Goal: Task Accomplishment & Management: Use online tool/utility

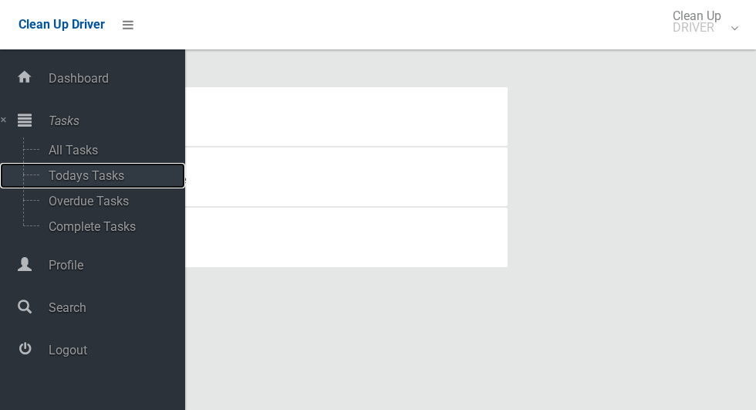
click at [64, 183] on span "Todays Tasks" at bounding box center [108, 175] width 128 height 15
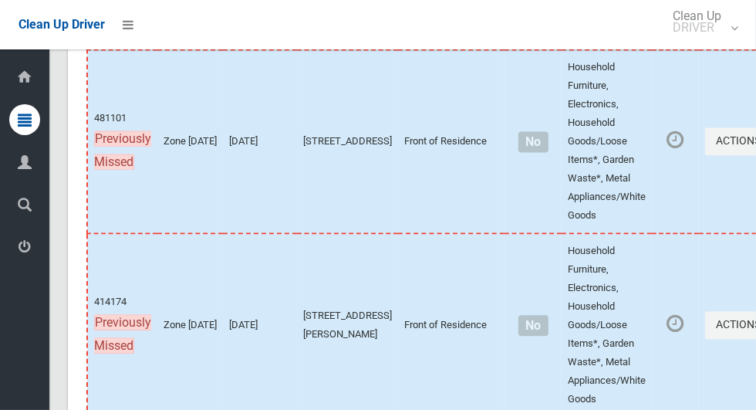
scroll to position [8498, 0]
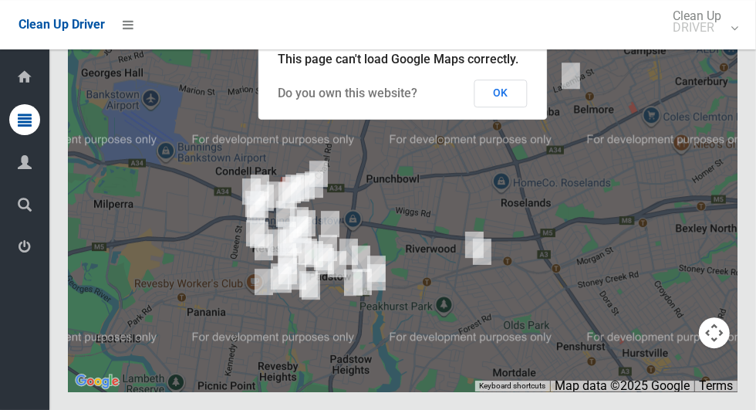
click at [504, 107] on button "OK" at bounding box center [500, 93] width 53 height 28
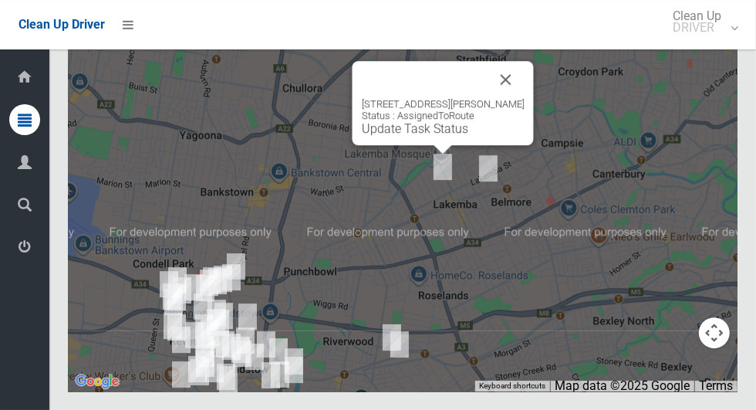
click at [512, 98] on button "Close" at bounding box center [505, 79] width 37 height 37
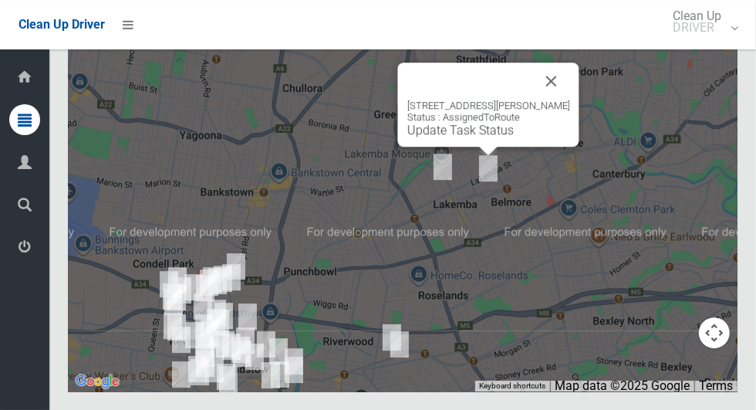
click at [545, 99] on button "Close" at bounding box center [551, 80] width 37 height 37
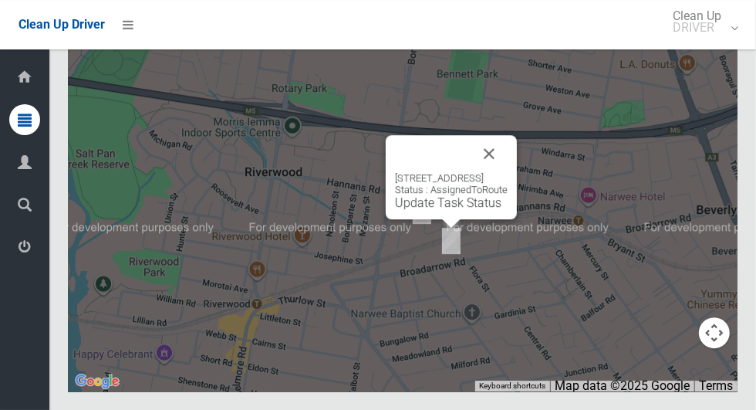
click at [507, 172] on button "Close" at bounding box center [488, 153] width 37 height 37
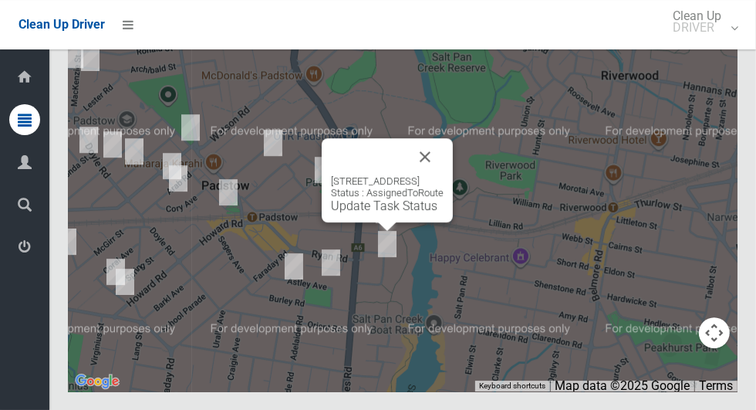
click at [440, 175] on button "Close" at bounding box center [424, 156] width 37 height 37
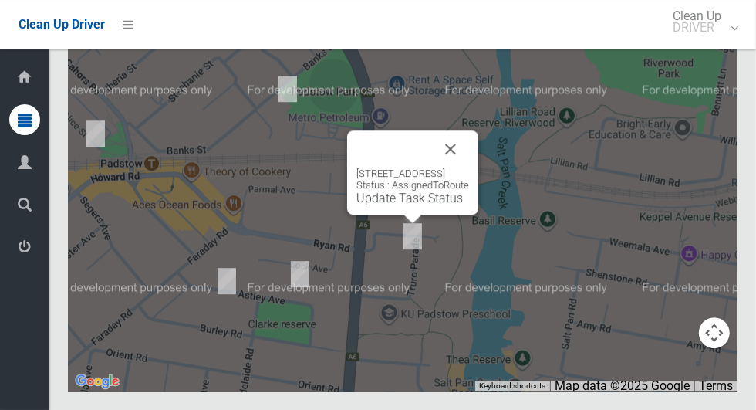
click at [469, 167] on button "Close" at bounding box center [450, 148] width 37 height 37
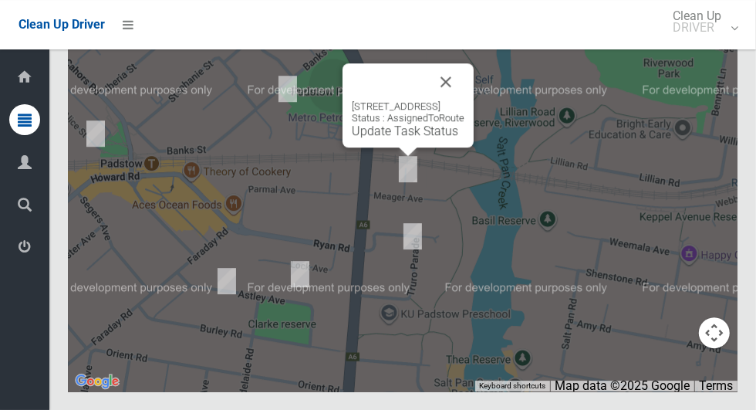
click at [464, 100] on button "Close" at bounding box center [445, 81] width 37 height 37
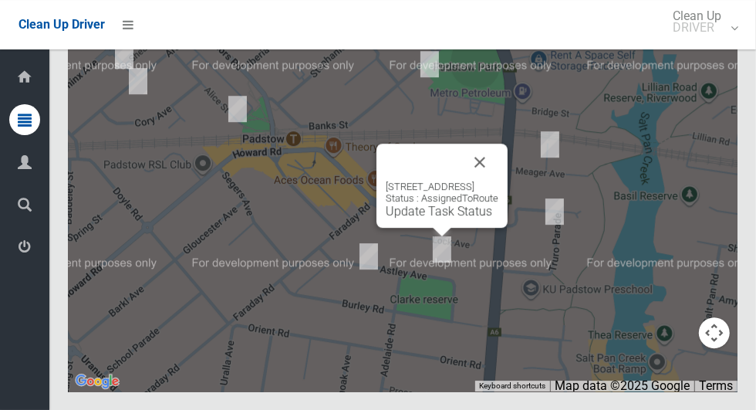
click at [498, 180] on button "Close" at bounding box center [479, 161] width 37 height 37
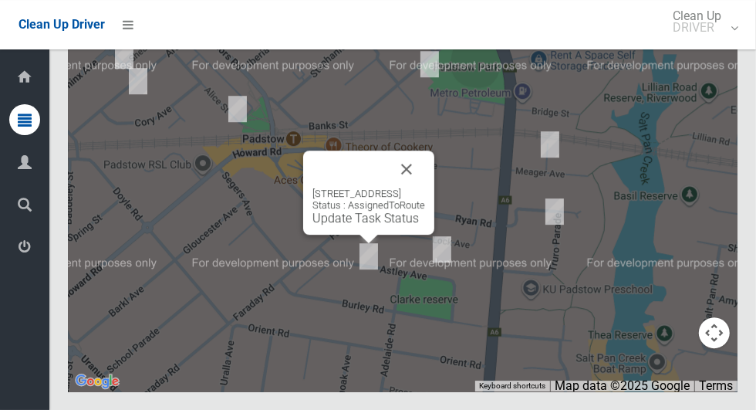
click at [425, 187] on button "Close" at bounding box center [406, 168] width 37 height 37
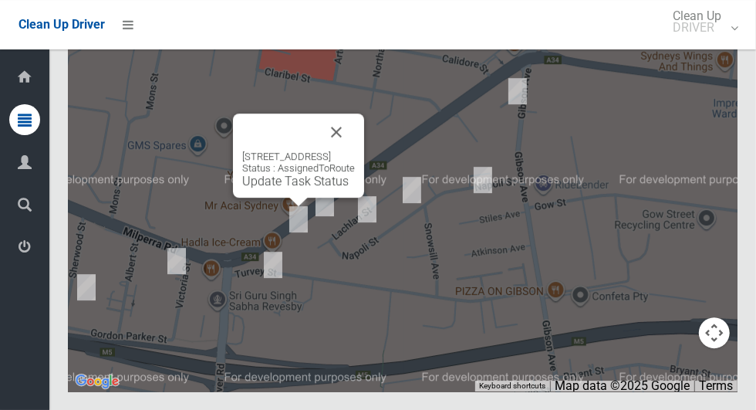
click at [355, 150] on button "Close" at bounding box center [336, 131] width 37 height 37
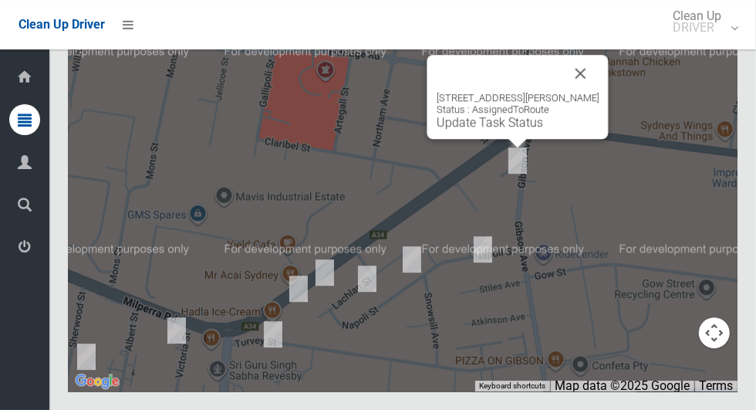
click at [579, 92] on button "Close" at bounding box center [580, 73] width 37 height 37
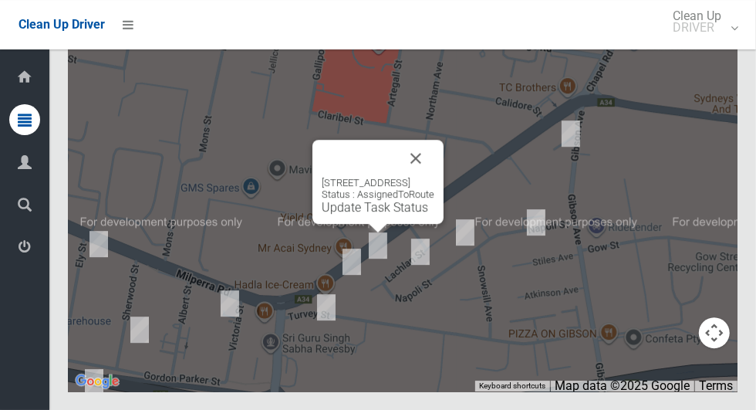
click at [434, 177] on button "Close" at bounding box center [415, 158] width 37 height 37
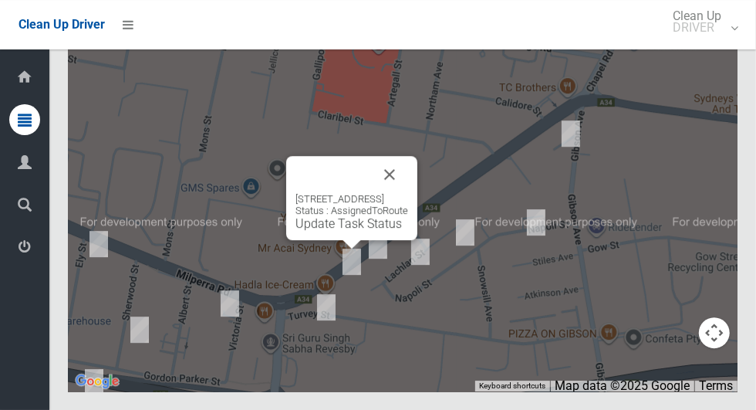
click at [408, 193] on button "Close" at bounding box center [389, 174] width 37 height 37
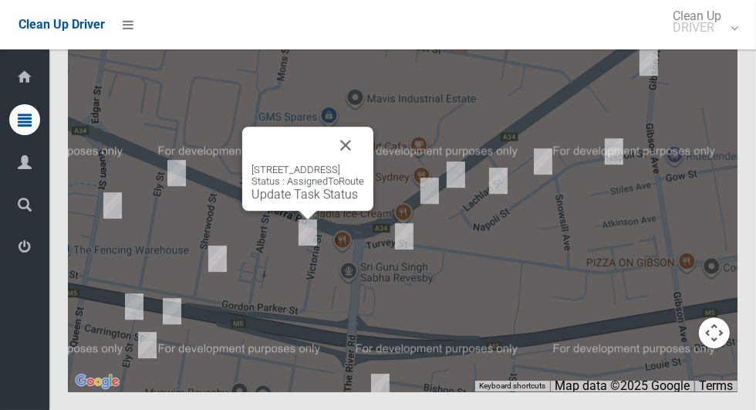
click at [359, 163] on button "Close" at bounding box center [345, 144] width 37 height 37
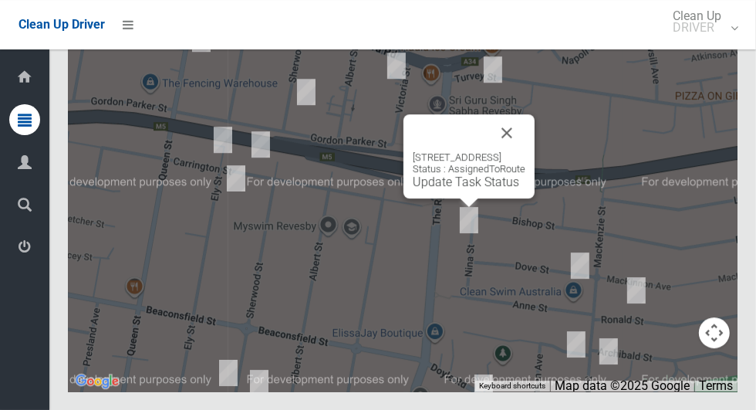
click at [524, 151] on button "Close" at bounding box center [506, 132] width 37 height 37
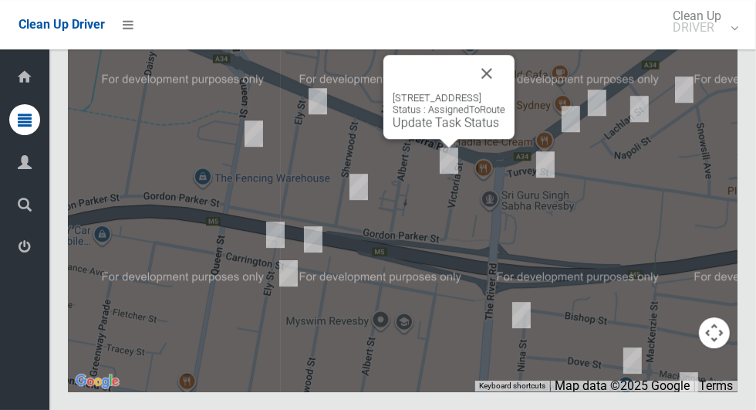
click at [468, 92] on div at bounding box center [431, 73] width 76 height 37
click at [501, 92] on button "Close" at bounding box center [486, 73] width 37 height 37
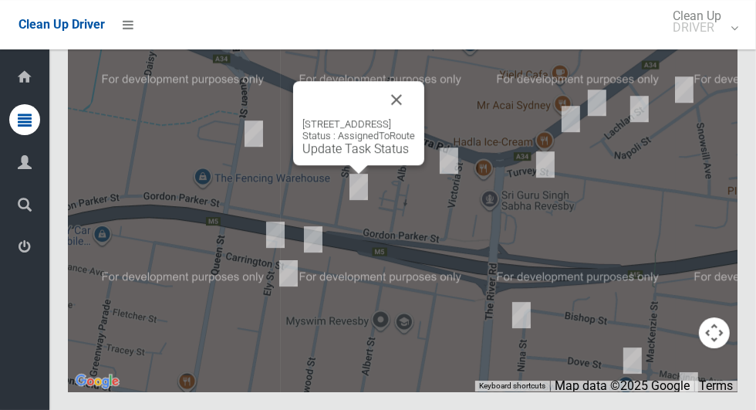
click at [415, 118] on button "Close" at bounding box center [396, 99] width 37 height 37
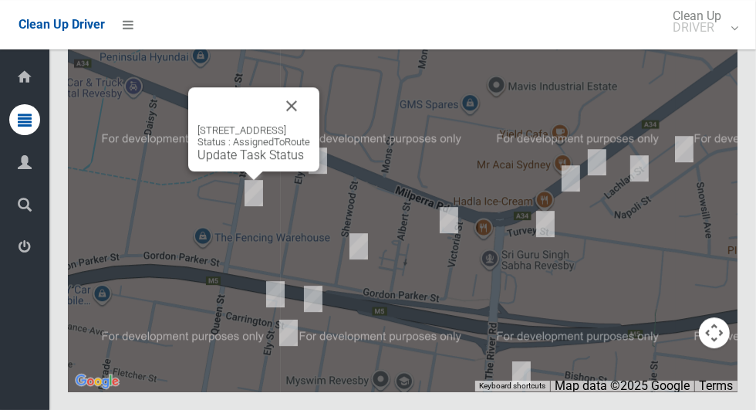
click at [310, 124] on button "Close" at bounding box center [291, 105] width 37 height 37
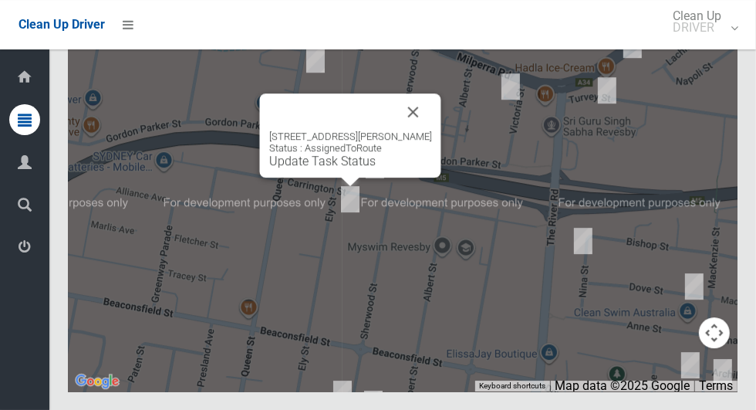
click at [395, 130] on button "Close" at bounding box center [413, 111] width 37 height 37
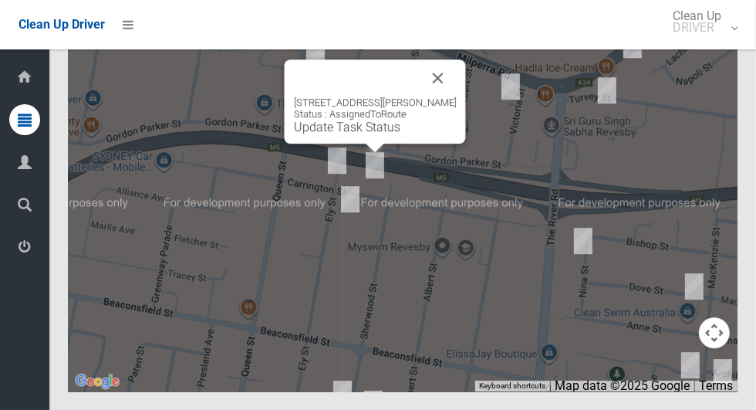
click at [442, 96] on button "Close" at bounding box center [438, 77] width 37 height 37
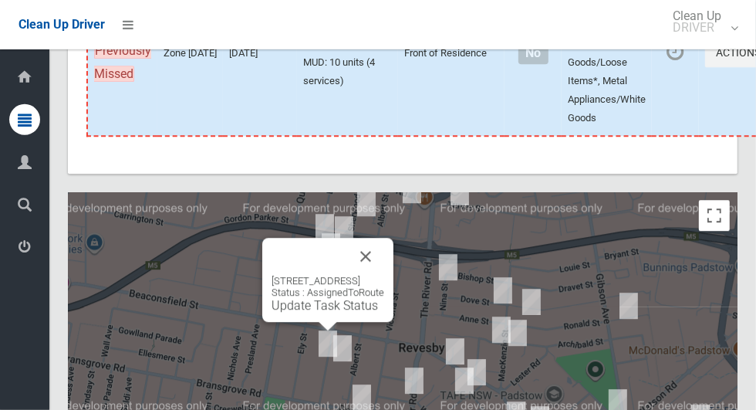
scroll to position [8152, 0]
click at [755, 58] on icon "button" at bounding box center [764, 52] width 6 height 11
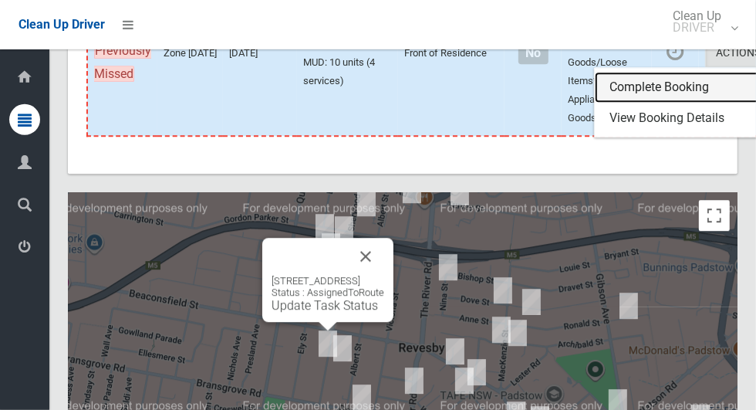
click at [667, 103] on link "Complete Booking" at bounding box center [687, 87] width 184 height 31
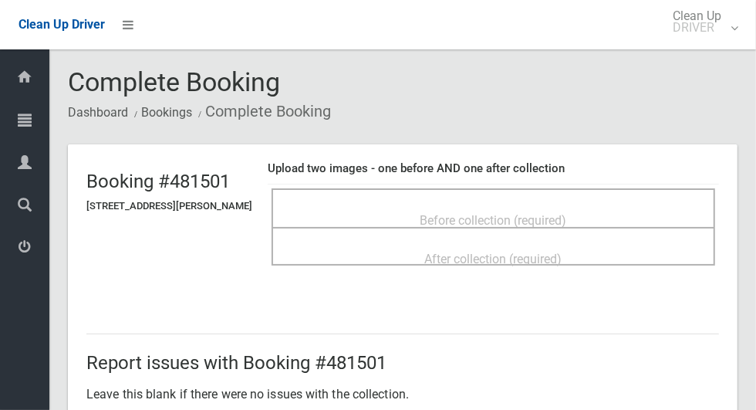
click at [612, 211] on div "Before collection (required)" at bounding box center [493, 219] width 410 height 29
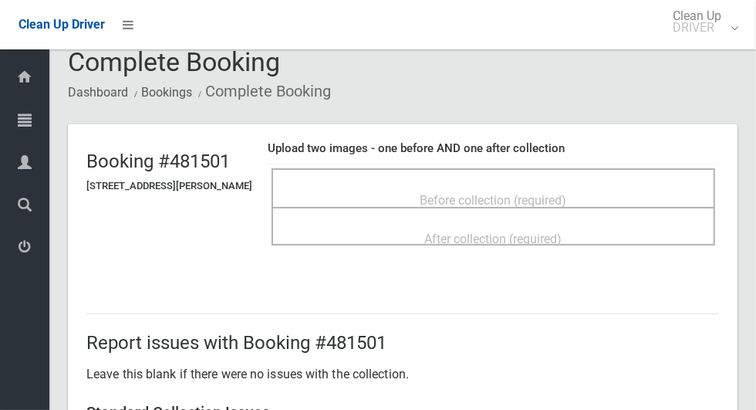
scroll to position [22, 0]
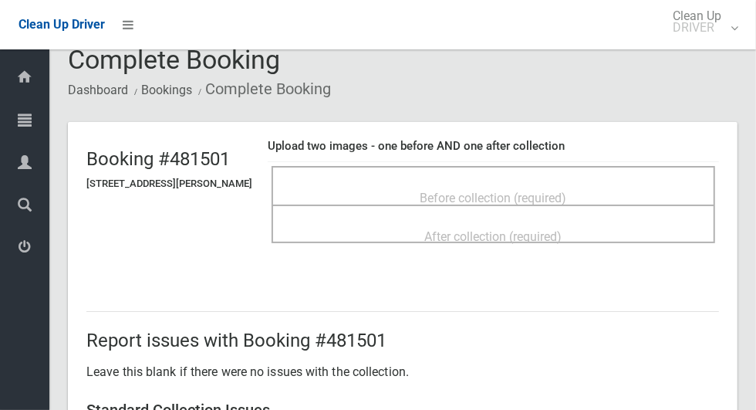
click at [607, 190] on div "Before collection (required)" at bounding box center [493, 197] width 410 height 29
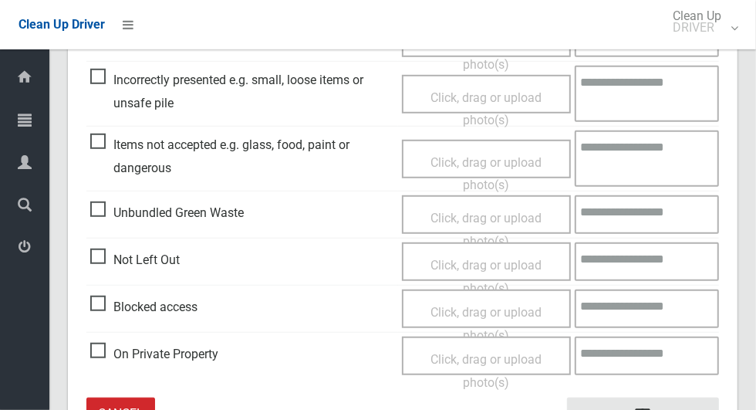
scroll to position [529, 0]
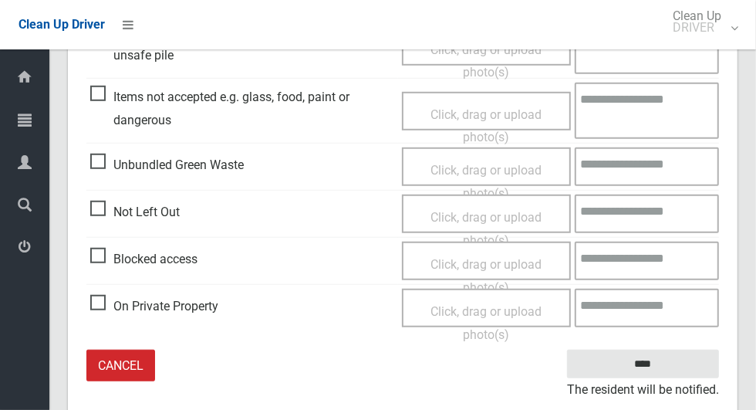
click at [96, 204] on span "Not Left Out" at bounding box center [134, 212] width 89 height 23
click at [532, 221] on span "Click, drag or upload photo(s)" at bounding box center [485, 229] width 111 height 38
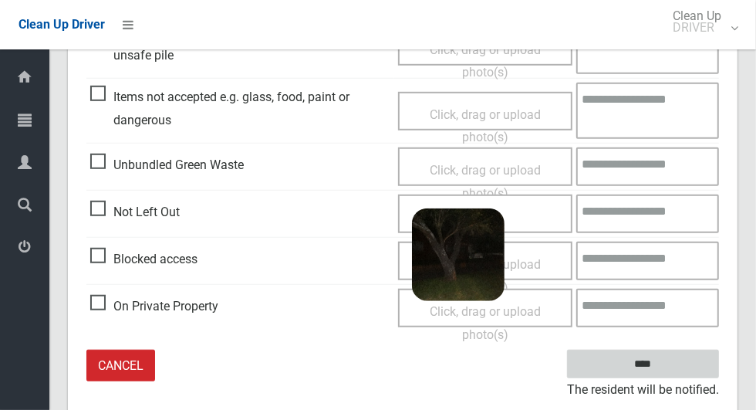
click at [669, 376] on input "****" at bounding box center [643, 363] width 152 height 29
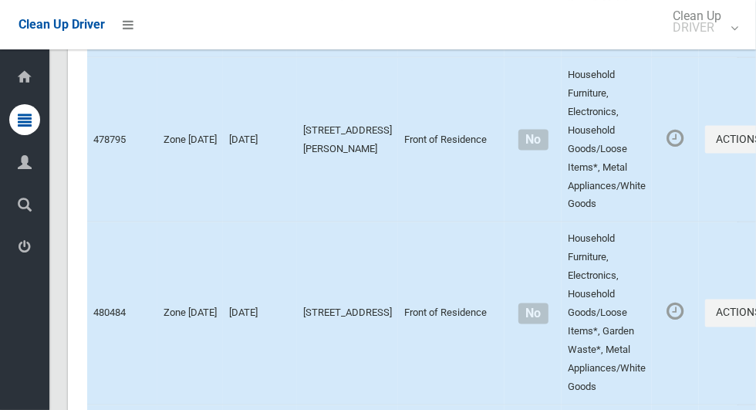
scroll to position [8498, 0]
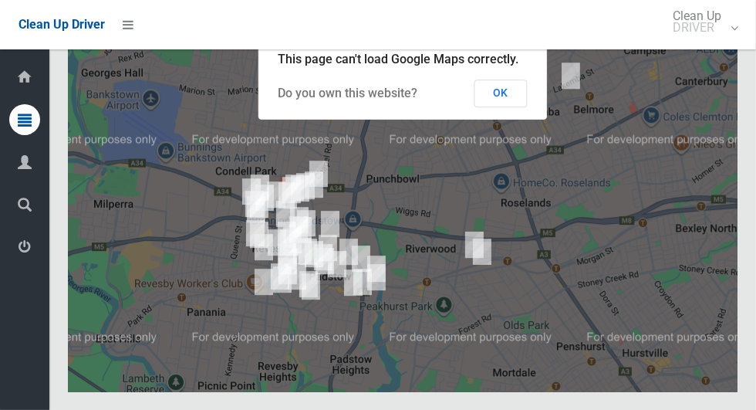
click at [519, 107] on button "OK" at bounding box center [500, 93] width 53 height 28
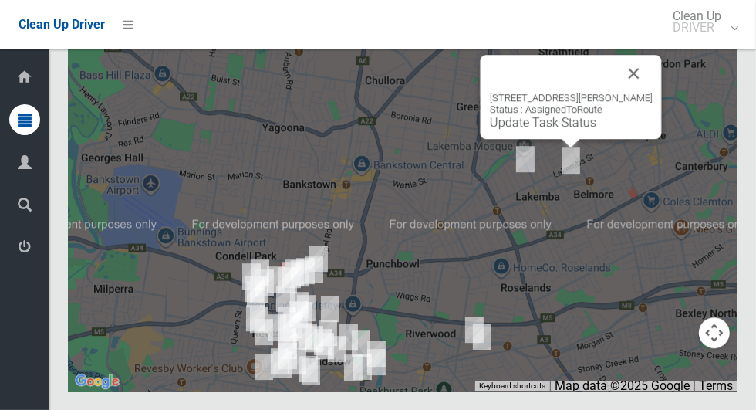
click at [566, 130] on link "Update Task Status" at bounding box center [543, 122] width 106 height 15
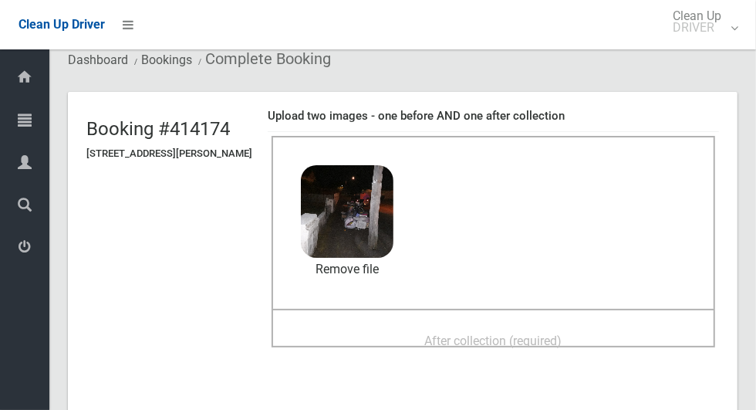
scroll to position [76, 0]
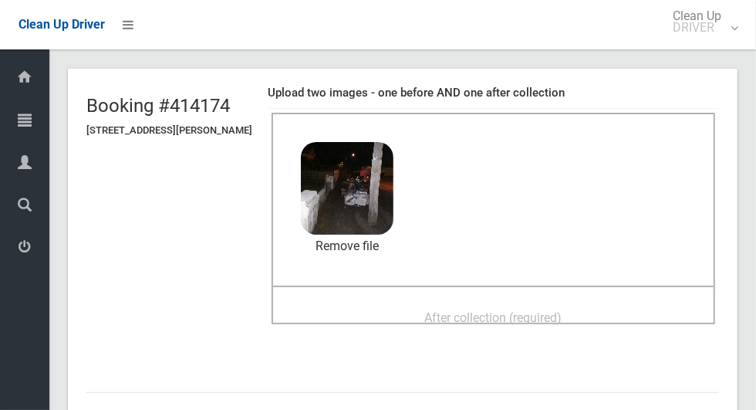
click at [586, 318] on div "After collection (required)" at bounding box center [493, 316] width 410 height 29
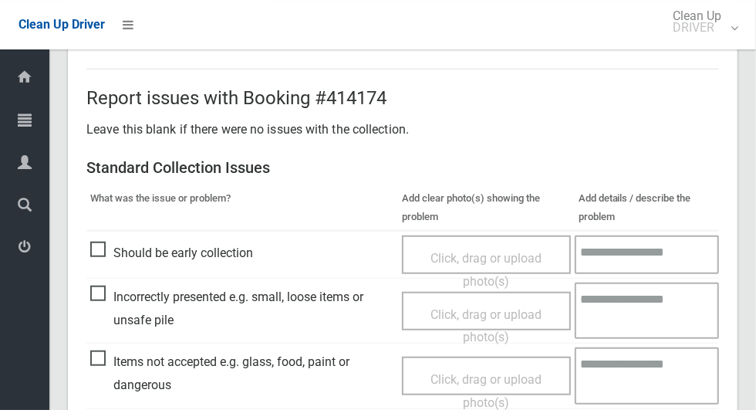
scroll to position [533, 0]
click at [113, 365] on span "Items not accepted e.g. glass, food, paint or dangerous" at bounding box center [242, 374] width 304 height 46
click at [92, 371] on span "Items not accepted e.g. glass, food, paint or dangerous" at bounding box center [242, 374] width 304 height 46
click at [462, 382] on span "Click, drag or upload photo(s)" at bounding box center [485, 391] width 111 height 38
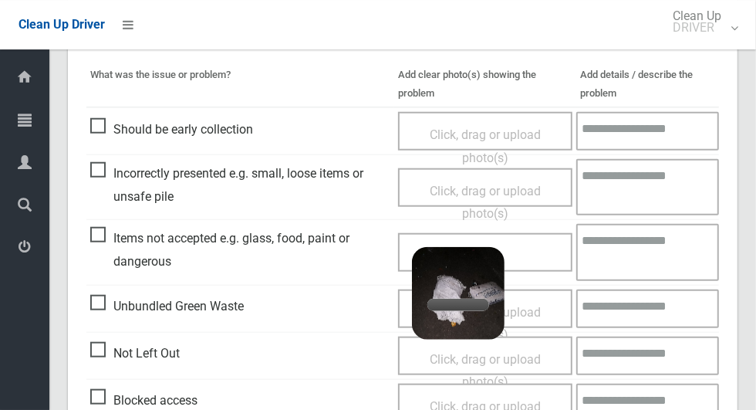
scroll to position [656, 0]
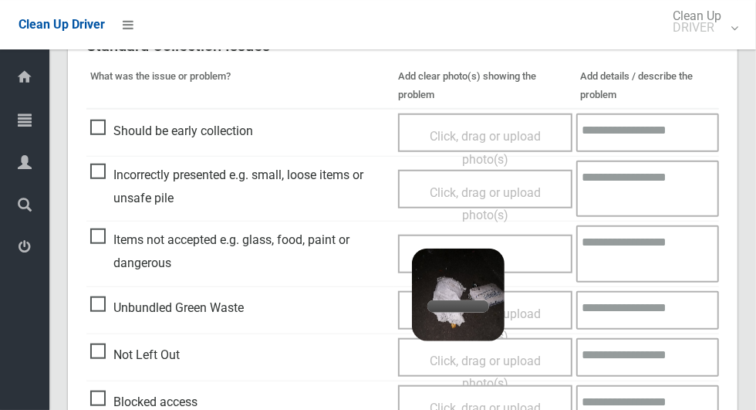
click at [632, 256] on textarea at bounding box center [647, 253] width 143 height 56
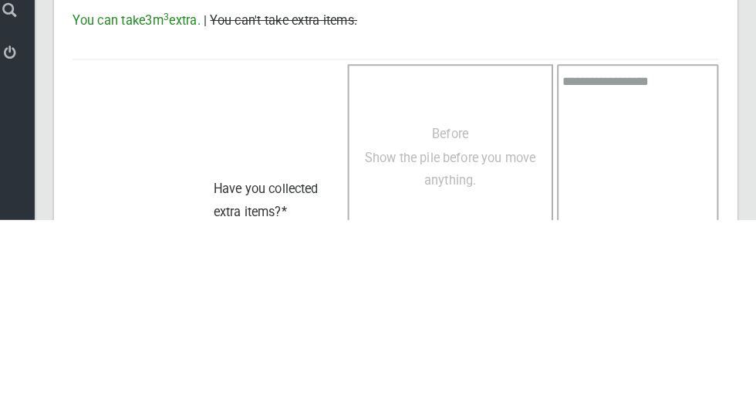
scroll to position [1306, 0]
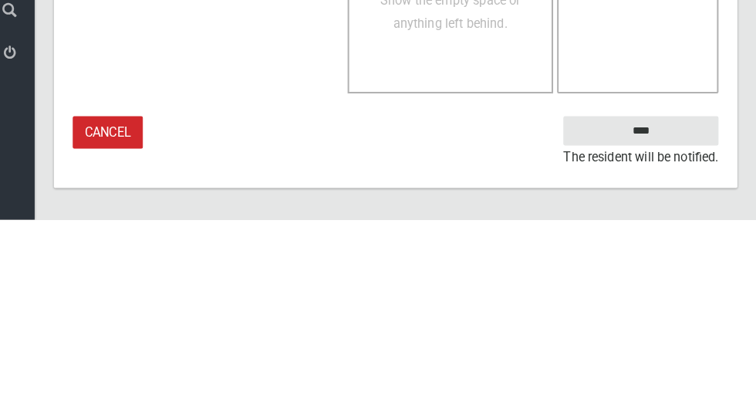
type textarea "**********"
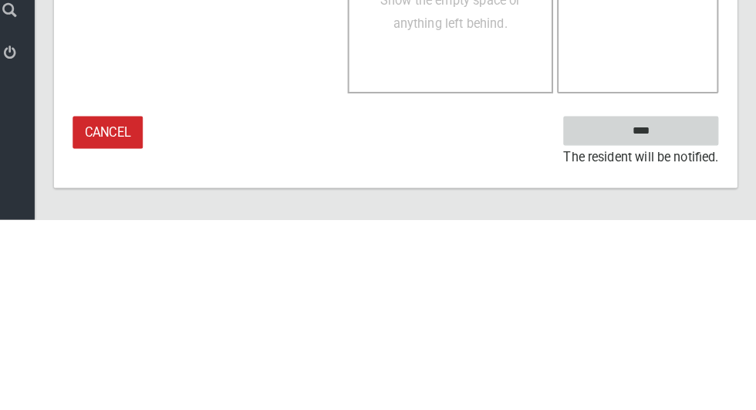
click at [685, 322] on input "****" at bounding box center [643, 322] width 152 height 29
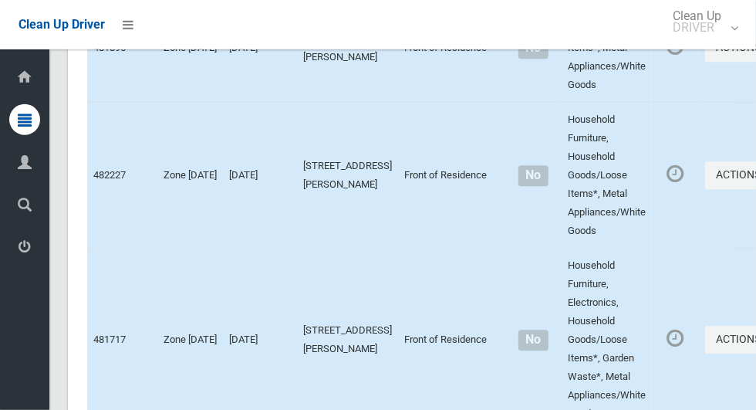
scroll to position [8498, 0]
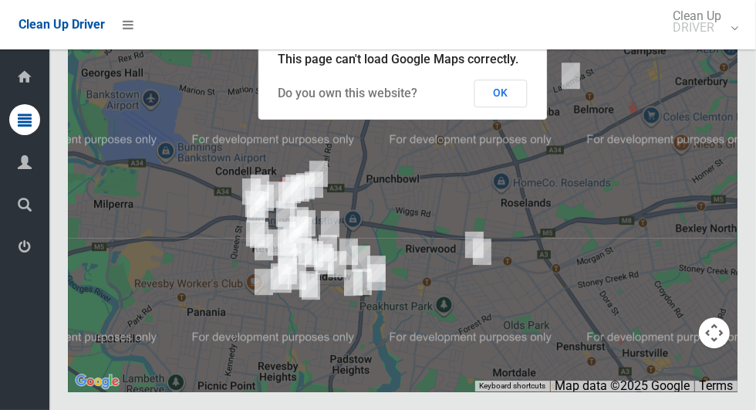
click at [519, 107] on button "OK" at bounding box center [500, 93] width 53 height 28
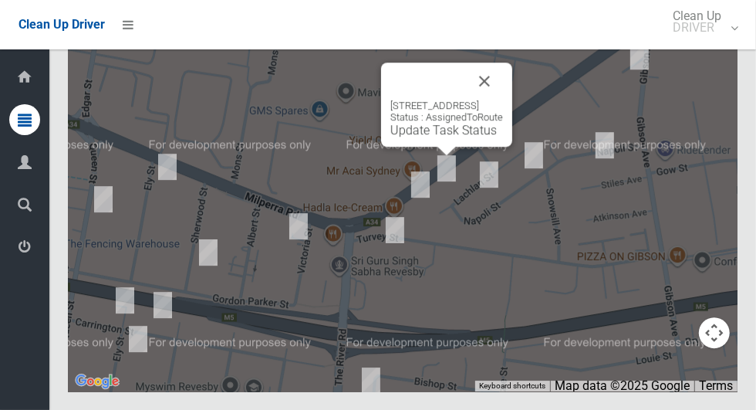
click at [431, 137] on link "Update Task Status" at bounding box center [443, 130] width 106 height 15
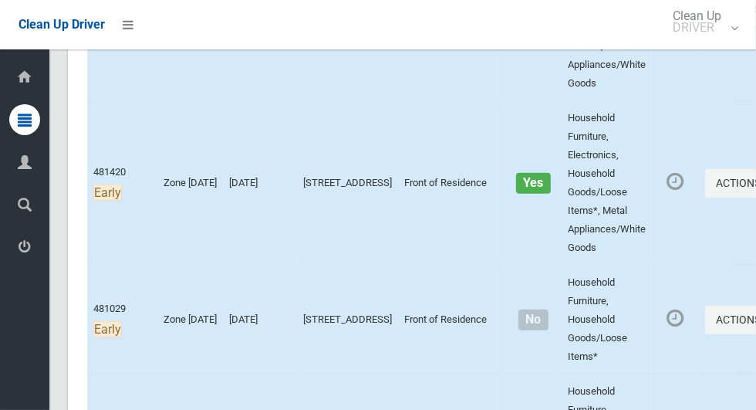
scroll to position [418, 0]
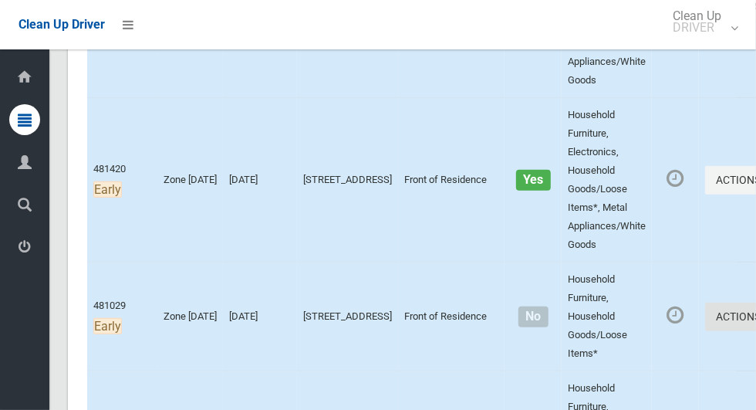
click at [705, 327] on button "Actions" at bounding box center [742, 316] width 74 height 29
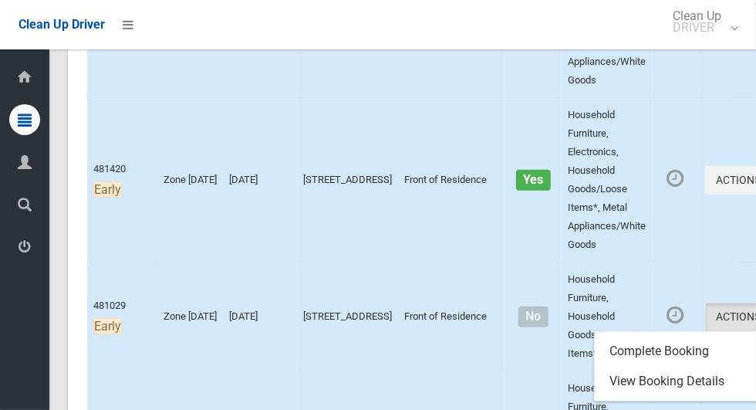
click at [731, 220] on div at bounding box center [378, 205] width 756 height 410
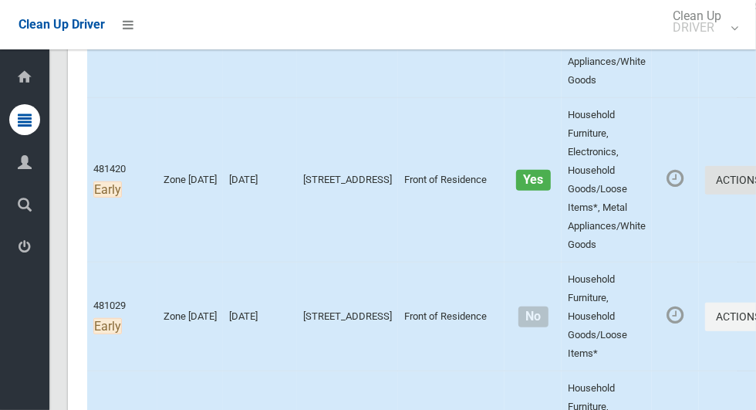
click at [705, 187] on button "Actions" at bounding box center [742, 180] width 74 height 29
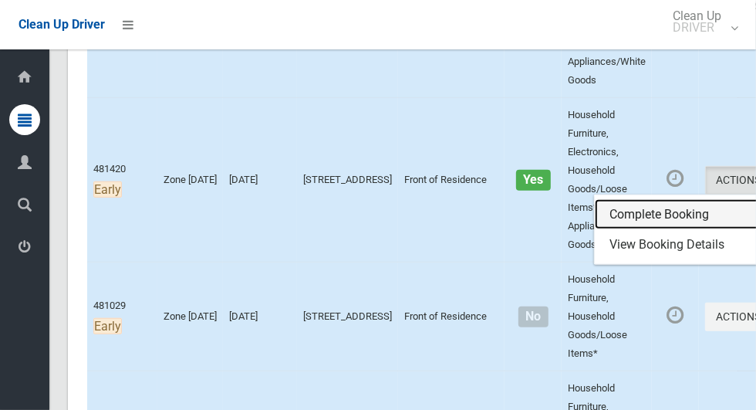
click at [642, 217] on link "Complete Booking" at bounding box center [687, 214] width 184 height 31
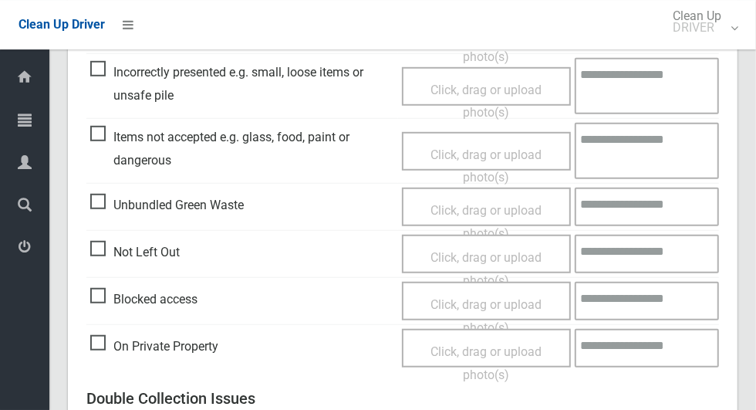
scroll to position [490, 0]
click at [117, 252] on span "Not Left Out" at bounding box center [134, 251] width 89 height 23
click at [511, 253] on span "Click, drag or upload photo(s)" at bounding box center [485, 268] width 111 height 38
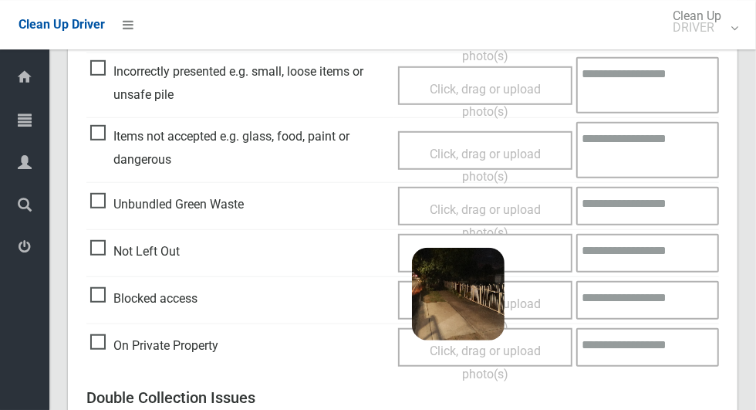
click at [668, 253] on textarea at bounding box center [647, 253] width 143 height 39
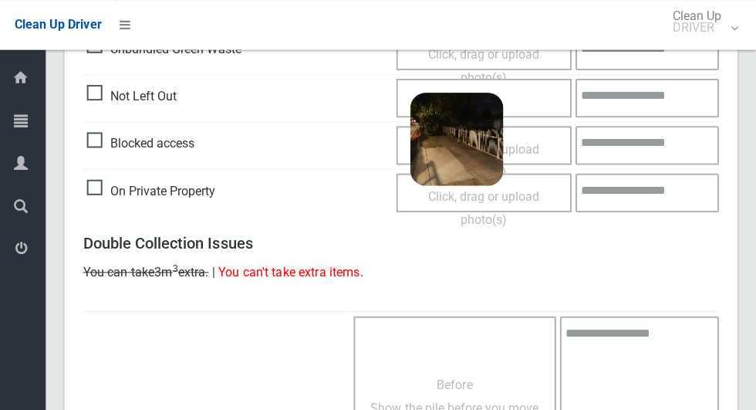
scroll to position [633, 0]
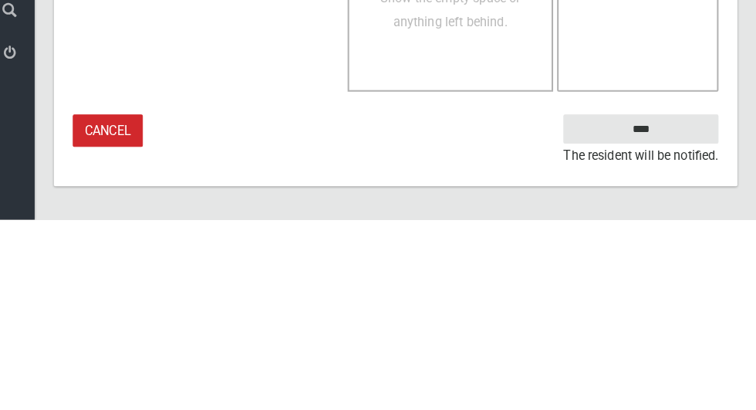
type textarea "*******"
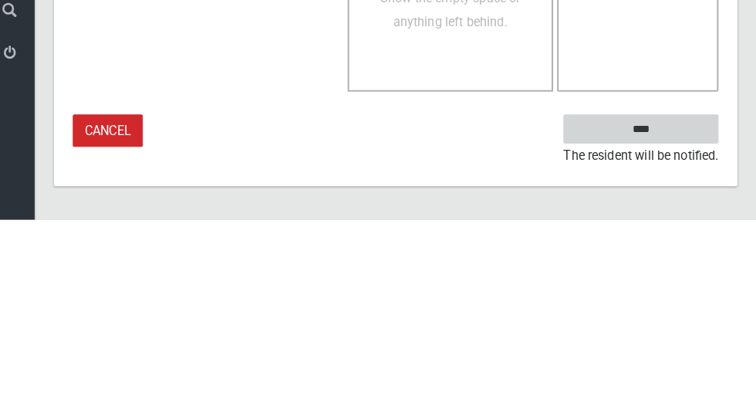
click at [677, 324] on input "****" at bounding box center [643, 321] width 152 height 29
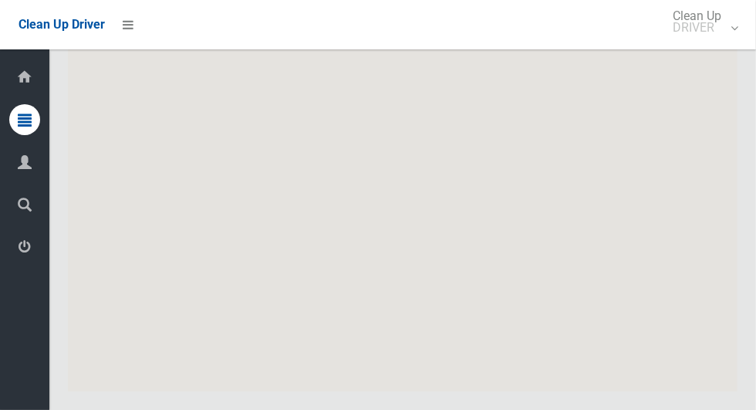
scroll to position [8498, 0]
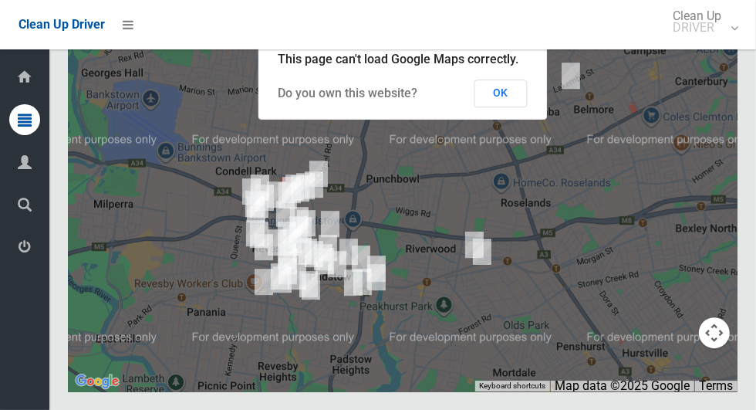
click at [519, 107] on button "OK" at bounding box center [500, 93] width 53 height 28
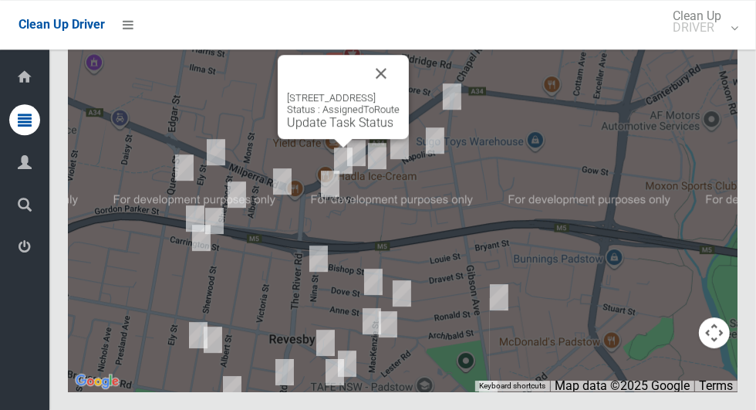
click at [331, 130] on link "Update Task Status" at bounding box center [340, 122] width 106 height 15
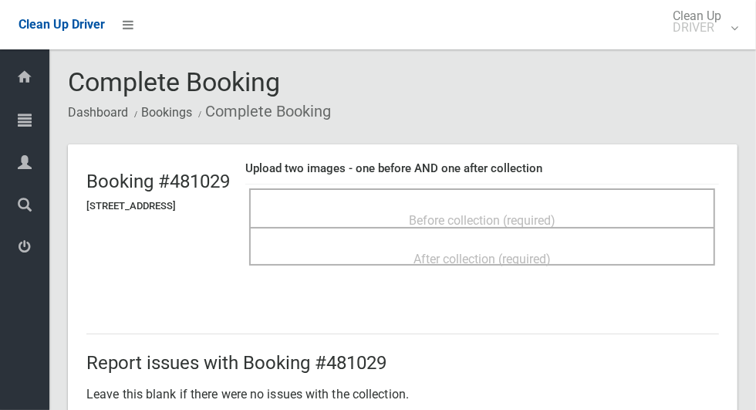
click at [555, 221] on span "Before collection (required)" at bounding box center [482, 220] width 147 height 15
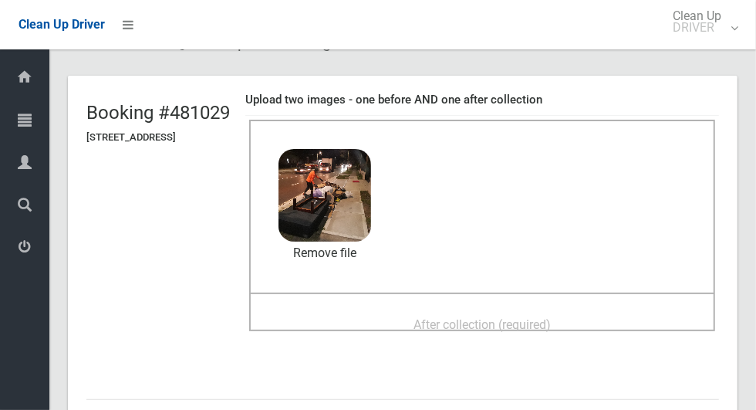
scroll to position [67, 0]
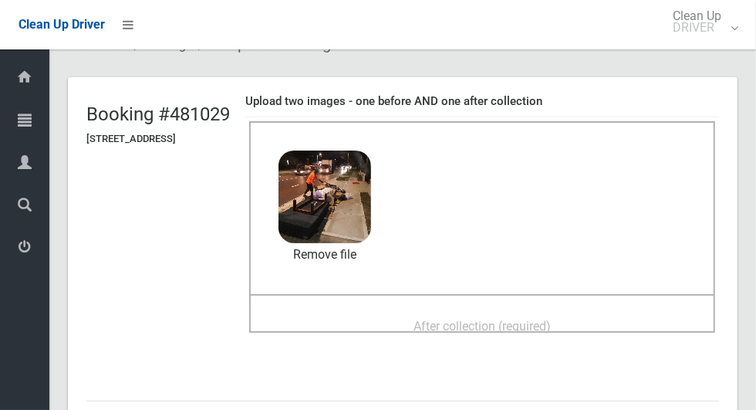
click at [551, 326] on span "After collection (required)" at bounding box center [481, 326] width 137 height 15
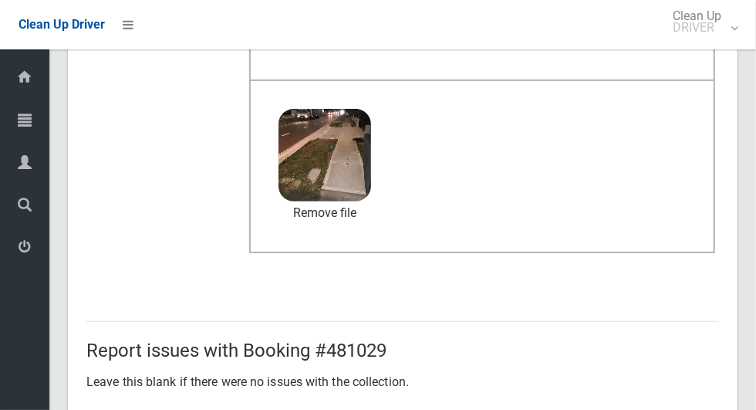
scroll to position [1262, 0]
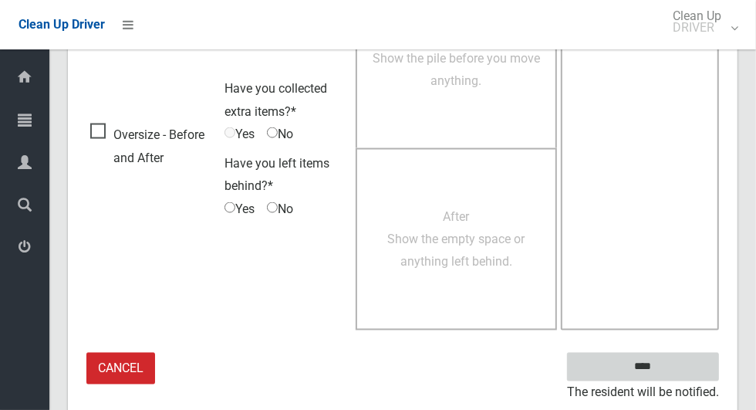
click at [677, 359] on input "****" at bounding box center [643, 366] width 152 height 29
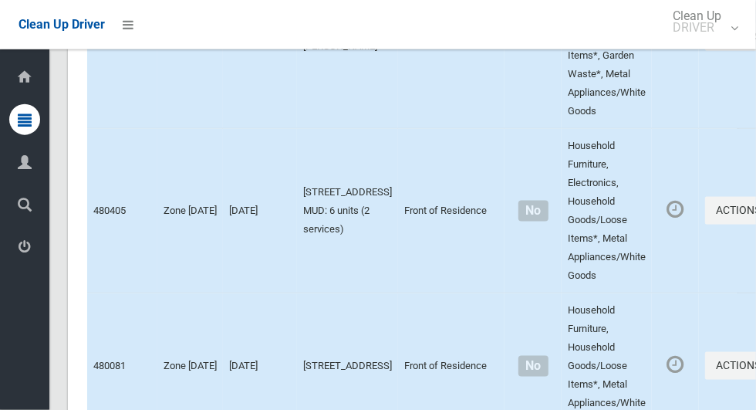
scroll to position [8498, 0]
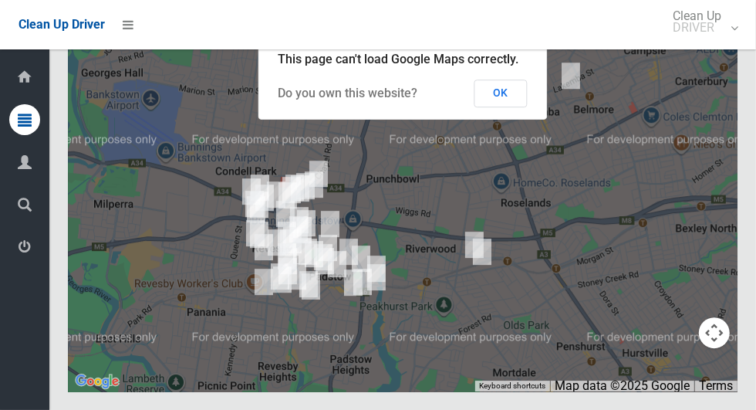
click at [519, 107] on button "OK" at bounding box center [500, 93] width 53 height 28
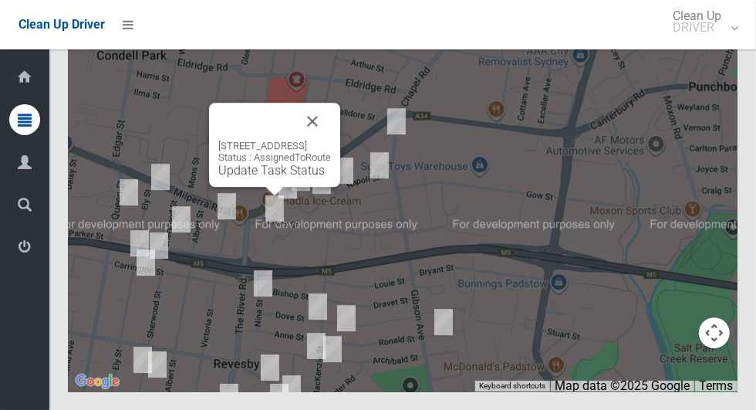
click at [331, 140] on button "Close" at bounding box center [312, 121] width 37 height 37
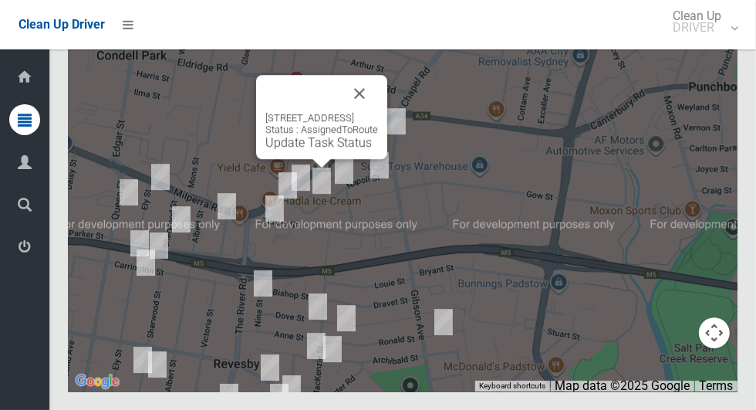
click at [378, 112] on button "Close" at bounding box center [359, 93] width 37 height 37
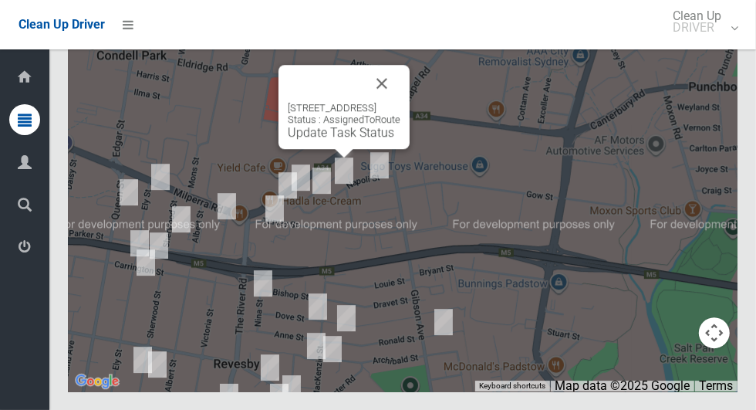
click at [400, 102] on button "Close" at bounding box center [381, 83] width 37 height 37
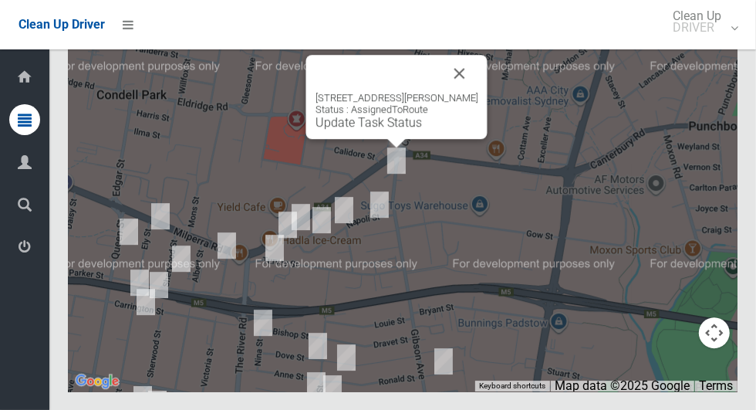
click at [470, 92] on button "Close" at bounding box center [459, 73] width 37 height 37
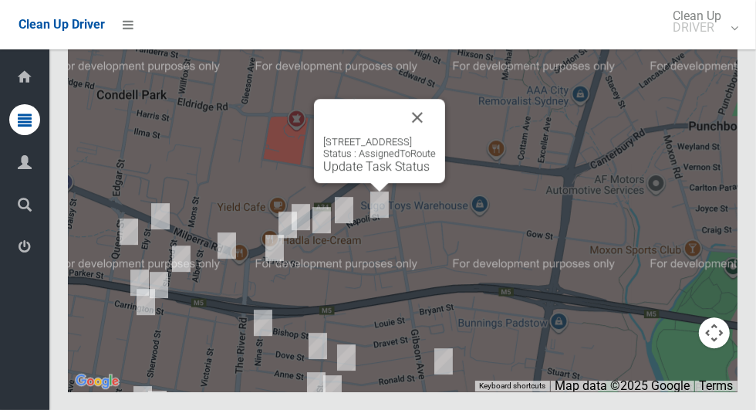
click at [436, 136] on button "Close" at bounding box center [417, 117] width 37 height 37
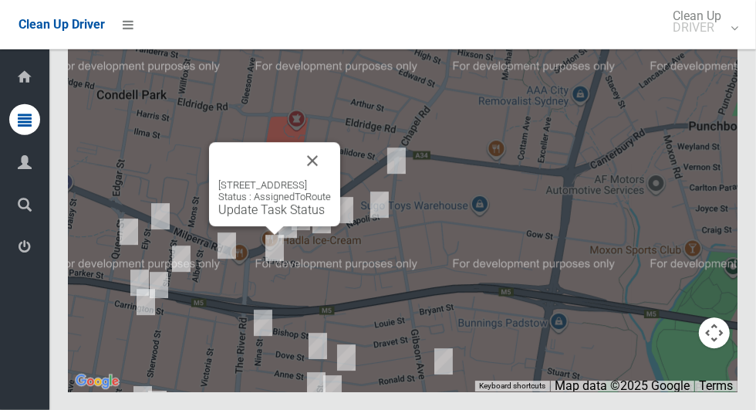
click at [331, 179] on button "Close" at bounding box center [312, 160] width 37 height 37
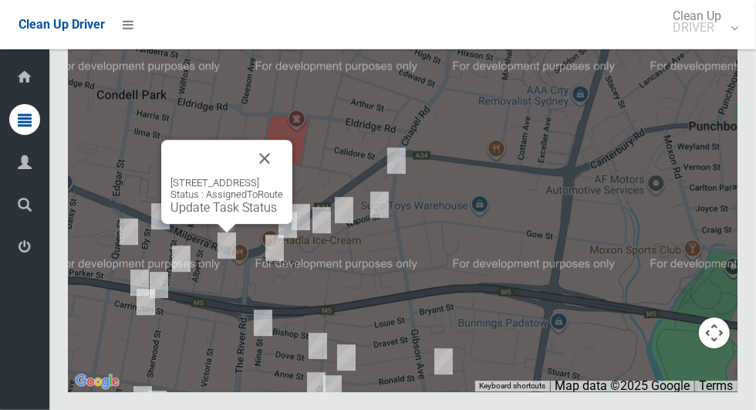
click at [283, 177] on button "Close" at bounding box center [264, 158] width 37 height 37
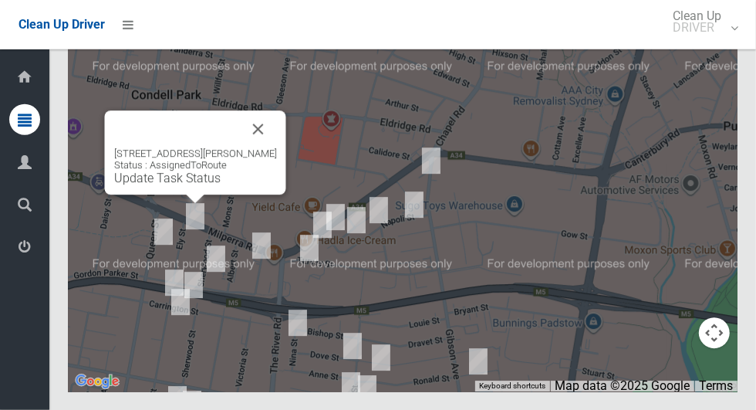
click at [257, 147] on button "Close" at bounding box center [258, 128] width 37 height 37
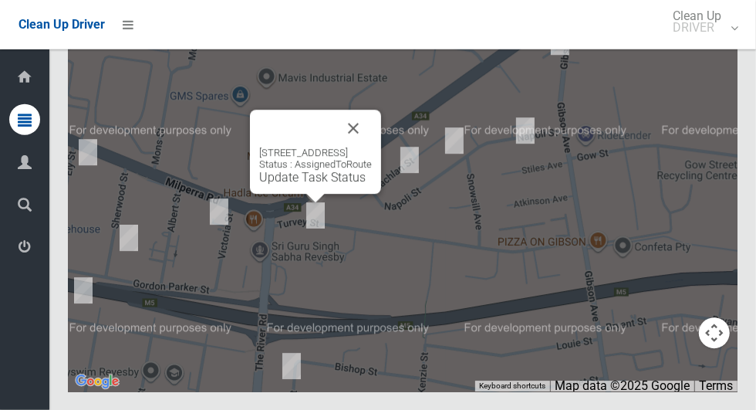
click at [372, 147] on button "Close" at bounding box center [353, 128] width 37 height 37
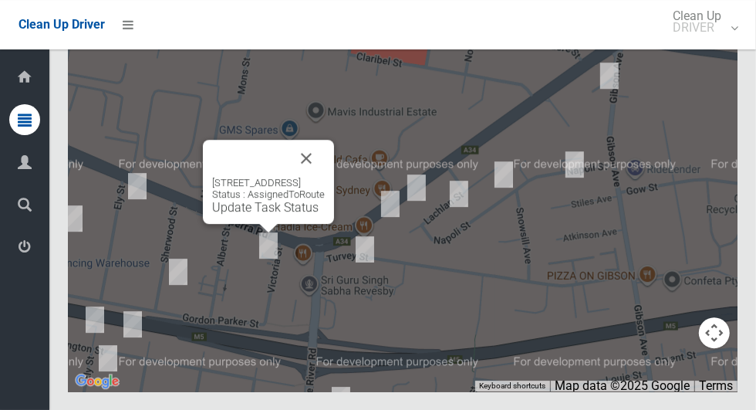
click at [3, 409] on div "Driver Dashboard Dashboard Tasks All Tasks Todays Tasks Overdue Tasks Complete …" at bounding box center [24, 229] width 49 height 360
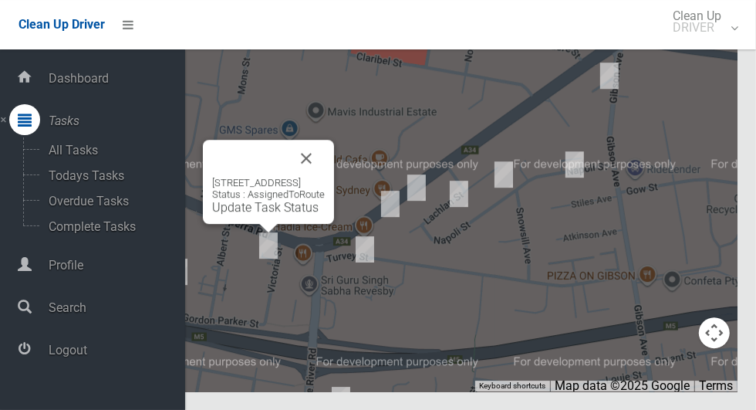
click at [349, 113] on div "2c Victoria Street, REVESBY NSW 2212 Status : AssignedToRoute Update Task Status" at bounding box center [402, 198] width 669 height 386
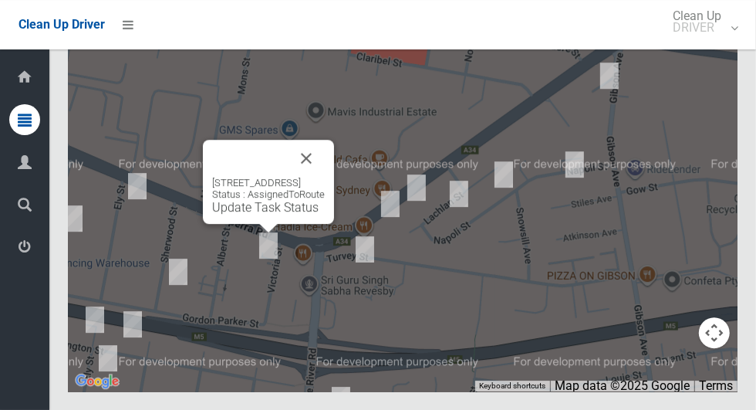
click at [325, 177] on button "Close" at bounding box center [306, 158] width 37 height 37
click at [265, 214] on link "Update Task Status" at bounding box center [265, 207] width 106 height 15
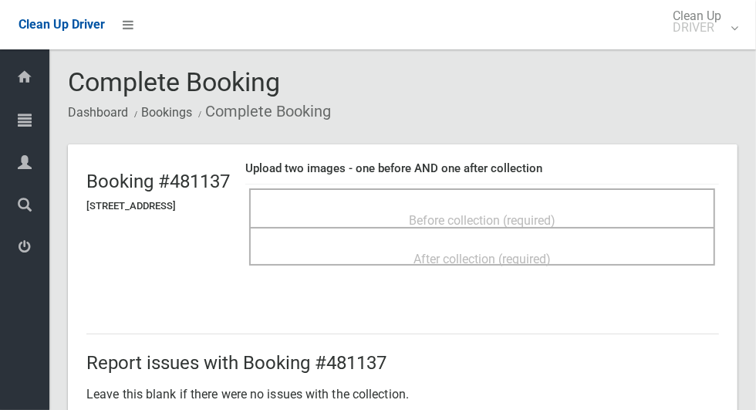
click at [508, 213] on span "Before collection (required)" at bounding box center [482, 220] width 147 height 15
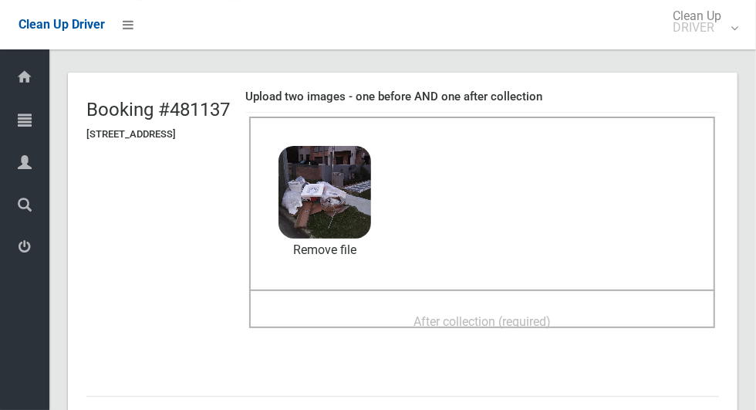
scroll to position [74, 0]
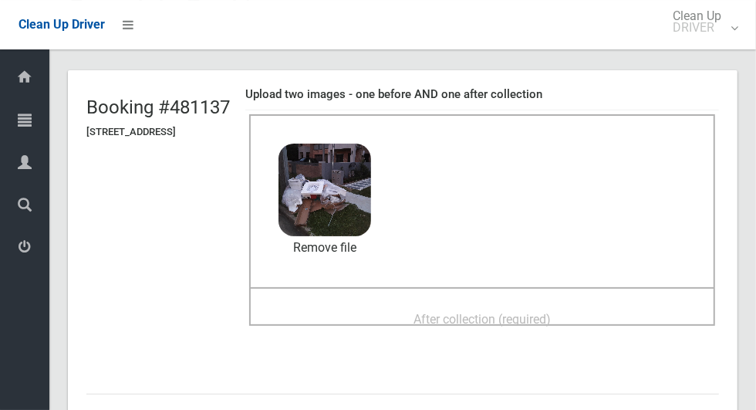
click at [551, 317] on span "After collection (required)" at bounding box center [481, 319] width 137 height 15
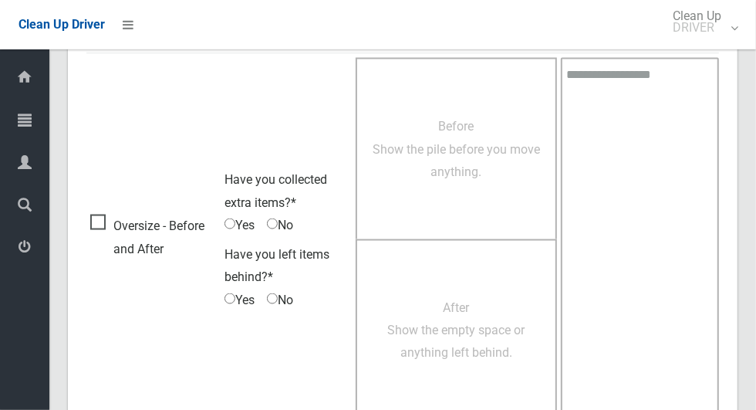
scroll to position [1262, 0]
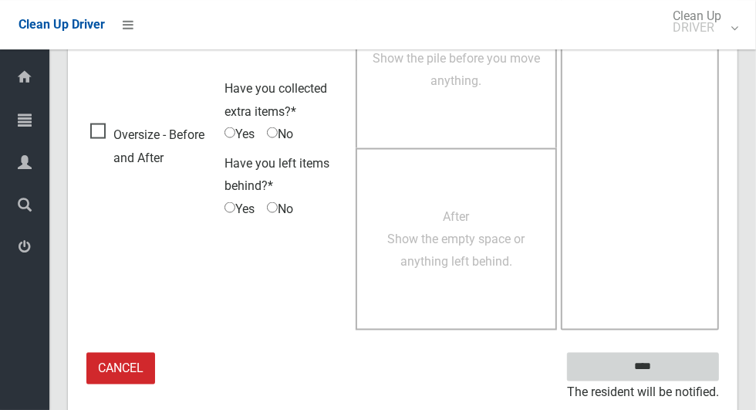
click at [672, 362] on input "****" at bounding box center [643, 366] width 152 height 29
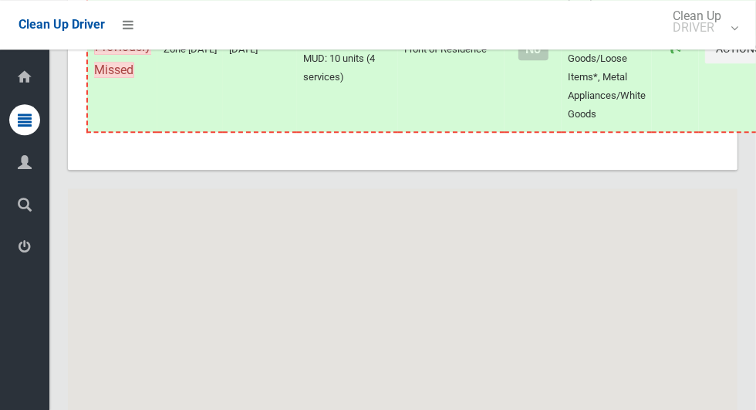
scroll to position [8498, 0]
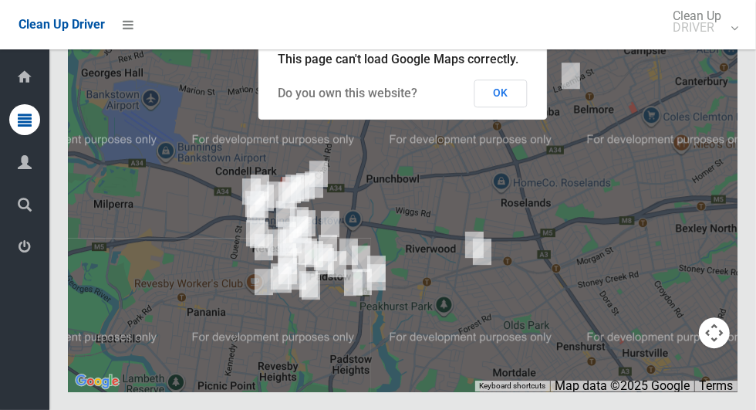
click at [505, 107] on button "OK" at bounding box center [500, 93] width 53 height 28
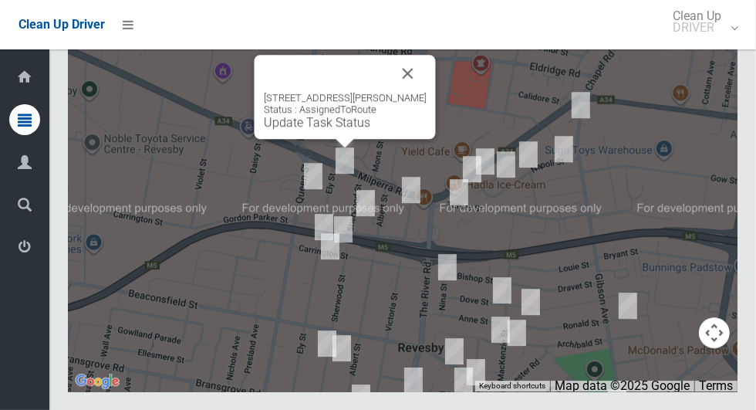
click at [403, 92] on button "Close" at bounding box center [407, 73] width 37 height 37
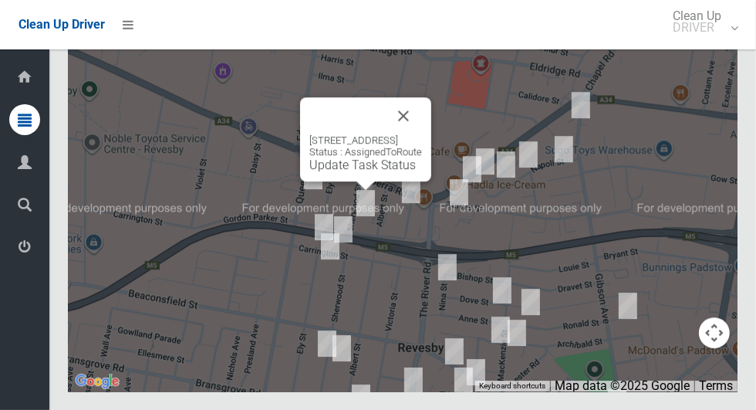
click at [357, 172] on link "Update Task Status" at bounding box center [362, 164] width 106 height 15
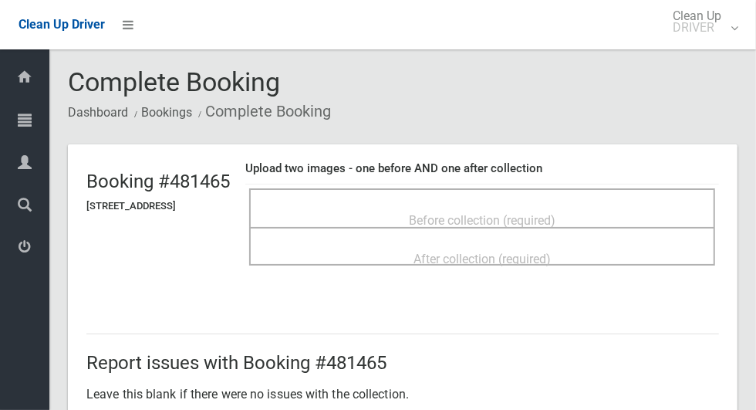
click at [512, 213] on span "Before collection (required)" at bounding box center [482, 220] width 147 height 15
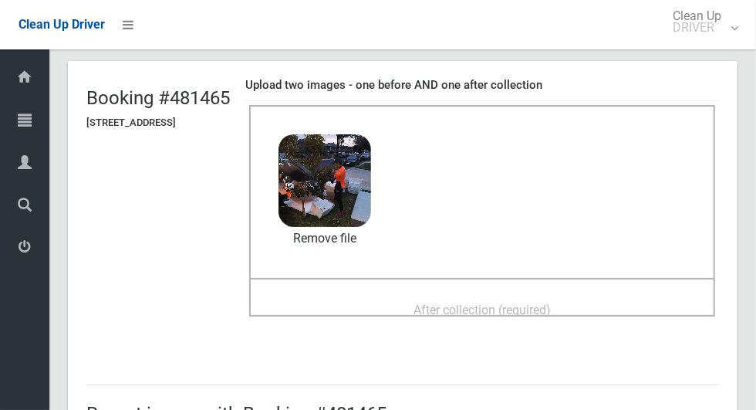
scroll to position [83, 0]
click at [551, 306] on span "After collection (required)" at bounding box center [481, 310] width 137 height 15
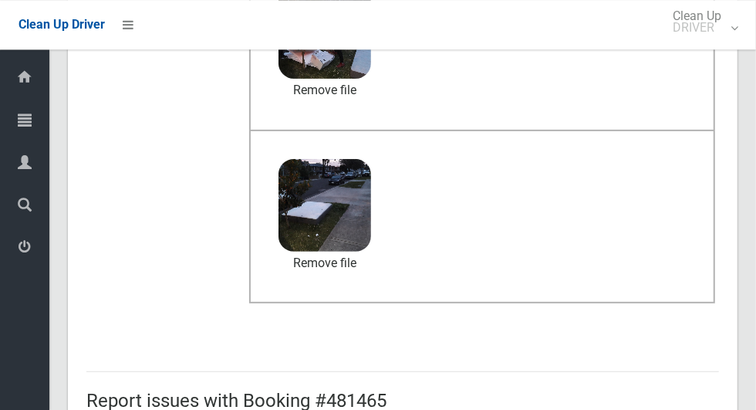
scroll to position [797, 0]
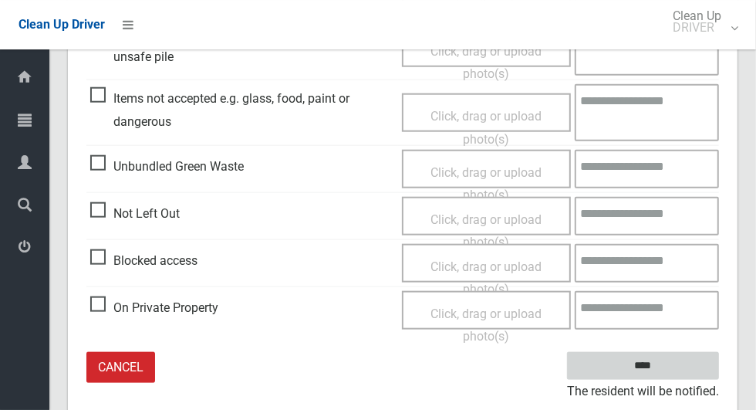
click at [670, 370] on input "****" at bounding box center [643, 366] width 152 height 29
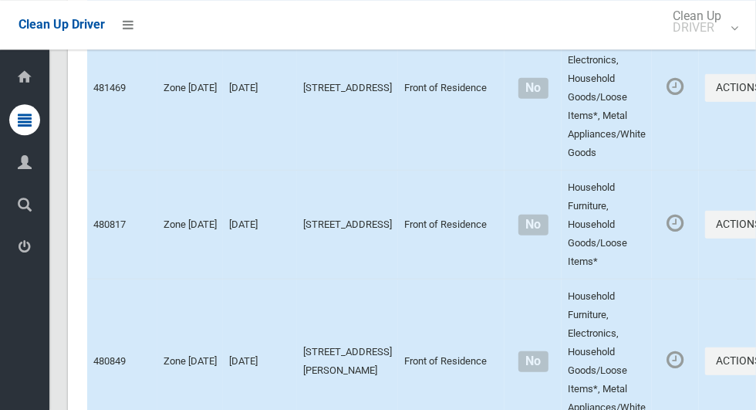
scroll to position [8498, 0]
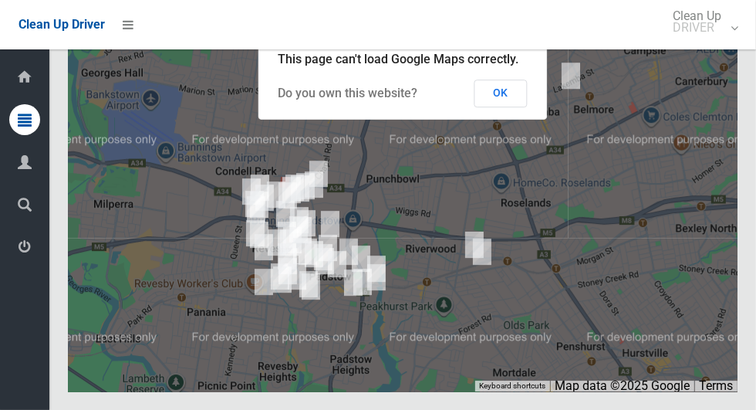
click at [506, 107] on button "OK" at bounding box center [500, 93] width 53 height 28
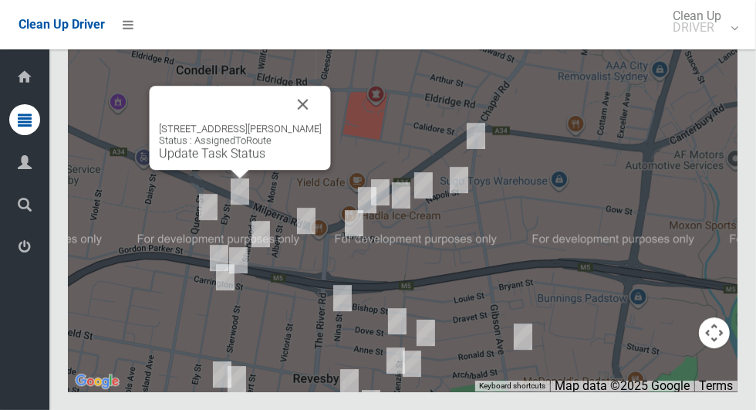
click at [306, 123] on button "Close" at bounding box center [303, 104] width 37 height 37
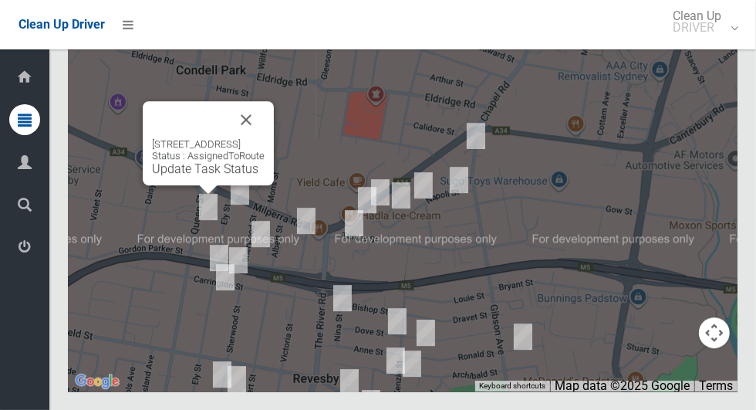
click at [265, 138] on button "Close" at bounding box center [246, 119] width 37 height 37
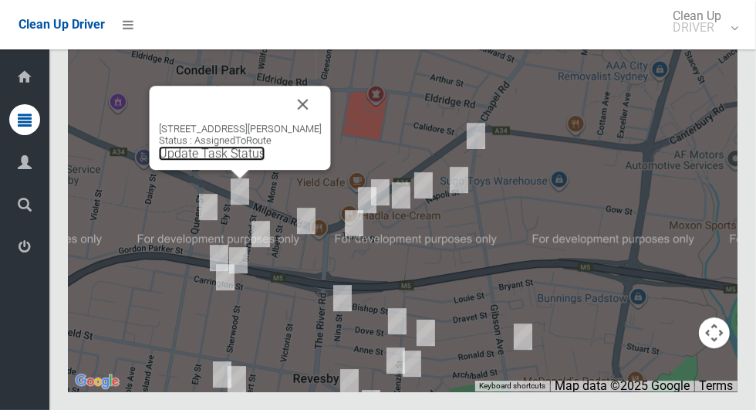
click at [261, 160] on link "Update Task Status" at bounding box center [212, 153] width 106 height 15
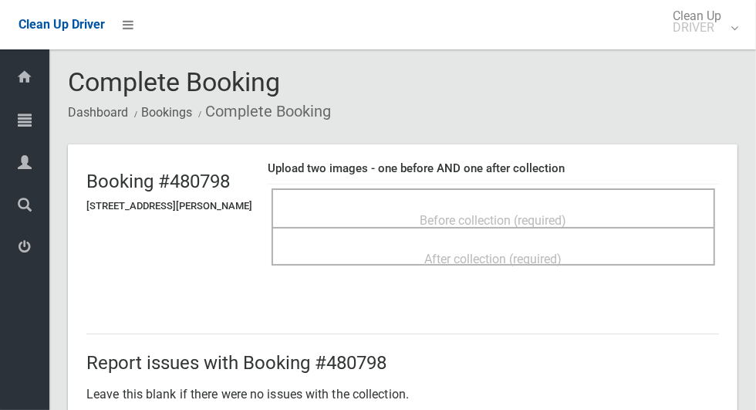
click at [528, 214] on span "Before collection (required)" at bounding box center [493, 220] width 147 height 15
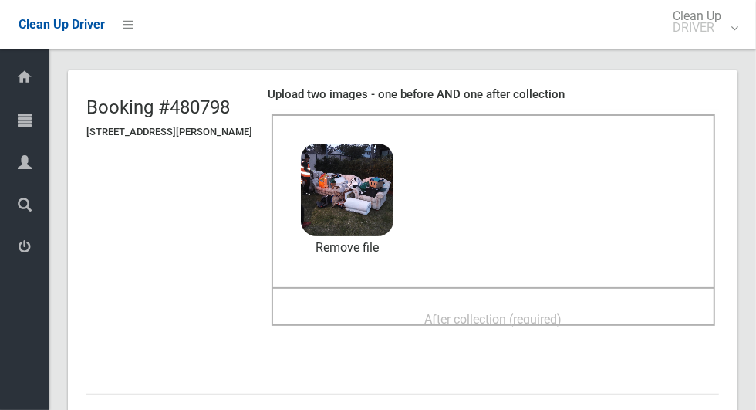
scroll to position [72, 0]
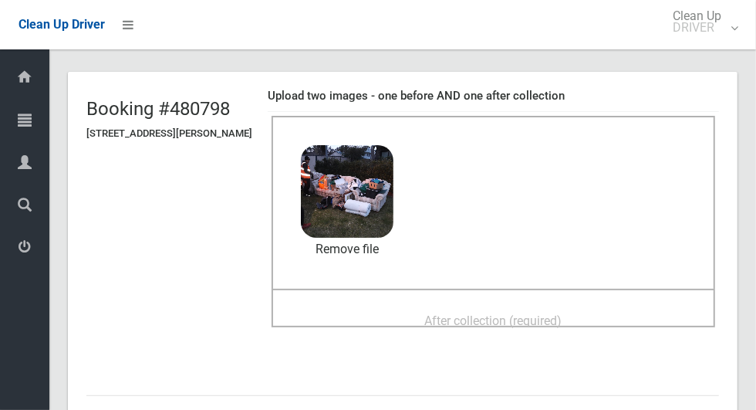
click at [586, 314] on div "After collection (required)" at bounding box center [493, 319] width 410 height 29
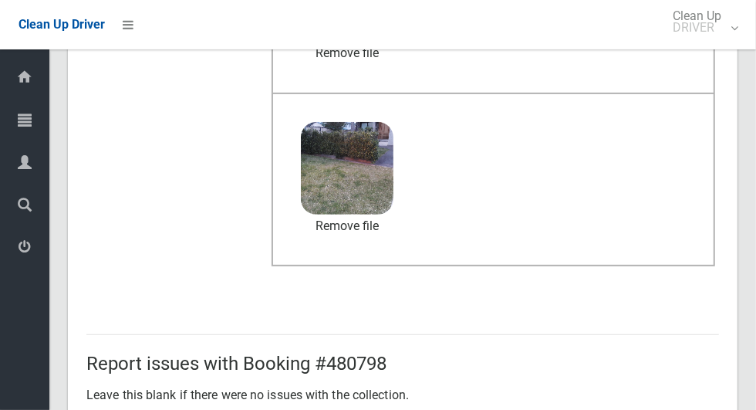
scroll to position [1262, 0]
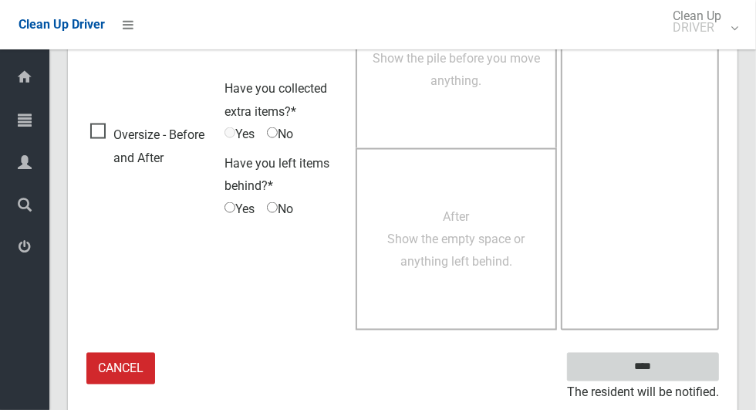
click at [669, 372] on input "****" at bounding box center [643, 366] width 152 height 29
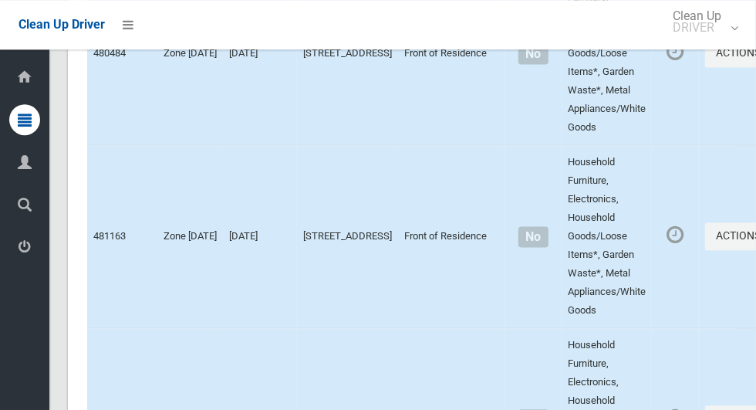
scroll to position [8498, 0]
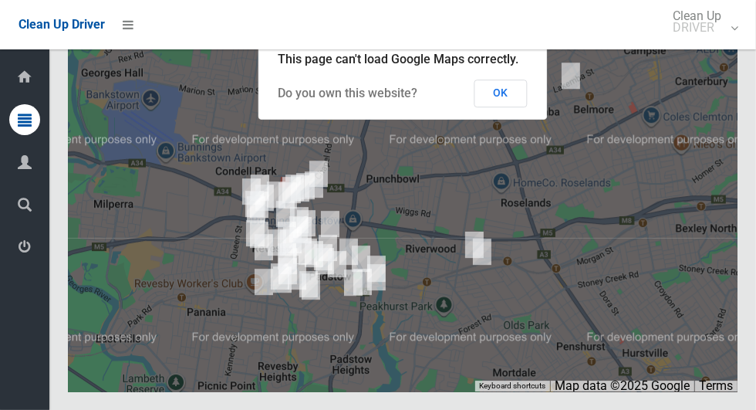
click at [507, 107] on button "OK" at bounding box center [500, 93] width 53 height 28
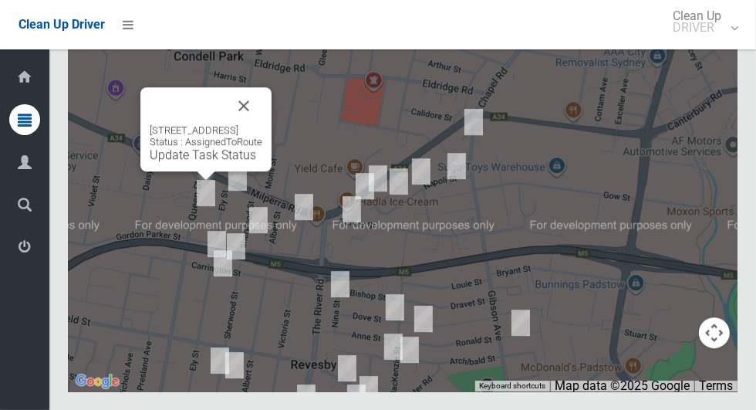
click at [216, 162] on link "Update Task Status" at bounding box center [203, 154] width 106 height 15
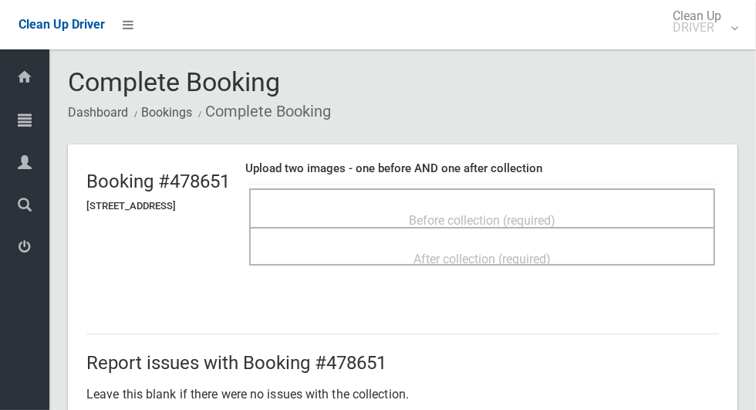
click at [609, 217] on div "Before collection (required)" at bounding box center [482, 219] width 432 height 29
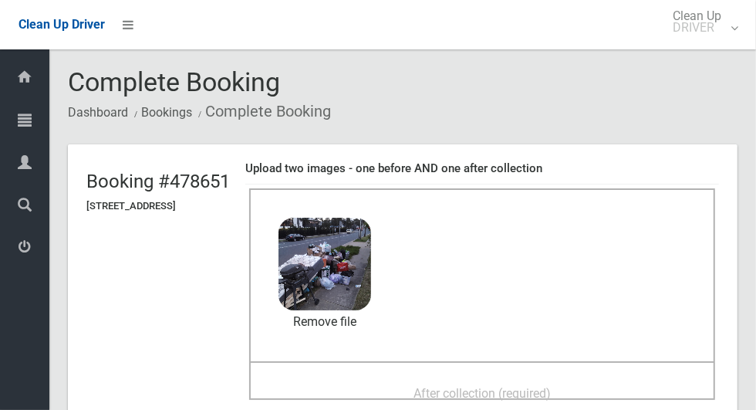
click at [551, 386] on span "After collection (required)" at bounding box center [481, 393] width 137 height 15
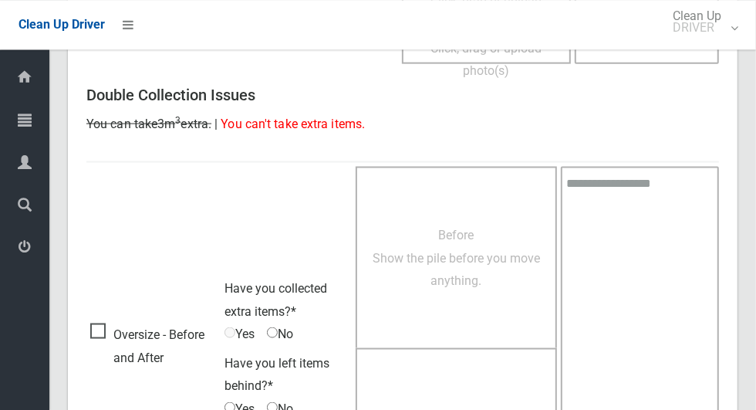
scroll to position [1262, 0]
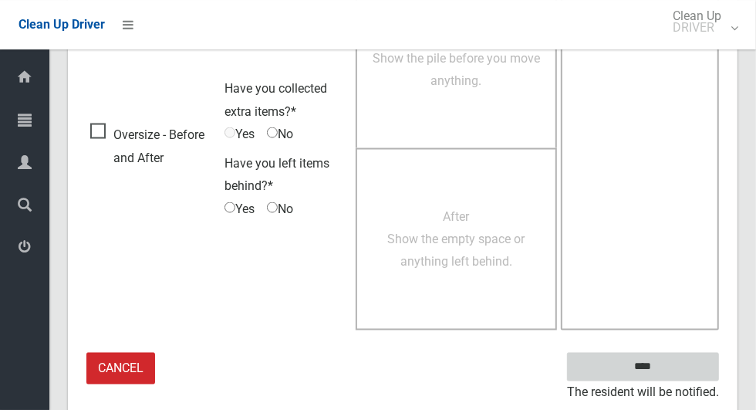
click at [669, 376] on input "****" at bounding box center [643, 366] width 152 height 29
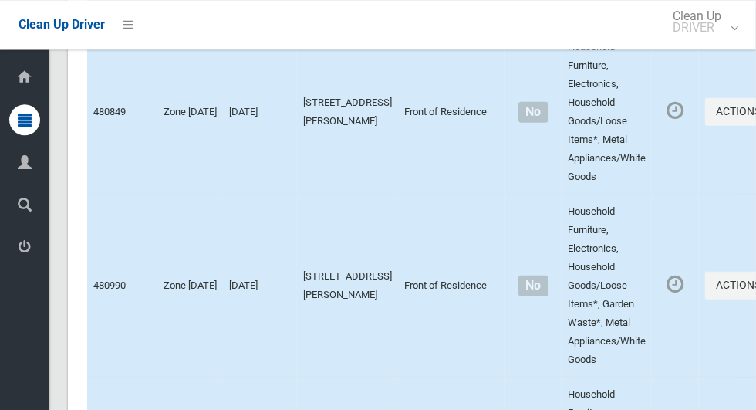
scroll to position [8498, 0]
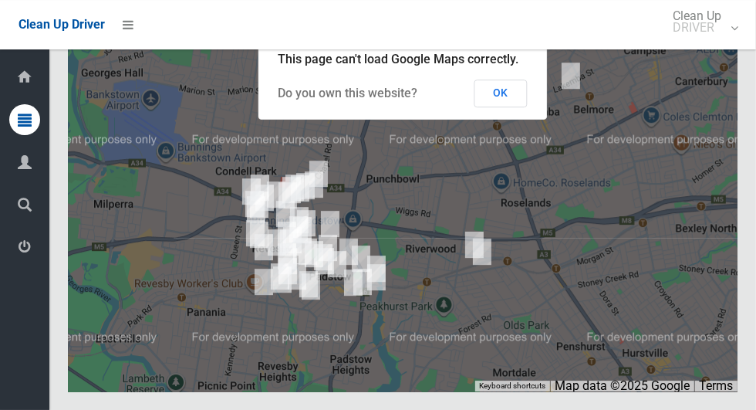
click at [513, 107] on button "OK" at bounding box center [500, 93] width 53 height 28
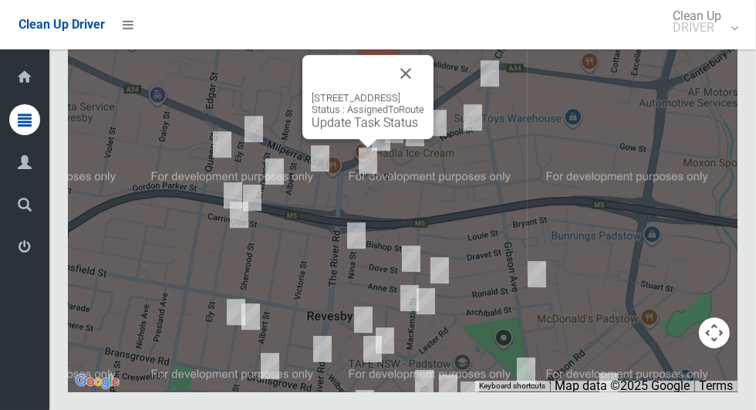
click at [424, 92] on button "Close" at bounding box center [405, 73] width 37 height 37
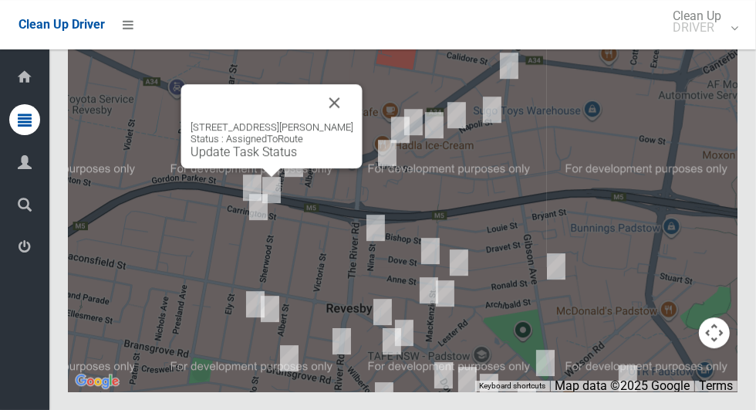
click at [353, 121] on button "Close" at bounding box center [334, 102] width 37 height 37
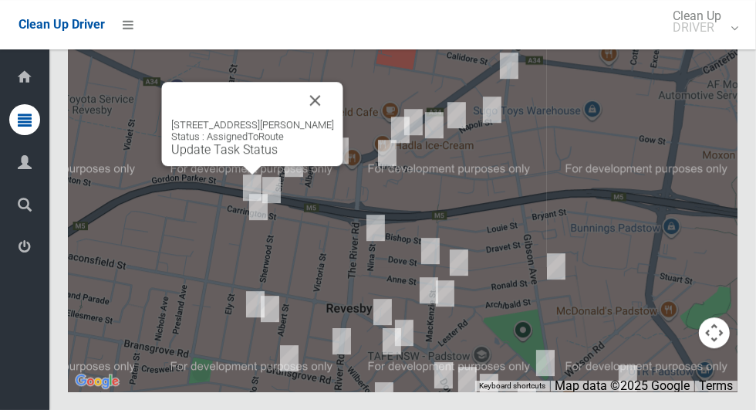
click at [266, 157] on link "Update Task Status" at bounding box center [224, 149] width 106 height 15
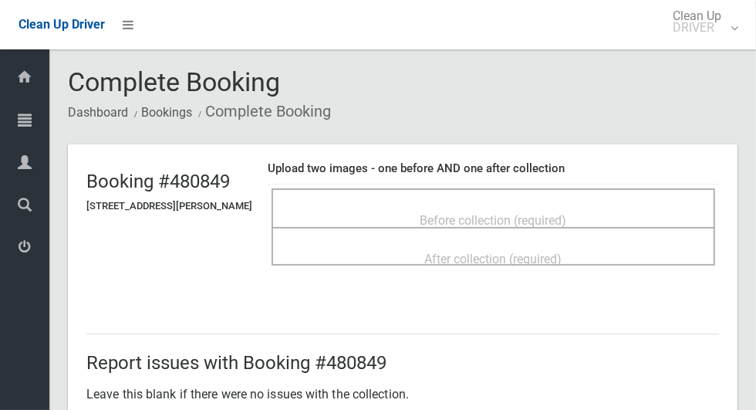
click at [366, 208] on div "Before collection (required)" at bounding box center [493, 219] width 410 height 29
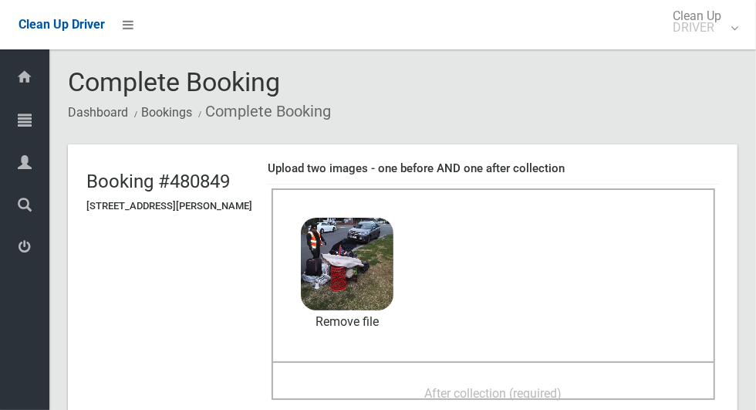
click at [547, 393] on span "After collection (required)" at bounding box center [493, 393] width 137 height 15
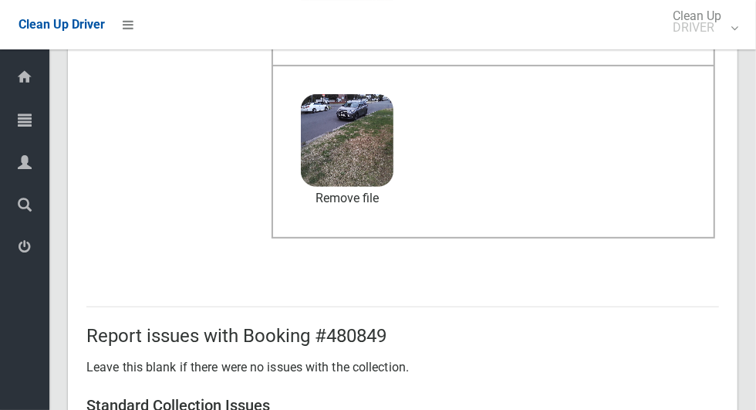
scroll to position [1262, 0]
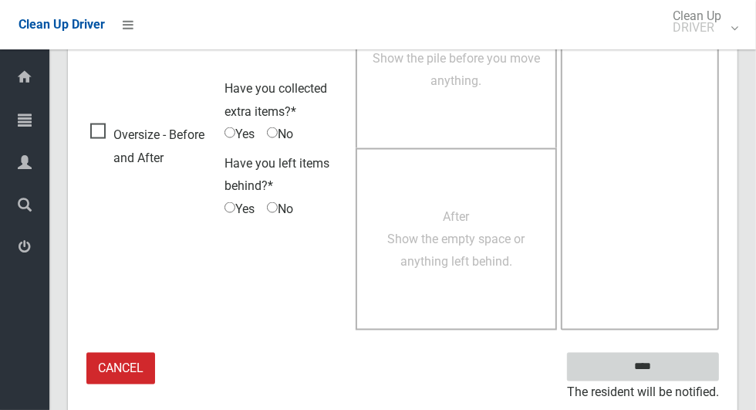
click at [672, 362] on input "****" at bounding box center [643, 366] width 152 height 29
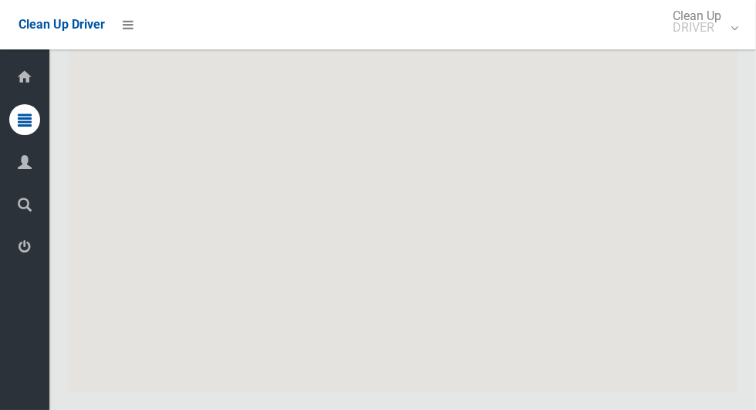
scroll to position [8498, 0]
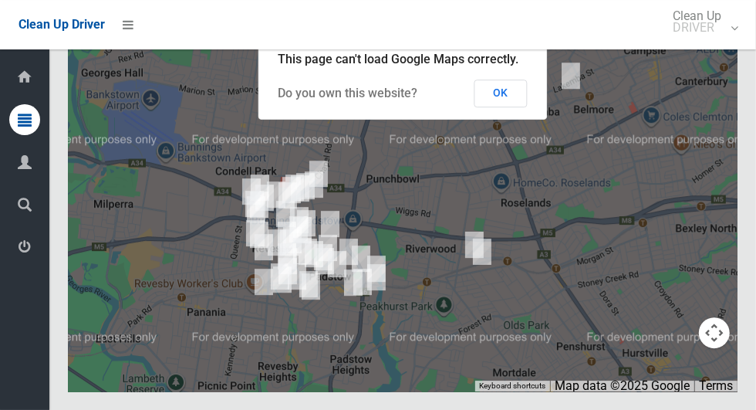
click at [506, 107] on button "OK" at bounding box center [500, 93] width 53 height 28
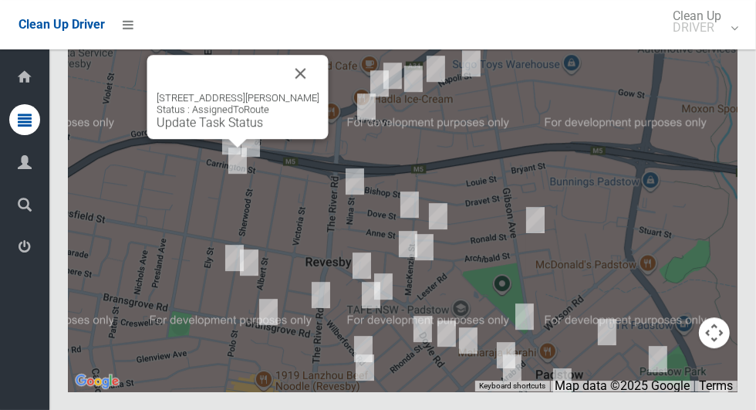
click at [299, 92] on button "Close" at bounding box center [300, 73] width 37 height 37
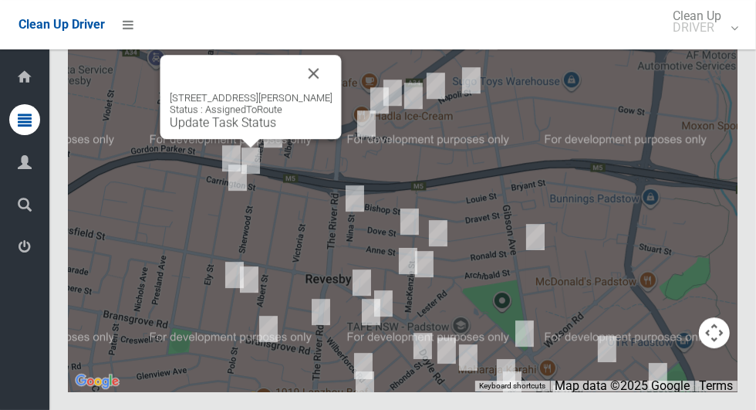
click at [331, 92] on button "Close" at bounding box center [313, 73] width 37 height 37
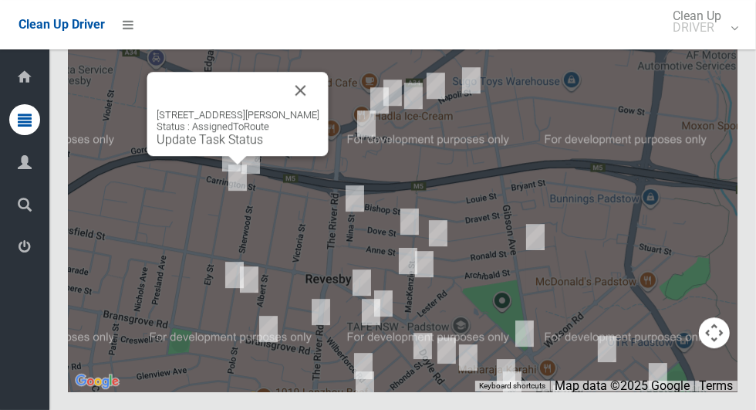
click at [254, 156] on div "49 Ely Street, REVESBY NSW 2212 Status : AssignedToRoute Update Task Status" at bounding box center [237, 114] width 181 height 84
click at [241, 147] on link "Update Task Status" at bounding box center [210, 139] width 106 height 15
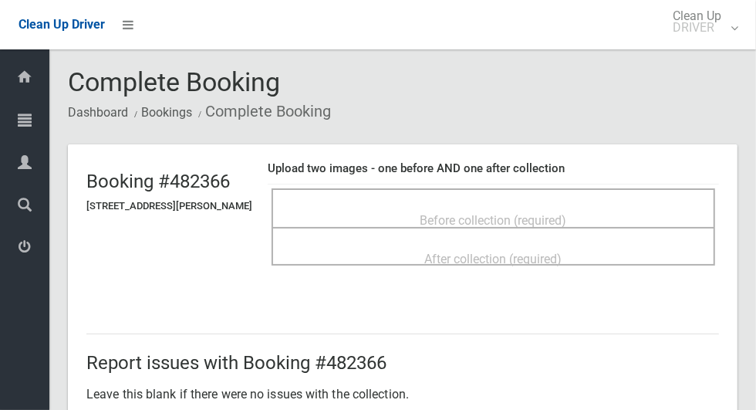
click at [478, 213] on span "Before collection (required)" at bounding box center [493, 220] width 147 height 15
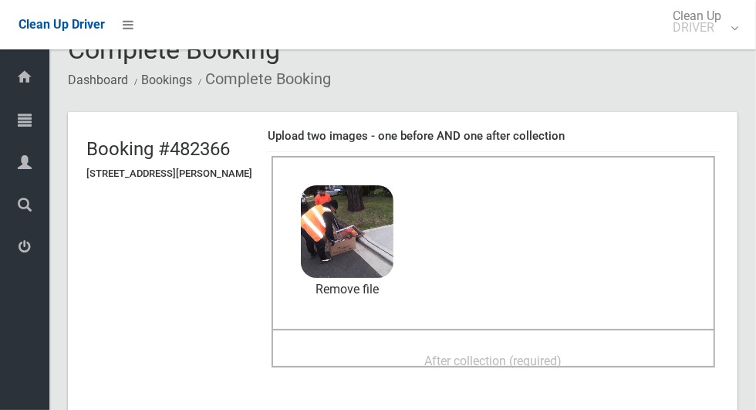
scroll to position [33, 0]
click at [585, 355] on div "After collection (required)" at bounding box center [493, 359] width 410 height 29
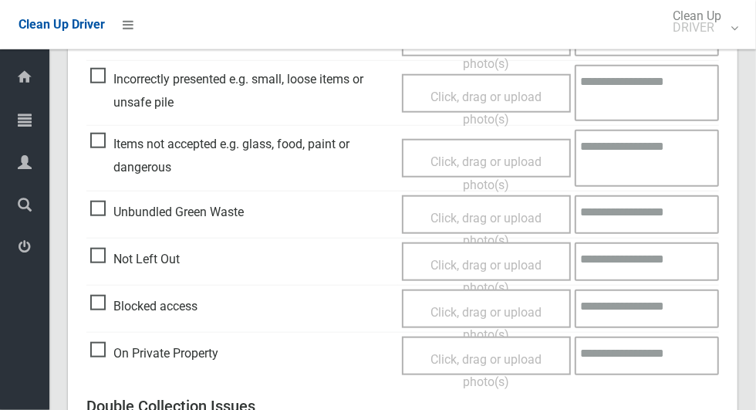
scroll to position [1262, 0]
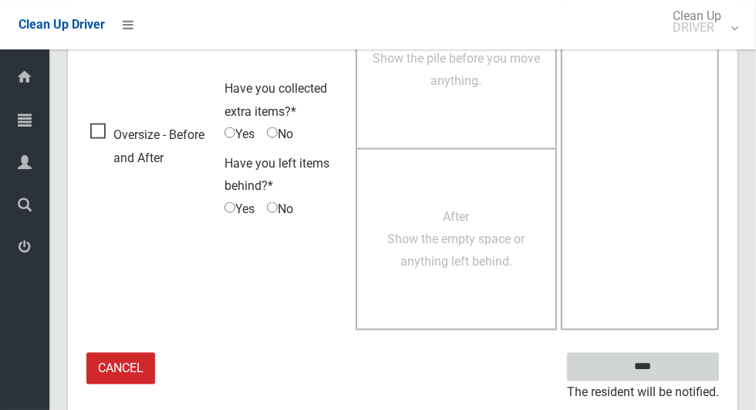
click at [676, 365] on input "****" at bounding box center [643, 366] width 152 height 29
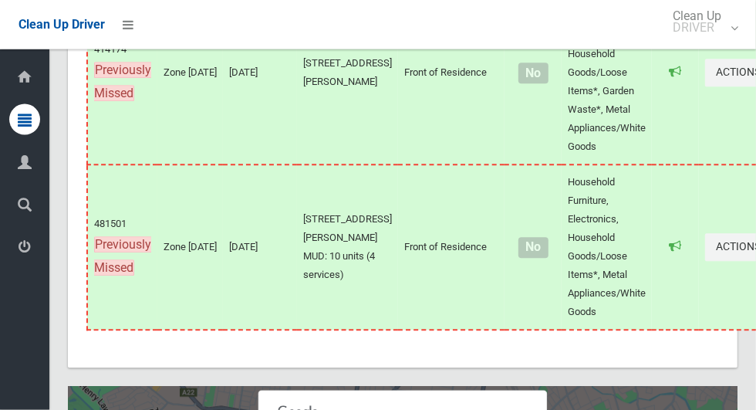
scroll to position [8498, 0]
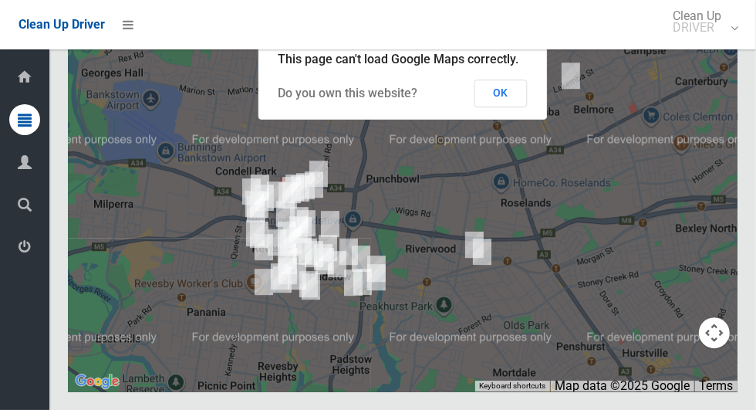
click at [506, 107] on button "OK" at bounding box center [500, 93] width 53 height 28
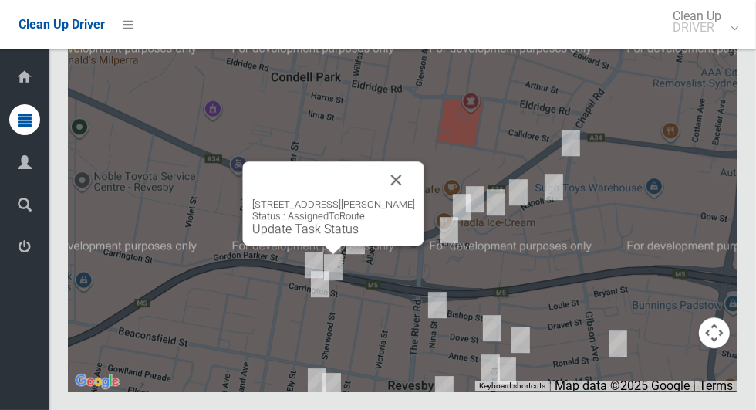
click at [302, 236] on link "Update Task Status" at bounding box center [305, 228] width 106 height 15
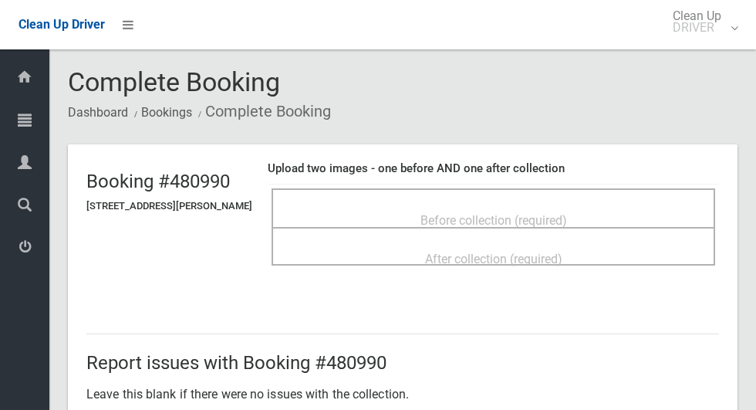
click at [389, 207] on div "Before collection (required)" at bounding box center [493, 219] width 410 height 29
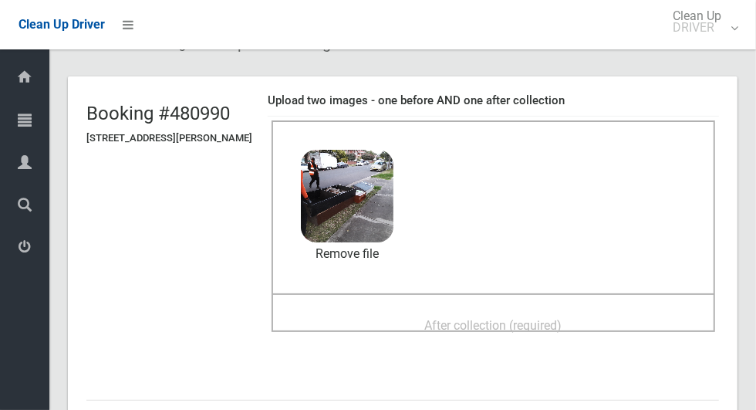
scroll to position [67, 0]
click at [562, 321] on span "After collection (required)" at bounding box center [493, 326] width 137 height 15
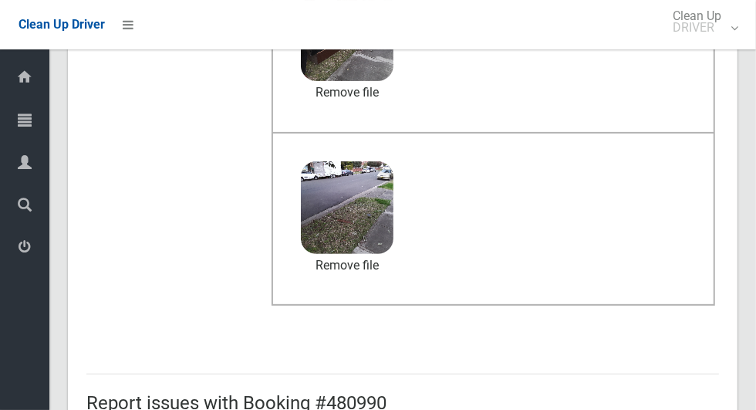
scroll to position [1262, 0]
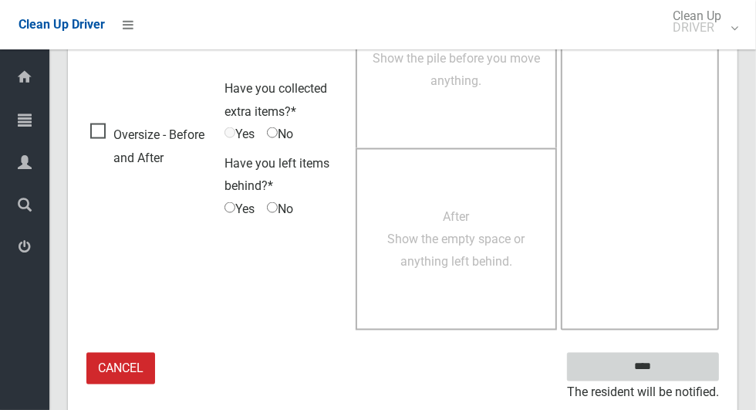
click at [685, 371] on input "****" at bounding box center [643, 366] width 152 height 29
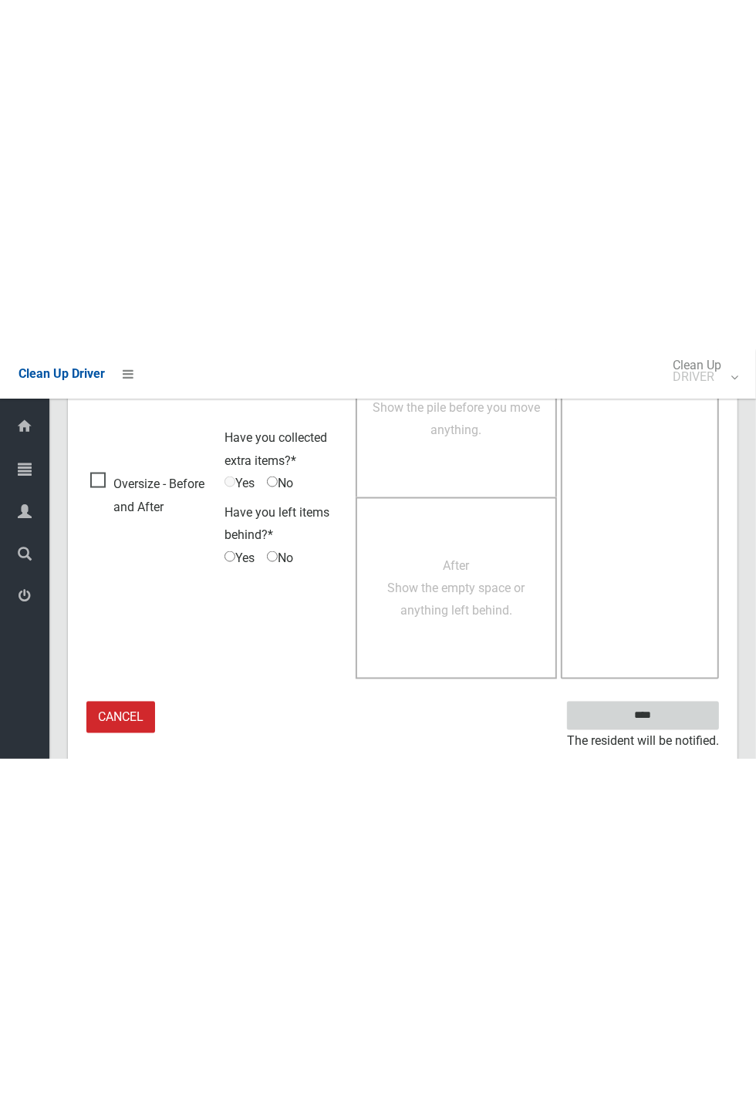
scroll to position [607, 0]
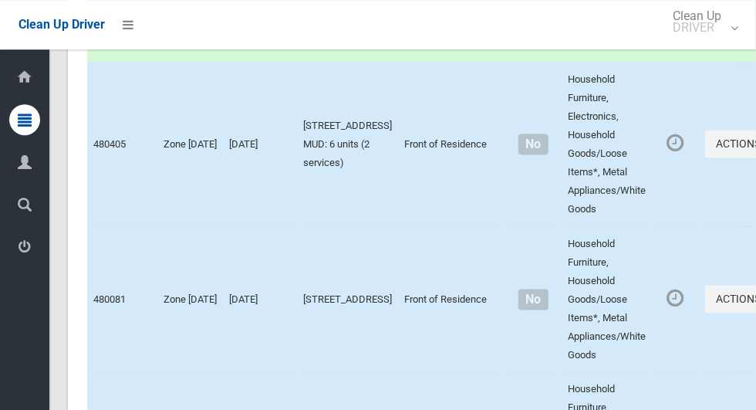
scroll to position [8498, 0]
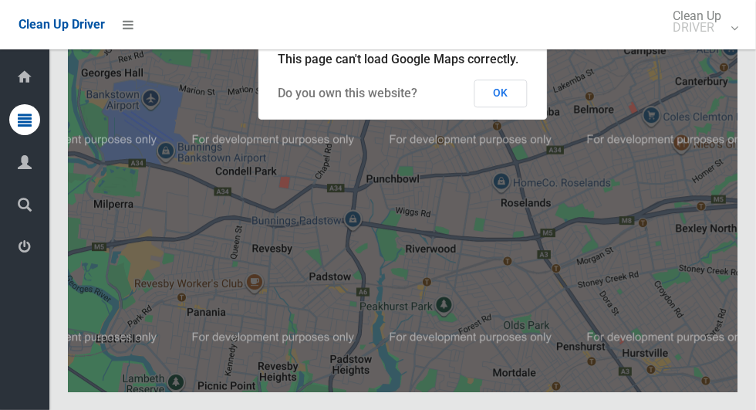
click at [499, 107] on button "OK" at bounding box center [500, 93] width 53 height 28
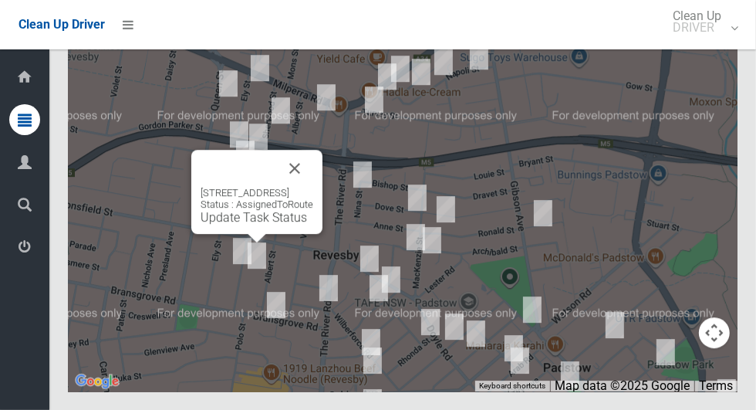
click at [313, 187] on button "Close" at bounding box center [294, 168] width 37 height 37
click at [251, 224] on link "Update Task Status" at bounding box center [254, 217] width 106 height 15
click at [313, 187] on button "Close" at bounding box center [294, 168] width 37 height 37
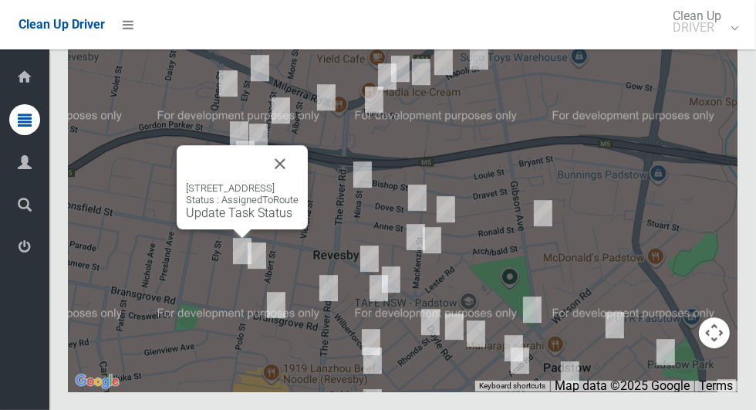
click at [233, 229] on div "108 Sherwood Street, REVESBY NSW 2212 Status : AssignedToRoute Update Task Stat…" at bounding box center [242, 187] width 131 height 84
click at [223, 220] on link "Update Task Status" at bounding box center [239, 212] width 106 height 15
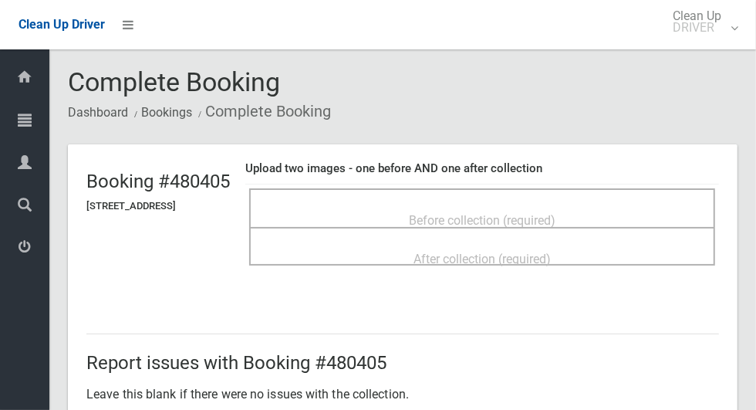
click at [509, 215] on span "Before collection (required)" at bounding box center [482, 220] width 147 height 15
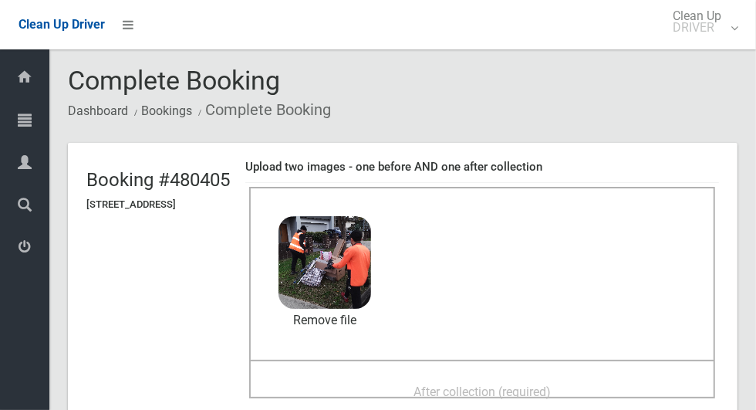
scroll to position [18, 0]
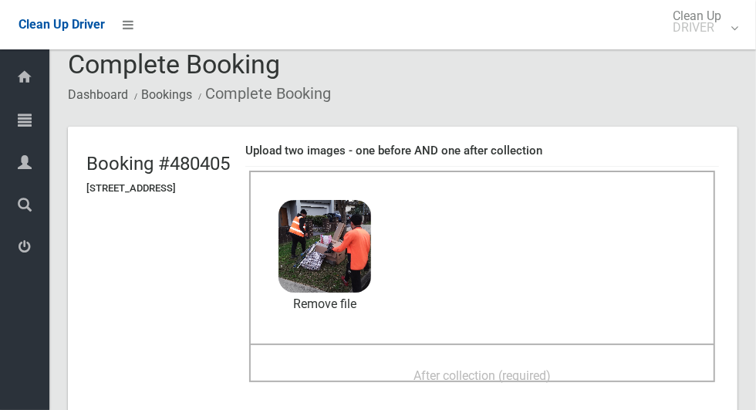
click at [551, 368] on span "After collection (required)" at bounding box center [481, 375] width 137 height 15
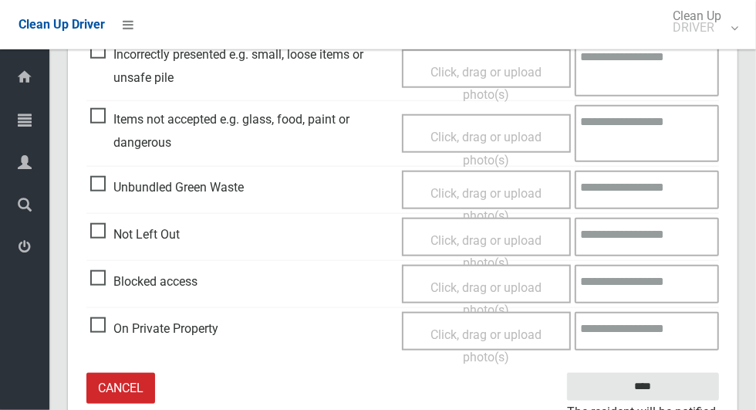
scroll to position [797, 0]
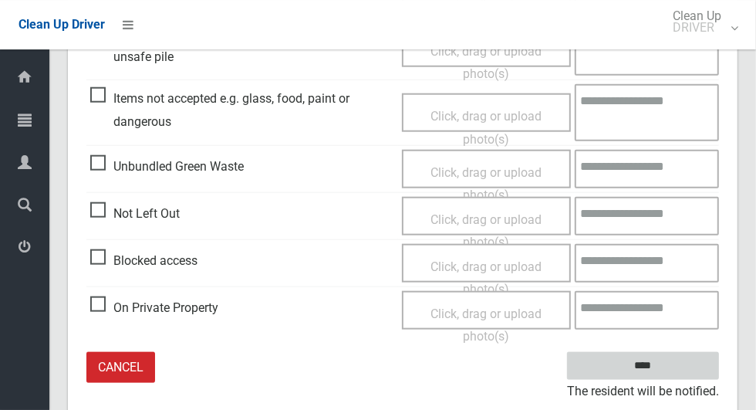
click at [669, 376] on input "****" at bounding box center [643, 366] width 152 height 29
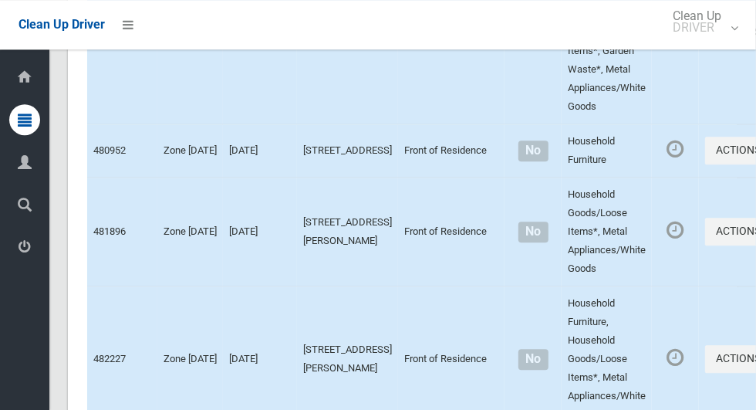
scroll to position [8498, 0]
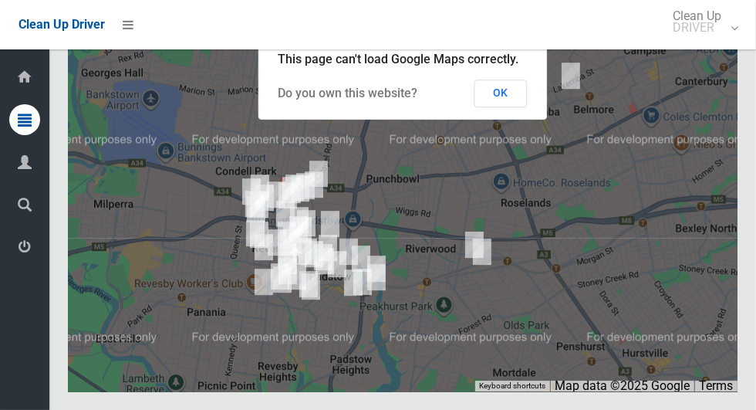
click at [515, 107] on button "OK" at bounding box center [500, 93] width 53 height 28
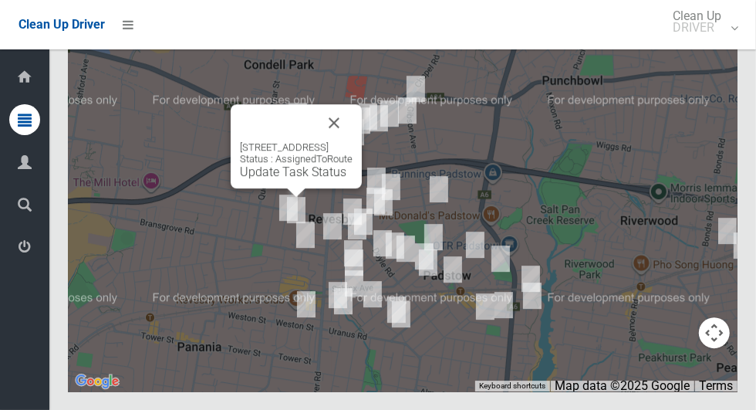
click at [282, 179] on link "Update Task Status" at bounding box center [293, 171] width 106 height 15
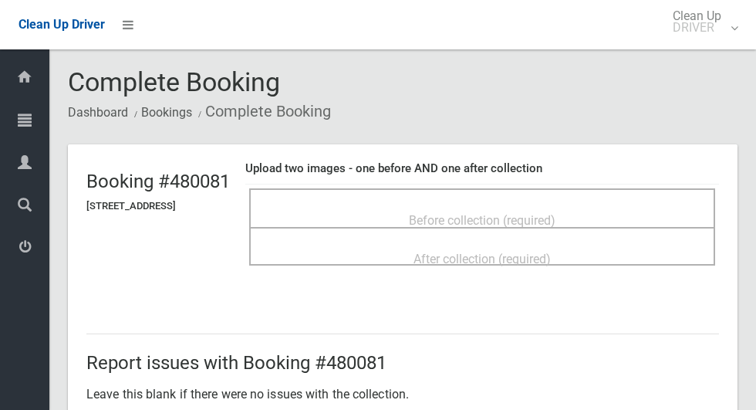
click at [554, 214] on span "Before collection (required)" at bounding box center [482, 220] width 147 height 15
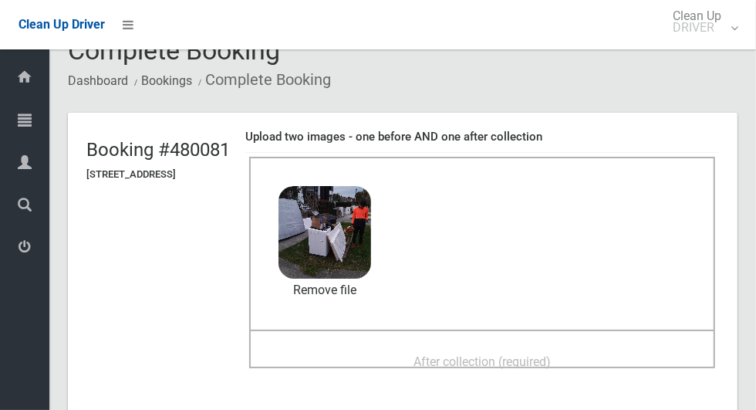
scroll to position [33, 0]
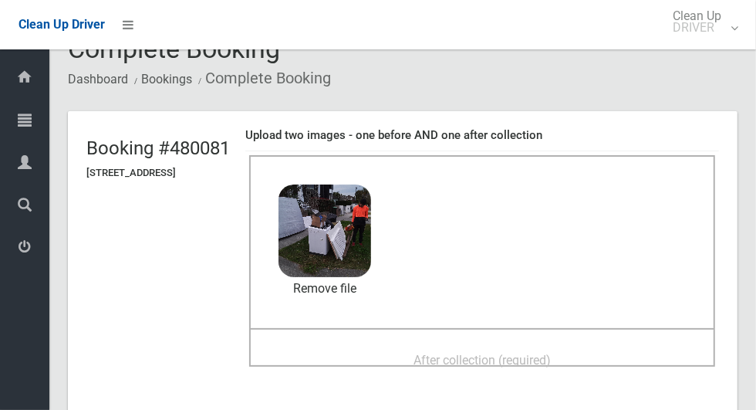
click at [614, 357] on div "After collection (required)" at bounding box center [482, 359] width 432 height 29
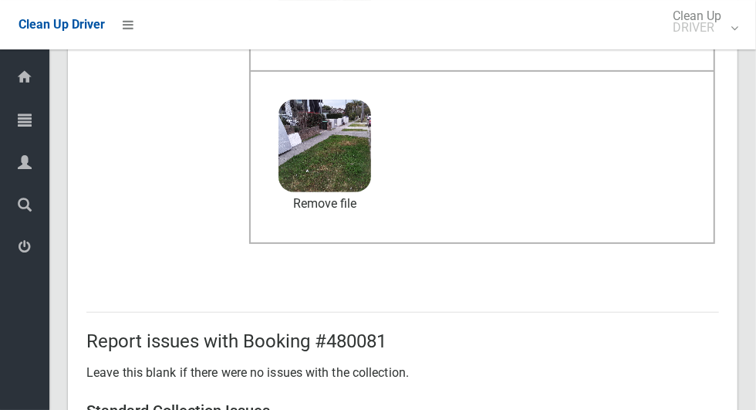
scroll to position [1262, 0]
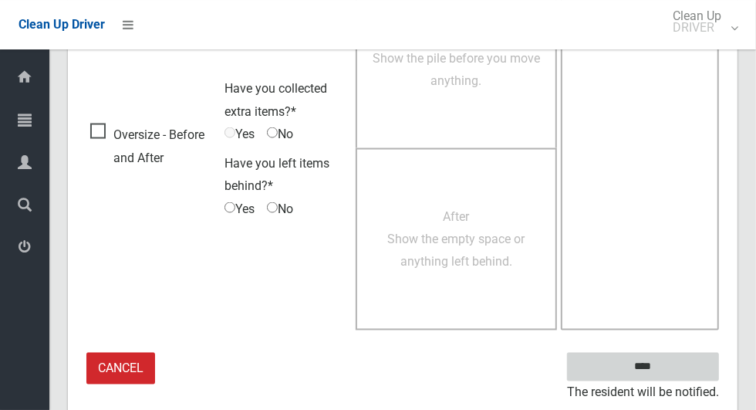
click at [669, 373] on input "****" at bounding box center [643, 366] width 152 height 29
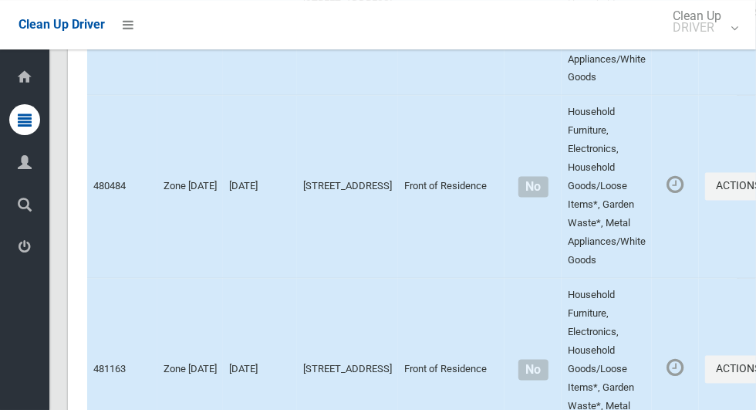
scroll to position [8498, 0]
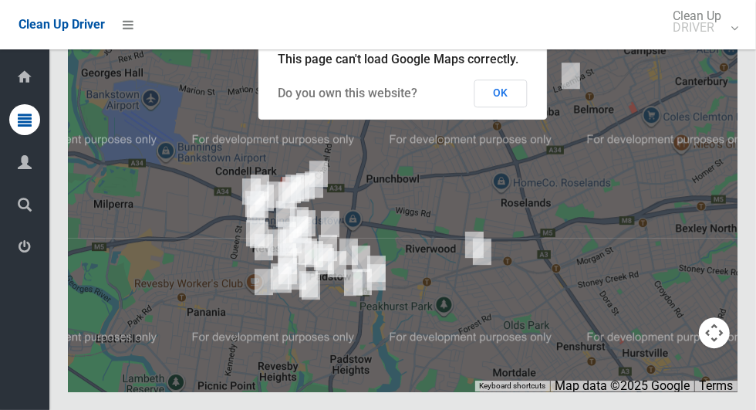
click at [519, 107] on button "OK" at bounding box center [500, 93] width 53 height 28
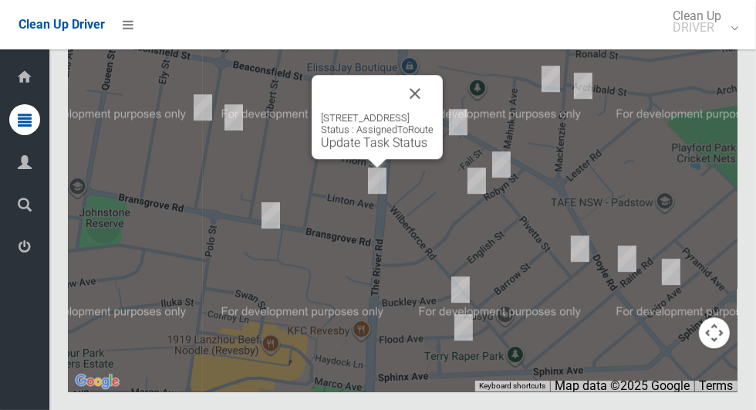
click at [433, 112] on button "Close" at bounding box center [414, 93] width 37 height 37
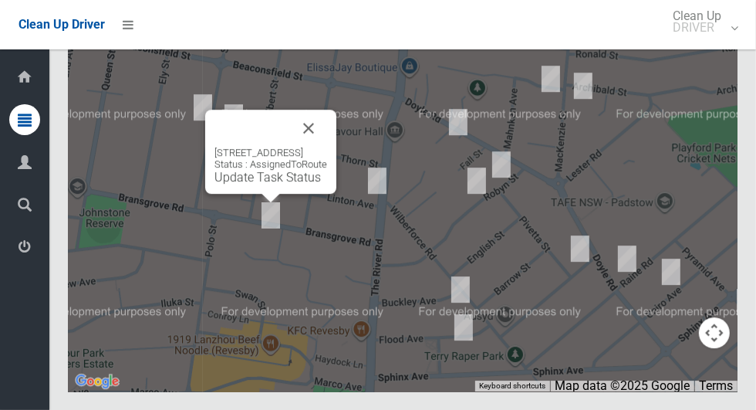
click at [327, 147] on button "Close" at bounding box center [308, 128] width 37 height 37
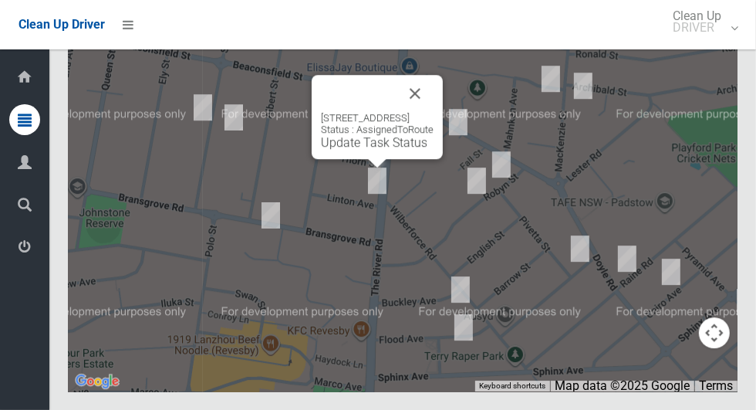
click at [433, 112] on button "Close" at bounding box center [414, 93] width 37 height 37
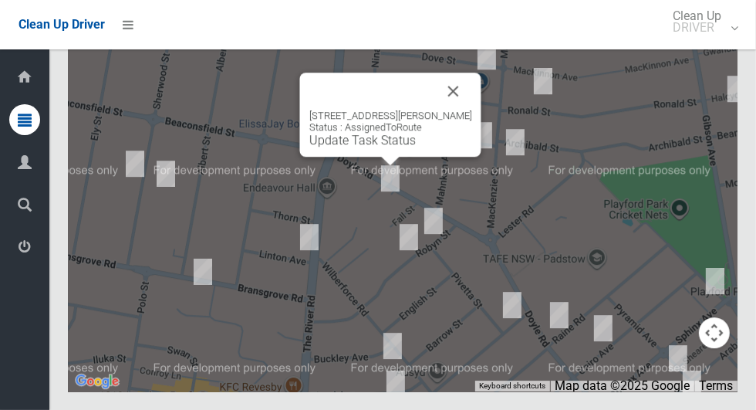
click at [455, 110] on button "Close" at bounding box center [453, 90] width 37 height 37
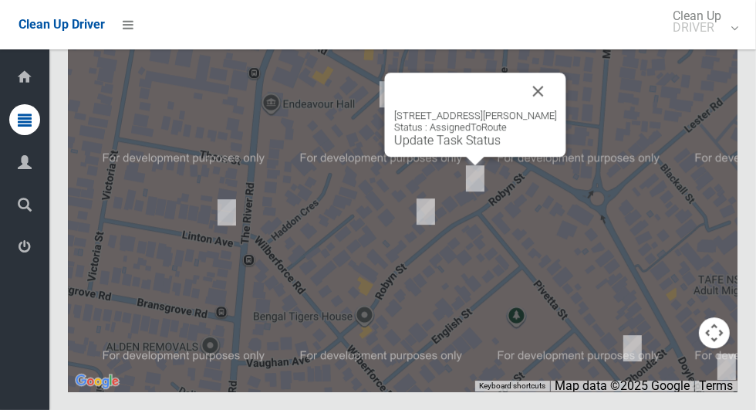
click at [526, 110] on button "Close" at bounding box center [538, 90] width 37 height 37
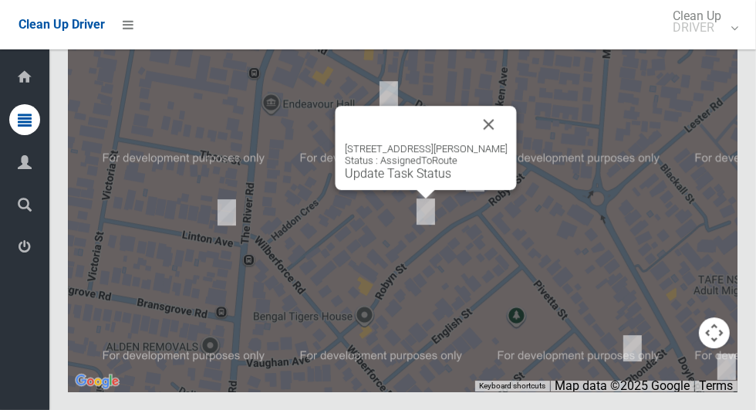
click at [487, 143] on button "Close" at bounding box center [488, 124] width 37 height 37
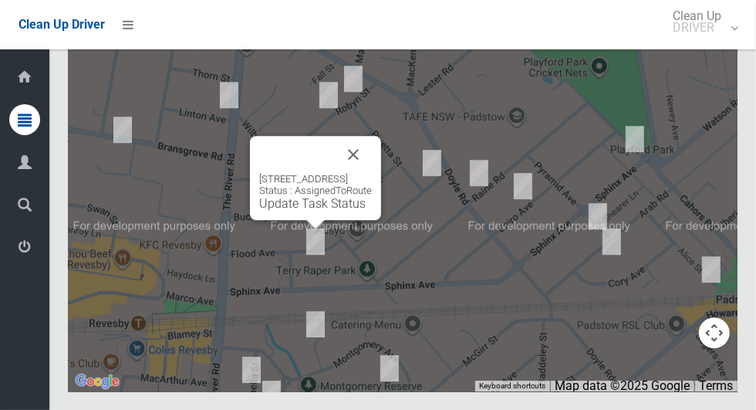
click at [369, 173] on button "Close" at bounding box center [353, 154] width 37 height 37
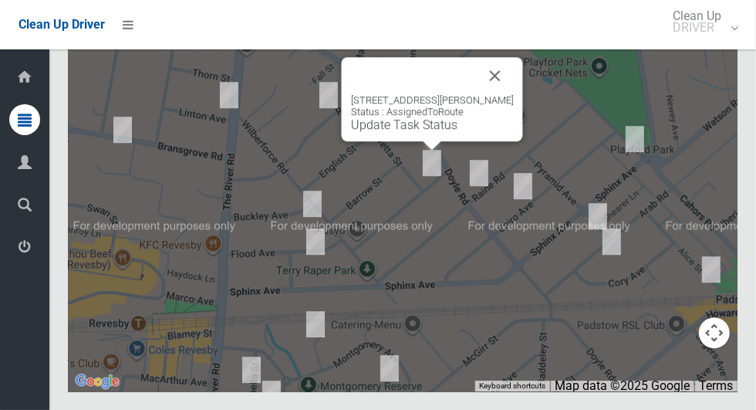
click at [486, 94] on button "Close" at bounding box center [495, 75] width 37 height 37
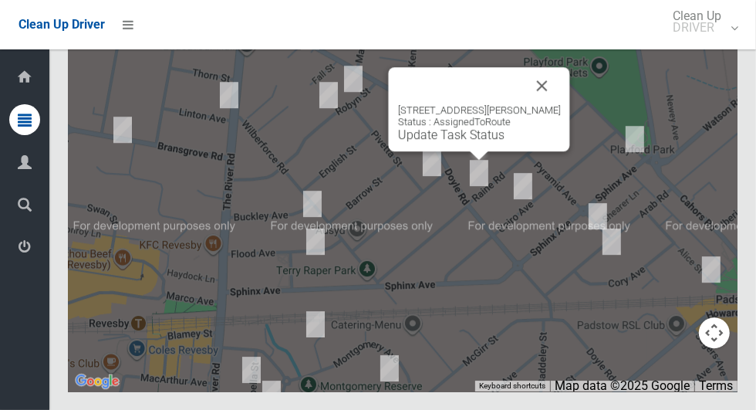
click at [537, 104] on button "Close" at bounding box center [542, 85] width 37 height 37
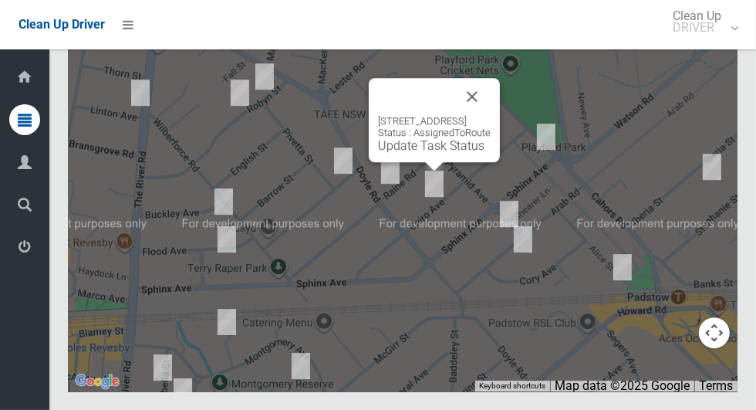
click at [490, 115] on button "Close" at bounding box center [471, 96] width 37 height 37
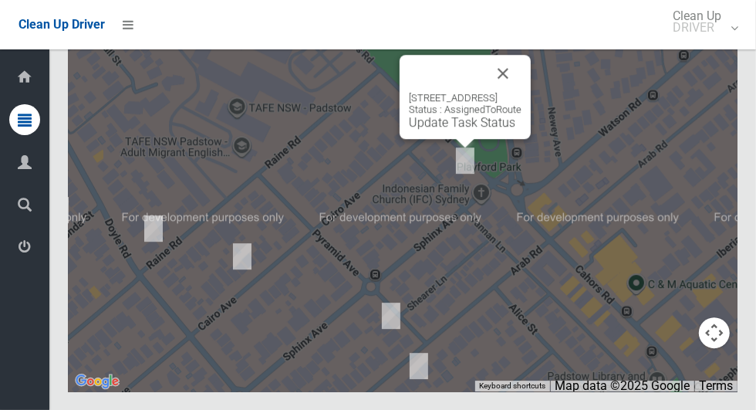
click at [521, 92] on button "Close" at bounding box center [502, 73] width 37 height 37
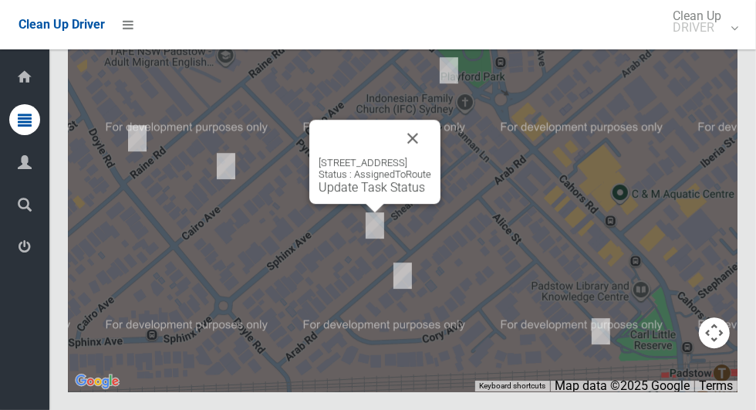
click at [431, 157] on button "Close" at bounding box center [412, 138] width 37 height 37
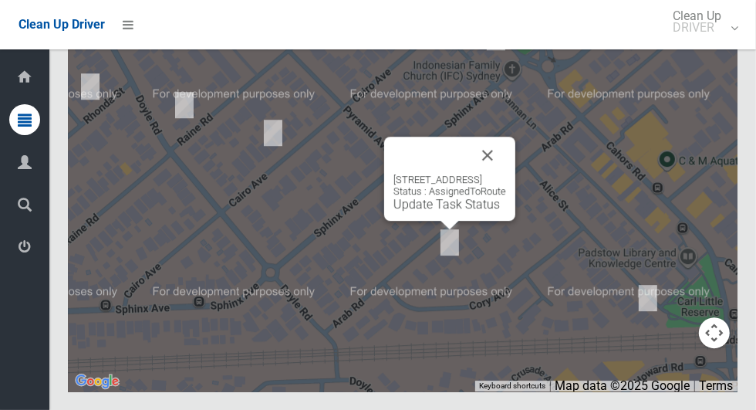
click at [502, 174] on button "Close" at bounding box center [487, 155] width 37 height 37
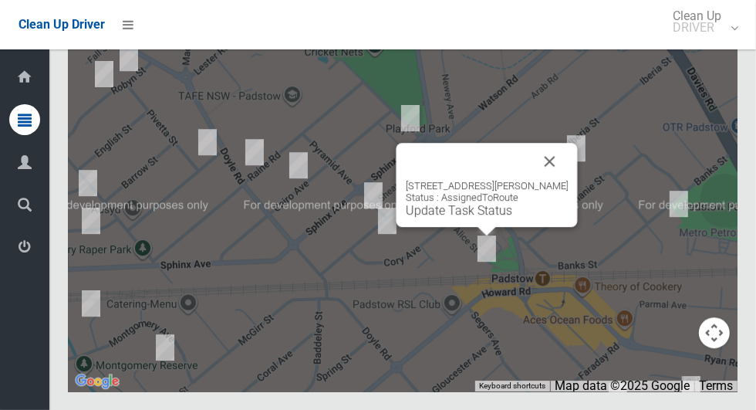
click at [540, 180] on button "Close" at bounding box center [549, 161] width 37 height 37
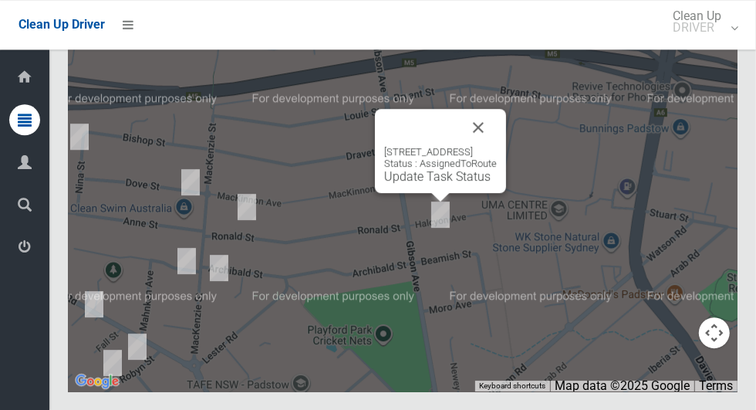
click at [497, 146] on button "Close" at bounding box center [478, 127] width 37 height 37
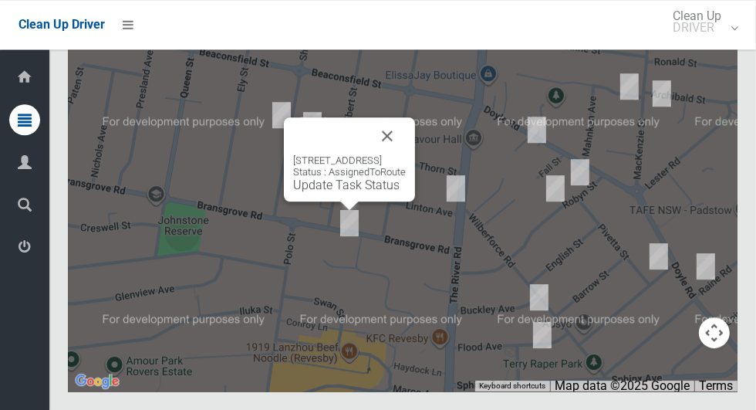
click at [342, 192] on link "Update Task Status" at bounding box center [346, 184] width 106 height 15
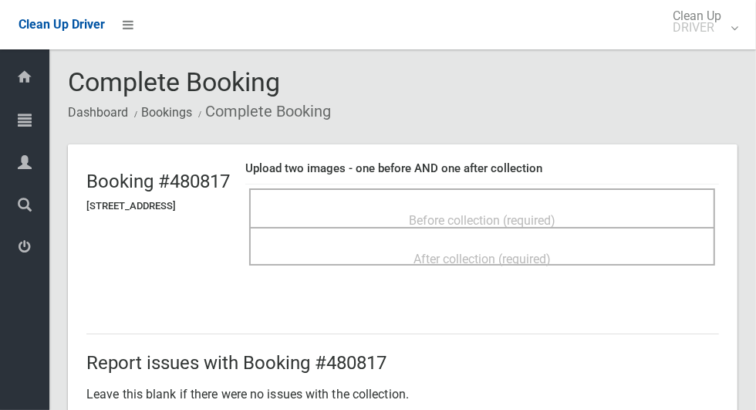
click at [515, 217] on span "Before collection (required)" at bounding box center [482, 220] width 147 height 15
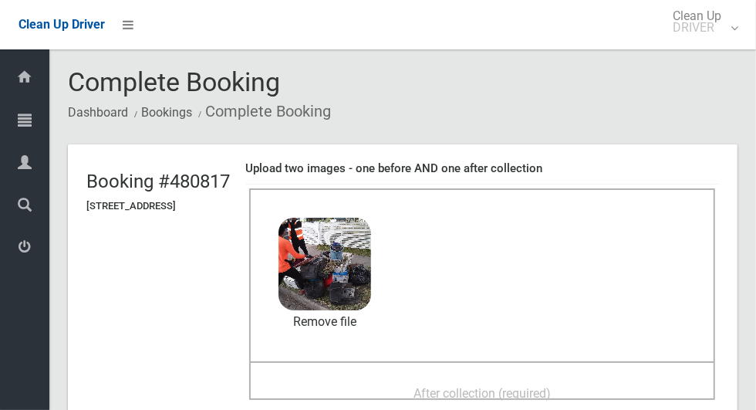
click at [551, 399] on span "After collection (required)" at bounding box center [481, 393] width 137 height 15
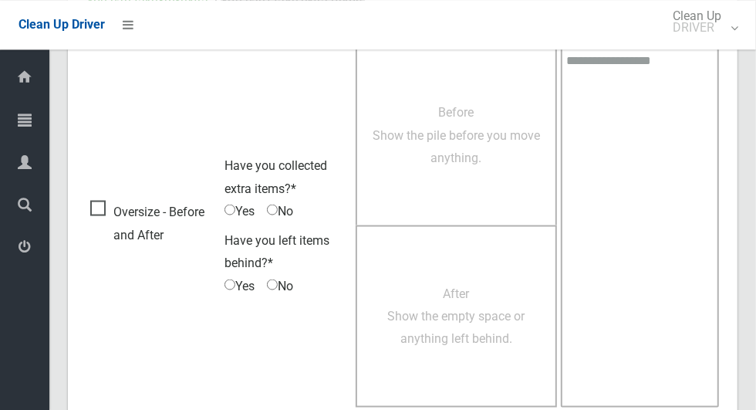
scroll to position [1262, 0]
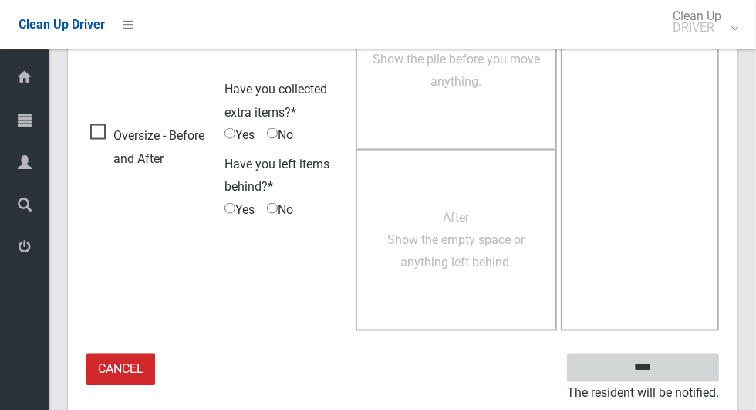
click at [669, 375] on input "****" at bounding box center [643, 366] width 152 height 29
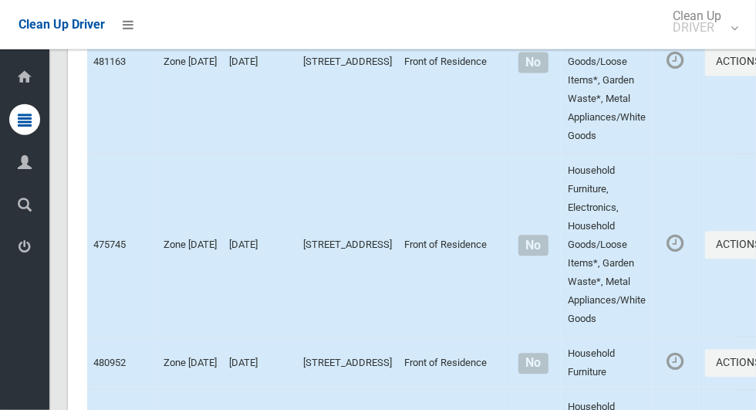
scroll to position [8498, 0]
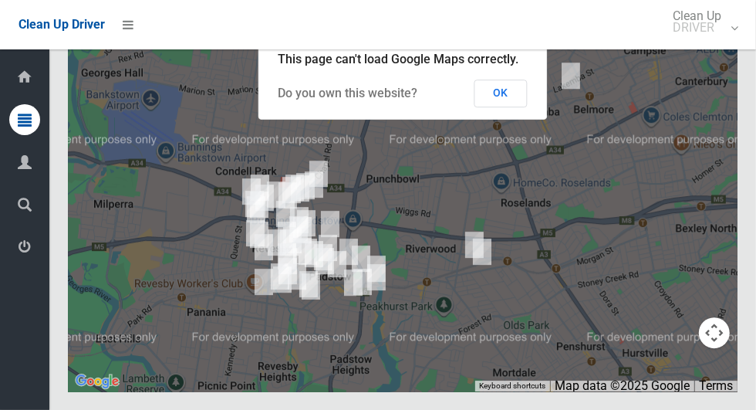
click at [501, 107] on button "OK" at bounding box center [500, 93] width 53 height 28
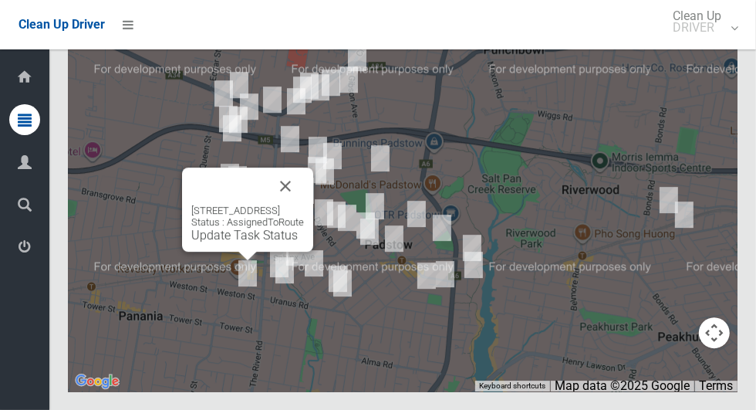
click at [304, 204] on button "Close" at bounding box center [285, 185] width 37 height 37
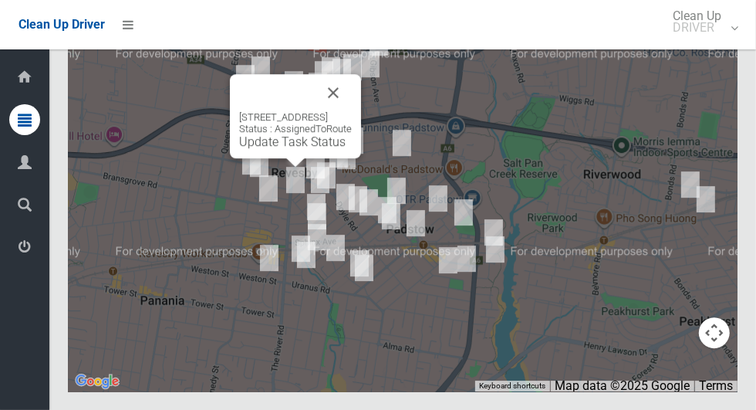
click at [295, 158] on div "118 The River Road, REVESBY NSW 2212 Status : AssignedToRoute Update Task Status" at bounding box center [295, 116] width 131 height 84
click at [296, 149] on link "Update Task Status" at bounding box center [292, 141] width 106 height 15
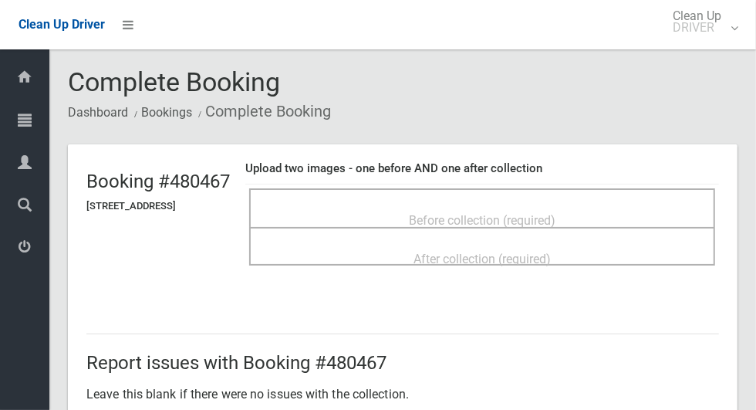
click at [555, 213] on span "Before collection (required)" at bounding box center [482, 220] width 147 height 15
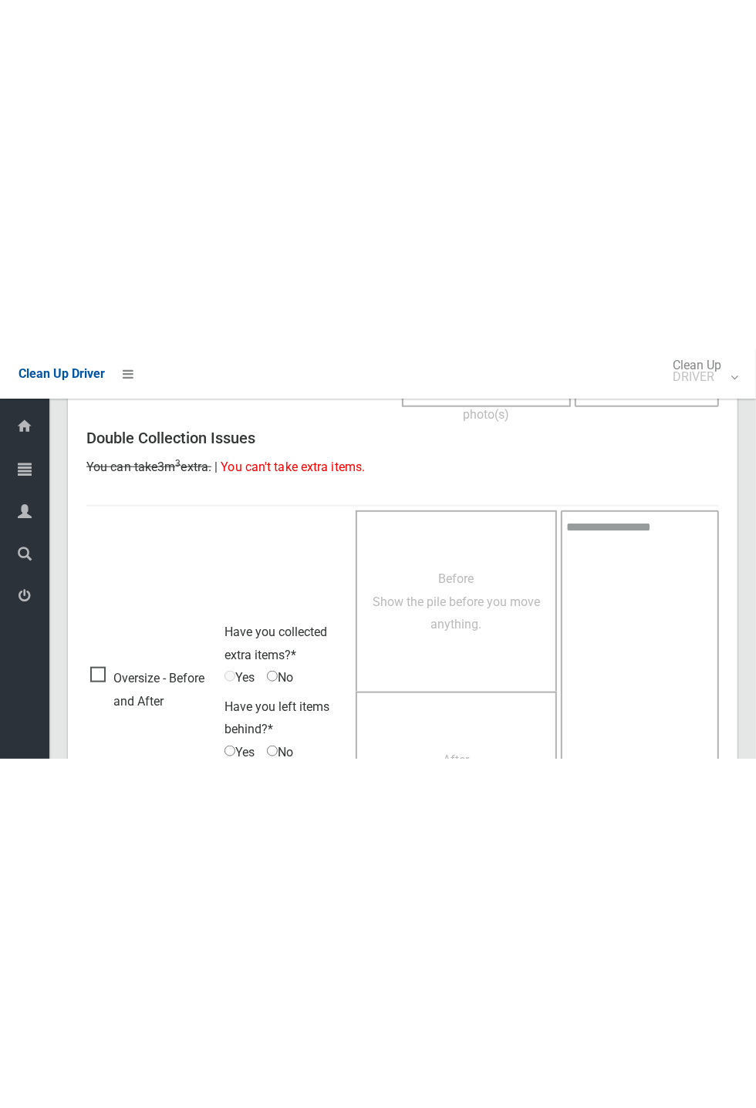
scroll to position [339, 0]
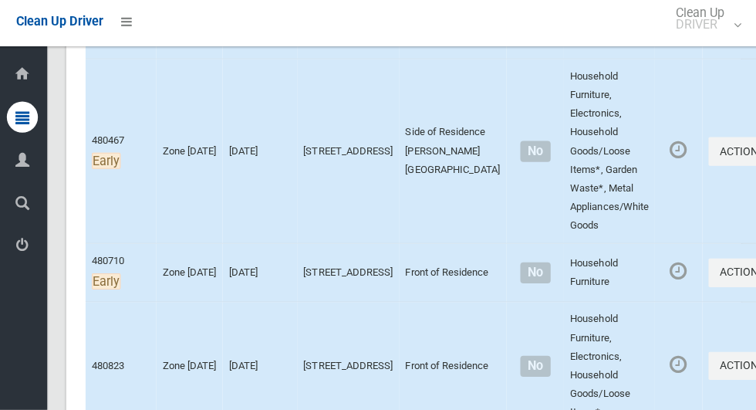
scroll to position [858, 0]
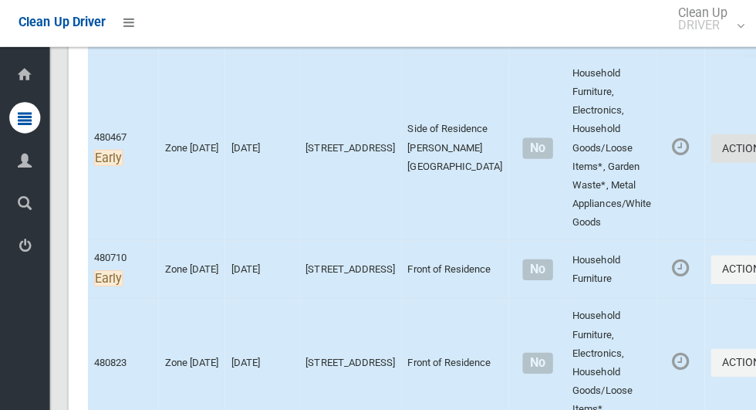
click at [705, 157] on button "Actions" at bounding box center [742, 150] width 74 height 29
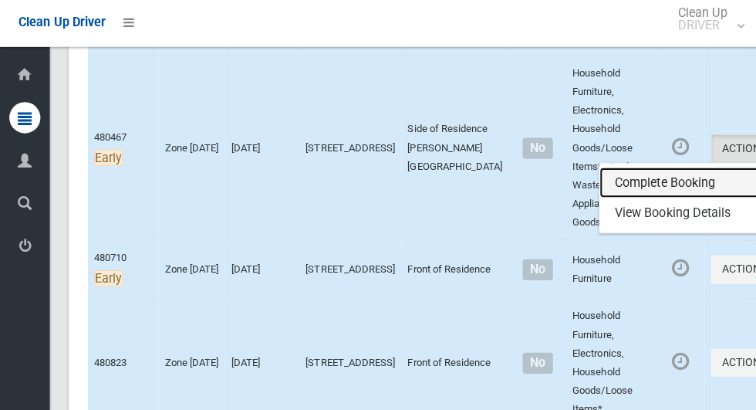
click at [600, 184] on link "Complete Booking" at bounding box center [687, 184] width 184 height 31
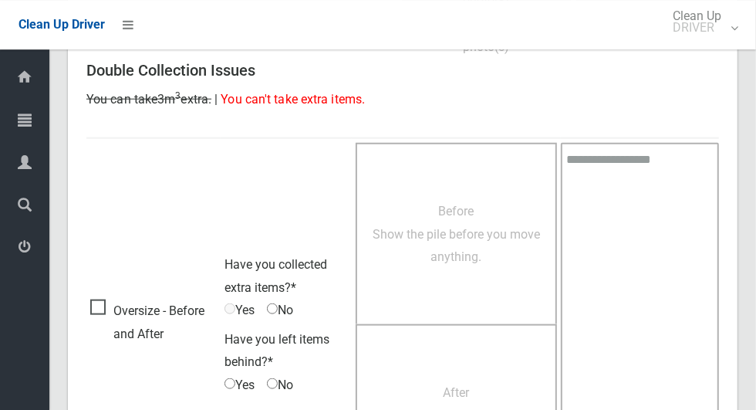
scroll to position [817, 0]
click at [99, 305] on span "Oversize - Before and After" at bounding box center [153, 322] width 126 height 46
click at [236, 386] on span "Yes" at bounding box center [239, 384] width 30 height 23
click at [237, 366] on span "Have you left items behind?*" at bounding box center [276, 351] width 105 height 38
click at [418, 245] on span "Before Show the pile before you move anything." at bounding box center [455, 234] width 167 height 60
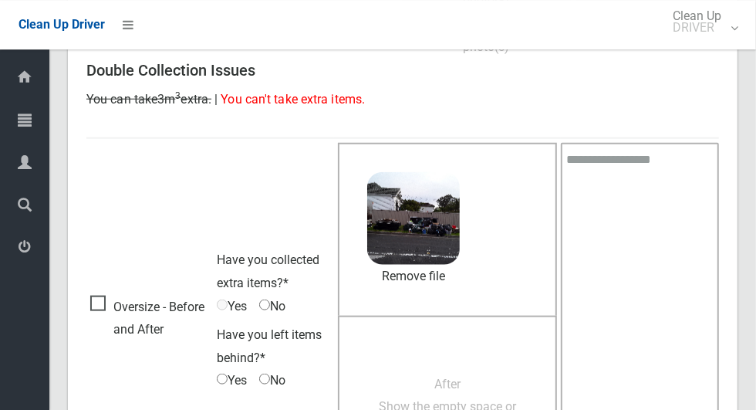
click at [458, 406] on span "After Show the empty space or anything left behind." at bounding box center [447, 406] width 137 height 60
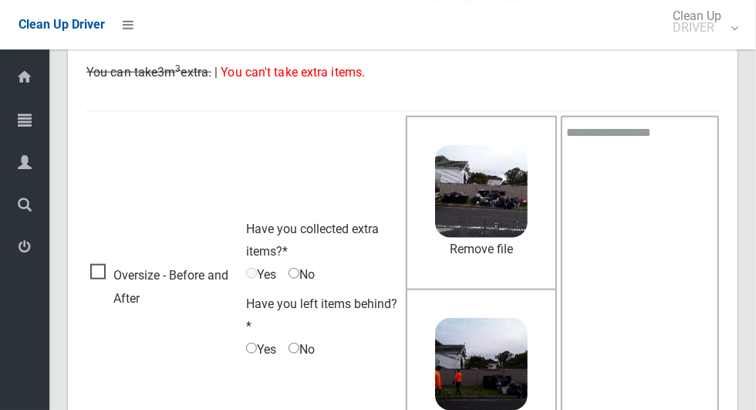
scroll to position [976, 0]
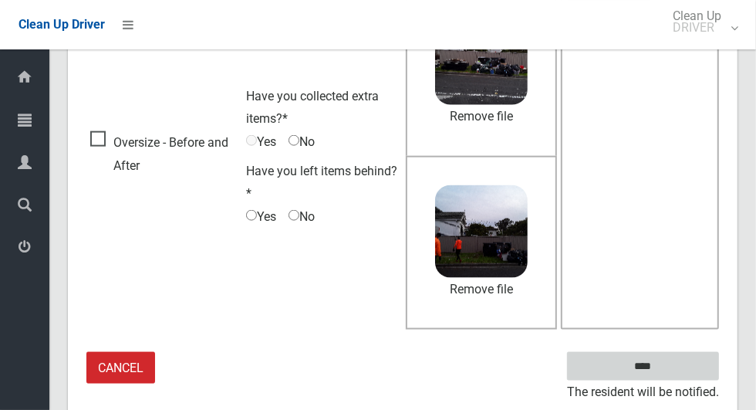
click at [669, 372] on input "****" at bounding box center [643, 366] width 152 height 29
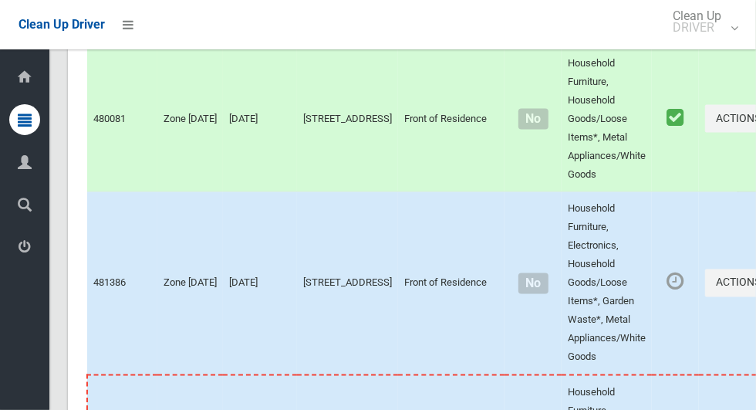
scroll to position [8498, 0]
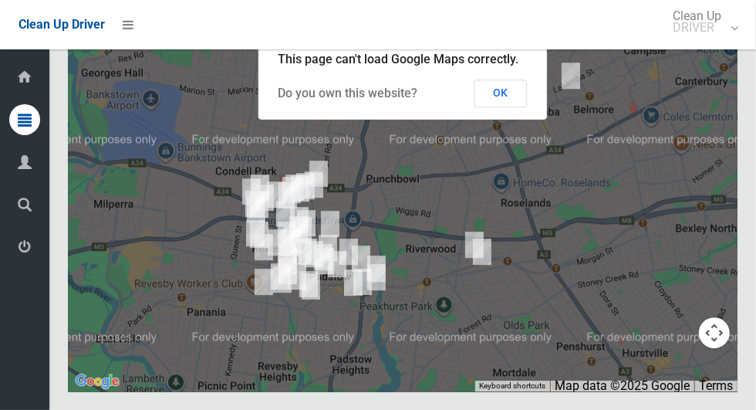
click at [503, 107] on button "OK" at bounding box center [500, 93] width 53 height 28
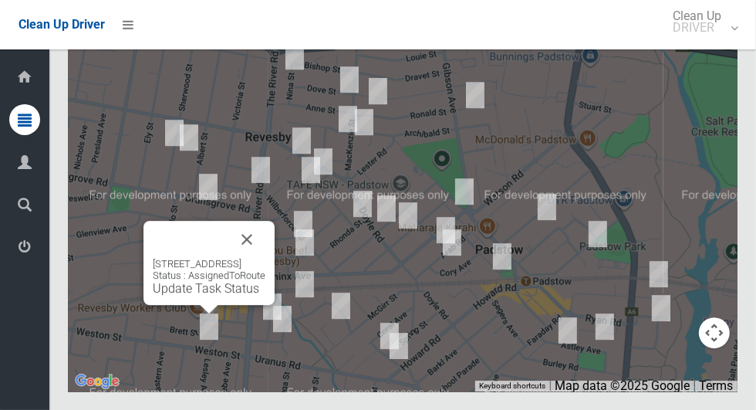
click at [265, 258] on button "Close" at bounding box center [246, 239] width 37 height 37
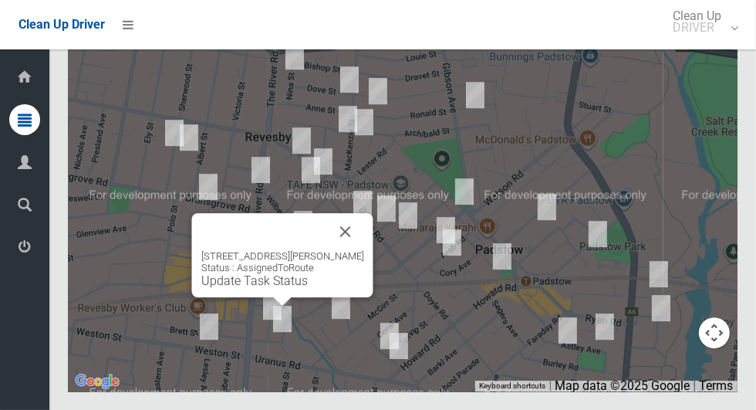
click at [357, 250] on button "Close" at bounding box center [345, 231] width 37 height 37
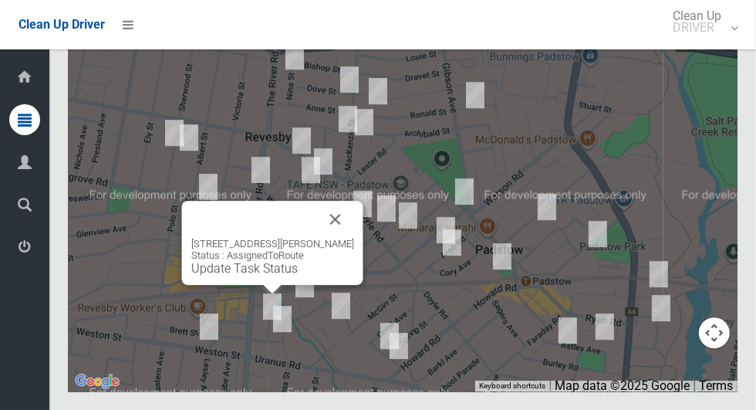
click at [350, 238] on button "Close" at bounding box center [335, 219] width 37 height 37
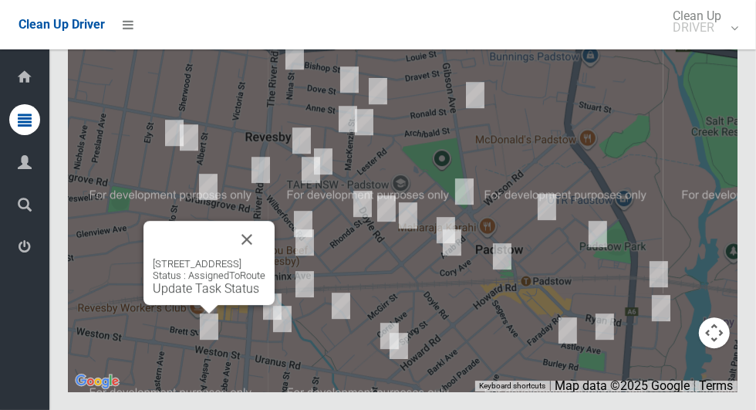
click at [265, 258] on button "Close" at bounding box center [246, 239] width 37 height 37
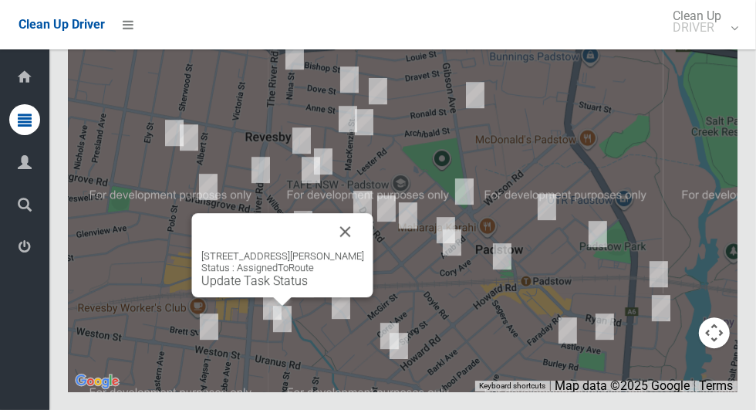
click at [358, 250] on button "Close" at bounding box center [345, 231] width 37 height 37
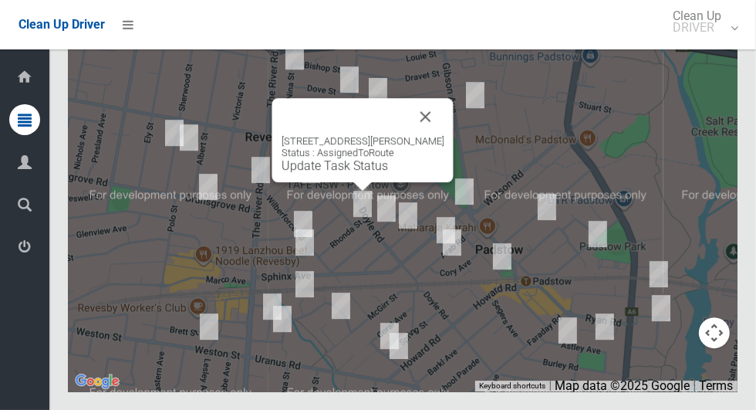
click at [440, 135] on button "Close" at bounding box center [425, 116] width 37 height 37
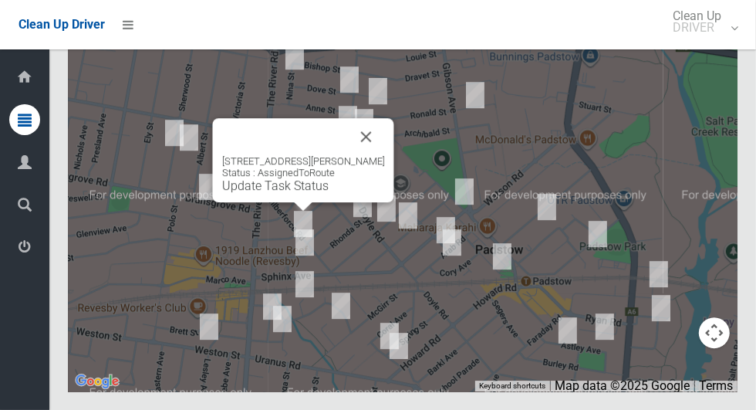
click at [385, 155] on button "Close" at bounding box center [366, 136] width 37 height 37
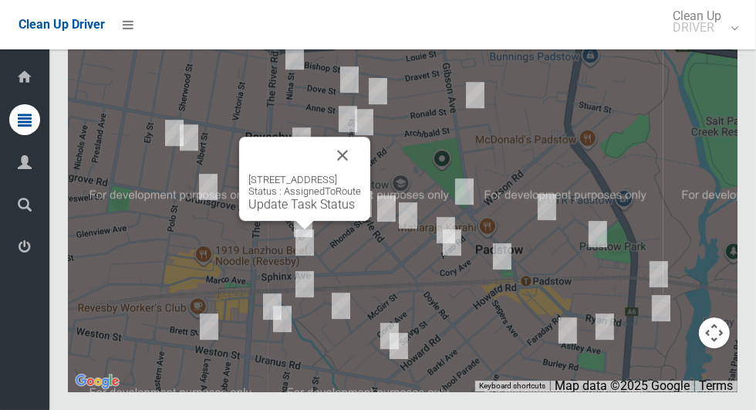
click at [361, 174] on button "Close" at bounding box center [342, 155] width 37 height 37
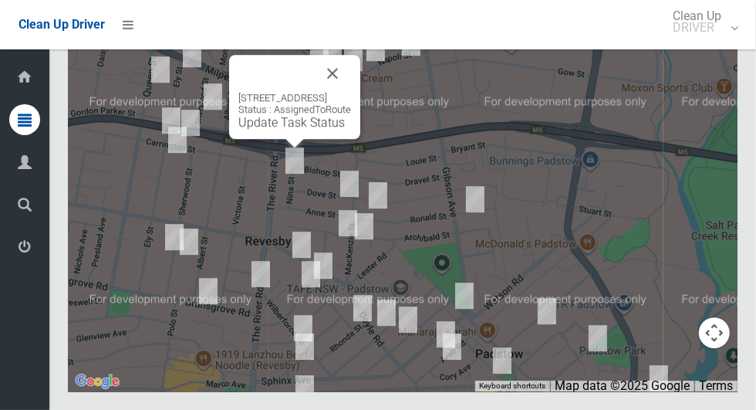
click at [351, 92] on button "Close" at bounding box center [332, 73] width 37 height 37
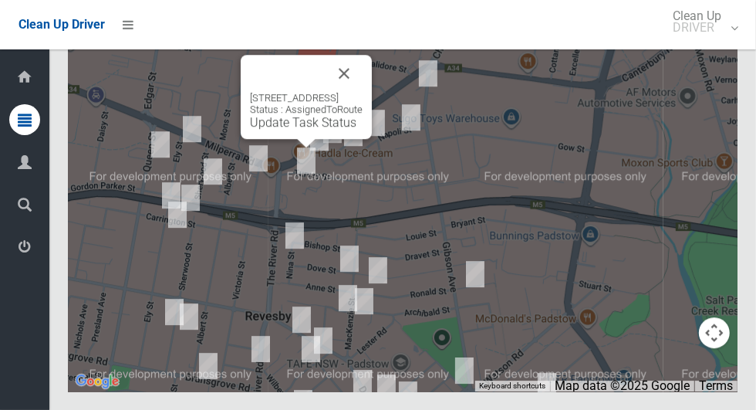
click at [362, 92] on button "Close" at bounding box center [343, 73] width 37 height 37
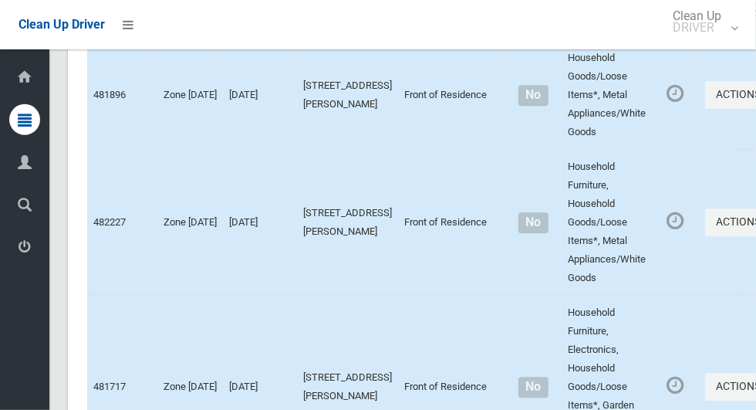
scroll to position [5105, 0]
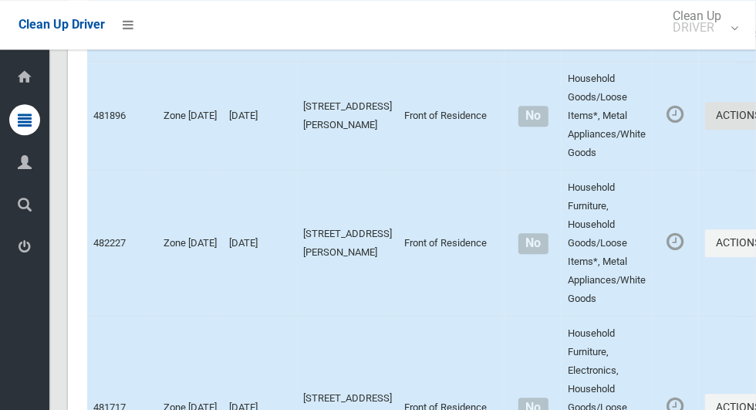
click at [705, 130] on button "Actions" at bounding box center [742, 116] width 74 height 29
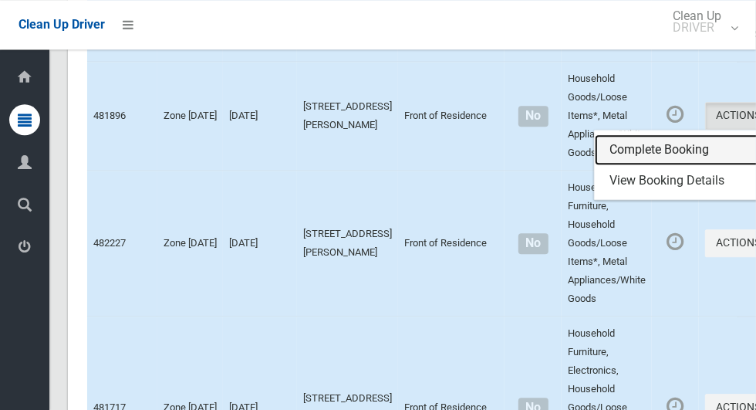
click at [625, 165] on link "Complete Booking" at bounding box center [687, 149] width 184 height 31
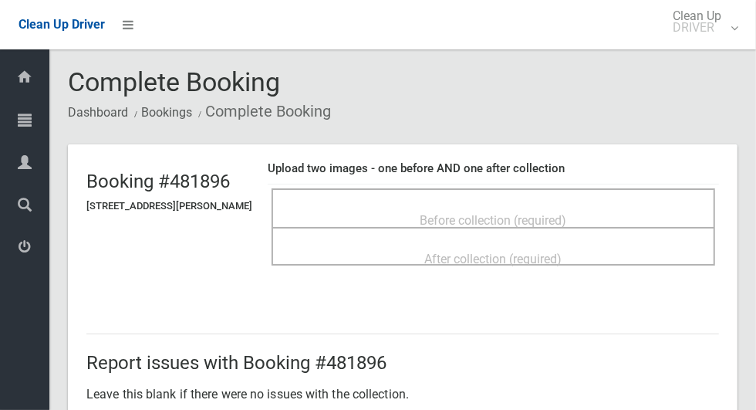
click at [515, 213] on span "Before collection (required)" at bounding box center [493, 220] width 147 height 15
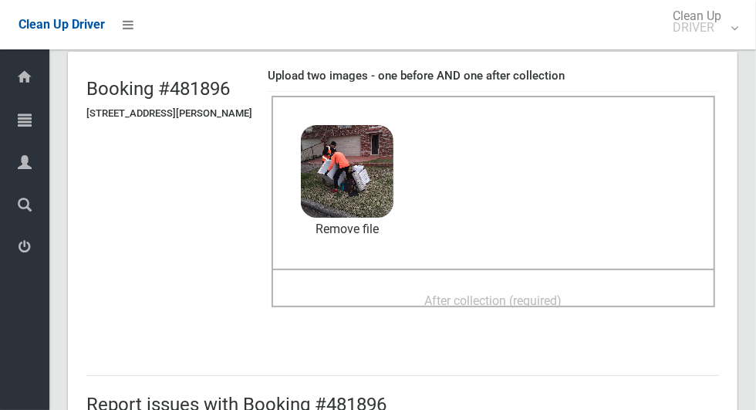
scroll to position [91, 0]
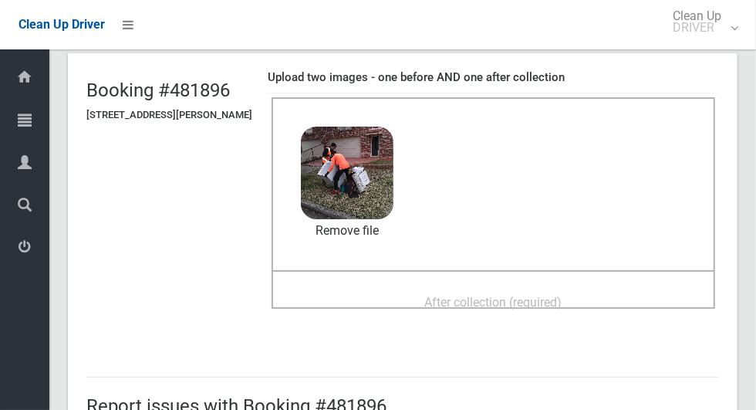
click at [596, 309] on div "After collection (required)" at bounding box center [493, 301] width 410 height 29
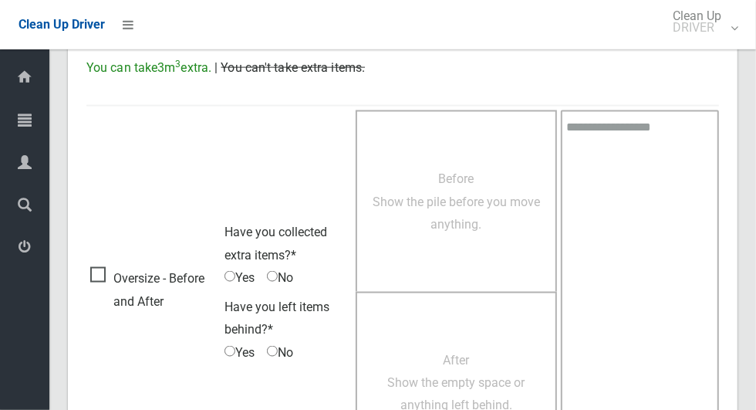
scroll to position [1262, 0]
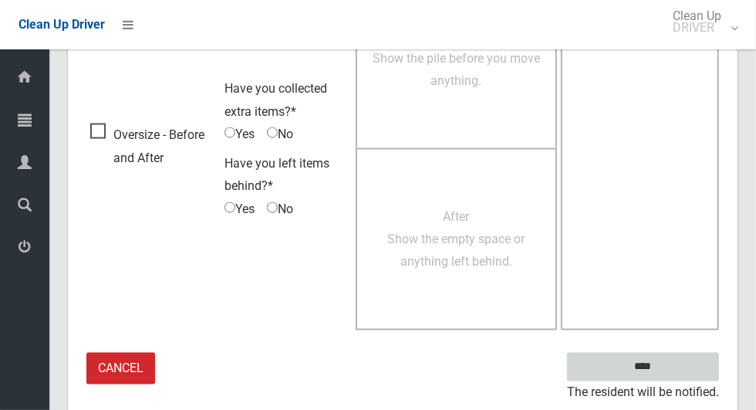
click at [654, 365] on input "****" at bounding box center [643, 366] width 152 height 29
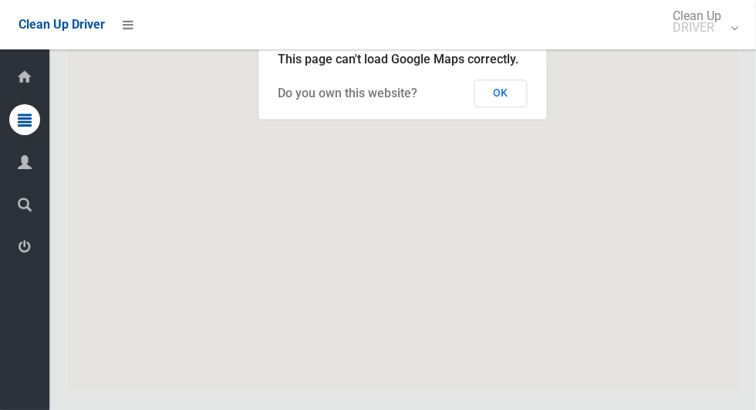
scroll to position [8498, 0]
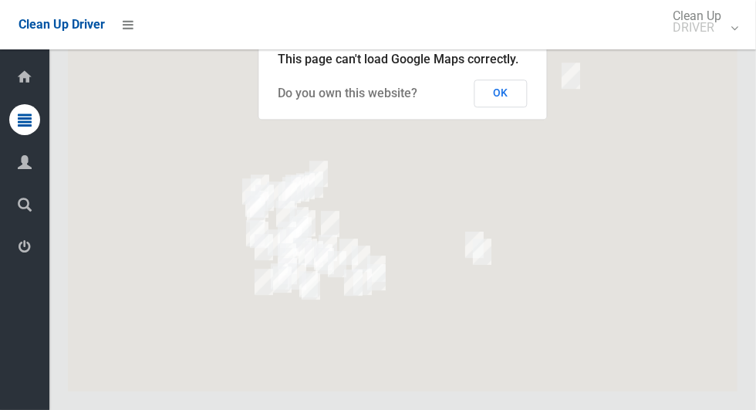
click at [495, 107] on button "OK" at bounding box center [500, 93] width 53 height 28
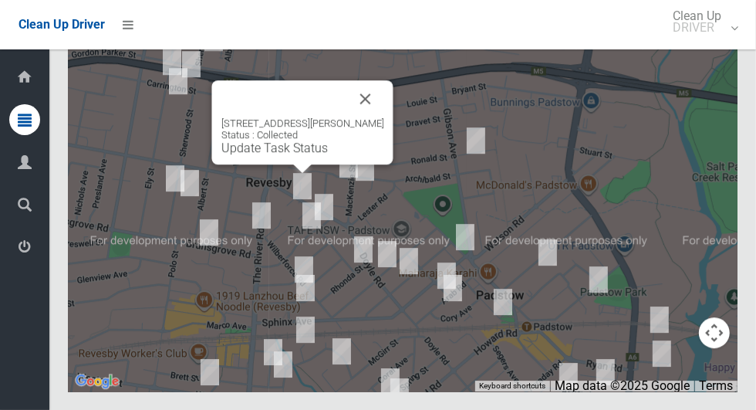
click at [378, 117] on button "Close" at bounding box center [365, 98] width 37 height 37
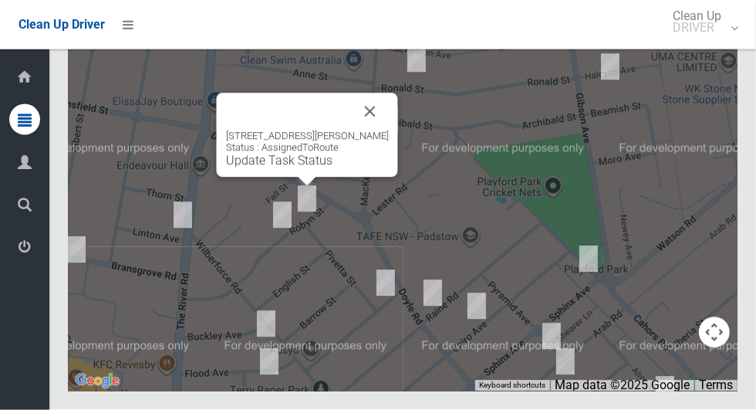
click at [381, 130] on button "Close" at bounding box center [370, 111] width 37 height 37
click at [380, 130] on button "Close" at bounding box center [370, 111] width 37 height 37
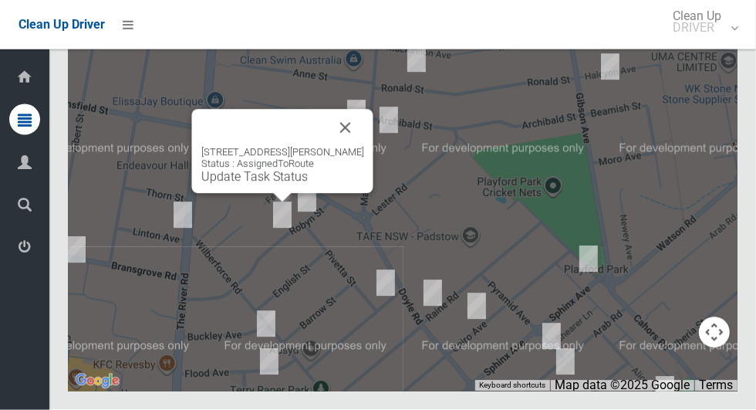
click at [362, 147] on button "Close" at bounding box center [345, 128] width 37 height 37
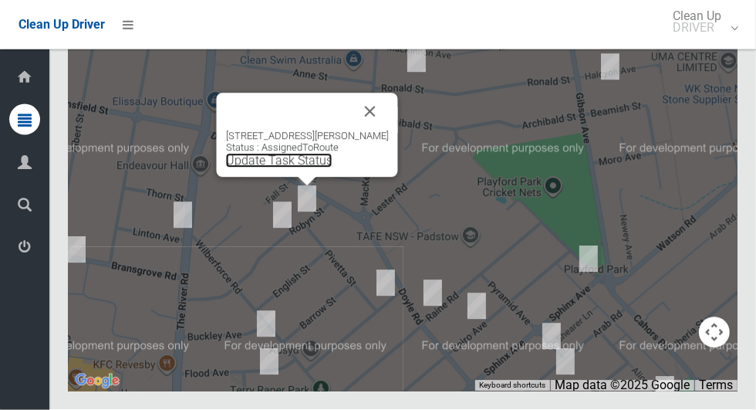
click at [295, 168] on link "Update Task Status" at bounding box center [279, 160] width 106 height 15
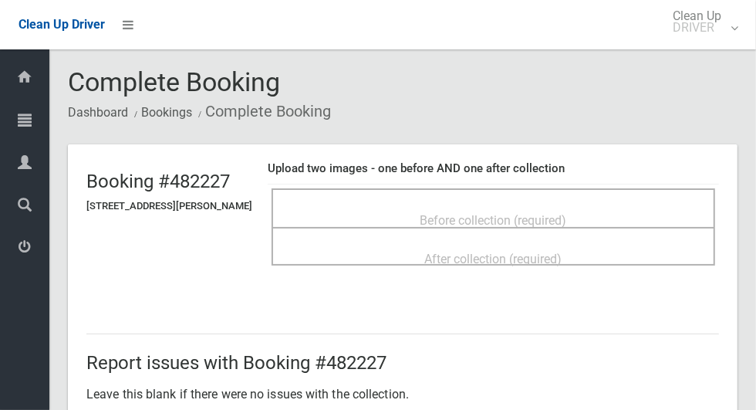
click at [518, 214] on span "Before collection (required)" at bounding box center [493, 220] width 147 height 15
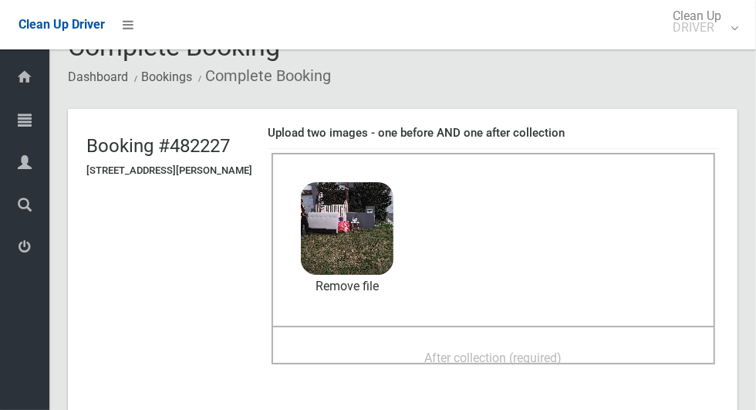
scroll to position [67, 0]
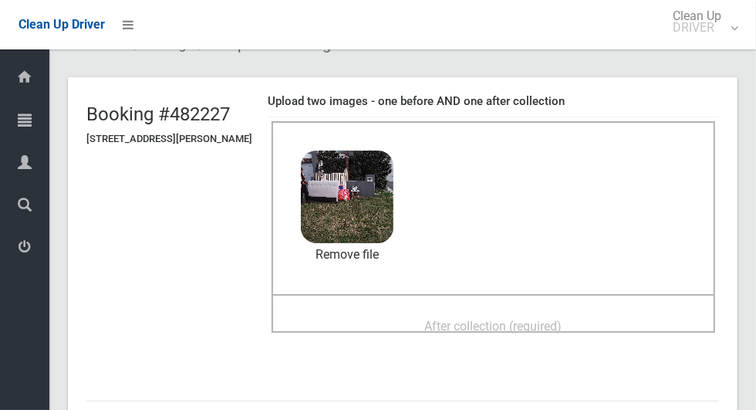
click at [562, 319] on span "After collection (required)" at bounding box center [493, 326] width 137 height 15
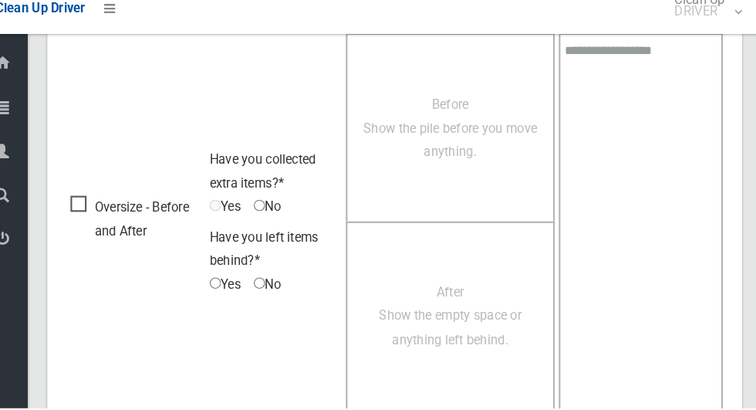
scroll to position [1262, 0]
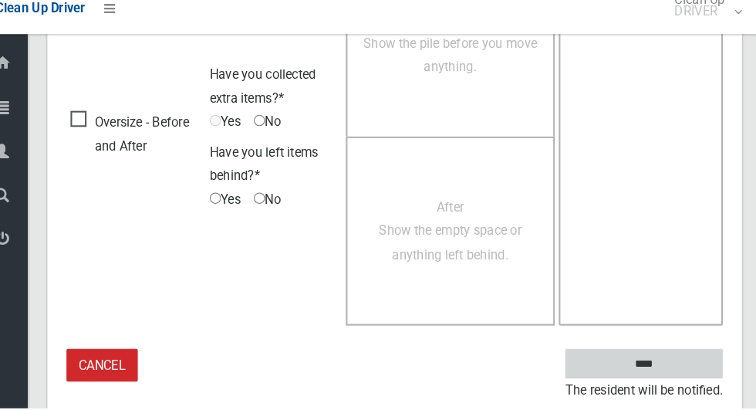
click at [667, 366] on input "****" at bounding box center [643, 366] width 152 height 29
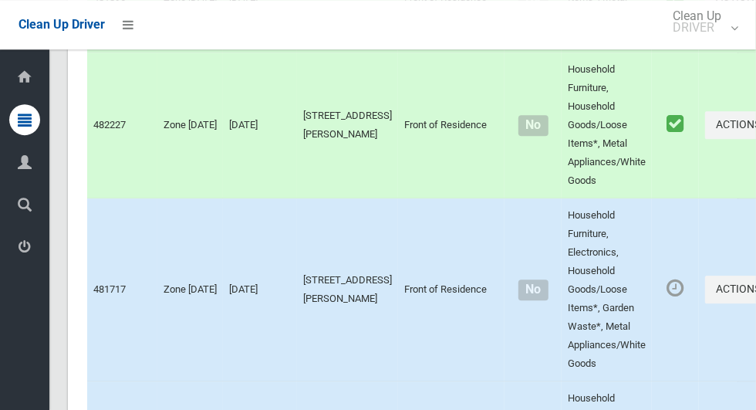
scroll to position [5397, 0]
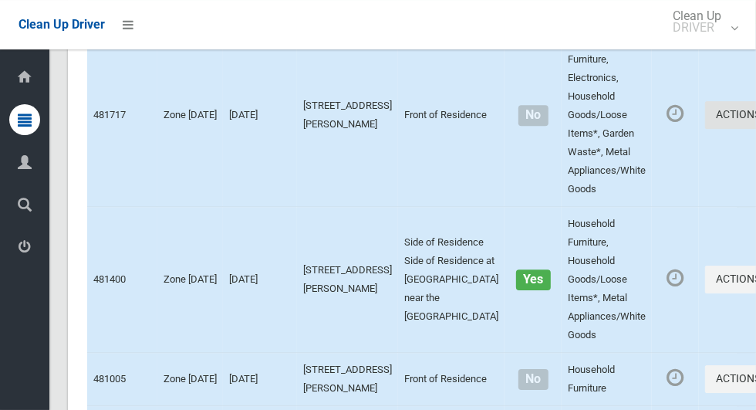
click at [705, 130] on button "Actions" at bounding box center [742, 115] width 74 height 29
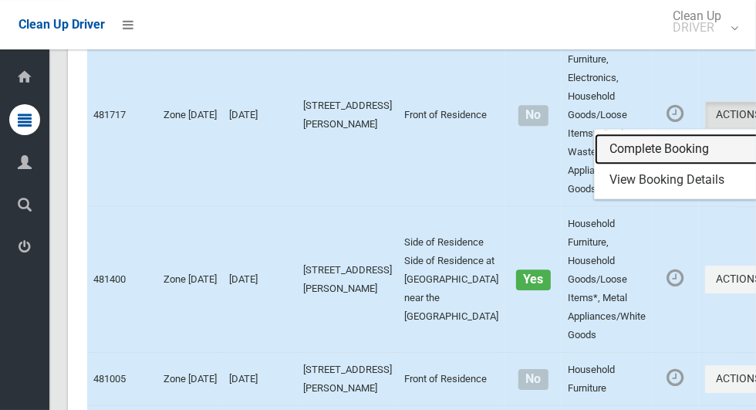
click at [622, 164] on link "Complete Booking" at bounding box center [687, 148] width 184 height 31
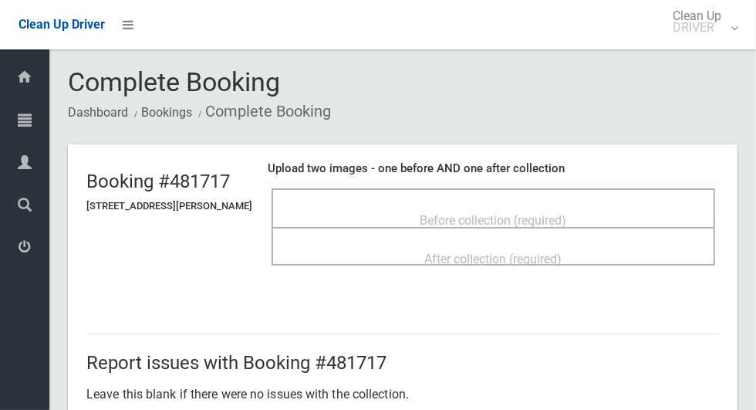
click at [612, 218] on div "Before collection (required)" at bounding box center [493, 219] width 410 height 29
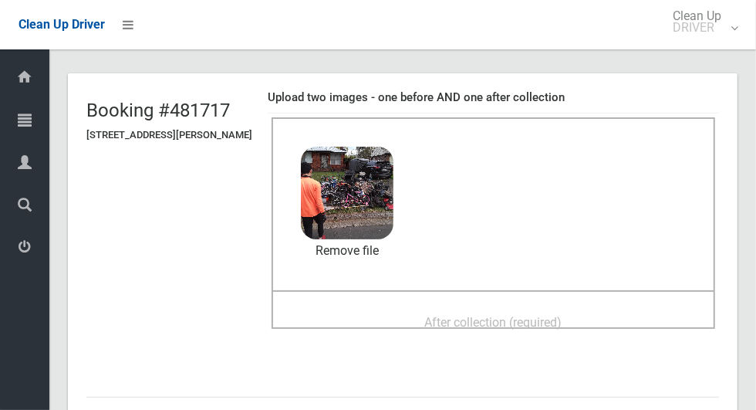
scroll to position [74, 0]
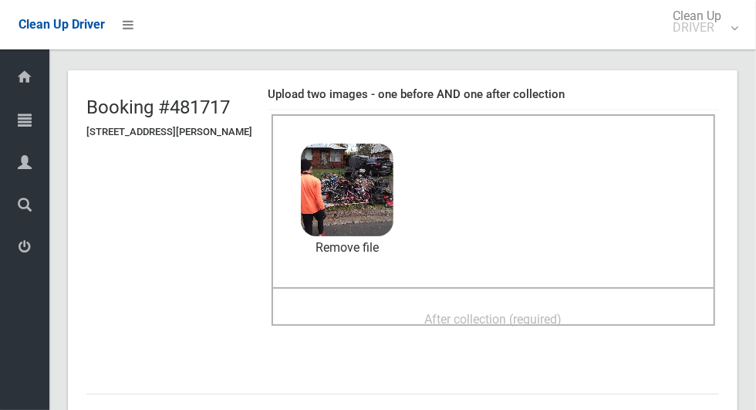
click at [588, 315] on div "After collection (required)" at bounding box center [493, 318] width 410 height 29
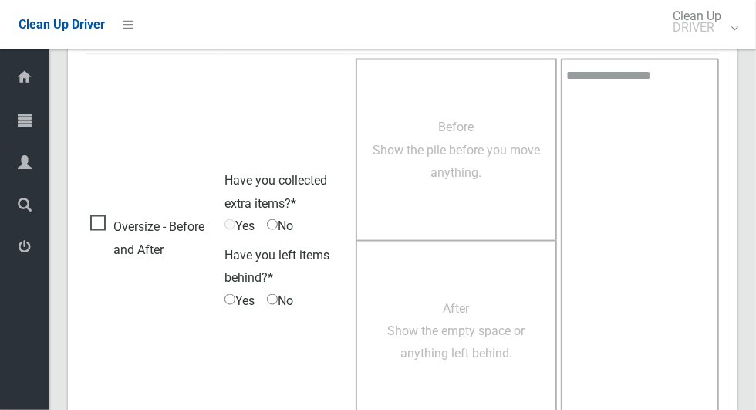
scroll to position [1262, 0]
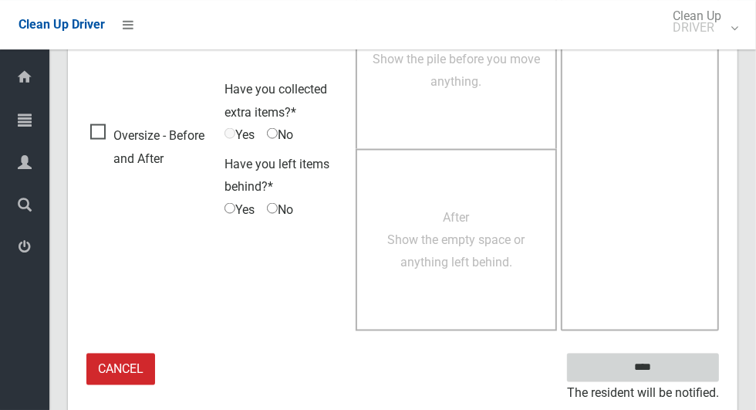
click at [649, 361] on input "****" at bounding box center [643, 366] width 152 height 29
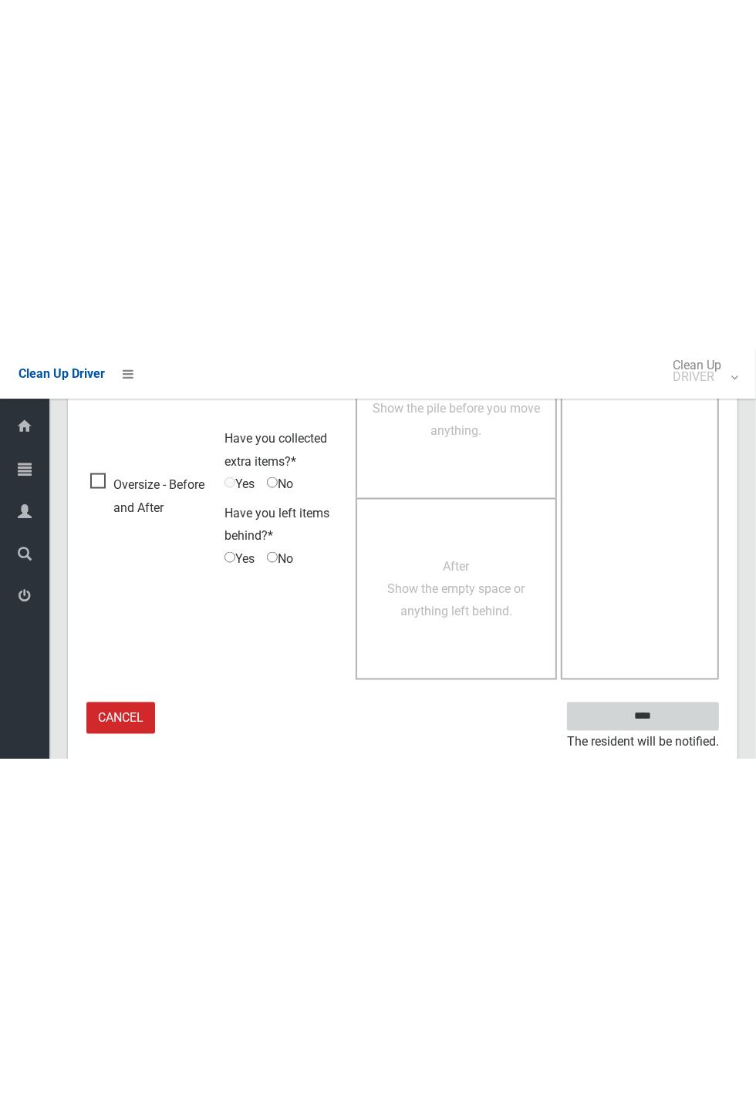
scroll to position [607, 0]
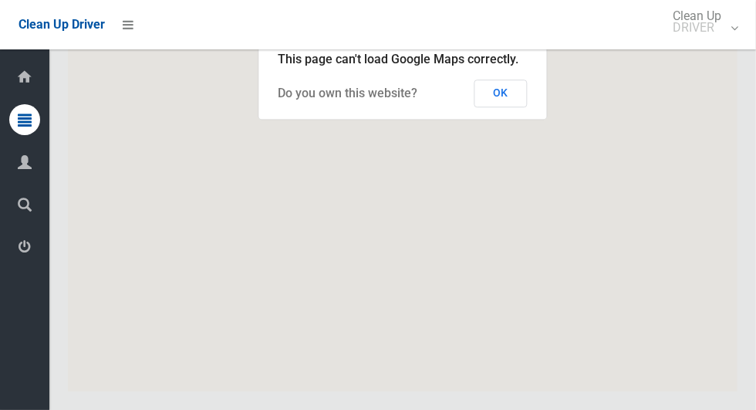
scroll to position [8498, 0]
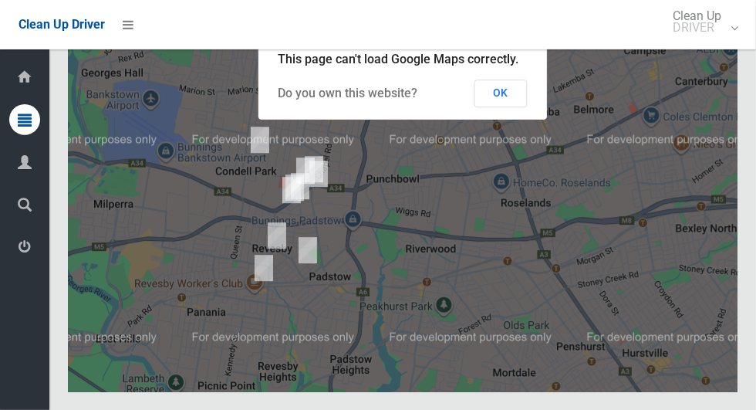
click at [510, 107] on button "OK" at bounding box center [500, 93] width 53 height 28
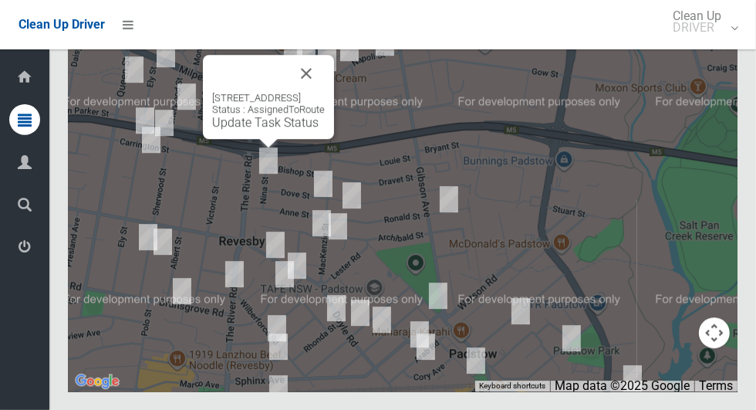
click at [325, 92] on button "Close" at bounding box center [306, 73] width 37 height 37
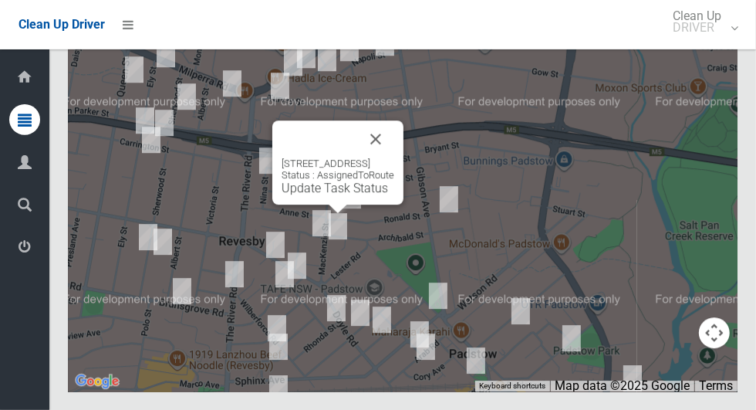
click at [394, 157] on button "Close" at bounding box center [375, 138] width 37 height 37
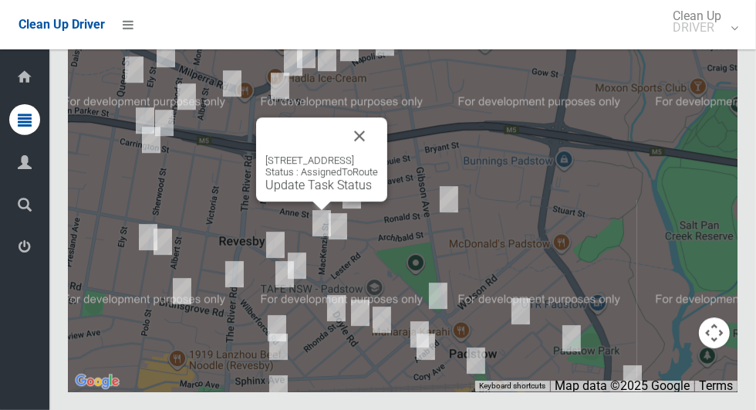
click at [387, 168] on div "1C Langdale Avenue, REVESBY NSW 2212 Status : AssignedToRoute Update Task Status" at bounding box center [321, 159] width 131 height 84
click at [378, 154] on button "Close" at bounding box center [359, 135] width 37 height 37
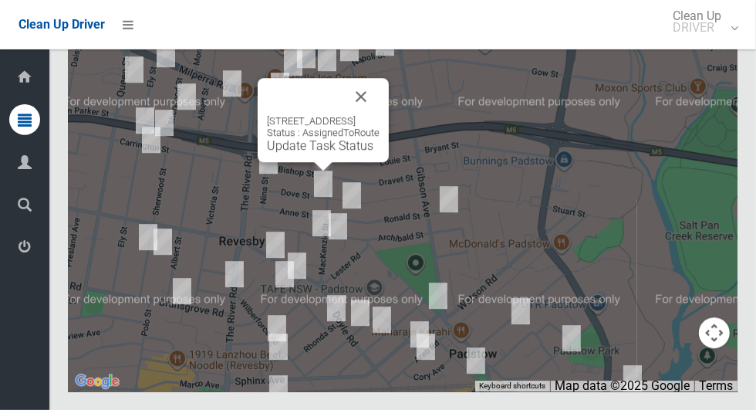
click at [389, 133] on div "3A Dove Street, REVESBY NSW 2212 Status : AssignedToRoute Update Task Status" at bounding box center [323, 120] width 131 height 84
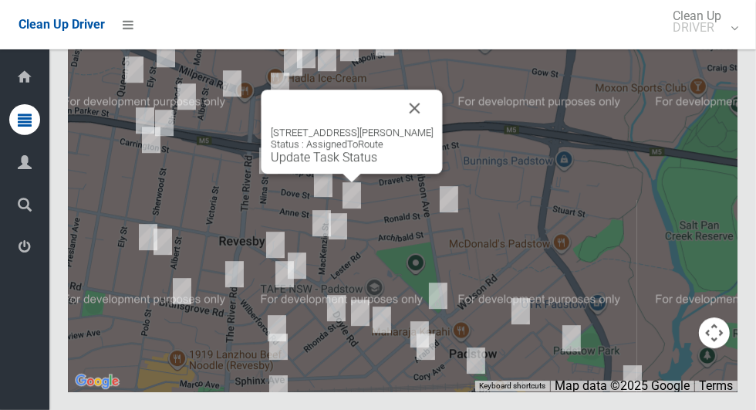
click at [423, 126] on button "Close" at bounding box center [414, 107] width 37 height 37
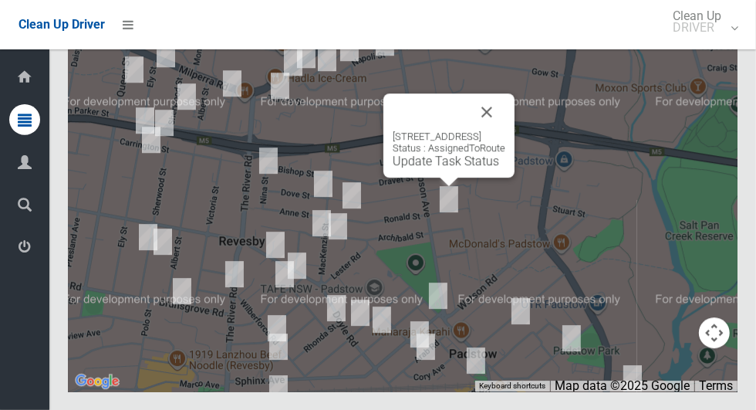
click at [514, 156] on div "1 Halcyon Avenue, PADSTOW NSW 2211 Status : AssignedToRoute Update Task Status" at bounding box center [448, 135] width 131 height 84
click at [505, 130] on button "Close" at bounding box center [486, 111] width 37 height 37
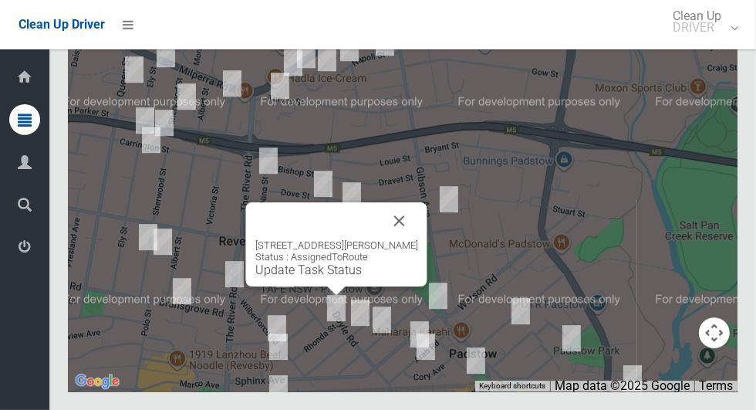
click at [420, 254] on div "4 Rhonda Street, REVESBY NSW 2212 Status : AssignedToRoute Update Task Status" at bounding box center [336, 244] width 181 height 84
click at [400, 239] on button "Close" at bounding box center [399, 220] width 37 height 37
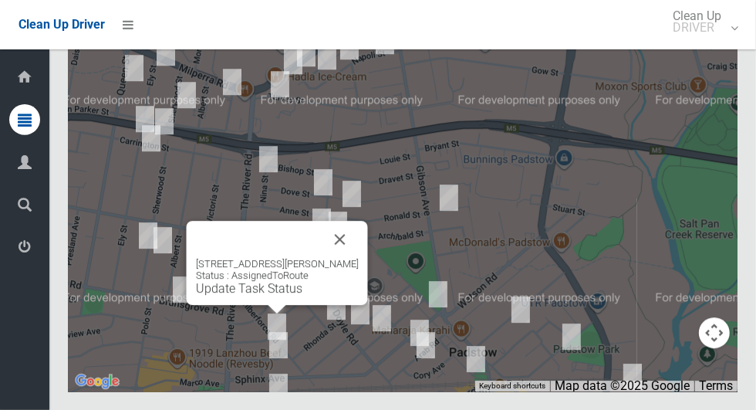
click at [362, 274] on div "1 Buckley Avenue, REVESBY NSW 2212 Status : AssignedToRoute Update Task Status" at bounding box center [277, 263] width 181 height 84
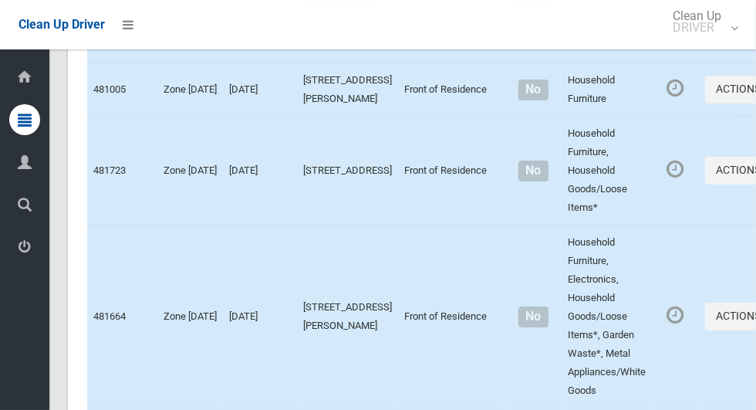
scroll to position [5690, 0]
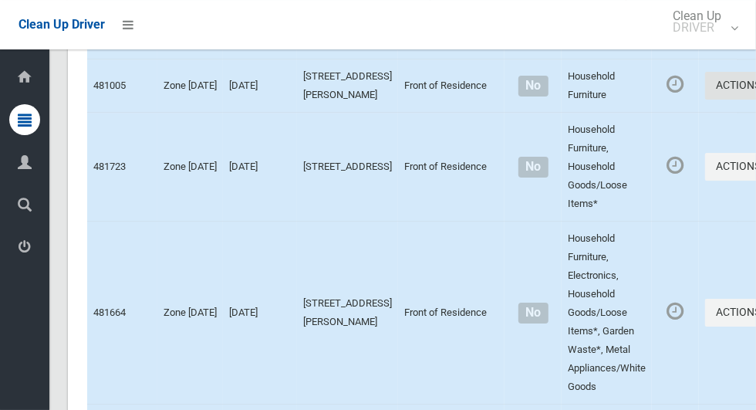
click at [705, 100] on button "Actions" at bounding box center [742, 86] width 74 height 29
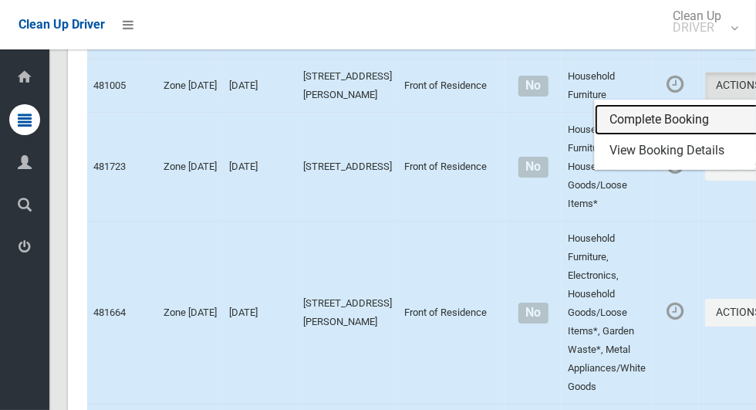
click at [628, 135] on link "Complete Booking" at bounding box center [687, 119] width 184 height 31
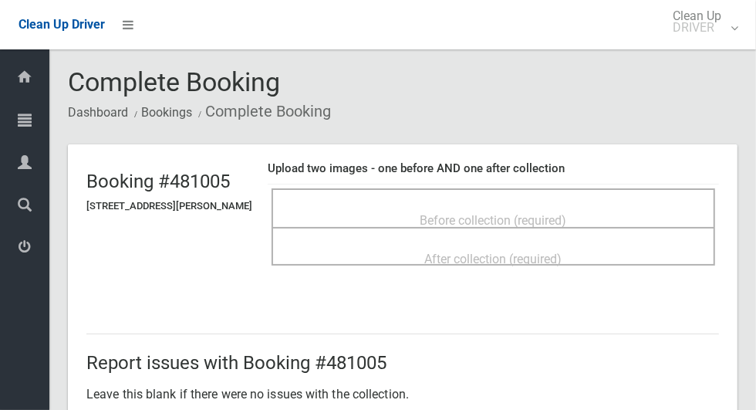
click at [619, 211] on div "Before collection (required)" at bounding box center [493, 219] width 410 height 29
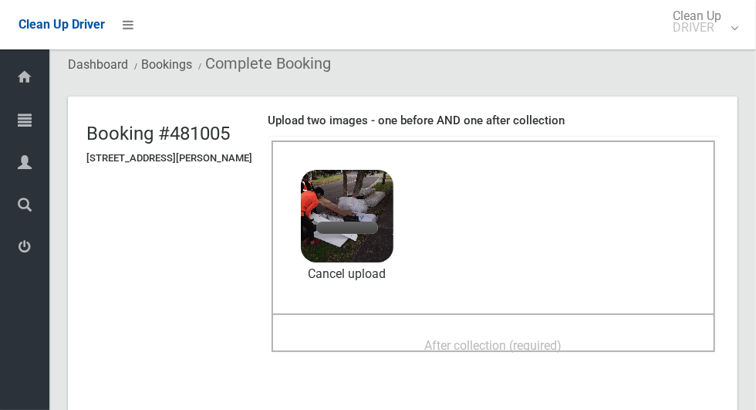
scroll to position [47, 0]
click at [506, 343] on span "After collection (required)" at bounding box center [493, 346] width 137 height 15
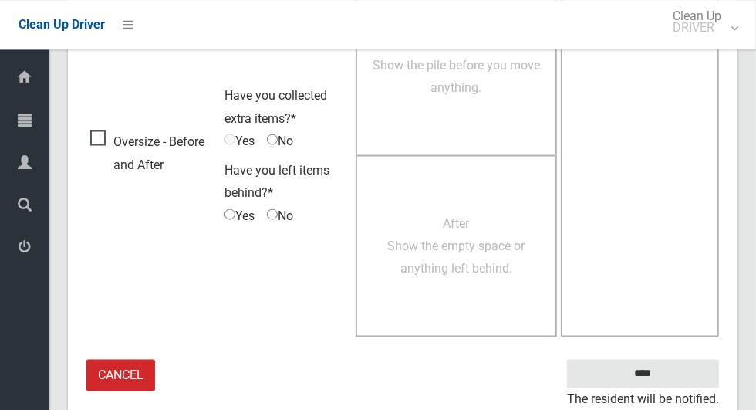
scroll to position [1262, 0]
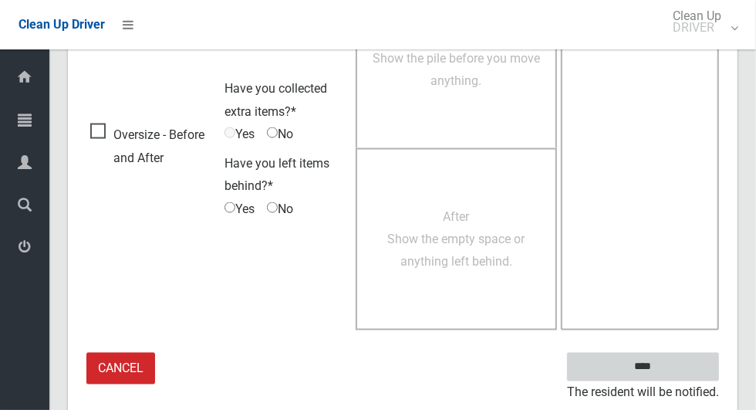
click at [669, 372] on input "****" at bounding box center [643, 366] width 152 height 29
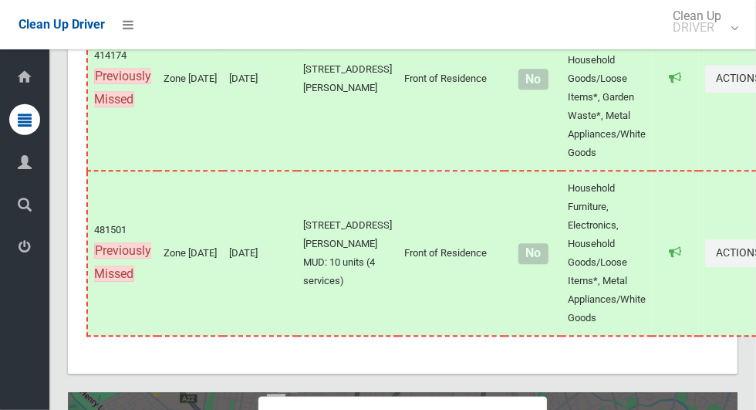
scroll to position [8498, 0]
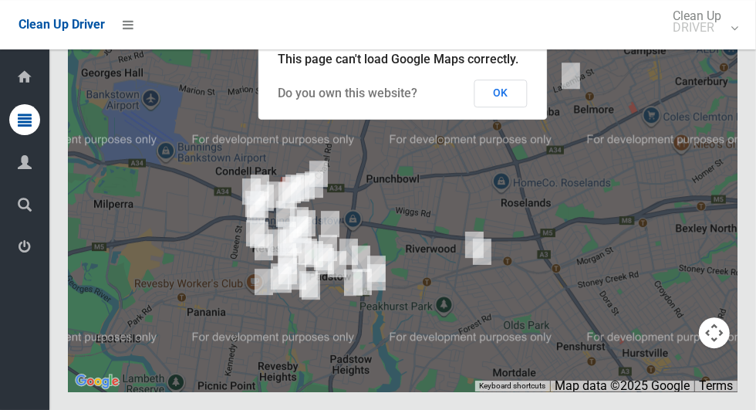
click at [518, 107] on button "OK" at bounding box center [500, 93] width 53 height 28
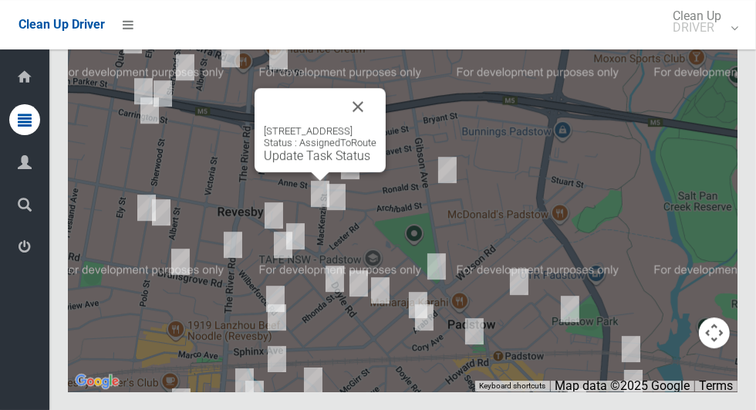
click at [376, 125] on button "Close" at bounding box center [357, 106] width 37 height 37
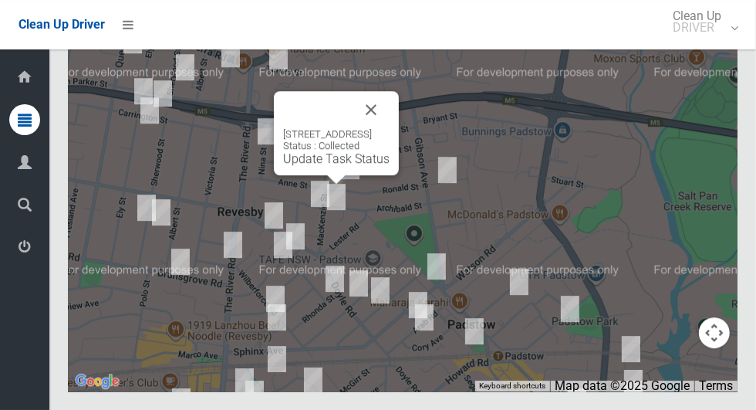
click at [389, 128] on button "Close" at bounding box center [370, 109] width 37 height 37
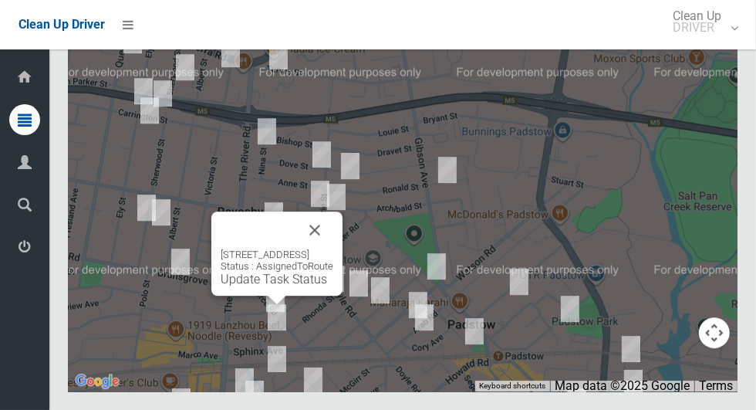
click at [333, 248] on button "Close" at bounding box center [314, 229] width 37 height 37
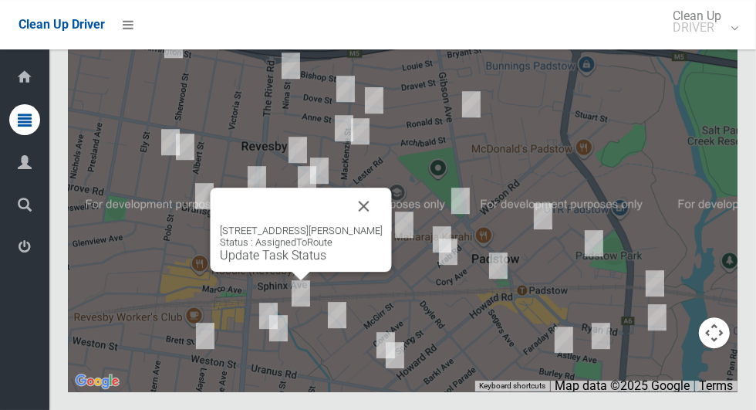
click at [376, 224] on button "Close" at bounding box center [363, 205] width 37 height 37
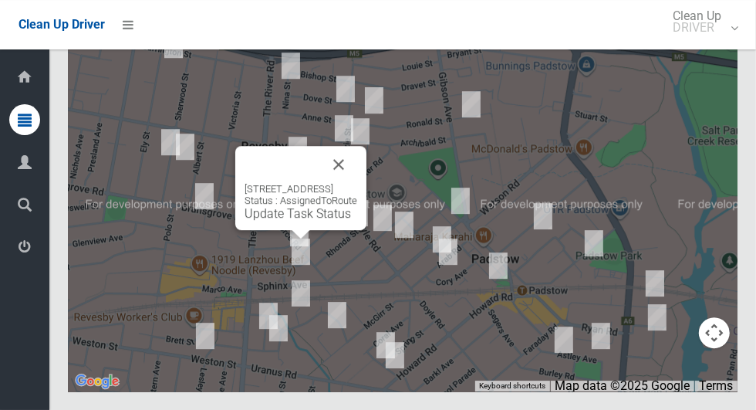
click at [357, 183] on button "Close" at bounding box center [338, 164] width 37 height 37
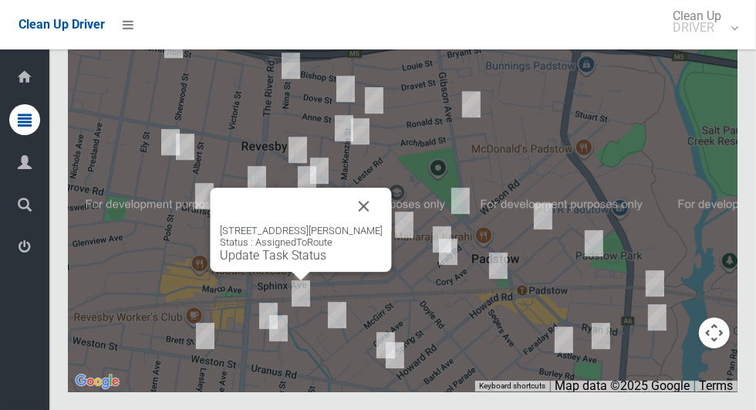
click at [381, 224] on button "Close" at bounding box center [363, 205] width 37 height 37
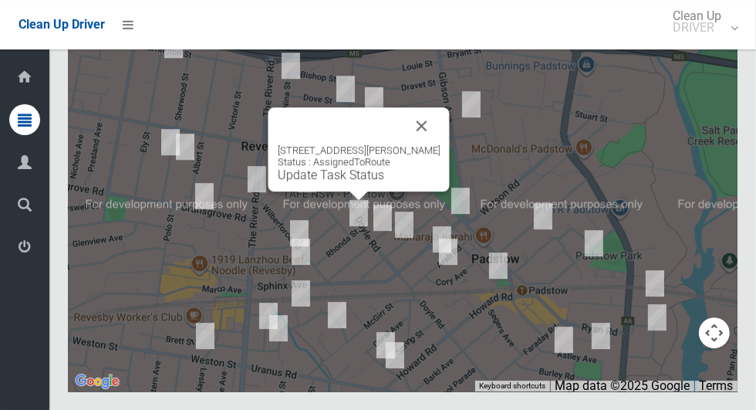
click at [438, 144] on button "Close" at bounding box center [421, 125] width 37 height 37
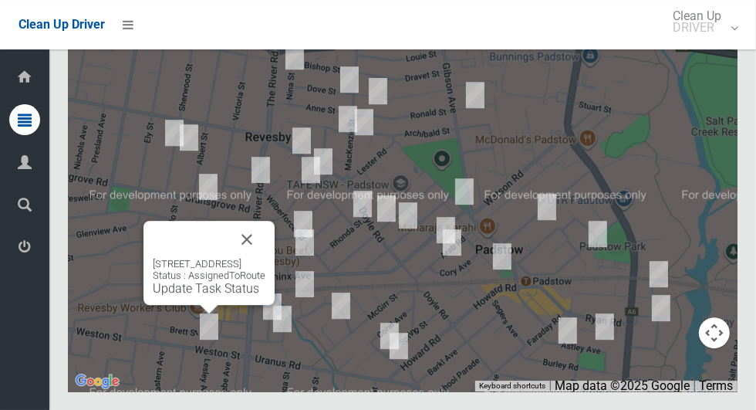
click at [265, 258] on button "Close" at bounding box center [246, 239] width 37 height 37
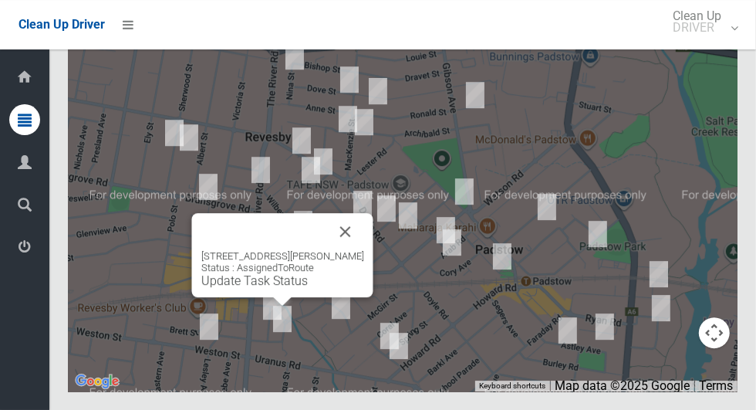
click at [352, 250] on button "Close" at bounding box center [345, 231] width 37 height 37
click at [359, 250] on button "Close" at bounding box center [345, 231] width 37 height 37
click at [362, 250] on button "Close" at bounding box center [345, 231] width 37 height 37
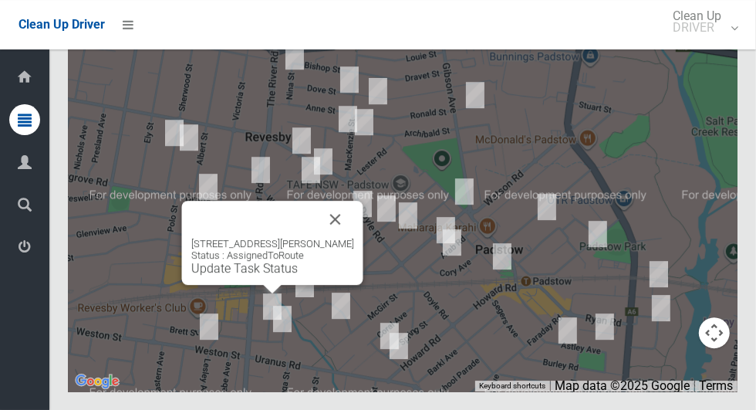
click at [358, 254] on div "12 Isabella Street, REVESBY NSW 2212 Status : AssignedToRoute Update Task Status" at bounding box center [272, 243] width 181 height 84
click at [345, 238] on button "Close" at bounding box center [335, 219] width 37 height 37
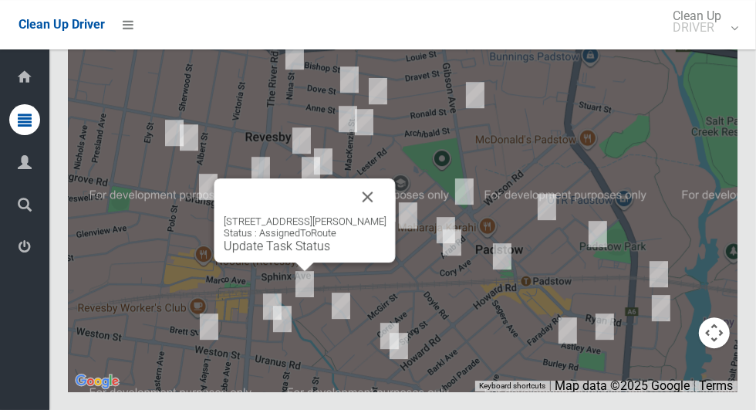
click at [389, 232] on div "10 Murphy Street, REVESBY NSW 2212 Status : AssignedToRoute Update Task Status" at bounding box center [304, 220] width 181 height 84
click at [376, 215] on button "Close" at bounding box center [367, 196] width 37 height 37
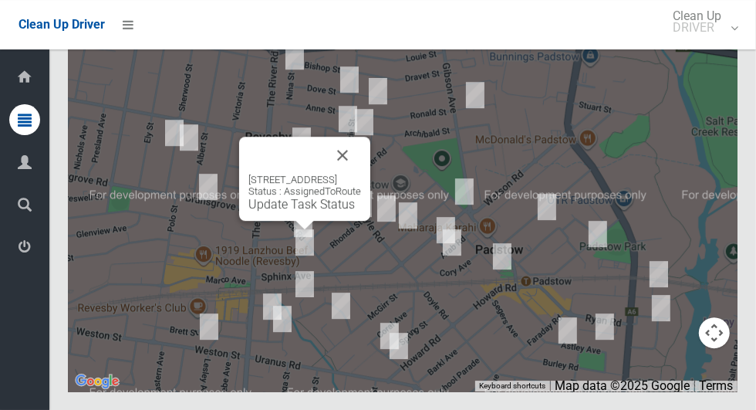
click at [361, 174] on button "Close" at bounding box center [342, 155] width 37 height 37
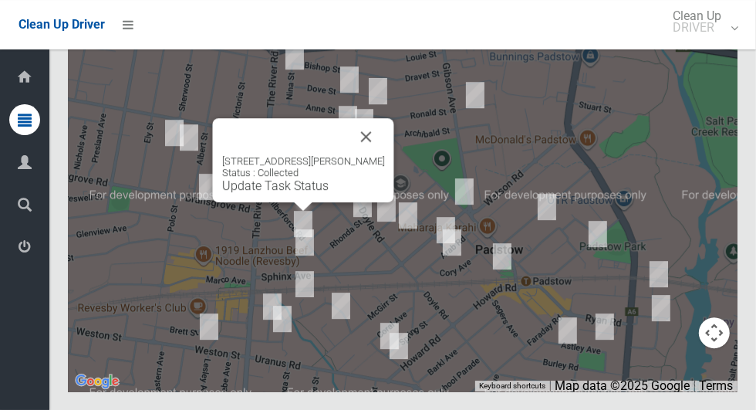
click at [370, 155] on button "Close" at bounding box center [366, 136] width 37 height 37
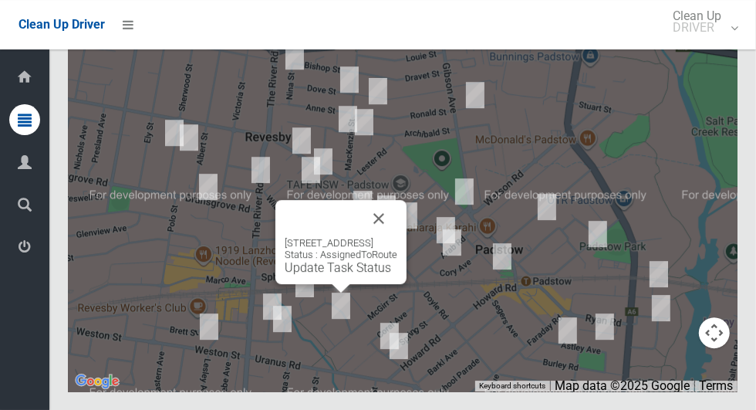
click at [406, 251] on div "10 Treatt Avenue, PADSTOW NSW 2211 Status : AssignedToRoute Update Task Status" at bounding box center [340, 242] width 131 height 84
click at [397, 237] on button "Close" at bounding box center [378, 218] width 37 height 37
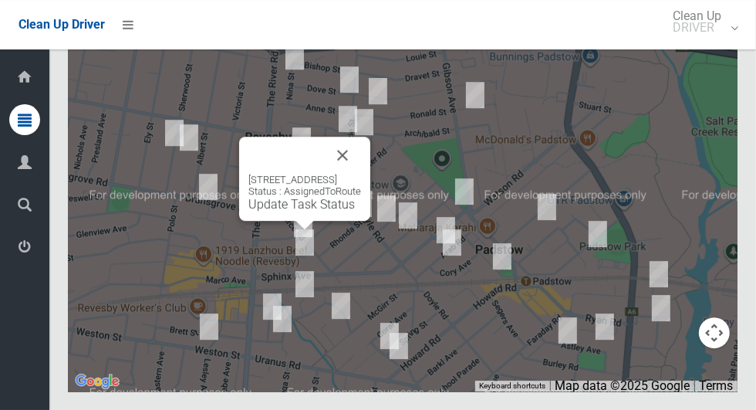
click at [291, 211] on link "Update Task Status" at bounding box center [301, 204] width 106 height 15
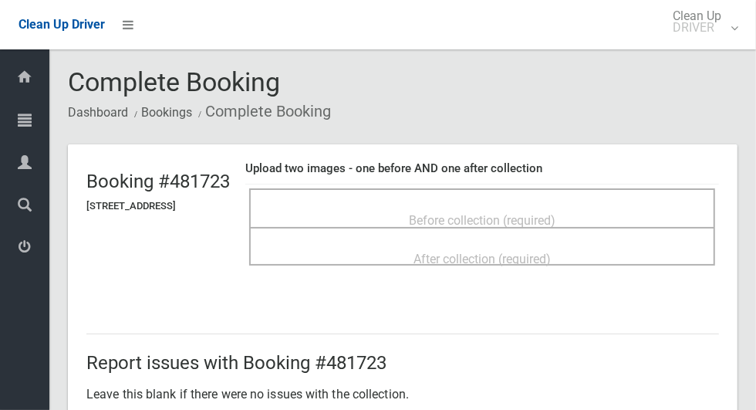
click at [596, 207] on div "Before collection (required)" at bounding box center [482, 219] width 432 height 29
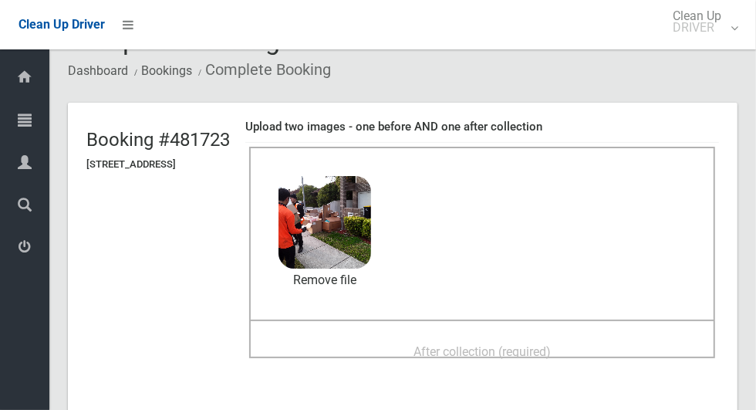
scroll to position [42, 0]
click at [551, 347] on span "After collection (required)" at bounding box center [481, 350] width 137 height 15
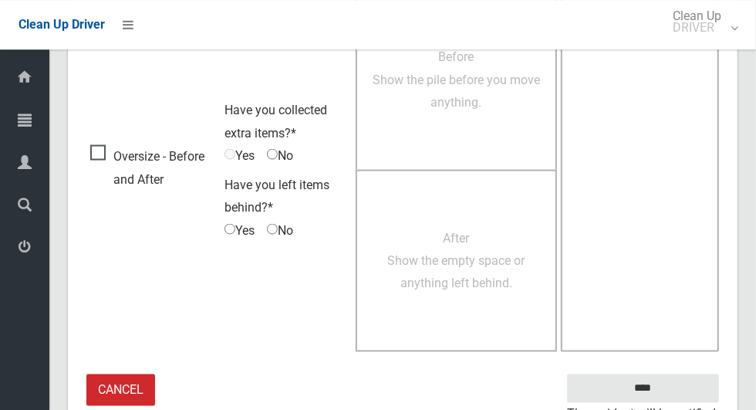
scroll to position [1262, 0]
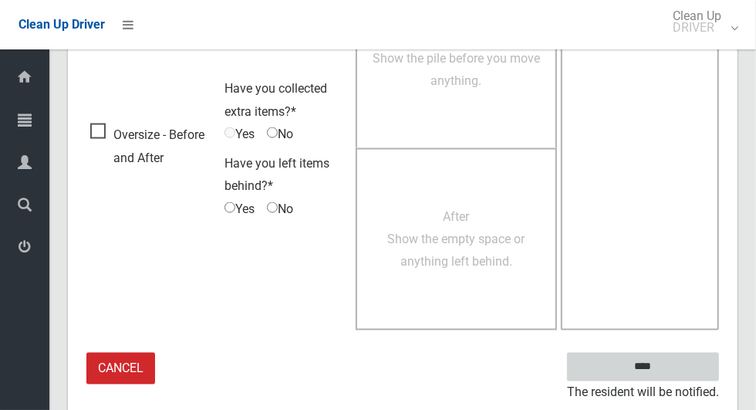
click at [669, 372] on input "****" at bounding box center [643, 366] width 152 height 29
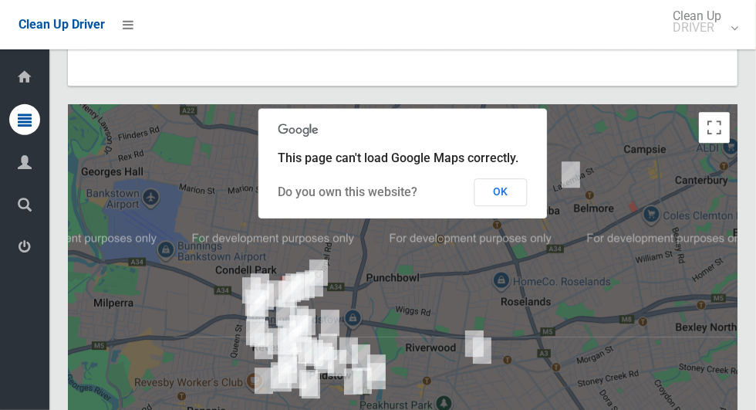
scroll to position [8498, 0]
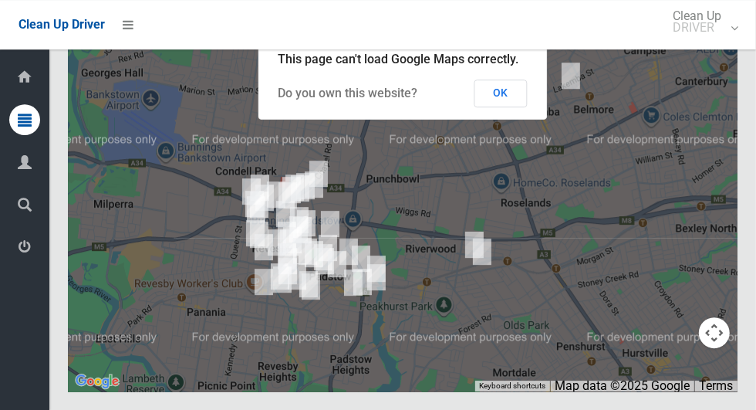
click at [519, 107] on button "OK" at bounding box center [500, 93] width 53 height 28
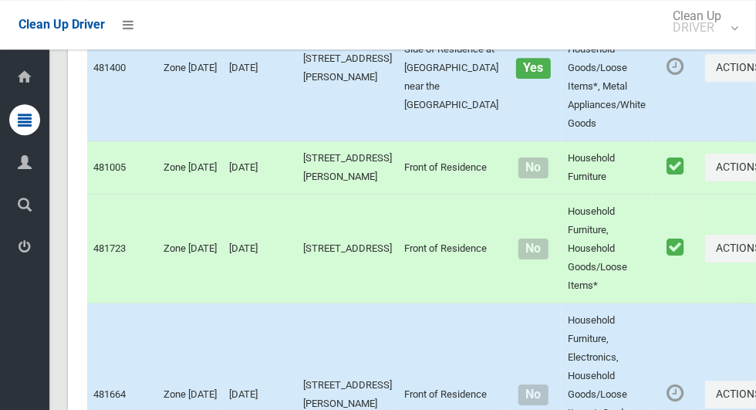
scroll to position [5607, 0]
click at [705, 83] on button "Actions" at bounding box center [742, 69] width 74 height 29
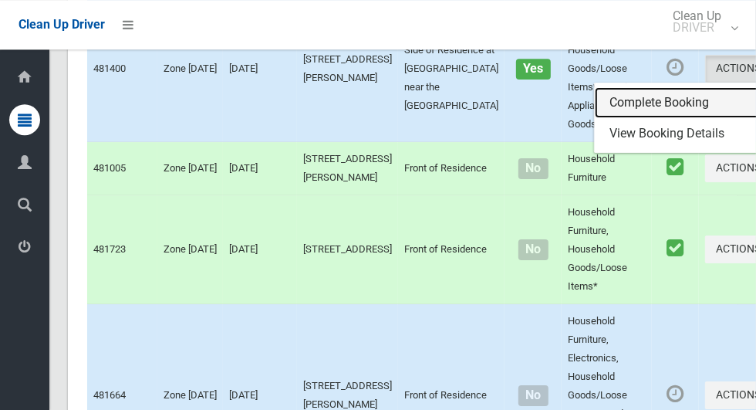
click at [629, 118] on link "Complete Booking" at bounding box center [687, 102] width 184 height 31
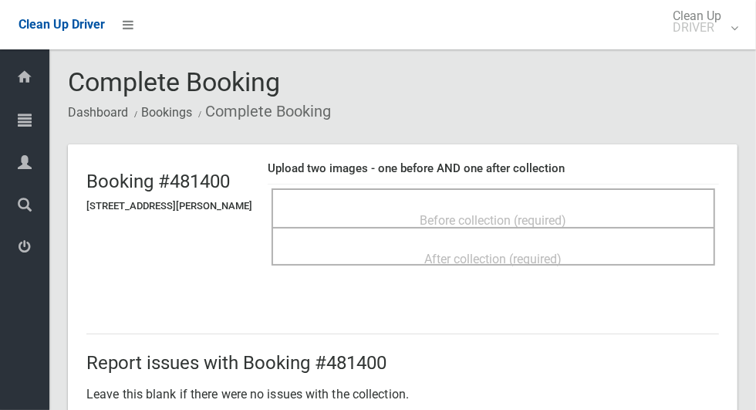
click at [567, 215] on span "Before collection (required)" at bounding box center [493, 220] width 147 height 15
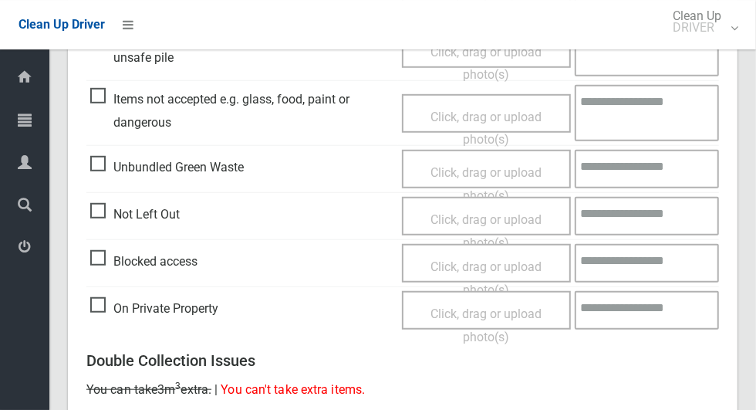
scroll to position [518, 0]
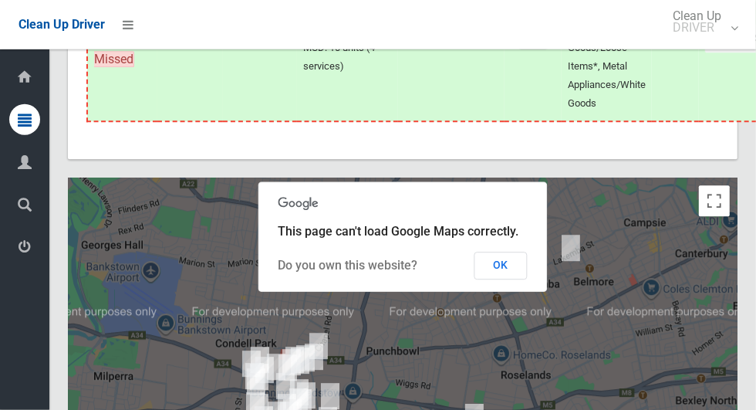
scroll to position [8498, 0]
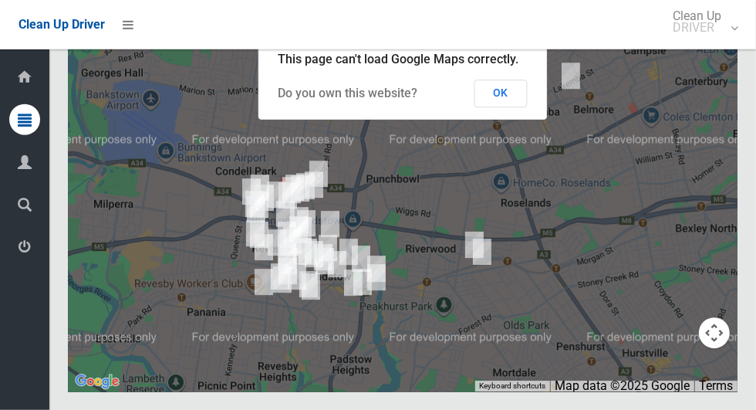
click at [519, 107] on button "OK" at bounding box center [500, 93] width 53 height 28
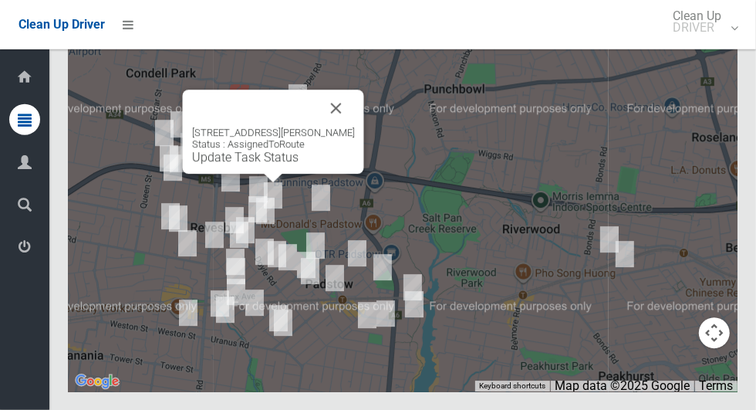
click at [351, 126] on button "Close" at bounding box center [336, 107] width 37 height 37
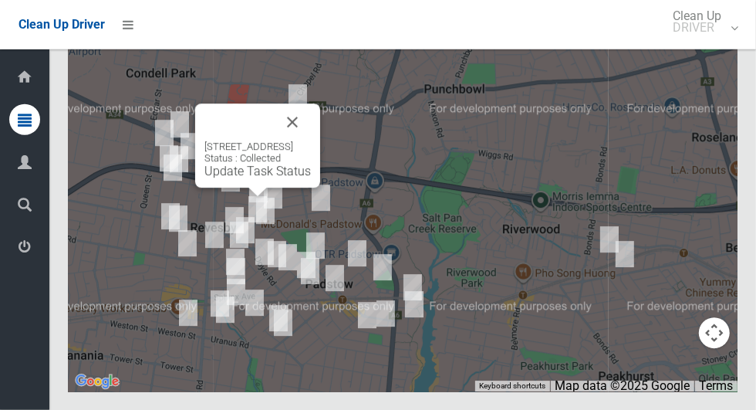
click at [311, 140] on button "Close" at bounding box center [292, 121] width 37 height 37
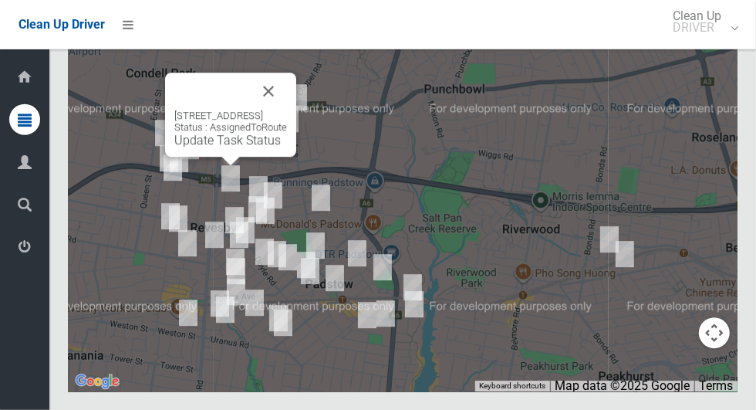
click at [287, 110] on button "Close" at bounding box center [268, 90] width 37 height 37
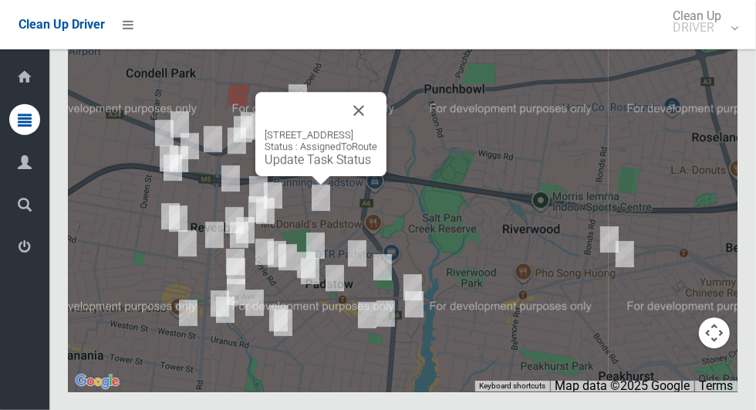
click at [386, 148] on div "1 Halcyon Avenue, PADSTOW NSW 2211 Status : AssignedToRoute Update Task Status" at bounding box center [320, 134] width 131 height 84
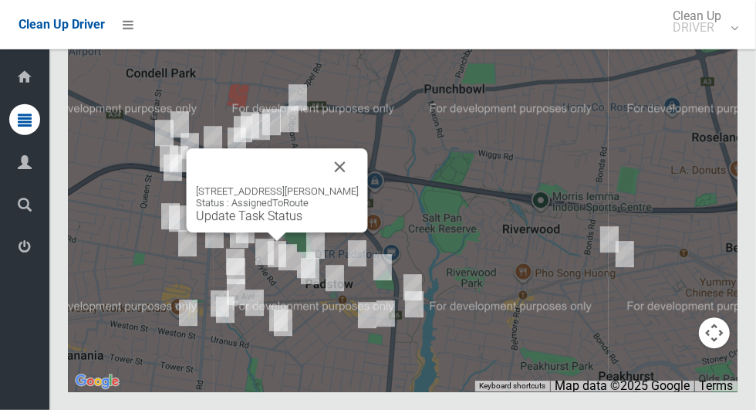
click at [349, 185] on button "Close" at bounding box center [340, 166] width 37 height 37
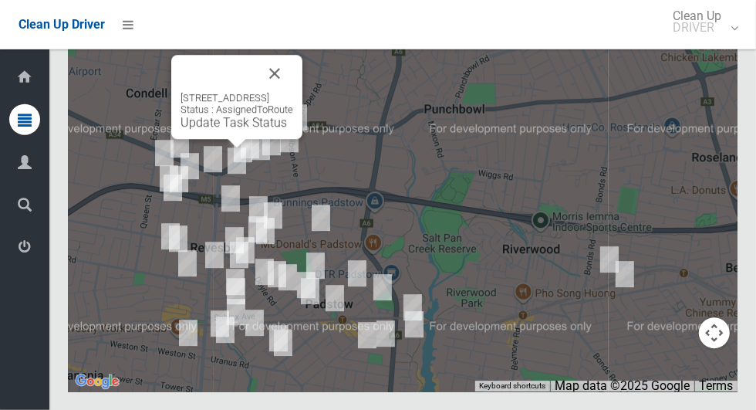
click at [293, 92] on button "Close" at bounding box center [274, 73] width 37 height 37
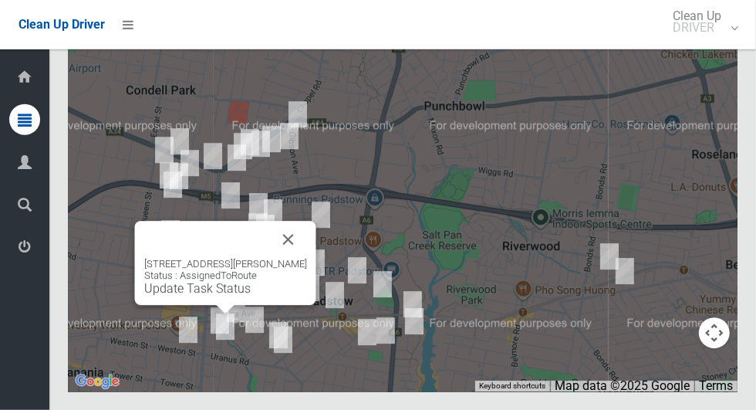
click at [307, 258] on button "Close" at bounding box center [288, 239] width 37 height 37
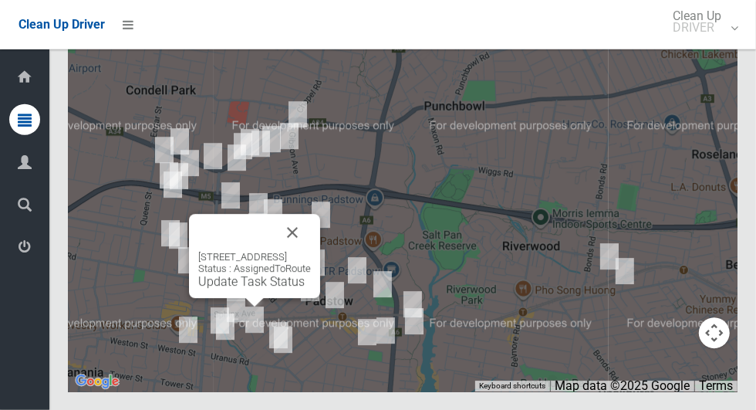
click at [320, 267] on div "10 Treatt Avenue, PADSTOW NSW 2211 Status : AssignedToRoute Update Task Status" at bounding box center [254, 256] width 131 height 84
click at [311, 251] on button "Close" at bounding box center [292, 232] width 37 height 37
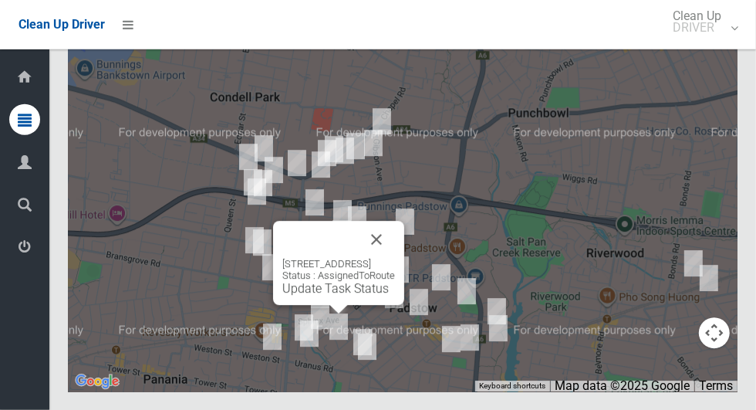
click at [395, 258] on button "Close" at bounding box center [376, 239] width 37 height 37
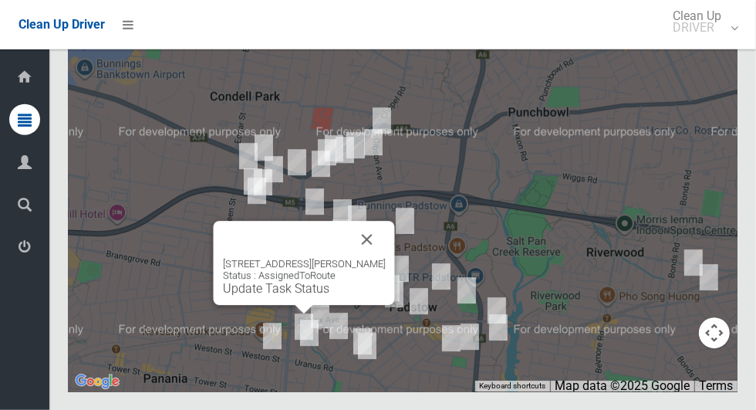
click at [382, 258] on button "Close" at bounding box center [367, 239] width 37 height 37
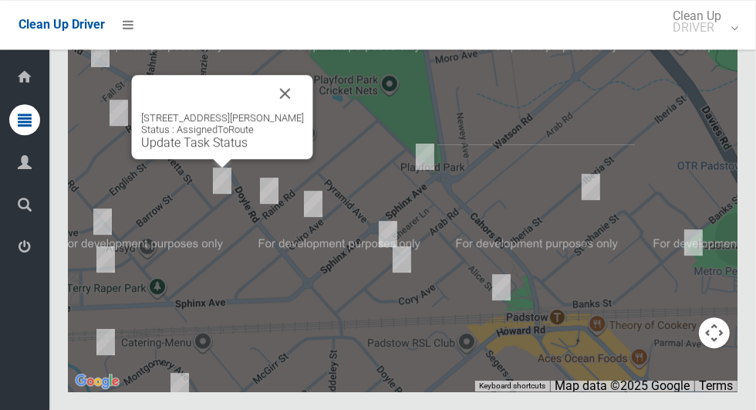
click at [214, 150] on link "Update Task Status" at bounding box center [194, 142] width 106 height 15
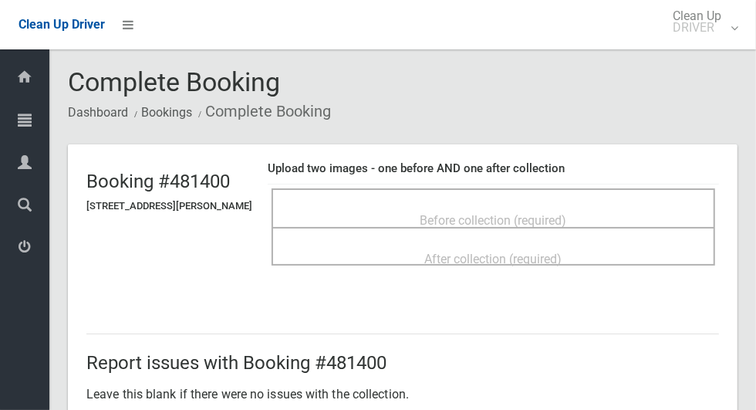
click at [506, 219] on span "Before collection (required)" at bounding box center [493, 220] width 147 height 15
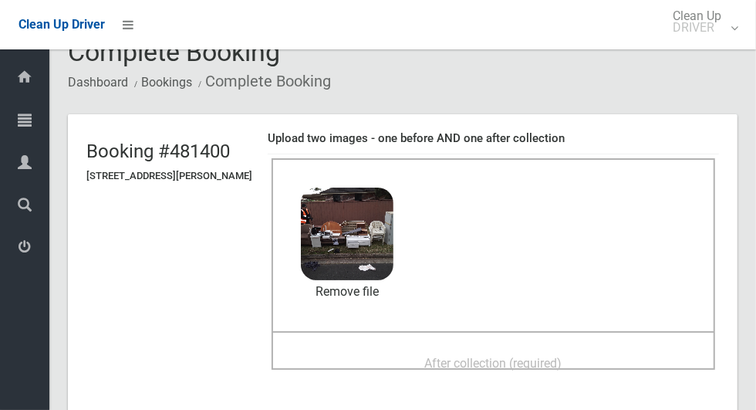
scroll to position [32, 0]
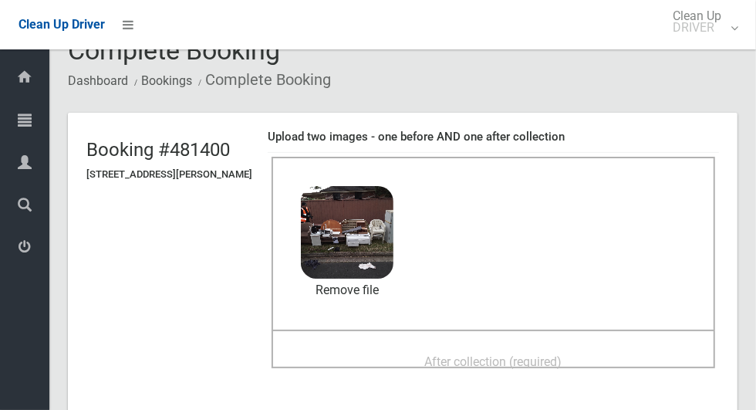
click at [601, 352] on div "After collection (required)" at bounding box center [493, 360] width 410 height 29
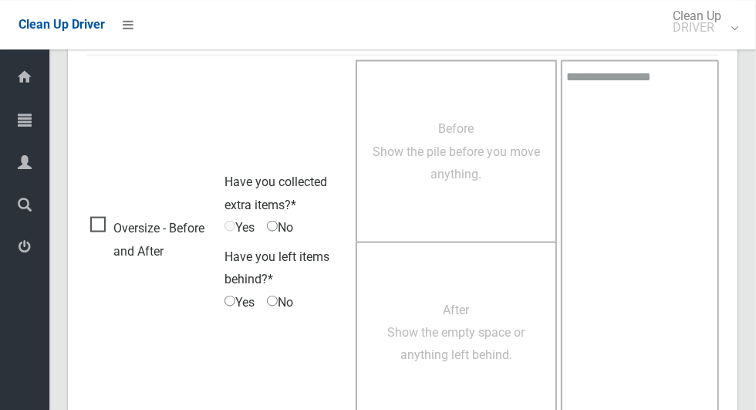
scroll to position [1262, 0]
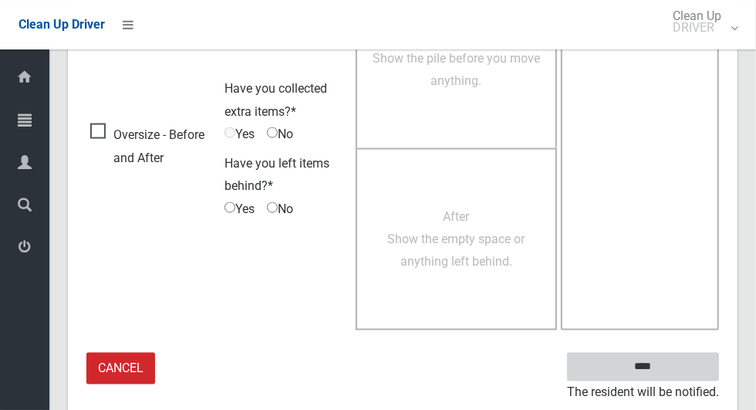
click at [662, 376] on input "****" at bounding box center [643, 366] width 152 height 29
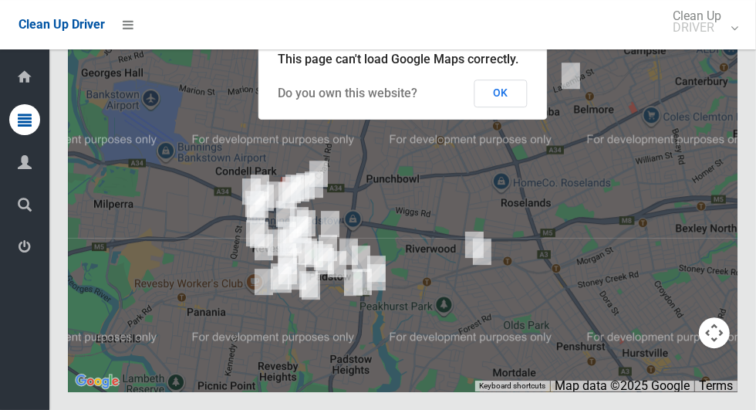
scroll to position [8498, 0]
click at [519, 107] on button "OK" at bounding box center [500, 93] width 53 height 28
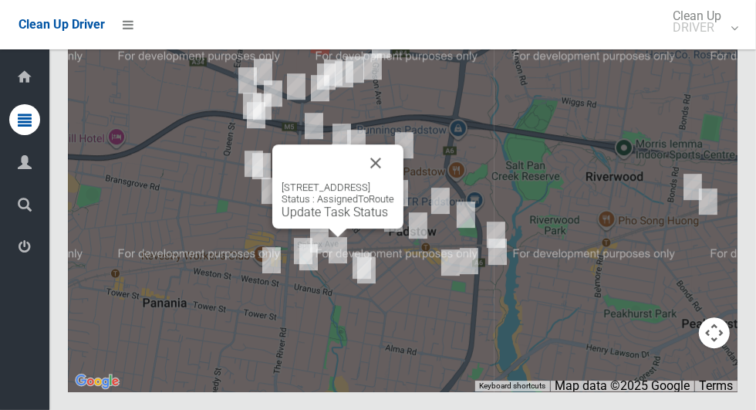
click at [394, 181] on button "Close" at bounding box center [375, 162] width 37 height 37
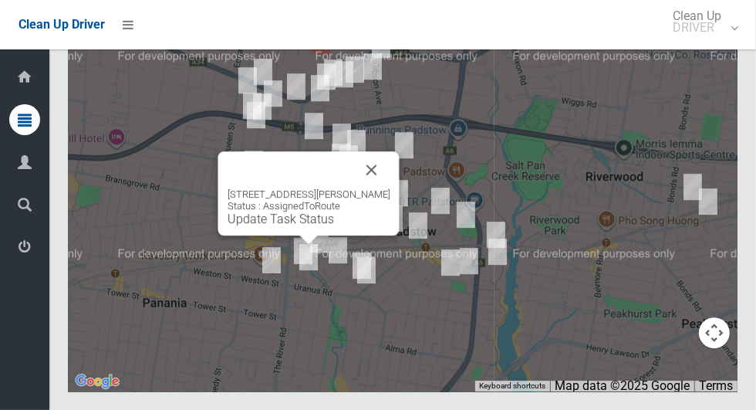
click at [383, 188] on button "Close" at bounding box center [371, 169] width 37 height 37
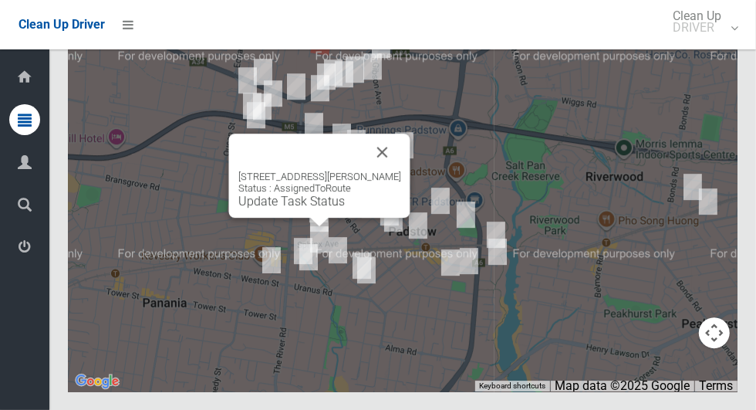
click at [398, 170] on button "Close" at bounding box center [382, 151] width 37 height 37
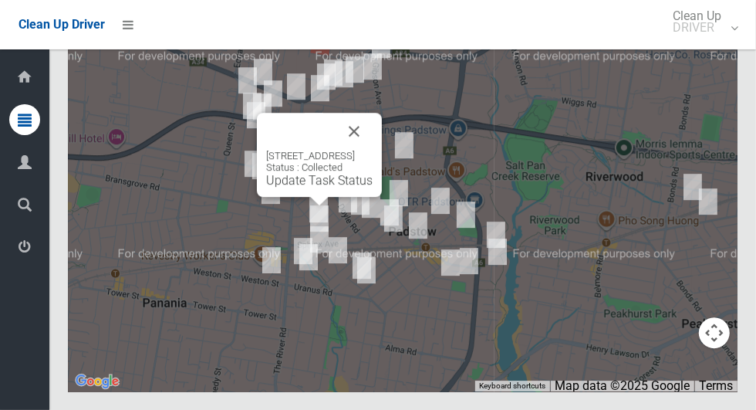
click at [372, 150] on button "Close" at bounding box center [353, 131] width 37 height 37
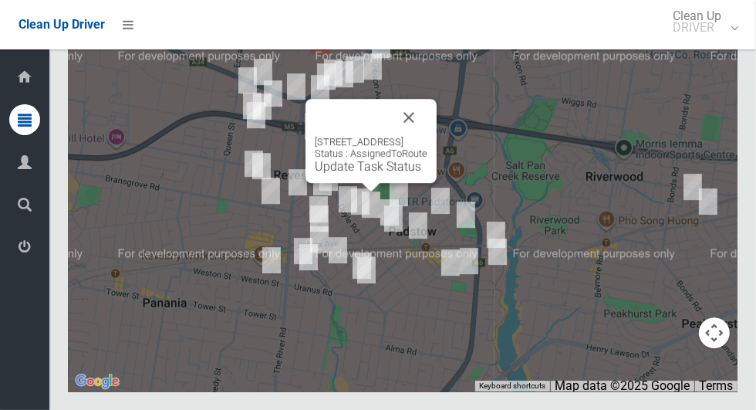
click at [427, 136] on button "Close" at bounding box center [408, 117] width 37 height 37
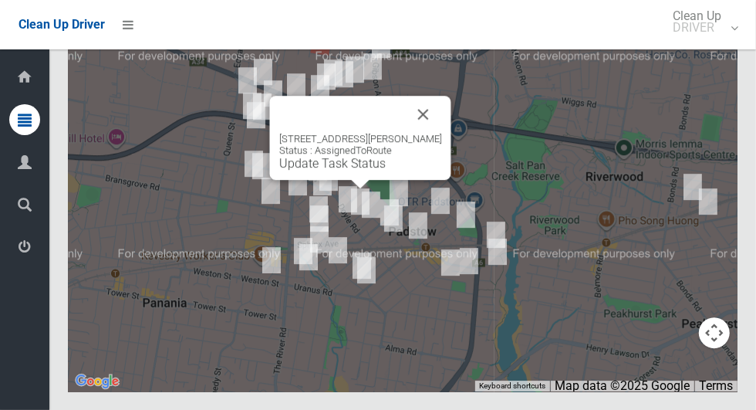
click at [426, 133] on button "Close" at bounding box center [423, 114] width 37 height 37
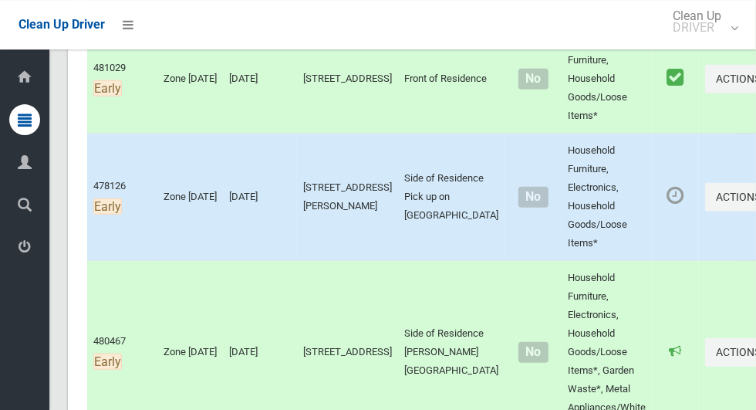
scroll to position [652, 0]
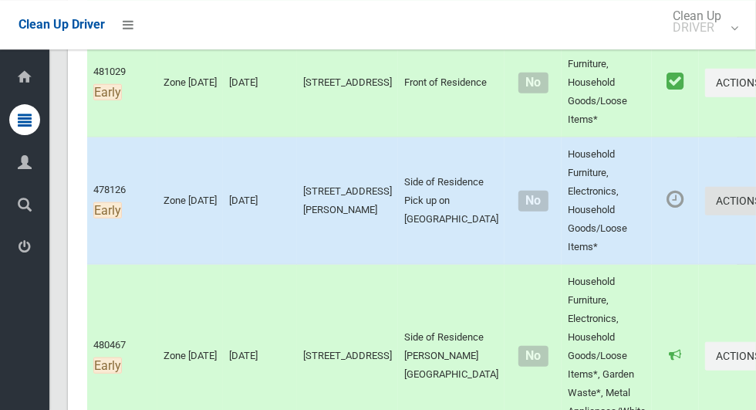
click at [705, 198] on button "Actions" at bounding box center [742, 201] width 74 height 29
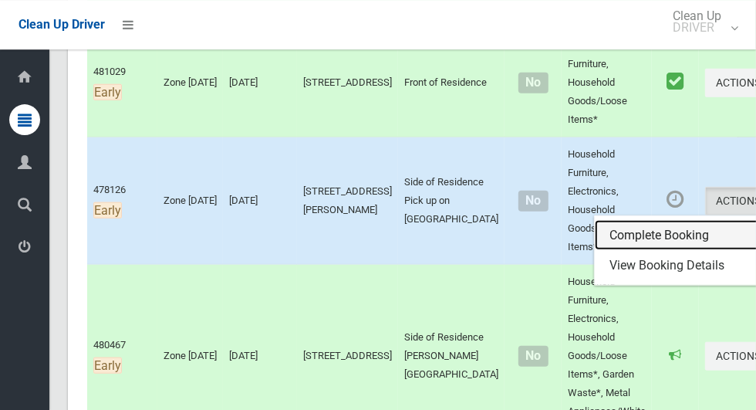
click at [627, 235] on link "Complete Booking" at bounding box center [687, 235] width 184 height 31
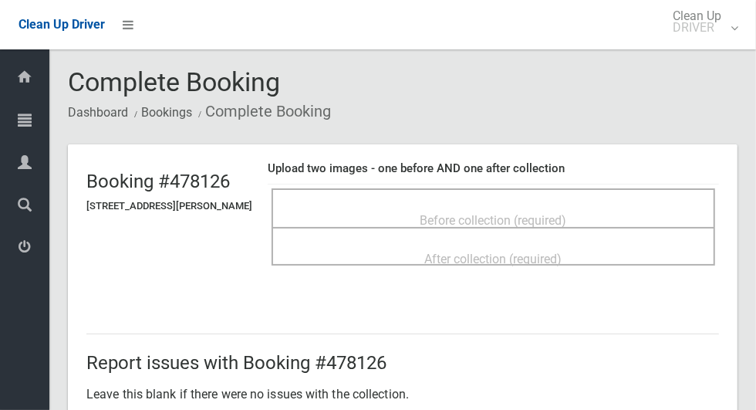
click at [554, 213] on span "Before collection (required)" at bounding box center [493, 220] width 147 height 15
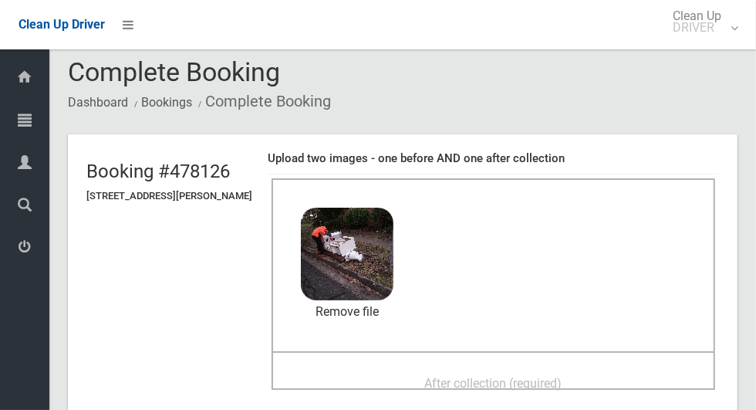
scroll to position [42, 0]
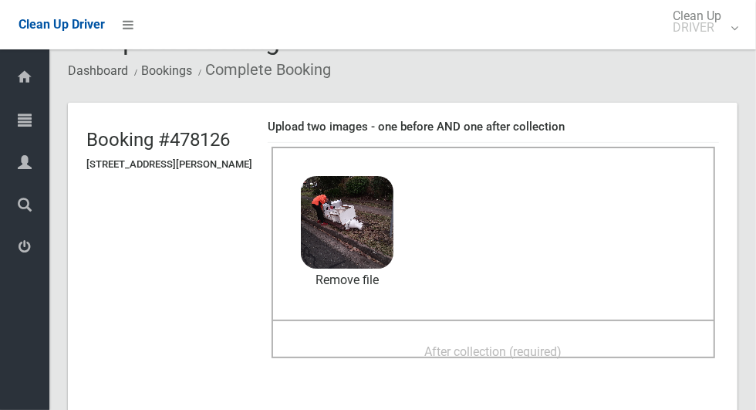
click at [591, 342] on div "After collection (required)" at bounding box center [493, 350] width 410 height 29
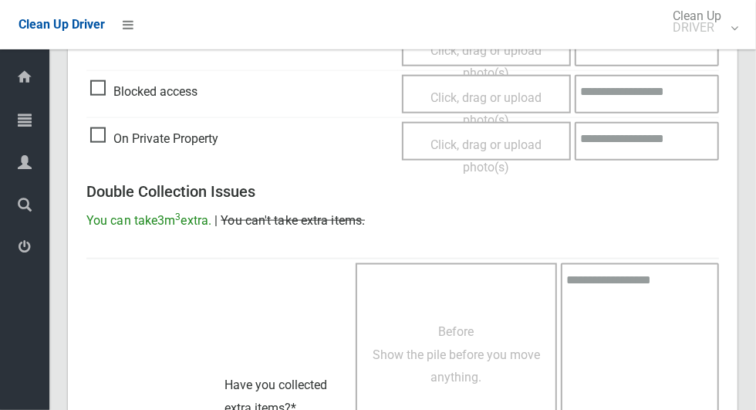
scroll to position [1262, 0]
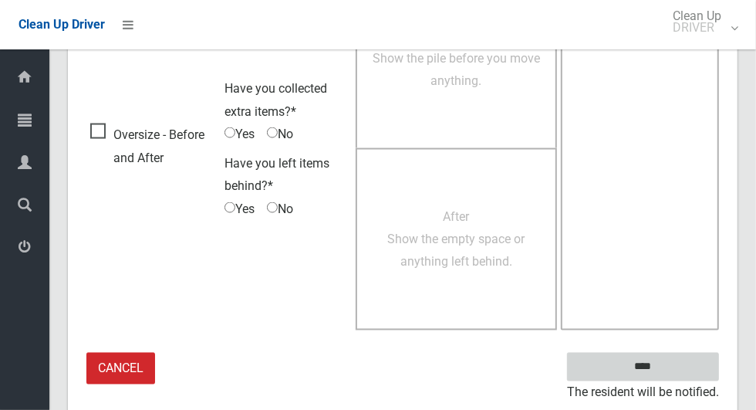
click at [669, 372] on input "****" at bounding box center [643, 366] width 152 height 29
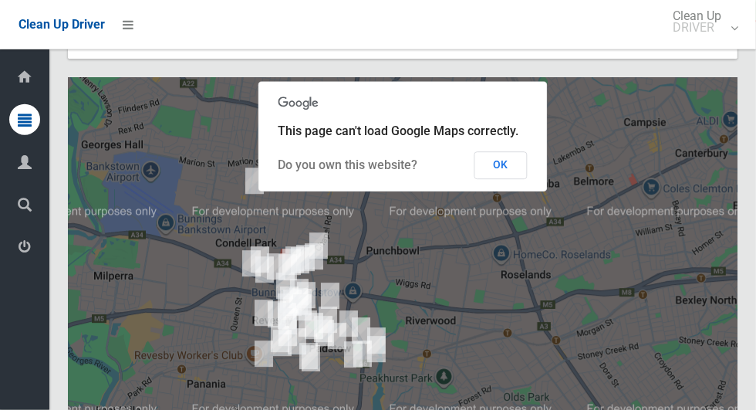
scroll to position [8498, 0]
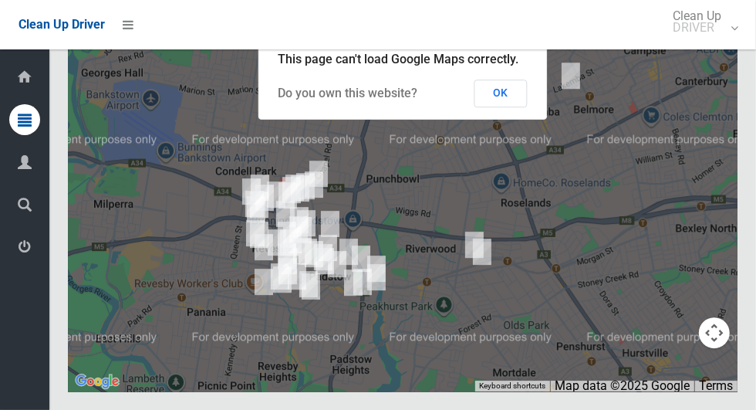
click at [501, 107] on button "OK" at bounding box center [500, 93] width 53 height 28
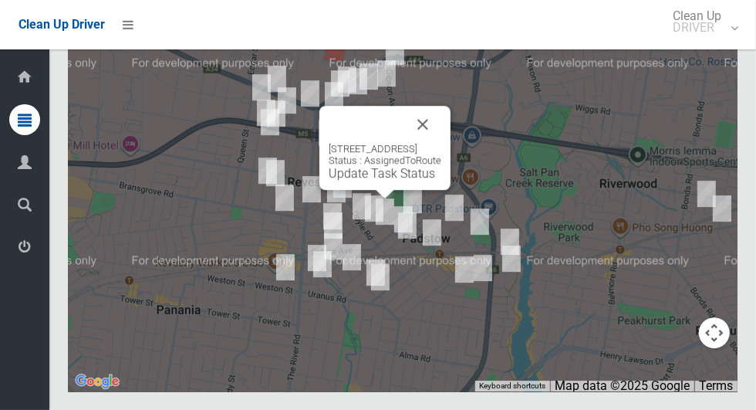
click at [441, 143] on button "Close" at bounding box center [422, 124] width 37 height 37
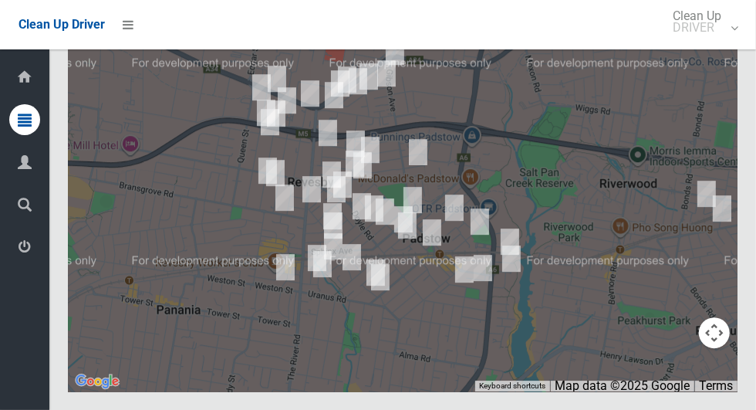
click at [465, 162] on div at bounding box center [402, 198] width 669 height 386
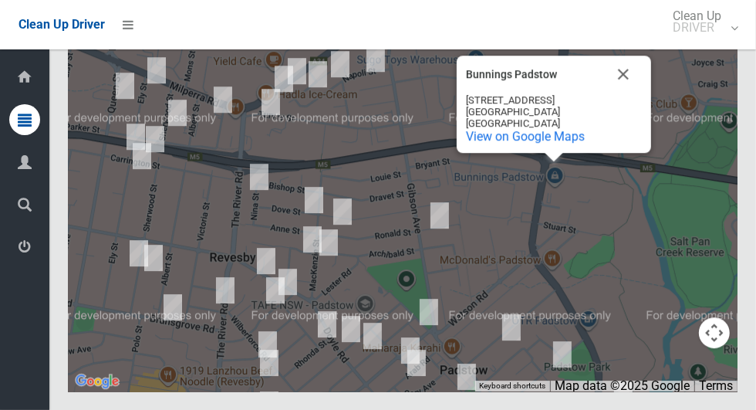
click at [625, 93] on button "Close" at bounding box center [623, 74] width 37 height 37
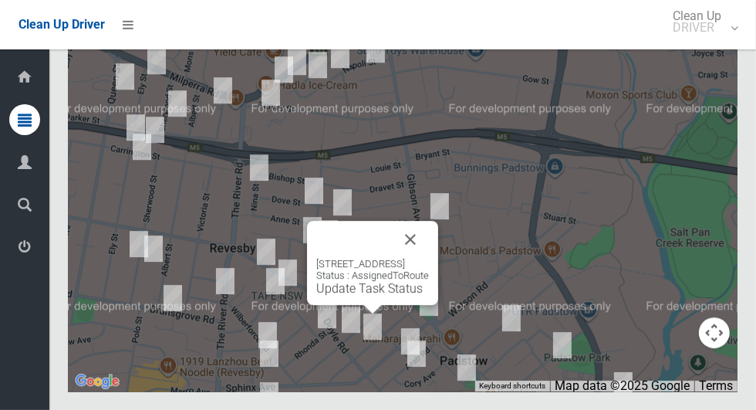
click at [429, 258] on button "Close" at bounding box center [410, 239] width 37 height 37
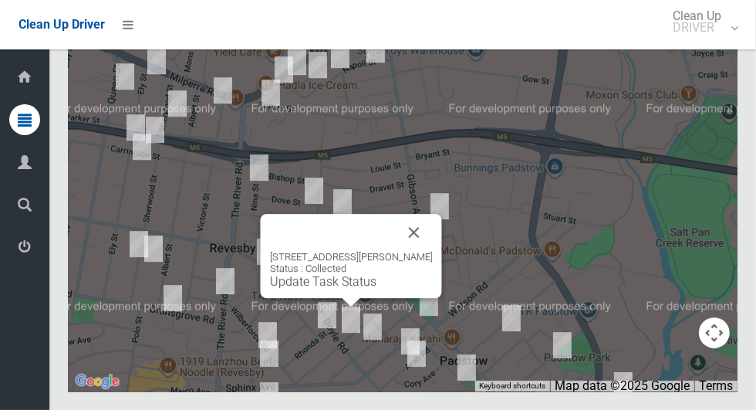
click at [430, 251] on button "Close" at bounding box center [414, 232] width 37 height 37
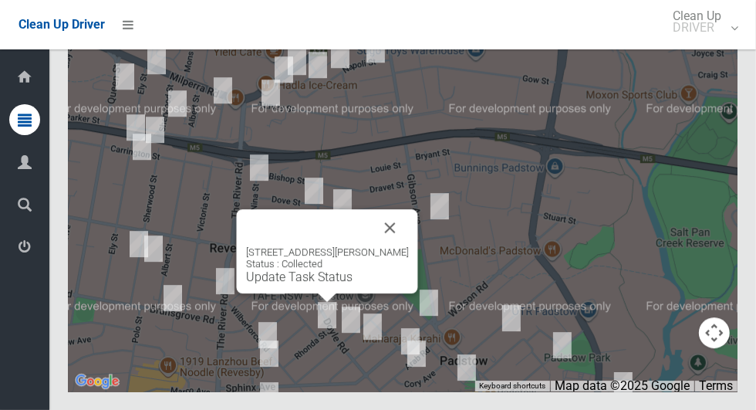
click at [399, 246] on button "Close" at bounding box center [390, 227] width 37 height 37
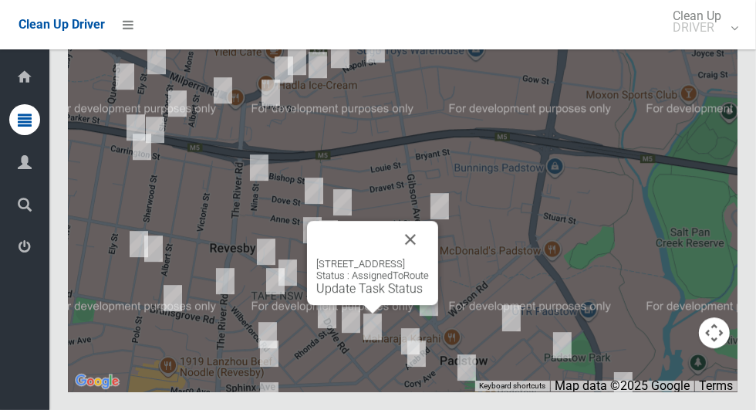
click at [429, 258] on button "Close" at bounding box center [410, 239] width 37 height 37
click at [372, 295] on link "Update Task Status" at bounding box center [369, 288] width 106 height 15
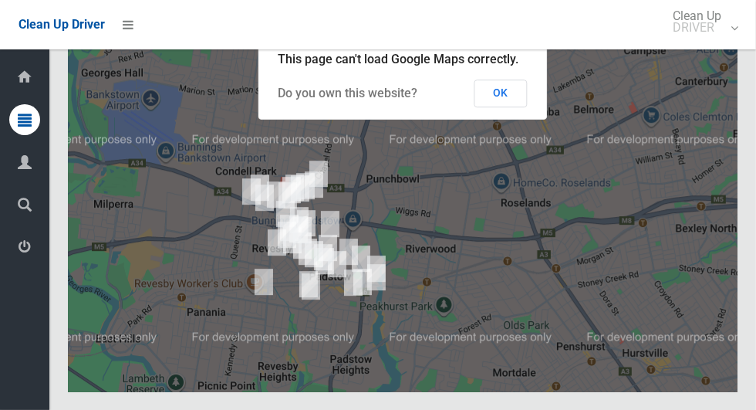
scroll to position [8498, 0]
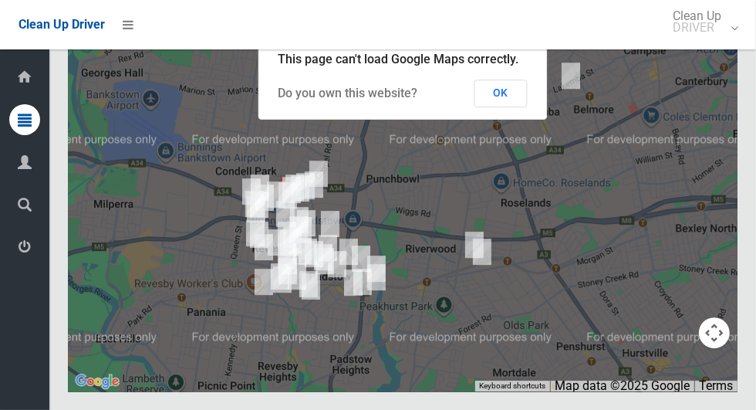
click at [506, 107] on button "OK" at bounding box center [500, 93] width 53 height 28
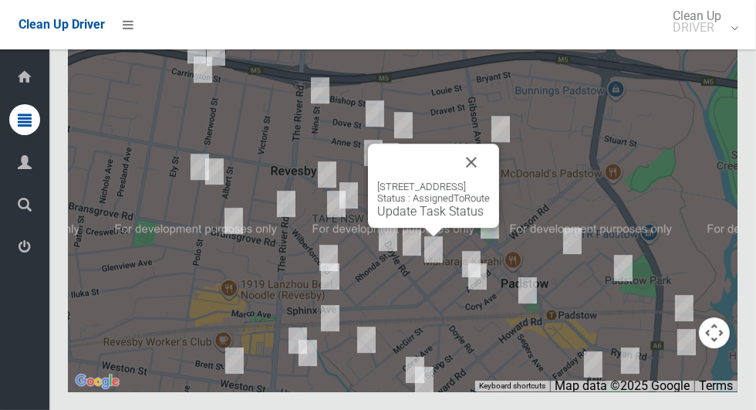
click at [429, 218] on link "Update Task Status" at bounding box center [430, 211] width 106 height 15
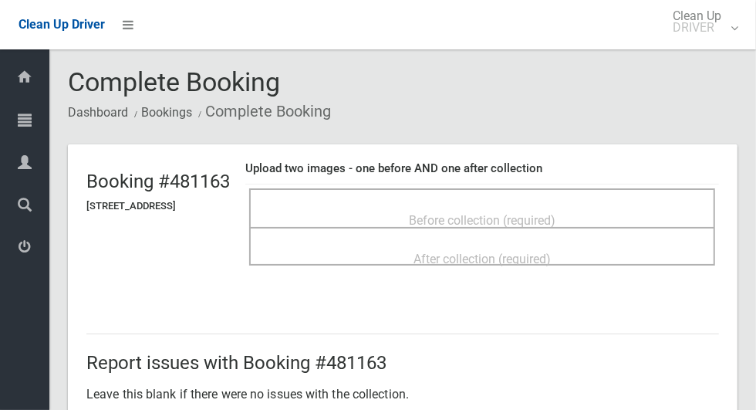
click at [472, 213] on span "Before collection (required)" at bounding box center [482, 220] width 147 height 15
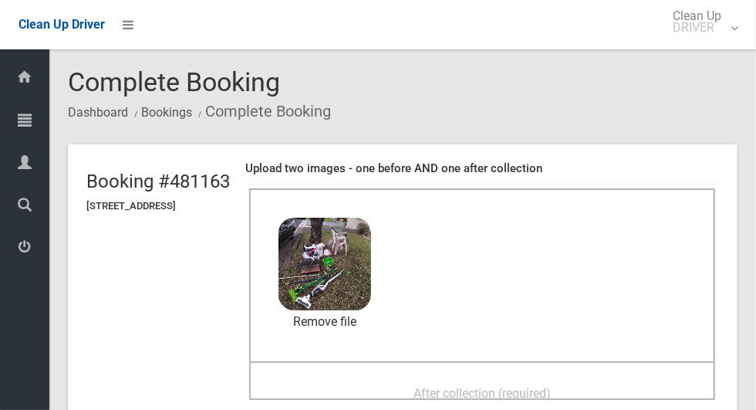
click at [548, 386] on span "After collection (required)" at bounding box center [481, 393] width 137 height 15
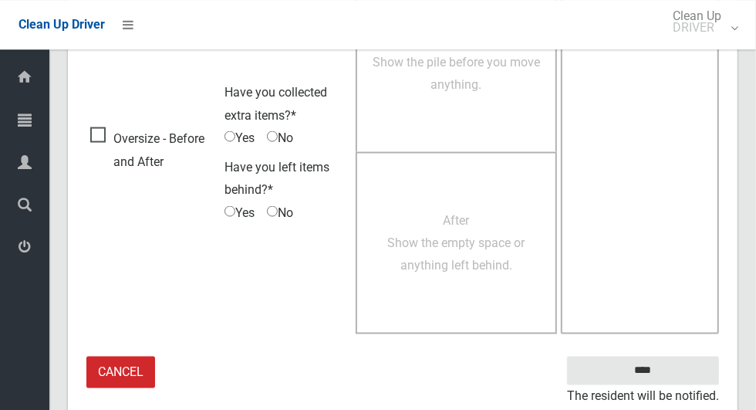
scroll to position [1262, 0]
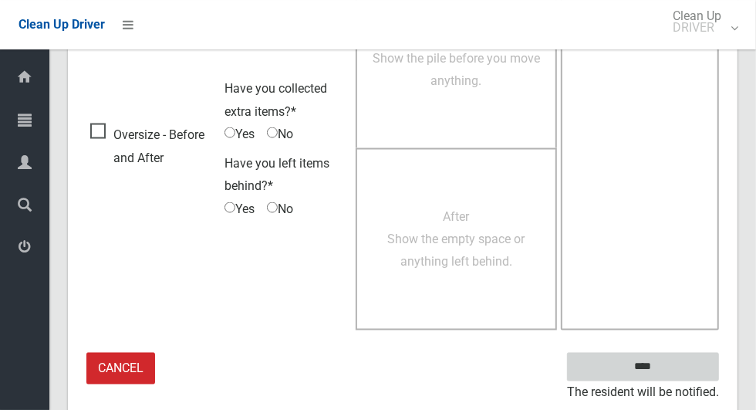
click at [669, 376] on input "****" at bounding box center [643, 366] width 152 height 29
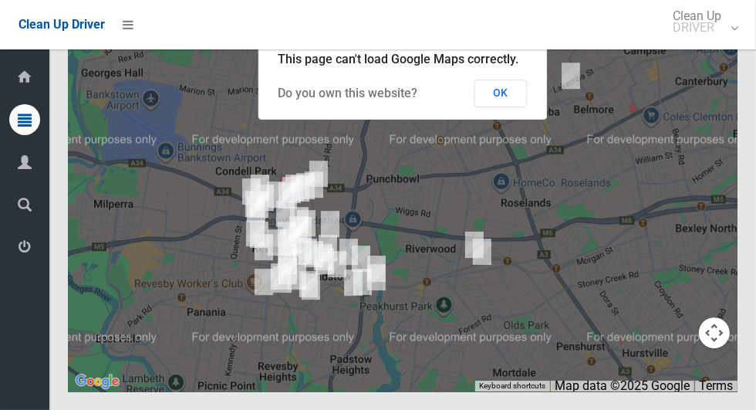
scroll to position [8489, 0]
click at [496, 107] on button "OK" at bounding box center [500, 93] width 53 height 28
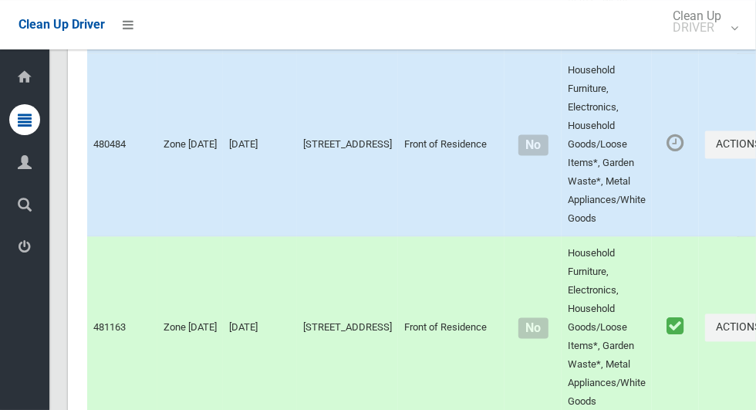
scroll to position [4500, 0]
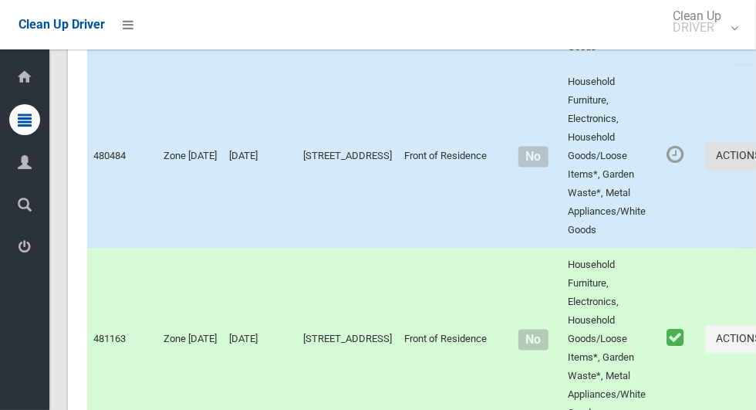
click at [705, 170] on button "Actions" at bounding box center [742, 156] width 74 height 29
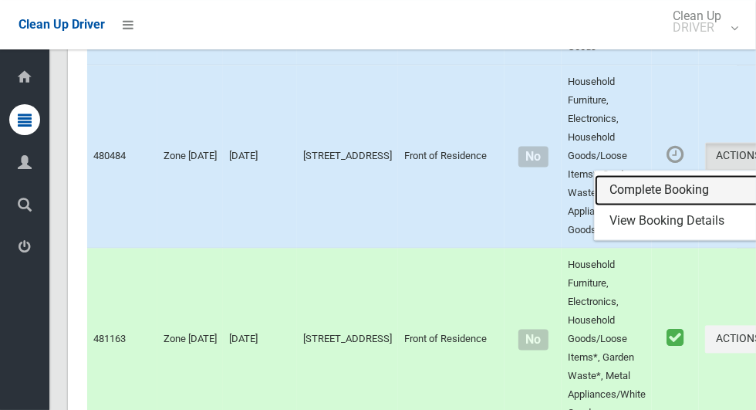
click at [612, 205] on link "Complete Booking" at bounding box center [687, 189] width 184 height 31
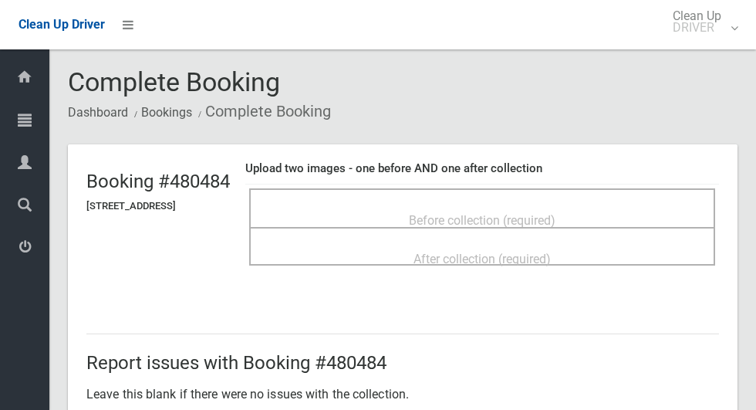
click at [555, 223] on span "Before collection (required)" at bounding box center [482, 220] width 147 height 15
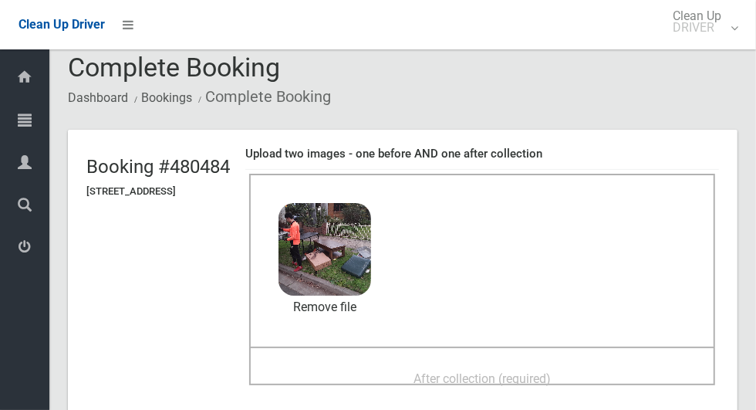
scroll to position [19, 0]
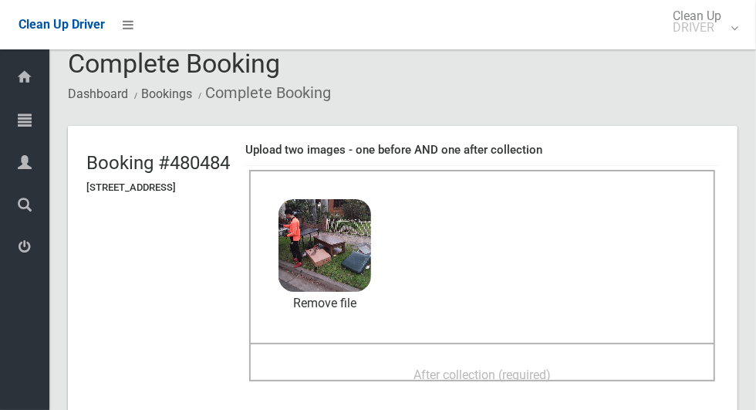
click at [551, 367] on span "After collection (required)" at bounding box center [481, 374] width 137 height 15
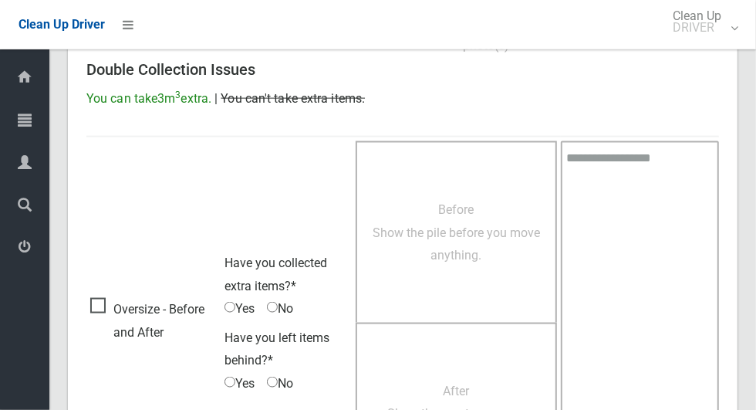
scroll to position [1262, 0]
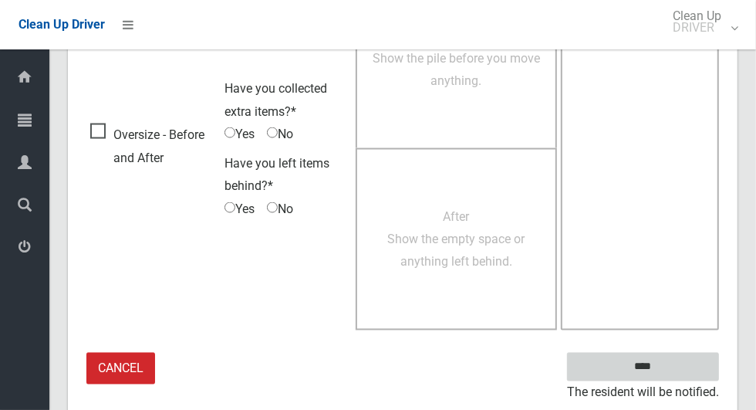
click at [676, 362] on input "****" at bounding box center [643, 366] width 152 height 29
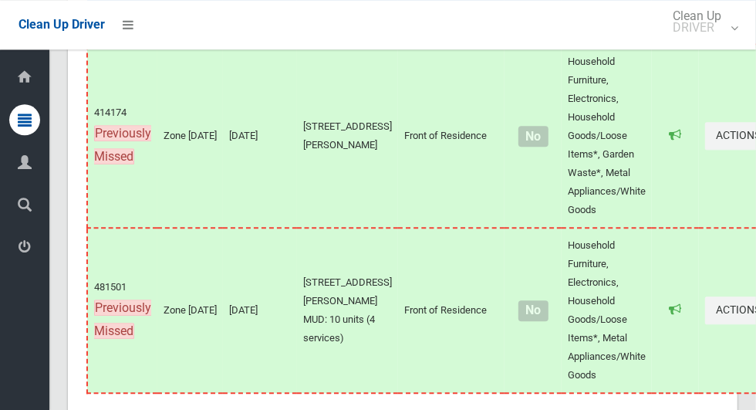
scroll to position [8498, 0]
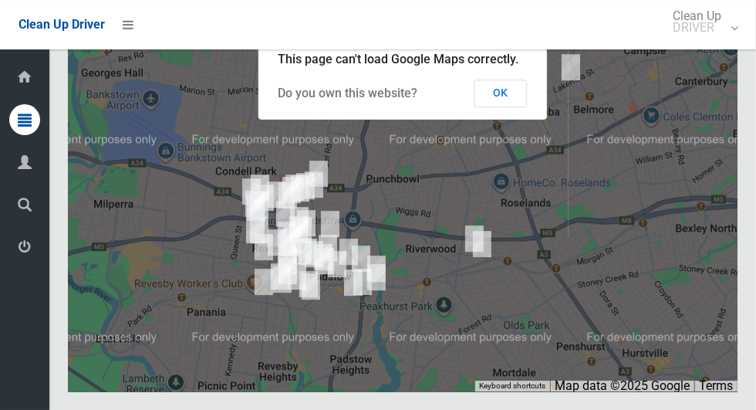
click at [502, 107] on button "OK" at bounding box center [500, 93] width 53 height 28
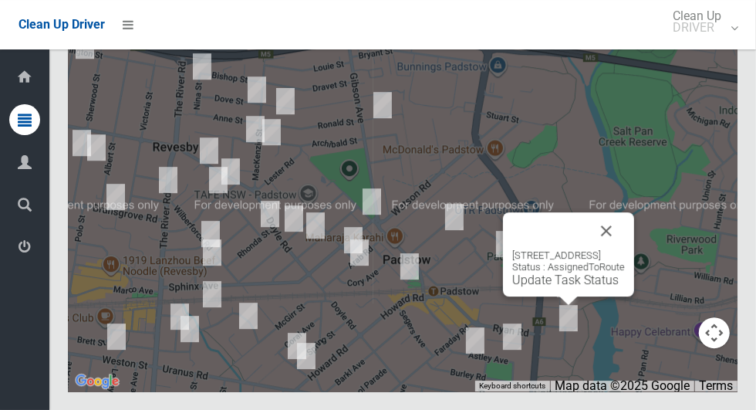
click at [625, 249] on button "Close" at bounding box center [606, 230] width 37 height 37
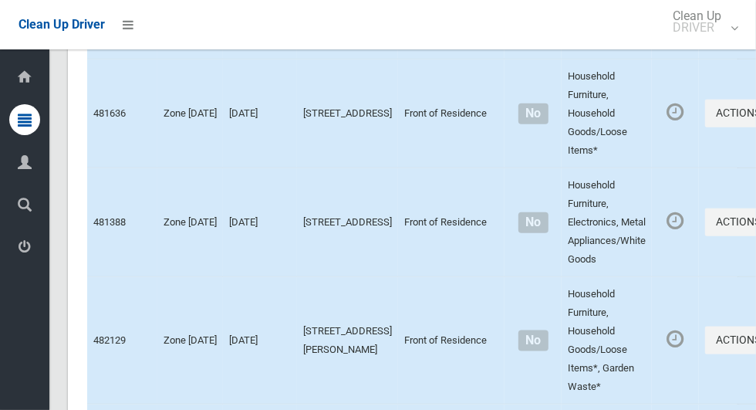
scroll to position [3807, 0]
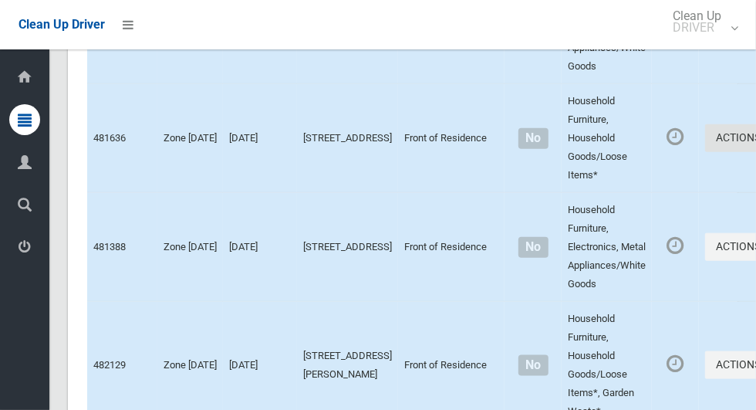
click at [705, 153] on button "Actions" at bounding box center [742, 138] width 74 height 29
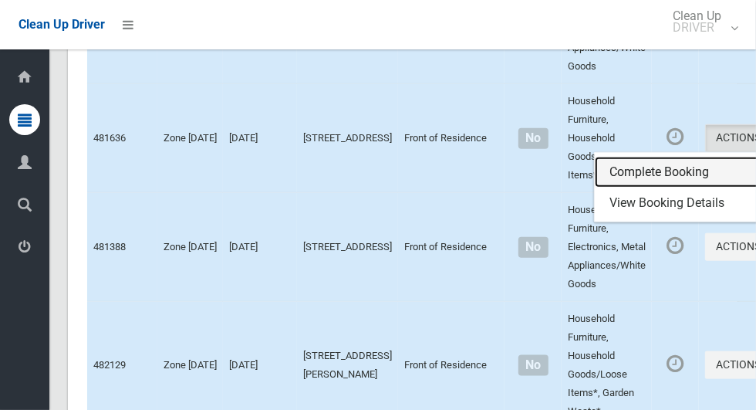
click at [595, 187] on link "Complete Booking" at bounding box center [687, 172] width 184 height 31
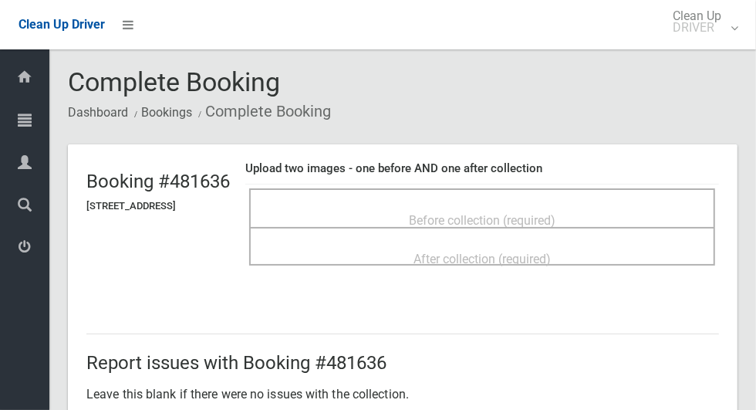
click at [555, 213] on span "Before collection (required)" at bounding box center [482, 220] width 147 height 15
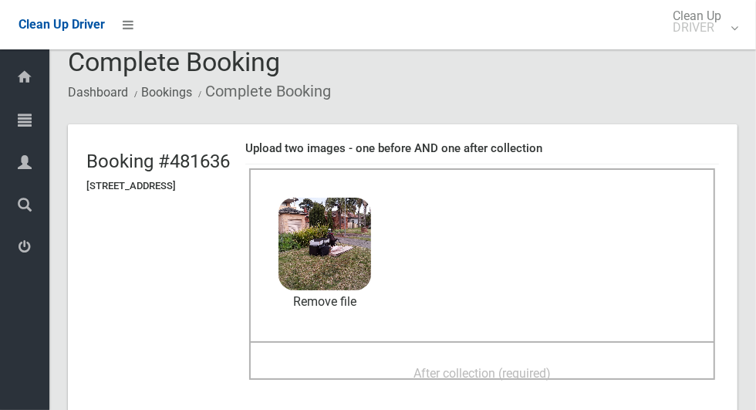
scroll to position [59, 0]
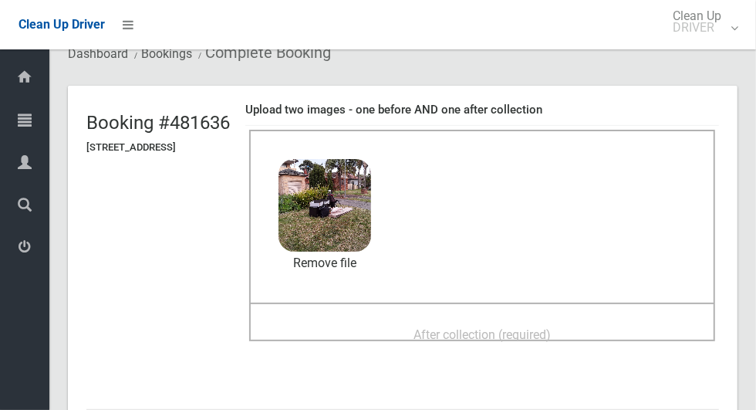
click at [591, 335] on div "After collection (required)" at bounding box center [482, 333] width 432 height 29
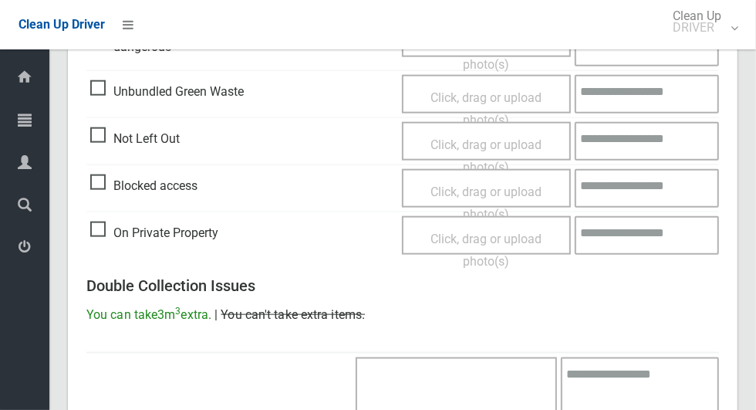
scroll to position [1262, 0]
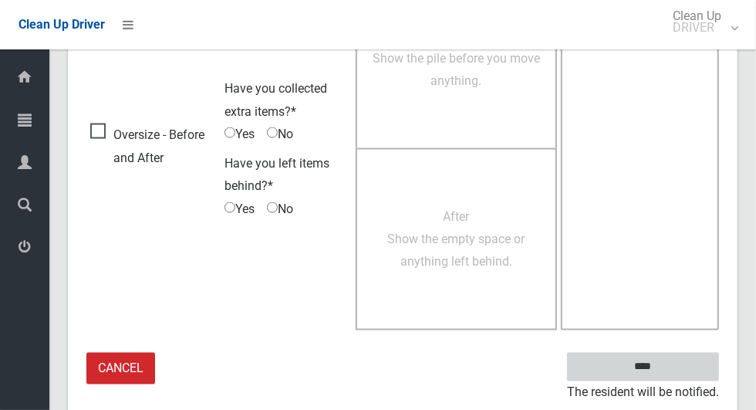
click at [670, 363] on input "****" at bounding box center [643, 366] width 152 height 29
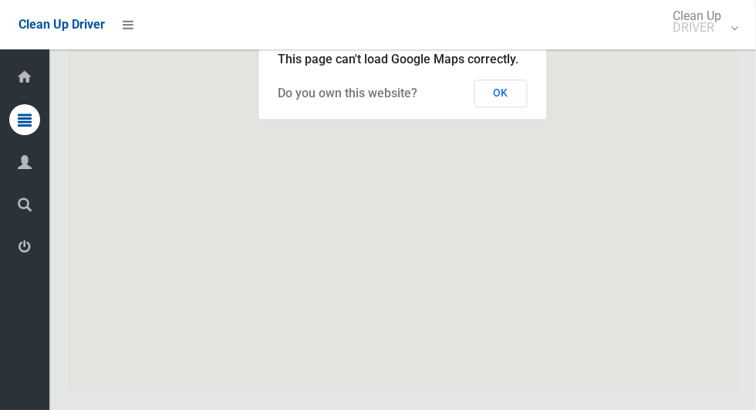
scroll to position [8498, 0]
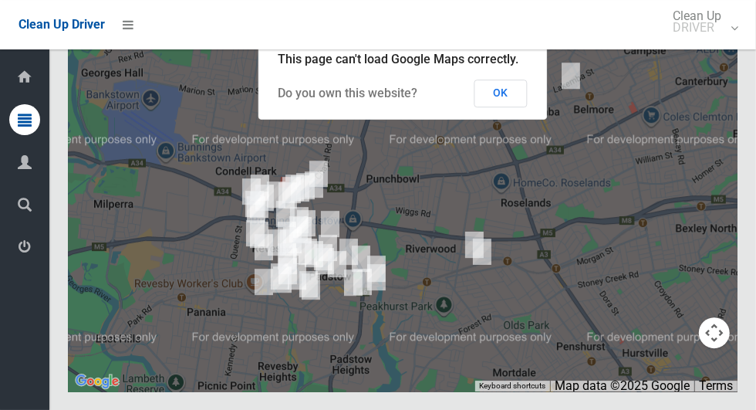
click at [499, 107] on button "OK" at bounding box center [500, 93] width 53 height 28
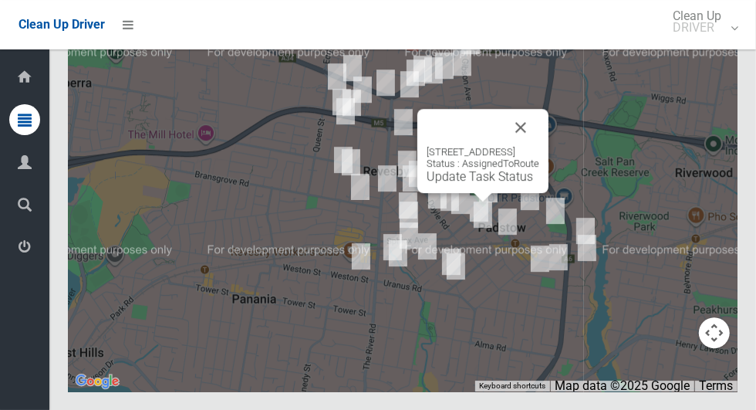
click at [539, 146] on button "Close" at bounding box center [520, 127] width 37 height 37
click at [490, 193] on div "139 Arab Road, PADSTOW NSW 2211 Status : AssignedToRoute Update Task Status" at bounding box center [482, 151] width 131 height 84
click at [474, 184] on link "Update Task Status" at bounding box center [479, 176] width 106 height 15
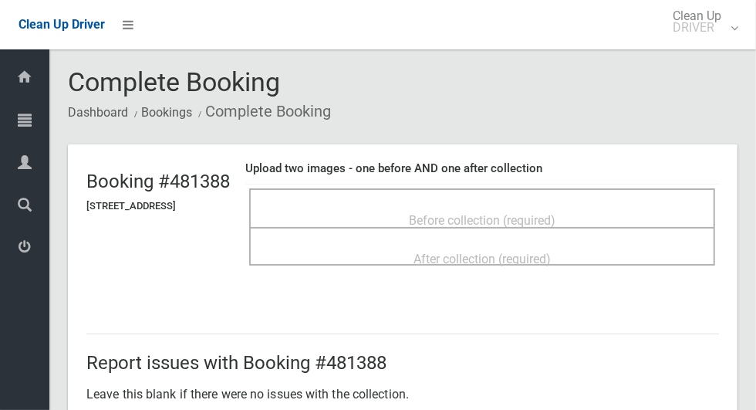
click at [467, 213] on span "Before collection (required)" at bounding box center [482, 220] width 147 height 15
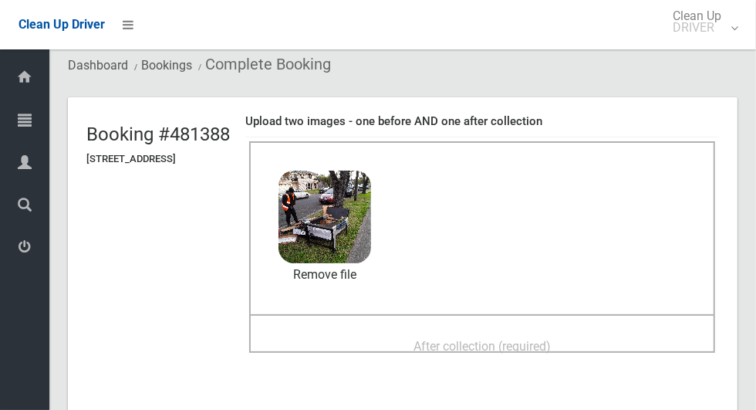
scroll to position [48, 0]
click at [551, 338] on span "After collection (required)" at bounding box center [481, 345] width 137 height 15
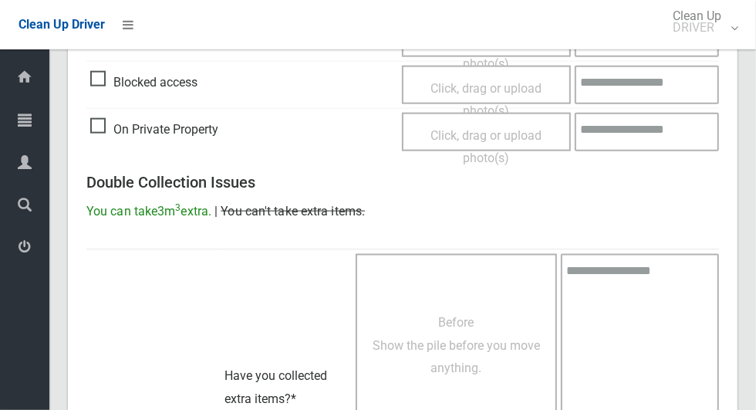
scroll to position [1262, 0]
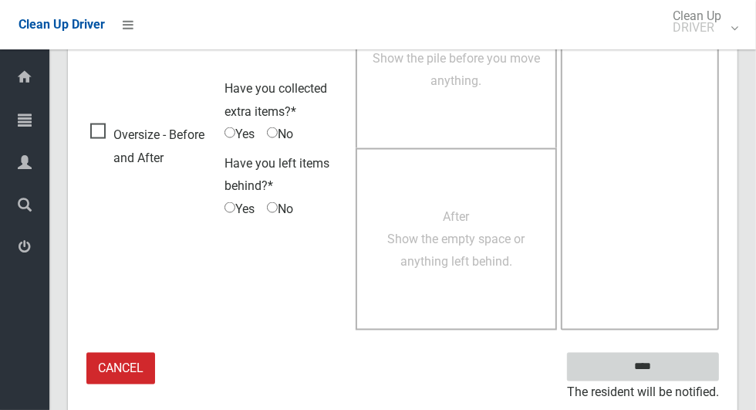
click at [669, 375] on input "****" at bounding box center [643, 366] width 152 height 29
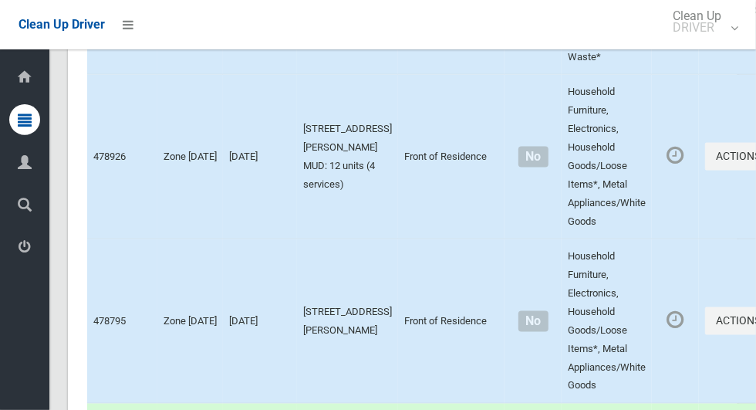
scroll to position [8498, 0]
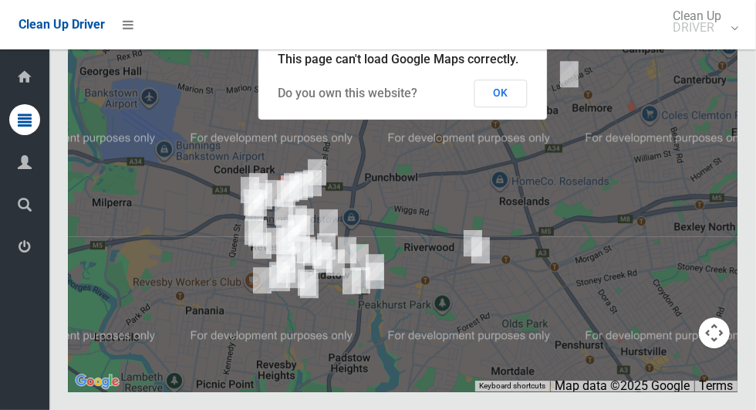
click at [519, 107] on button "OK" at bounding box center [500, 93] width 53 height 28
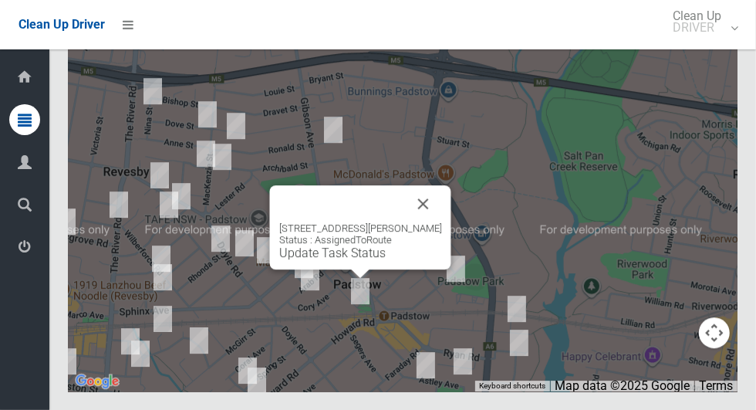
click at [427, 222] on button "Close" at bounding box center [423, 203] width 37 height 37
click at [439, 222] on button "Close" at bounding box center [423, 203] width 37 height 37
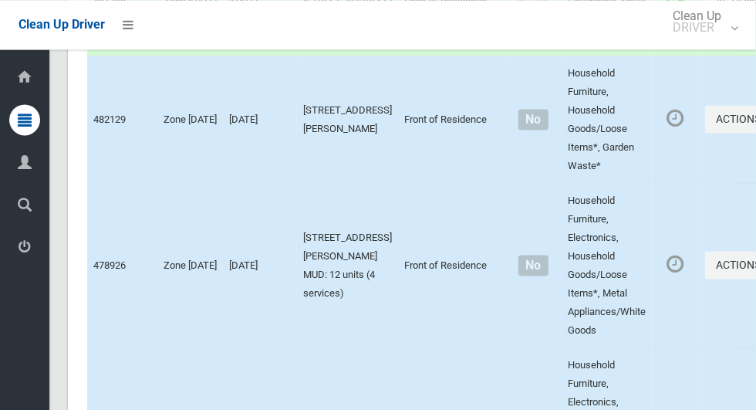
scroll to position [4047, 0]
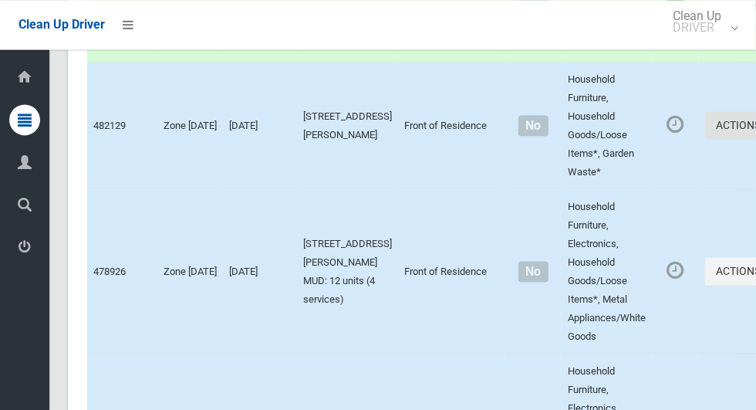
click at [705, 140] on button "Actions" at bounding box center [742, 125] width 74 height 29
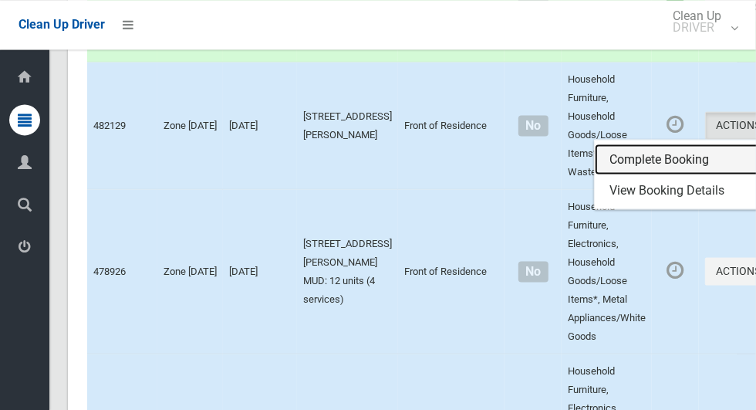
click at [632, 174] on link "Complete Booking" at bounding box center [687, 158] width 184 height 31
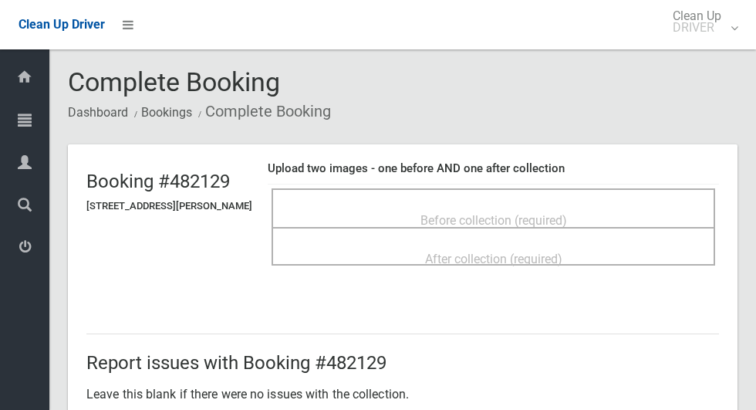
click at [567, 216] on span "Before collection (required)" at bounding box center [493, 220] width 147 height 15
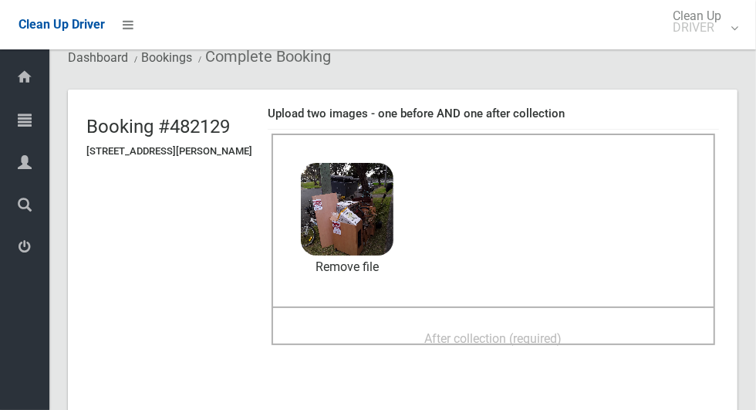
scroll to position [62, 0]
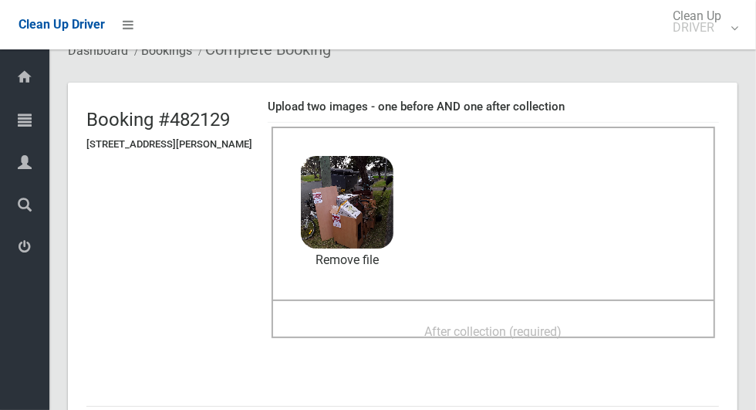
click at [602, 325] on div "After collection (required)" at bounding box center [493, 330] width 410 height 29
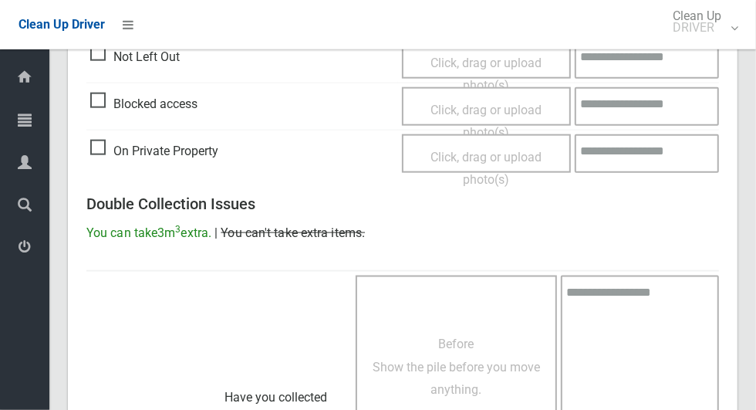
scroll to position [1262, 0]
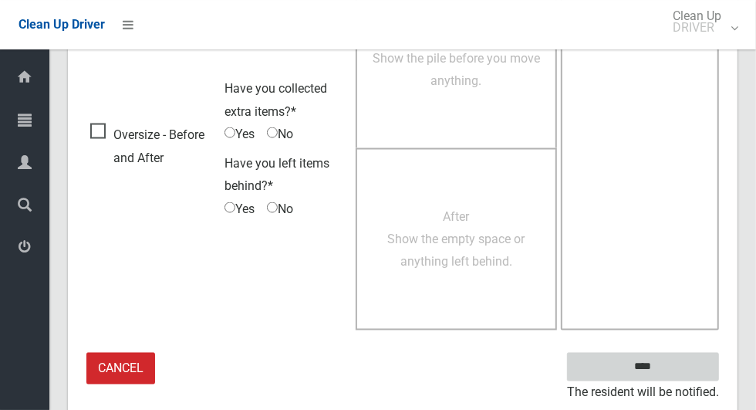
click at [666, 376] on input "****" at bounding box center [643, 366] width 152 height 29
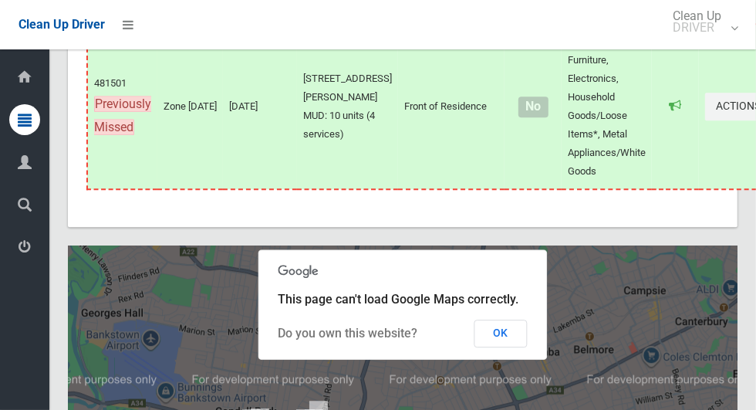
scroll to position [8366, 0]
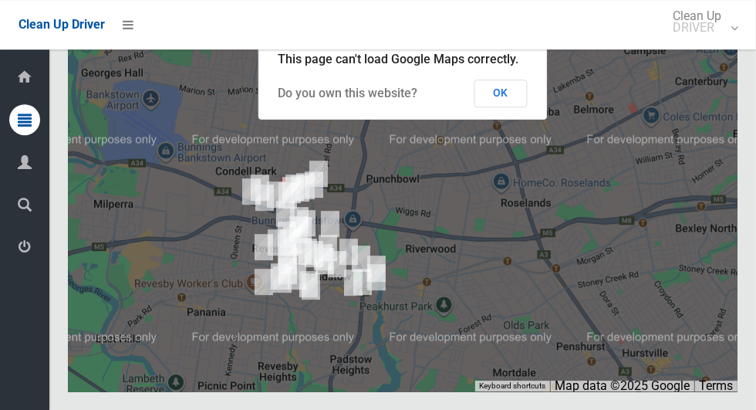
click at [497, 107] on button "OK" at bounding box center [500, 93] width 53 height 28
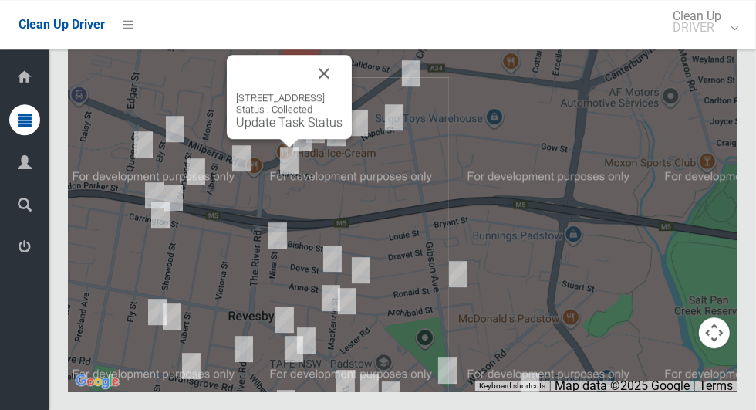
click at [342, 92] on button "Close" at bounding box center [323, 73] width 37 height 37
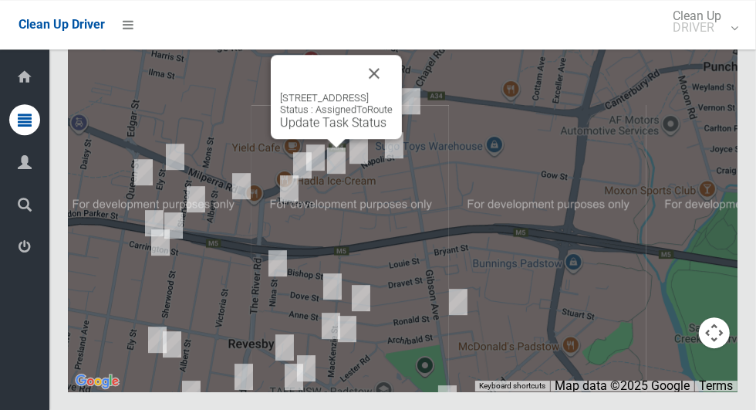
click at [393, 92] on button "Close" at bounding box center [374, 73] width 37 height 37
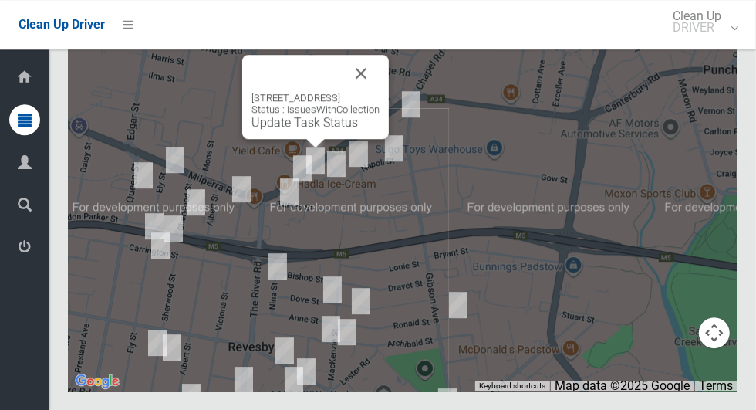
click at [379, 92] on button "Close" at bounding box center [360, 73] width 37 height 37
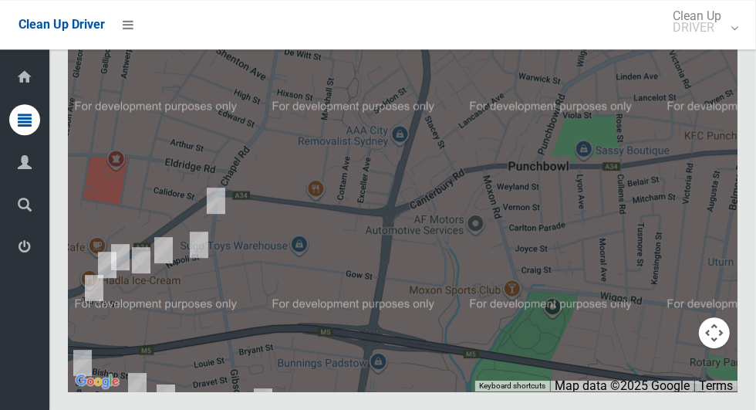
scroll to position [8498, 0]
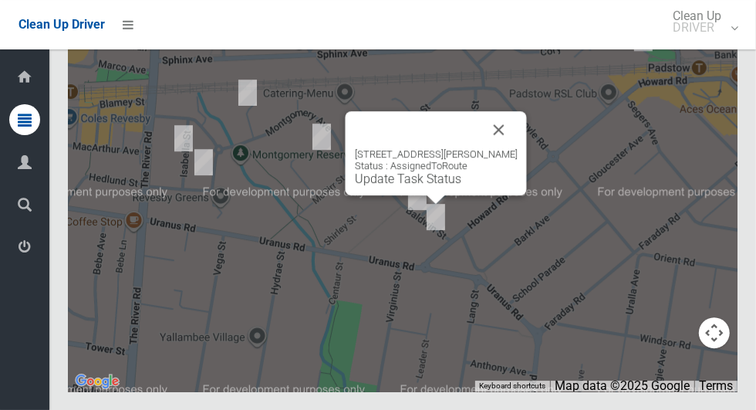
click at [495, 148] on button "Close" at bounding box center [498, 129] width 37 height 37
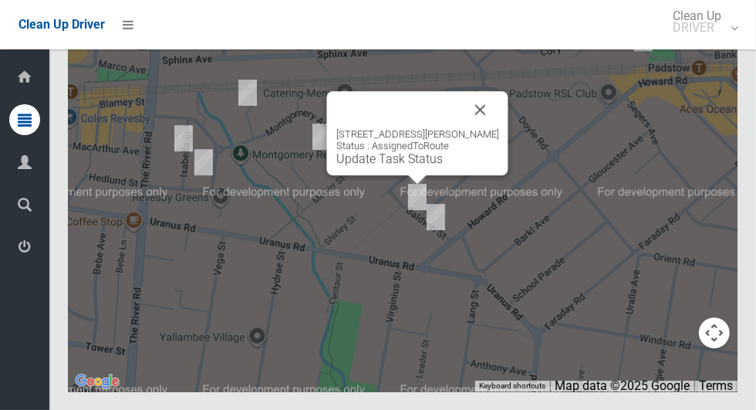
click at [483, 128] on button "Close" at bounding box center [480, 109] width 37 height 37
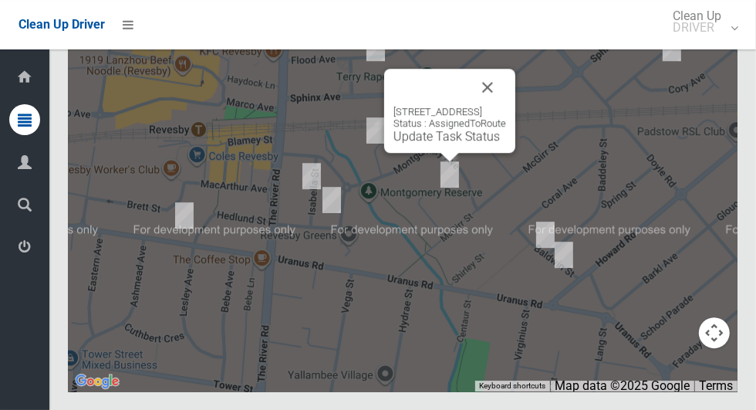
click at [501, 106] on button "Close" at bounding box center [487, 87] width 37 height 37
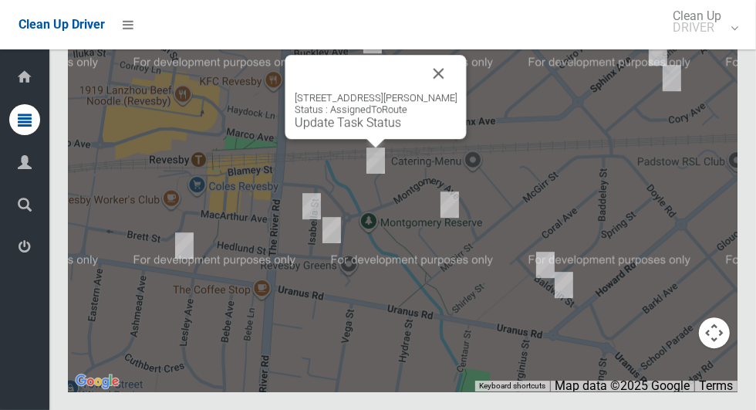
click at [426, 92] on button "Close" at bounding box center [438, 73] width 37 height 37
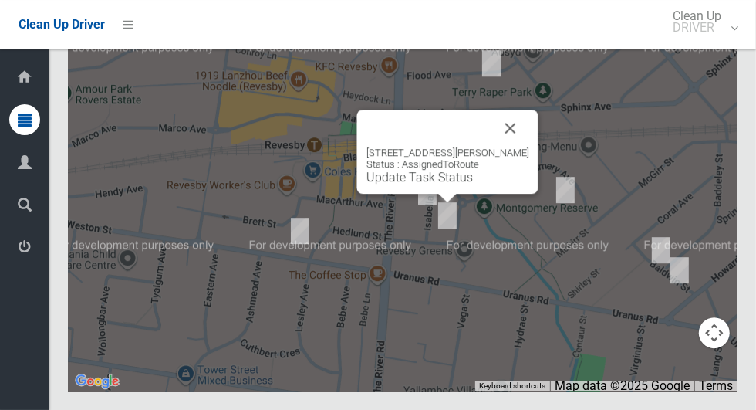
click at [507, 147] on button "Close" at bounding box center [510, 128] width 37 height 37
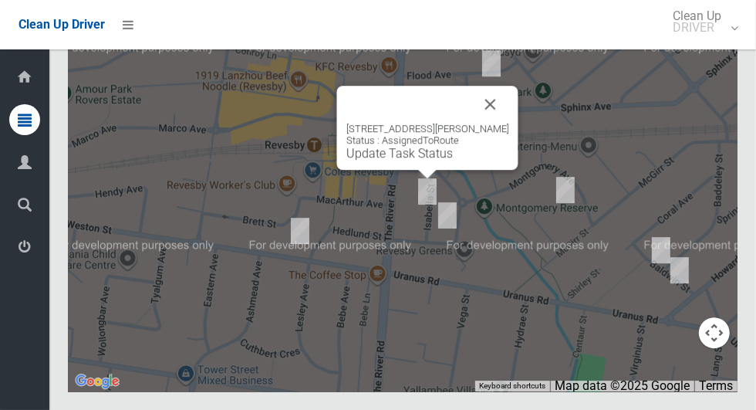
click at [480, 123] on button "Close" at bounding box center [490, 104] width 37 height 37
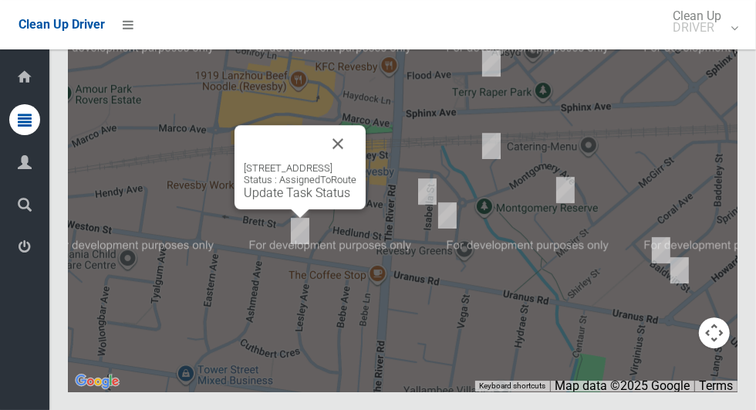
click at [356, 162] on button "Close" at bounding box center [337, 143] width 37 height 37
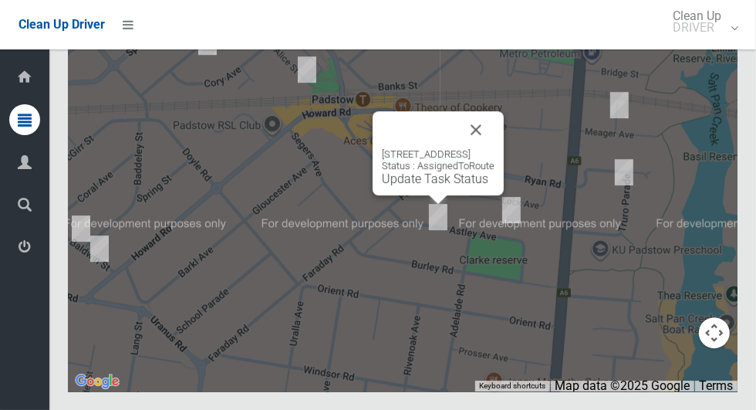
click at [494, 148] on button "Close" at bounding box center [475, 129] width 37 height 37
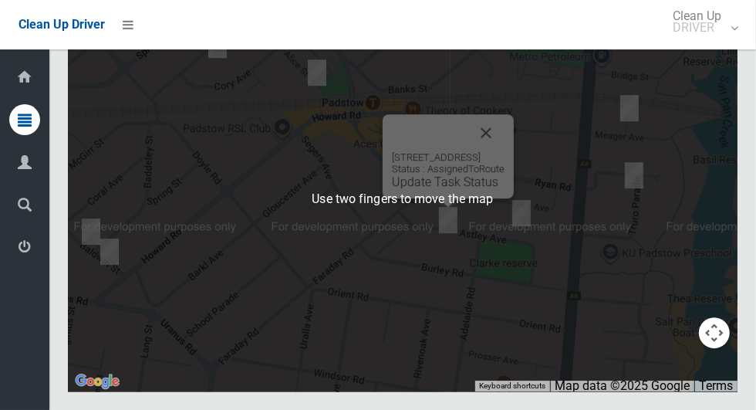
scroll to position [8461, 0]
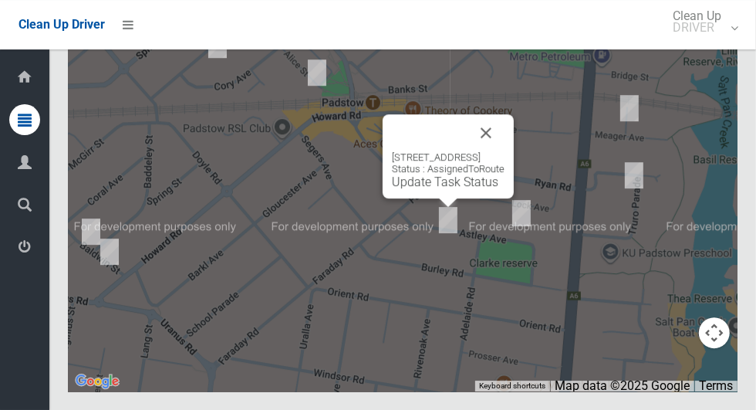
click at [504, 151] on button "Close" at bounding box center [485, 132] width 37 height 37
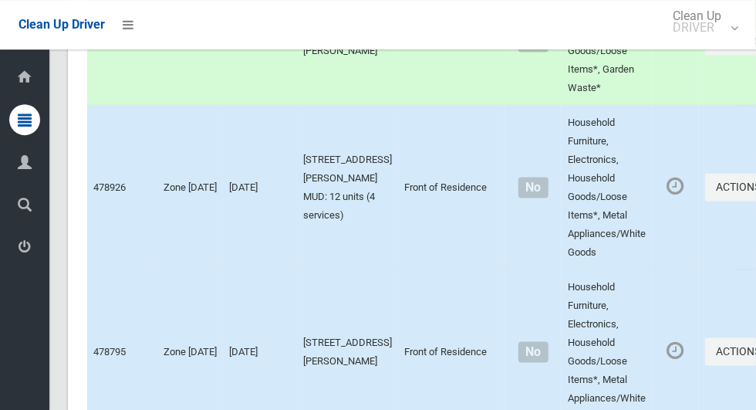
scroll to position [4137, 0]
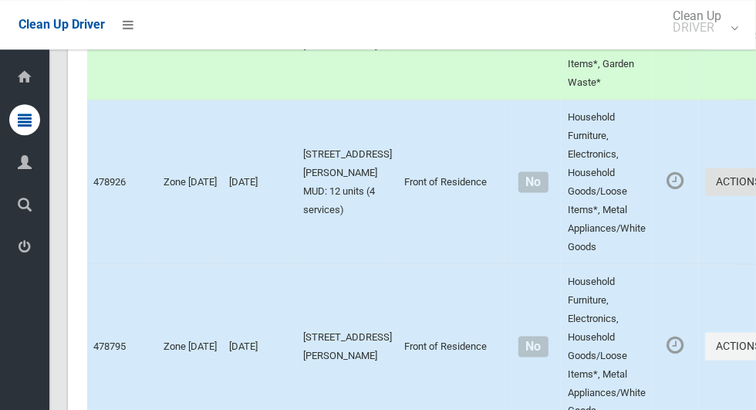
click at [705, 196] on button "Actions" at bounding box center [742, 181] width 74 height 29
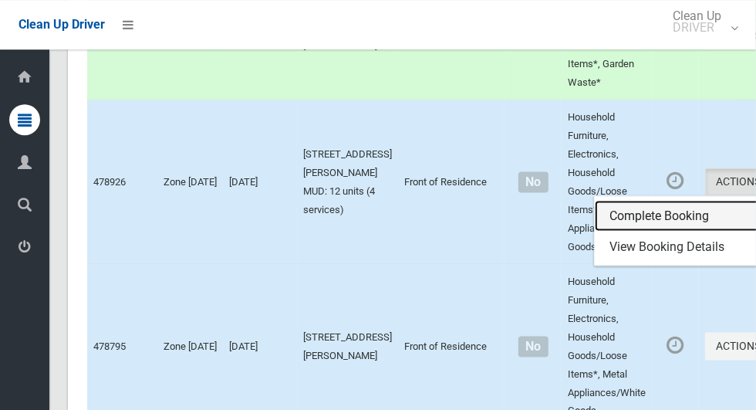
click at [640, 231] on link "Complete Booking" at bounding box center [687, 215] width 184 height 31
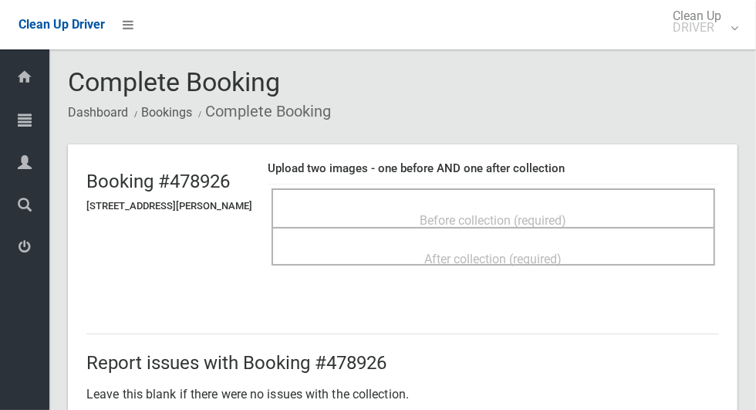
click at [567, 213] on span "Before collection (required)" at bounding box center [493, 220] width 147 height 15
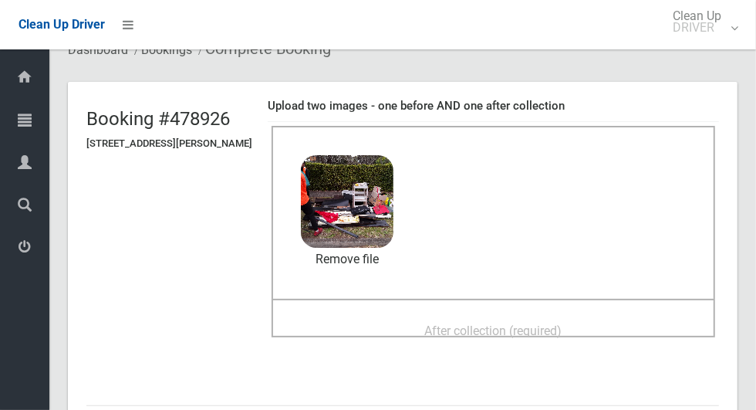
scroll to position [62, 0]
click at [616, 327] on div "After collection (required)" at bounding box center [493, 330] width 410 height 29
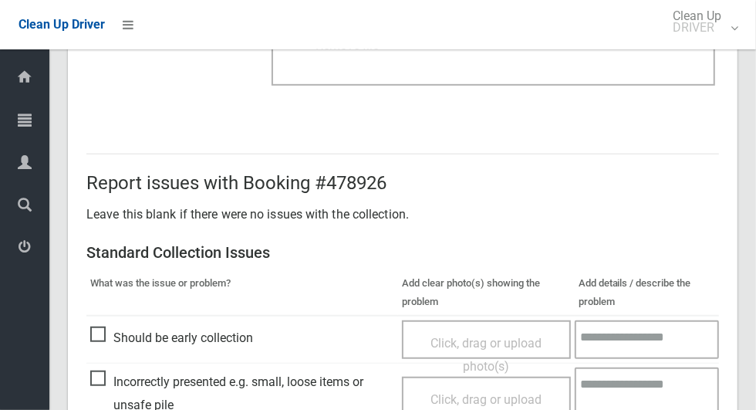
scroll to position [797, 0]
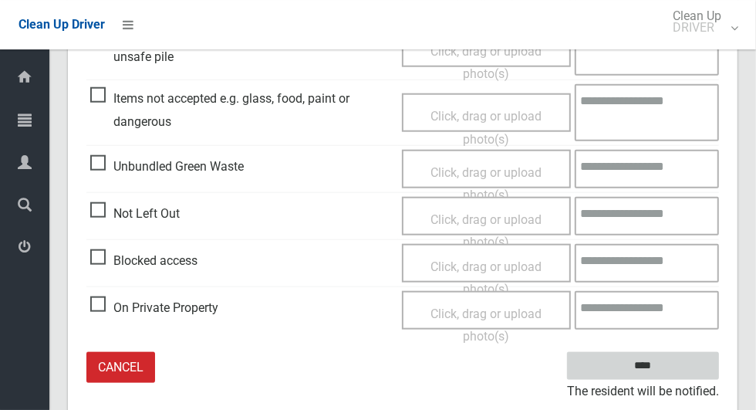
click at [691, 372] on input "****" at bounding box center [643, 366] width 152 height 29
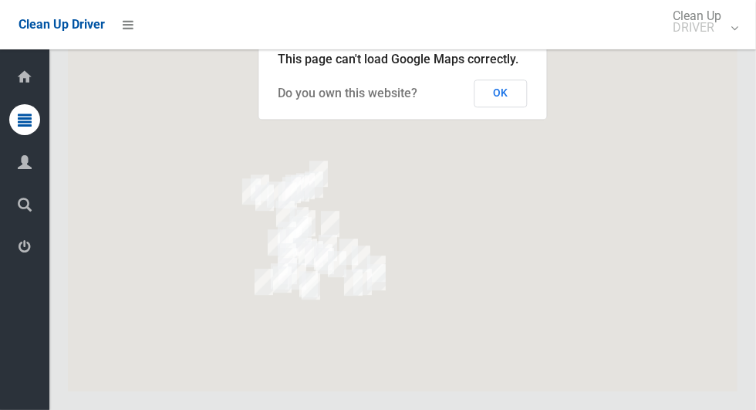
scroll to position [8498, 0]
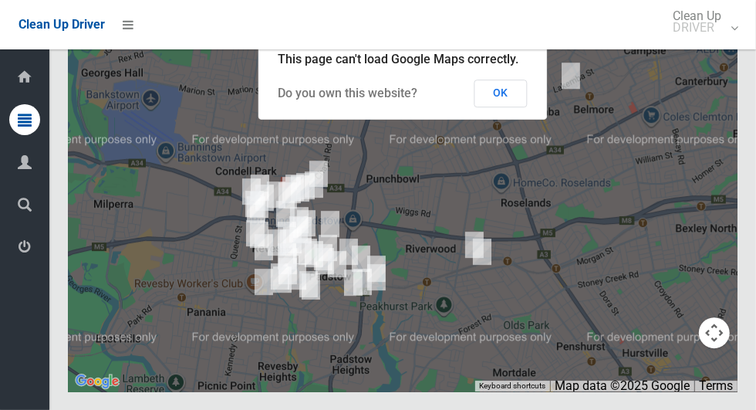
click at [504, 107] on button "OK" at bounding box center [500, 93] width 53 height 28
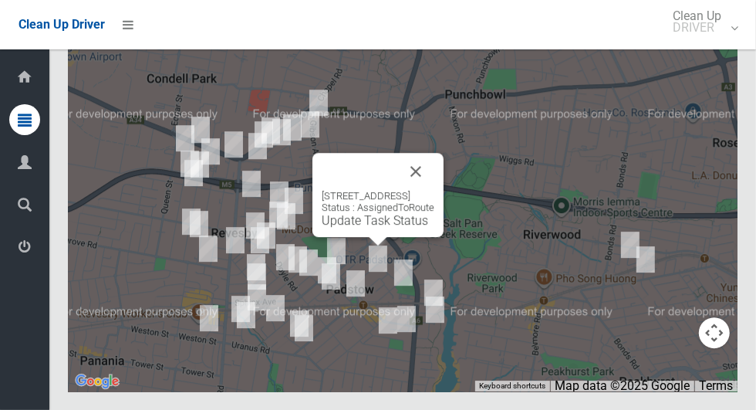
click at [434, 190] on button "Close" at bounding box center [415, 171] width 37 height 37
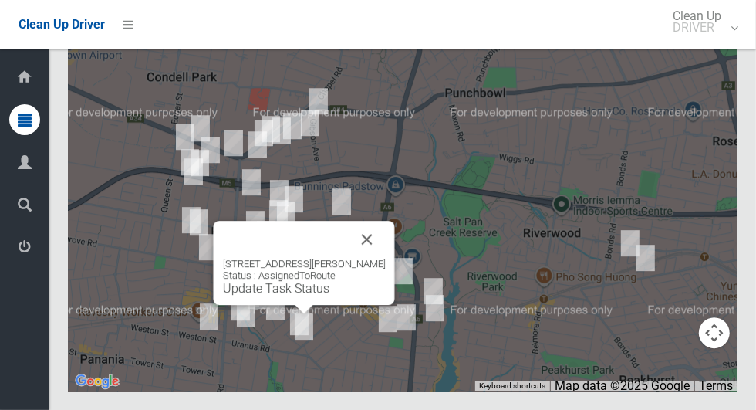
click at [319, 295] on link "Update Task Status" at bounding box center [276, 288] width 106 height 15
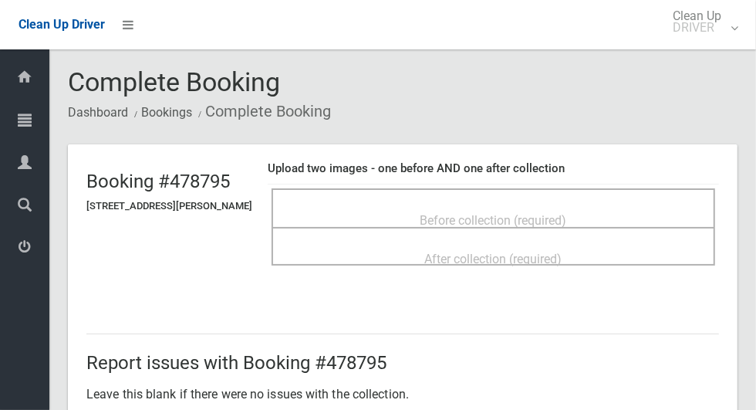
click at [599, 214] on div "Before collection (required)" at bounding box center [493, 219] width 410 height 29
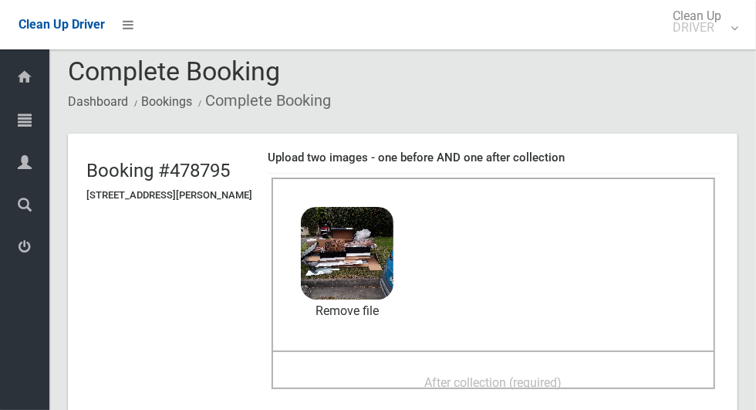
scroll to position [41, 0]
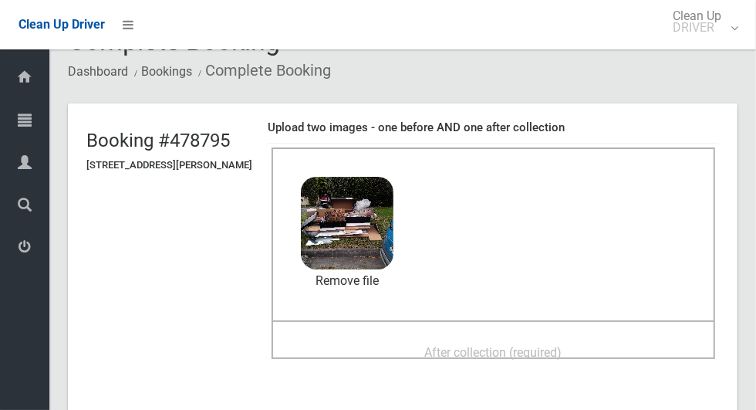
click at [562, 345] on span "After collection (required)" at bounding box center [493, 352] width 137 height 15
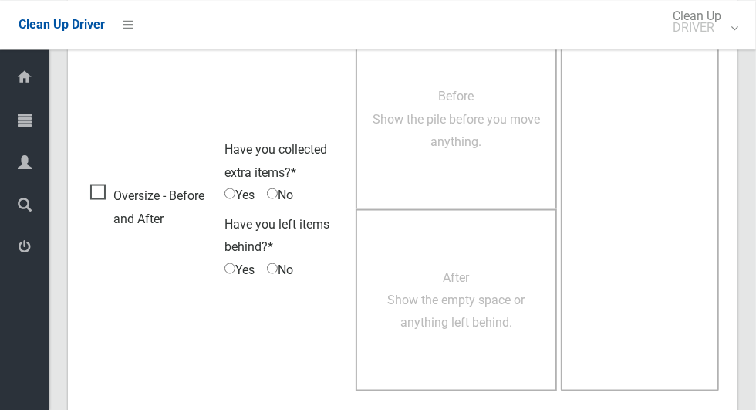
scroll to position [1262, 0]
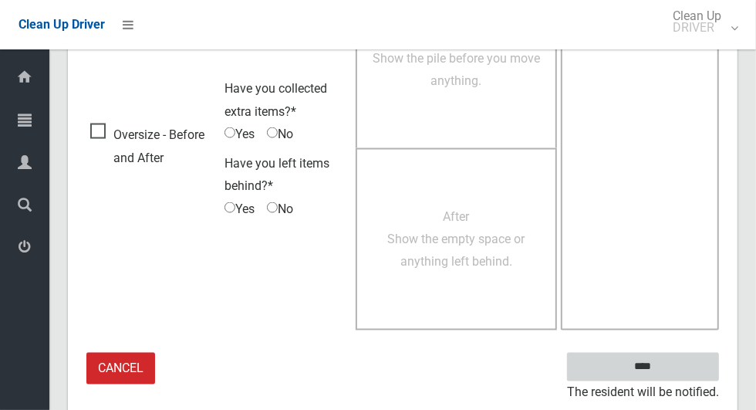
click at [669, 376] on input "****" at bounding box center [643, 366] width 152 height 29
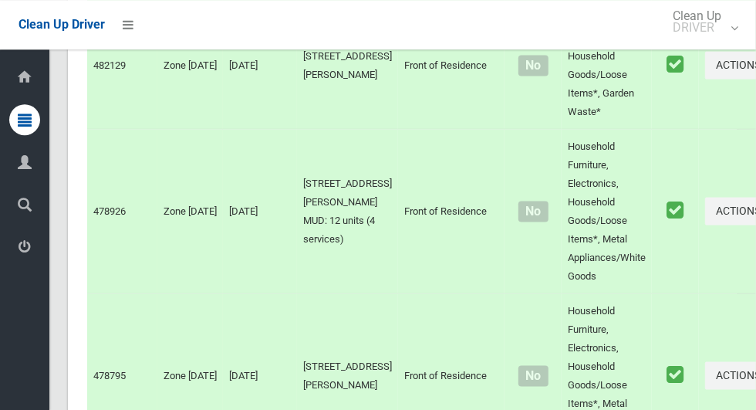
scroll to position [8498, 0]
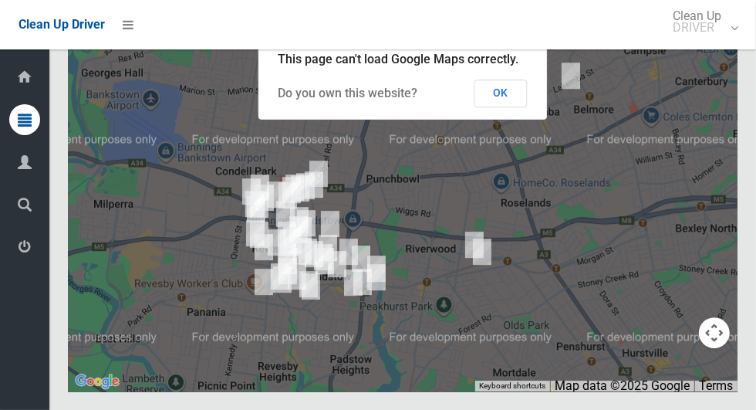
click at [497, 107] on button "OK" at bounding box center [500, 93] width 53 height 28
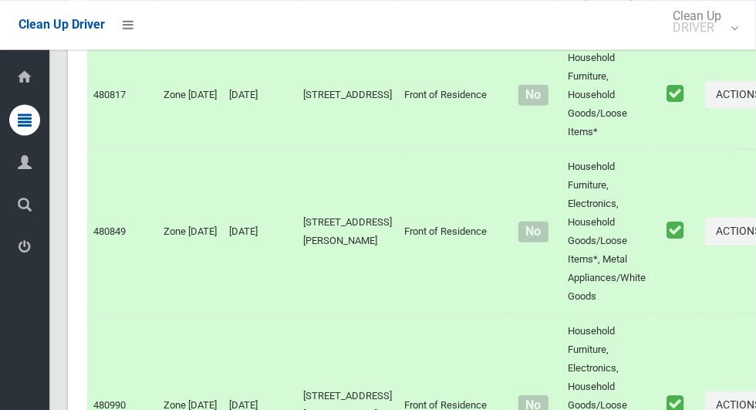
scroll to position [6574, 0]
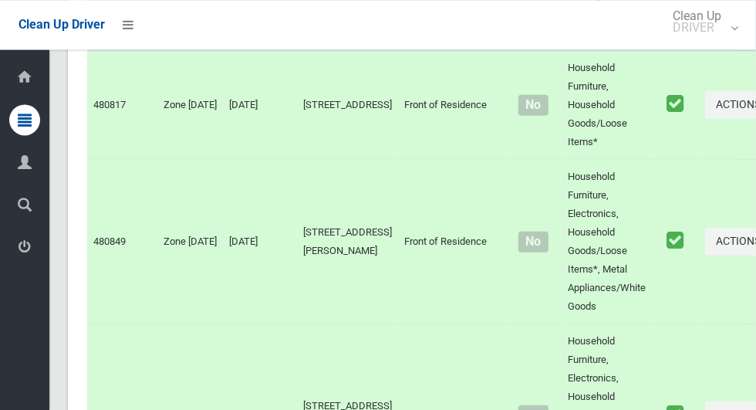
click at [641, 17] on link "Complete Booking" at bounding box center [687, 1] width 184 height 31
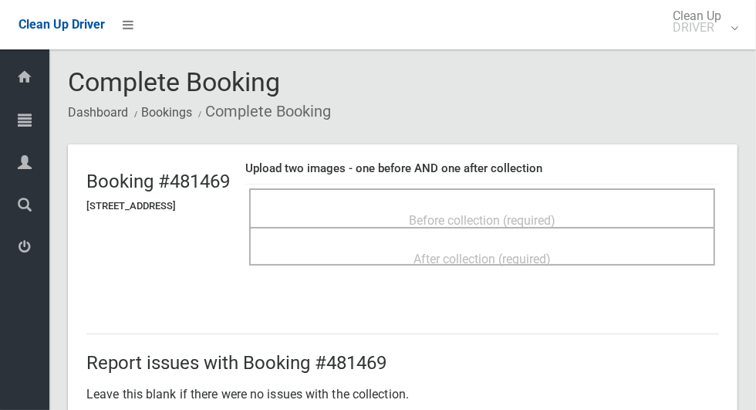
click at [614, 224] on div "Before collection (required)" at bounding box center [482, 219] width 432 height 29
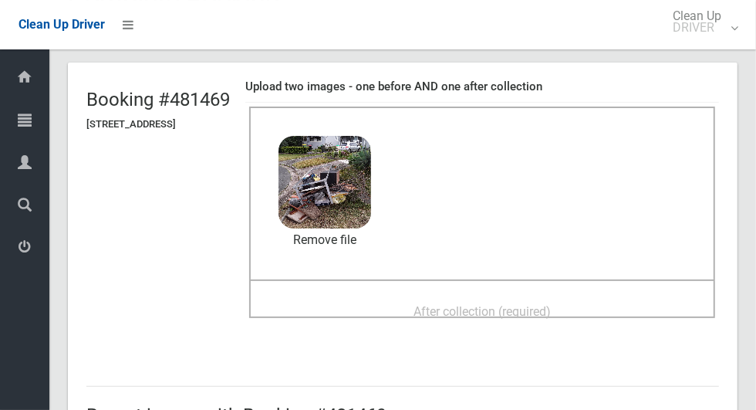
scroll to position [80, 0]
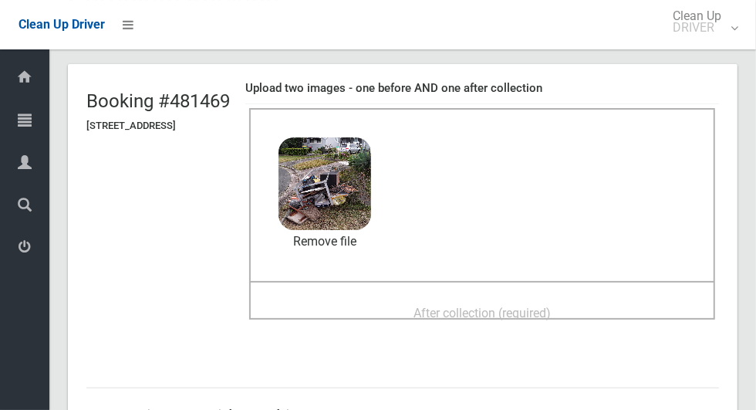
click at [551, 305] on span "After collection (required)" at bounding box center [481, 312] width 137 height 15
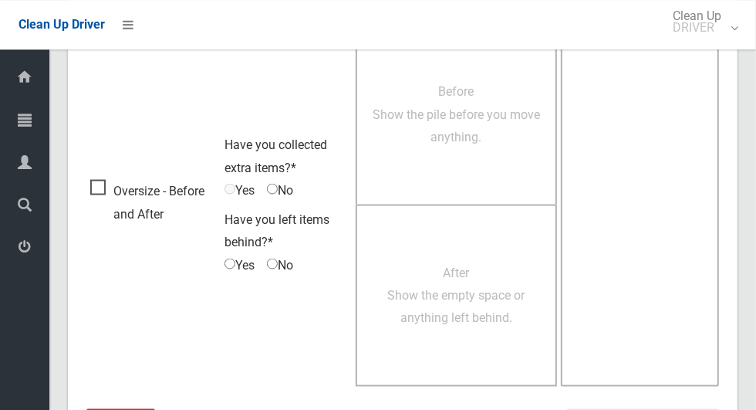
scroll to position [1262, 0]
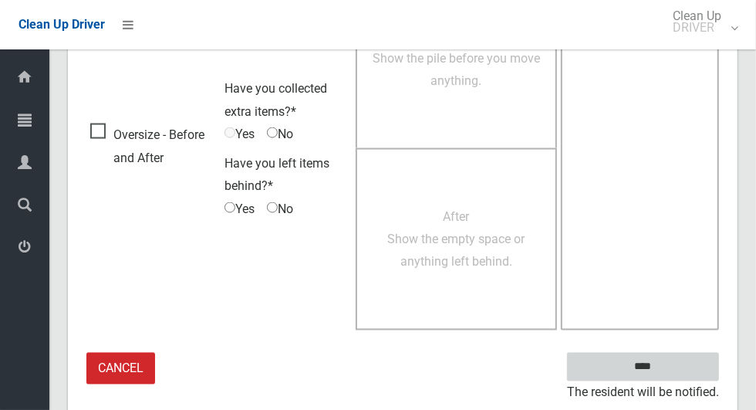
click at [665, 376] on input "****" at bounding box center [643, 366] width 152 height 29
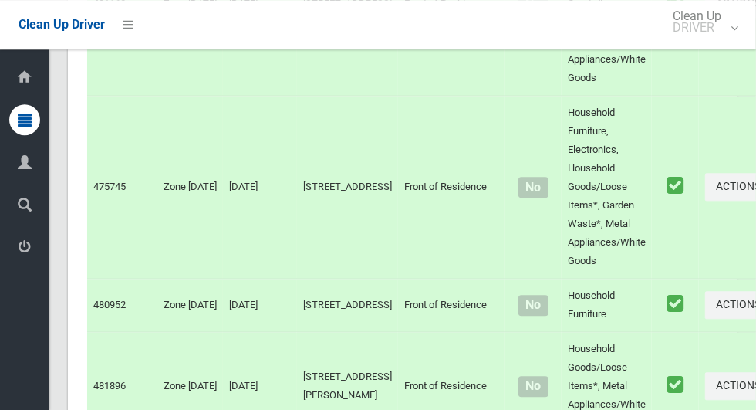
scroll to position [8498, 0]
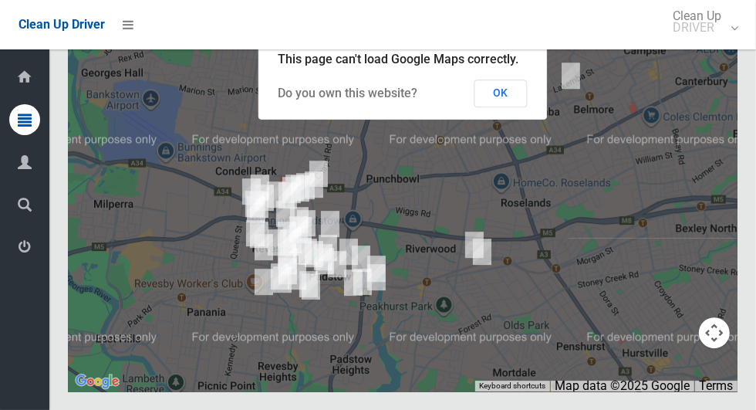
click at [499, 107] on button "OK" at bounding box center [500, 93] width 53 height 28
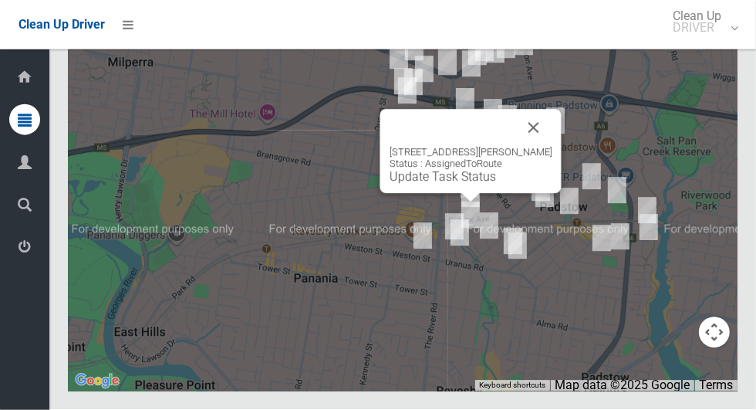
click at [541, 147] on button "Close" at bounding box center [533, 128] width 37 height 37
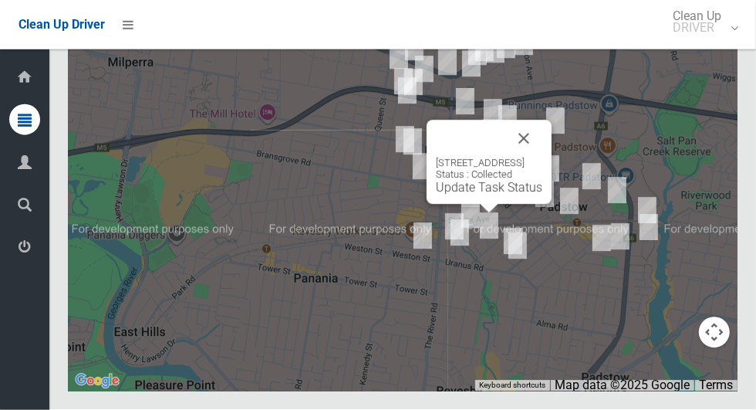
click at [542, 157] on button "Close" at bounding box center [523, 138] width 37 height 37
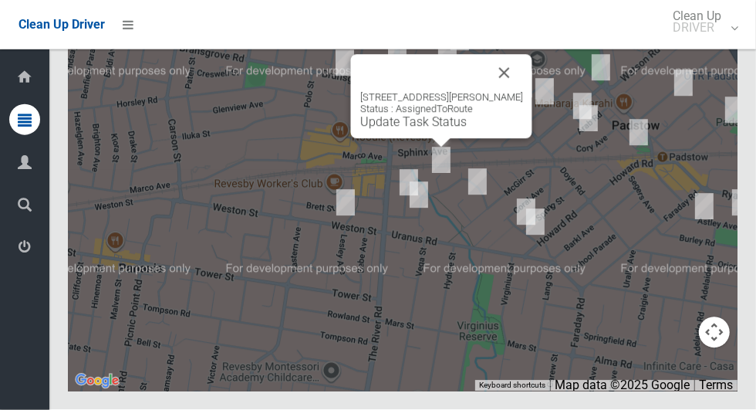
click at [441, 130] on link "Update Task Status" at bounding box center [413, 122] width 106 height 15
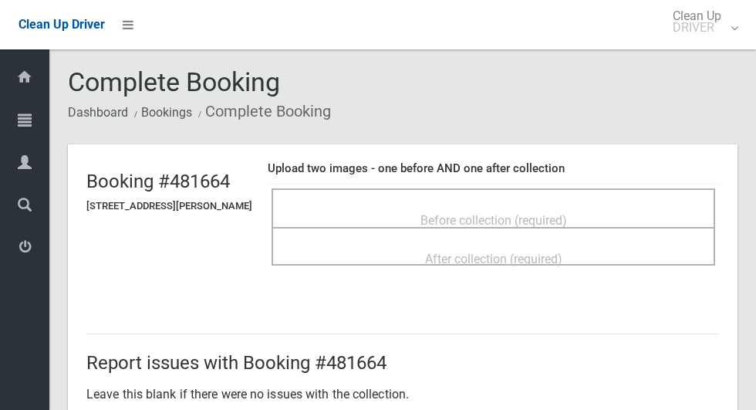
click at [524, 216] on span "Before collection (required)" at bounding box center [493, 220] width 147 height 15
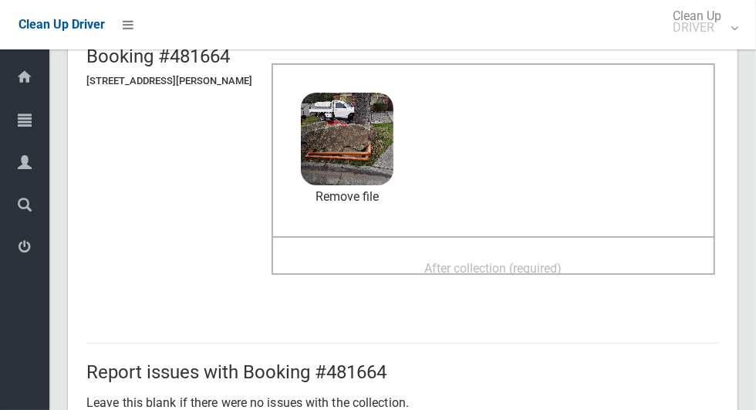
scroll to position [144, 0]
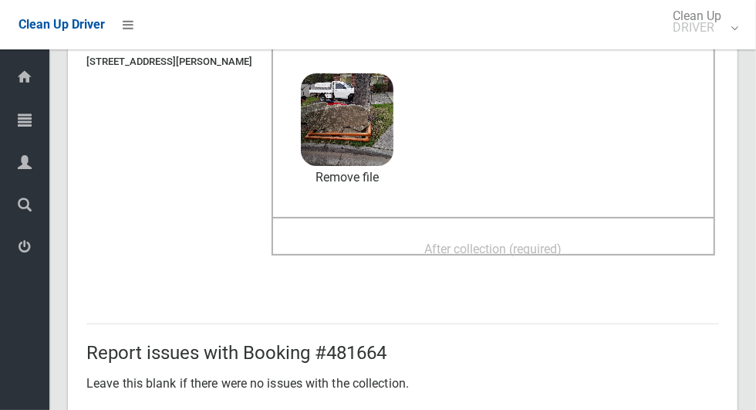
click at [536, 246] on span "After collection (required)" at bounding box center [493, 248] width 137 height 15
click at [475, 241] on span "After collection (required)" at bounding box center [493, 248] width 137 height 15
click at [562, 241] on span "After collection (required)" at bounding box center [493, 248] width 137 height 15
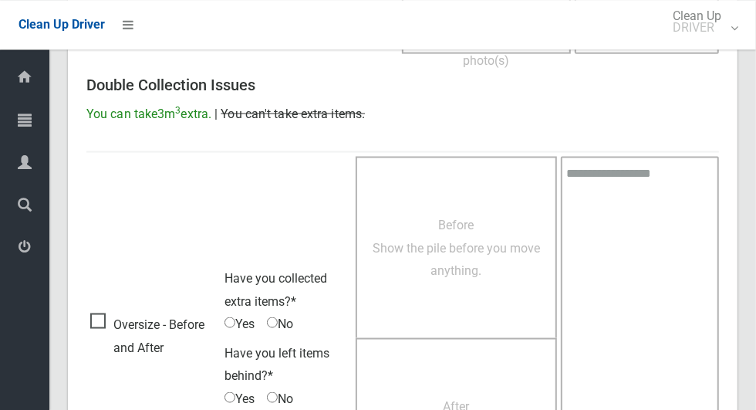
scroll to position [1262, 0]
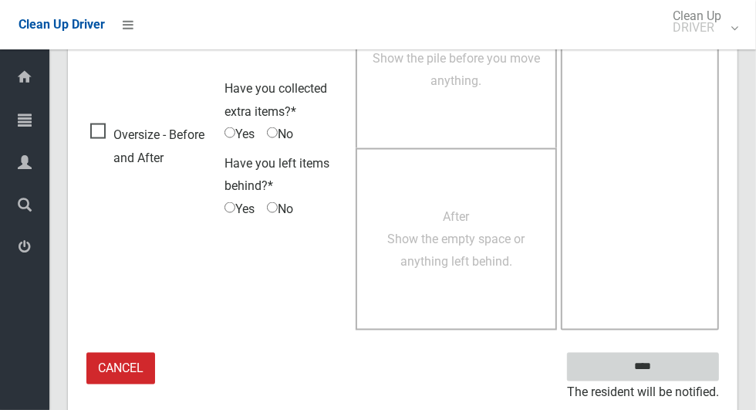
click at [669, 376] on input "****" at bounding box center [643, 366] width 152 height 29
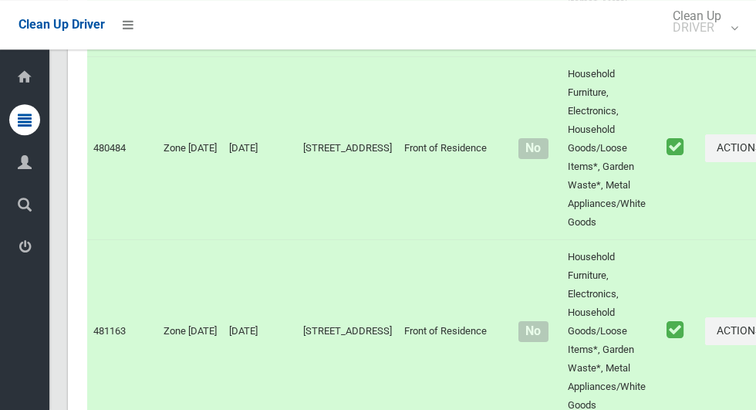
scroll to position [8498, 0]
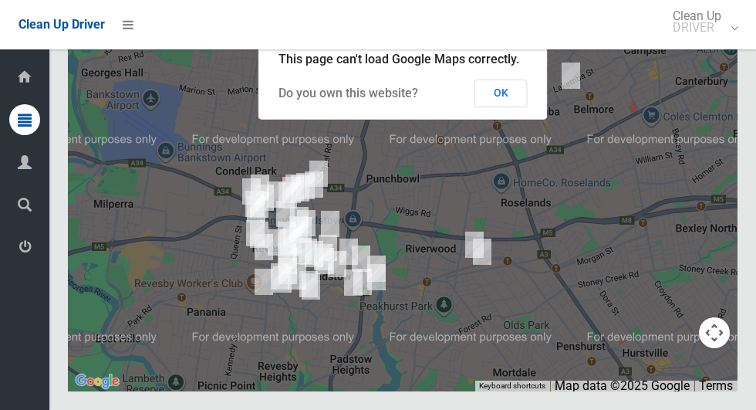
click at [519, 107] on button "OK" at bounding box center [500, 93] width 53 height 28
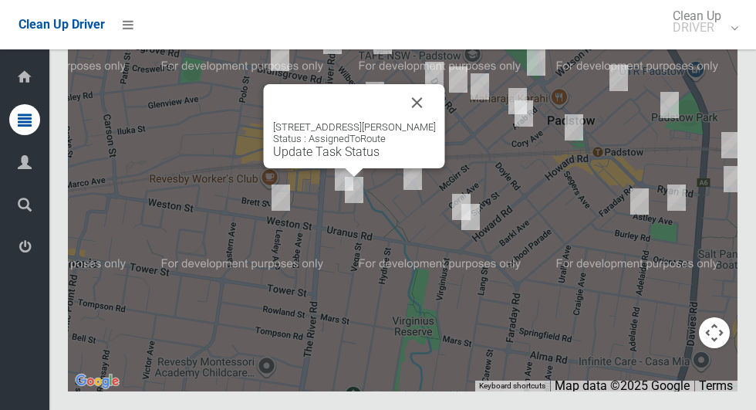
click at [421, 159] on div "6A Spence Street, REVESBY NSW 2212 Status : AssignedToRoute Update Task Status" at bounding box center [354, 140] width 163 height 38
click at [424, 121] on button "Close" at bounding box center [417, 102] width 37 height 37
click at [430, 121] on button "Close" at bounding box center [417, 102] width 37 height 37
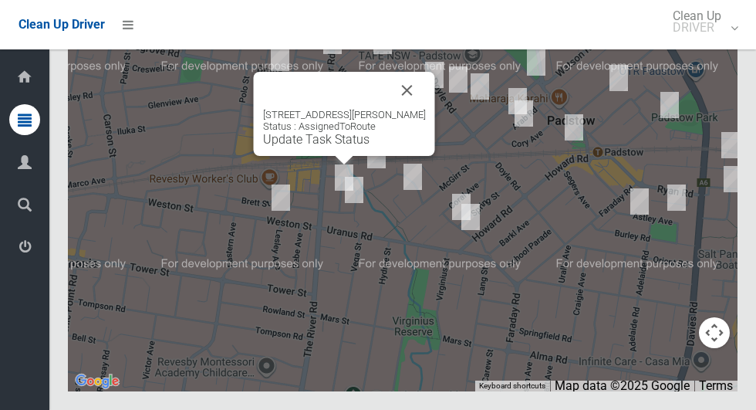
click at [420, 109] on button "Close" at bounding box center [407, 90] width 37 height 37
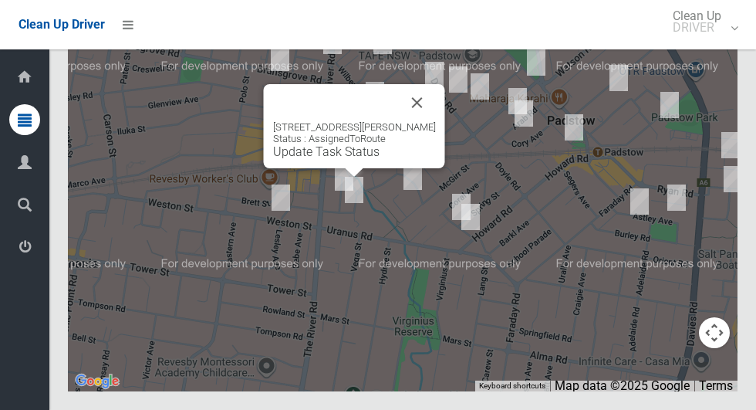
click at [346, 159] on link "Update Task Status" at bounding box center [326, 151] width 106 height 15
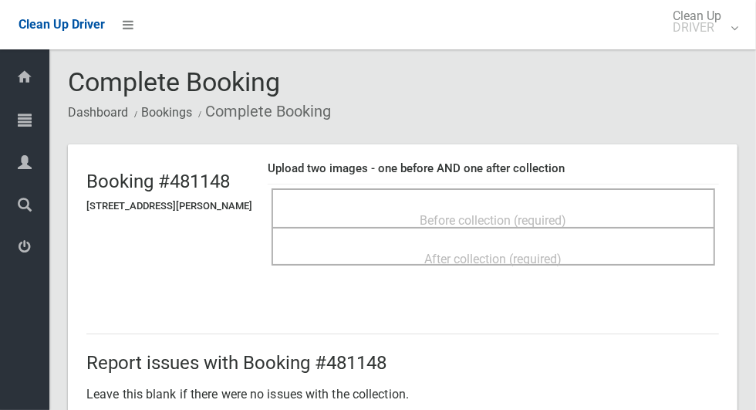
click at [594, 214] on div "Before collection (required)" at bounding box center [493, 219] width 410 height 29
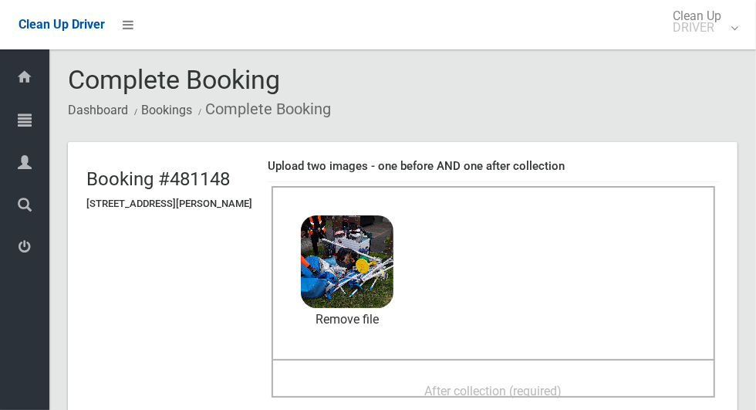
scroll to position [31, 0]
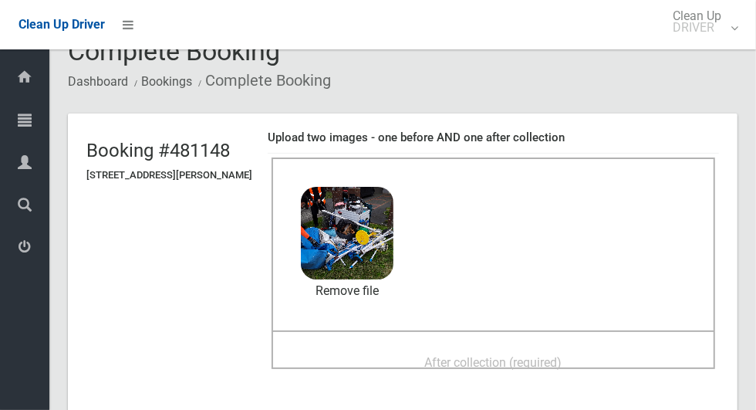
click at [562, 357] on span "After collection (required)" at bounding box center [493, 362] width 137 height 15
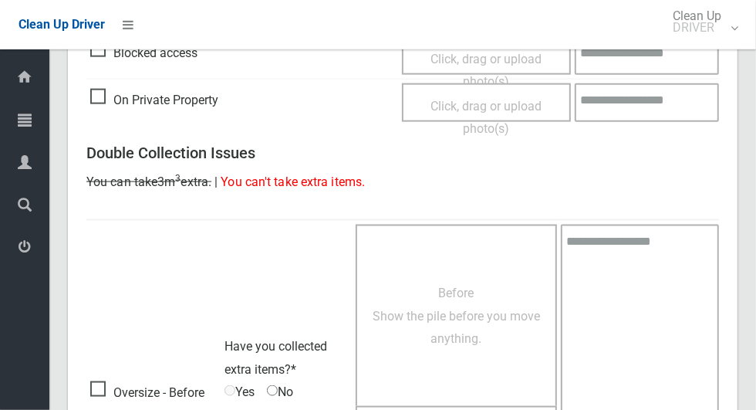
scroll to position [1262, 0]
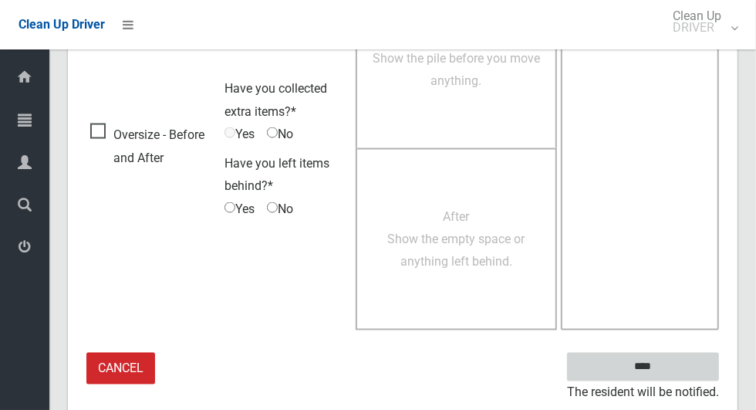
click at [667, 376] on input "****" at bounding box center [643, 366] width 152 height 29
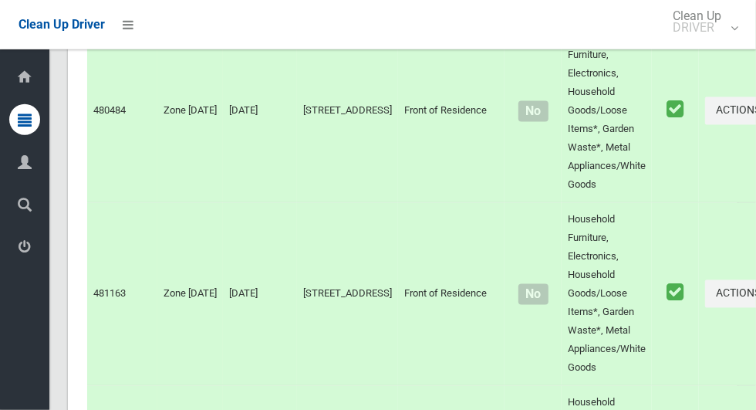
scroll to position [8498, 0]
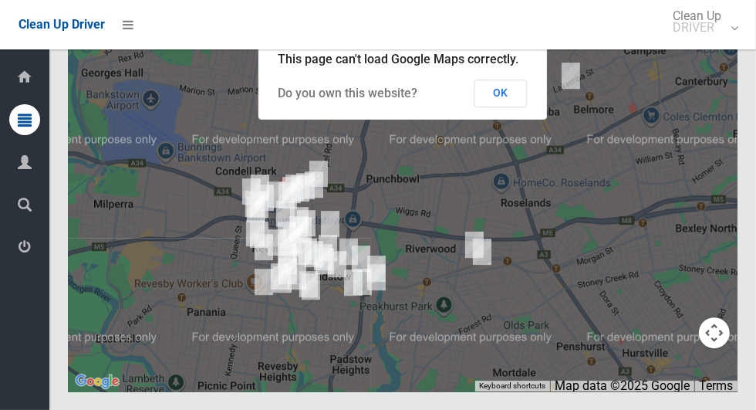
click at [505, 107] on button "OK" at bounding box center [500, 93] width 53 height 28
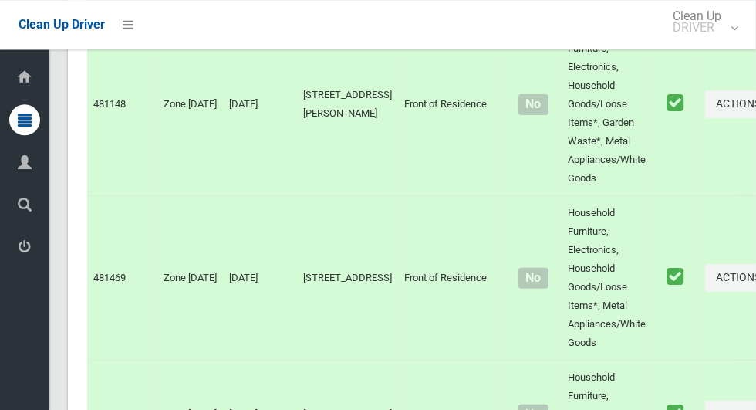
scroll to position [6260, 0]
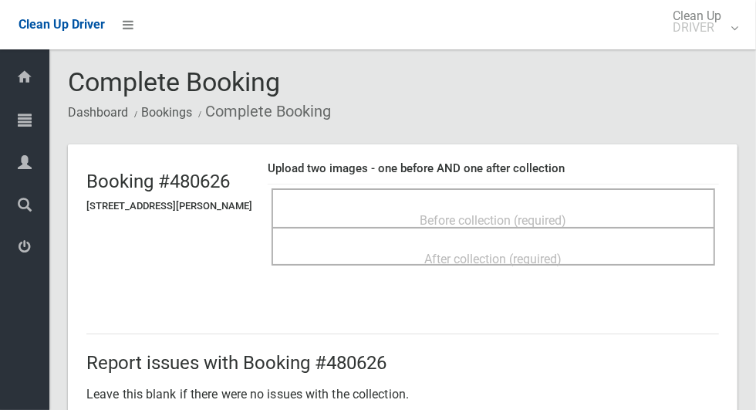
click at [599, 206] on div "Before collection (required)" at bounding box center [493, 219] width 410 height 29
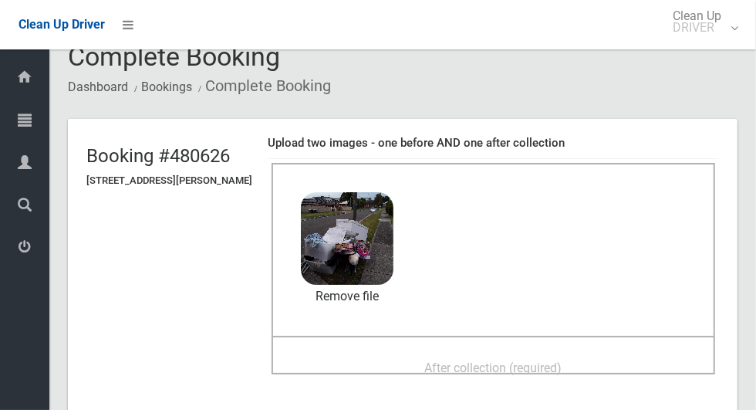
scroll to position [29, 0]
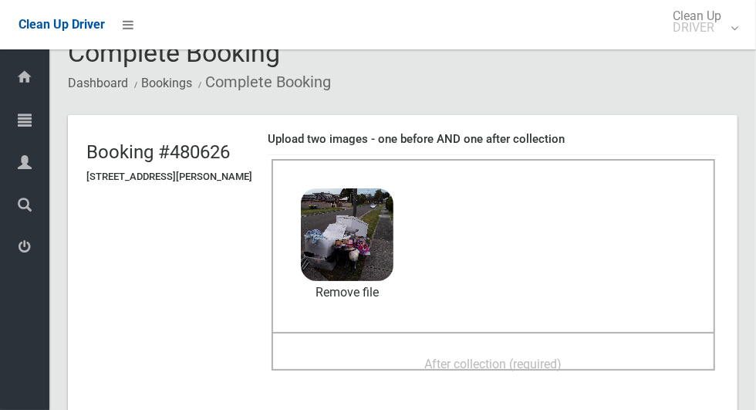
click at [591, 359] on div "After collection (required)" at bounding box center [493, 363] width 410 height 29
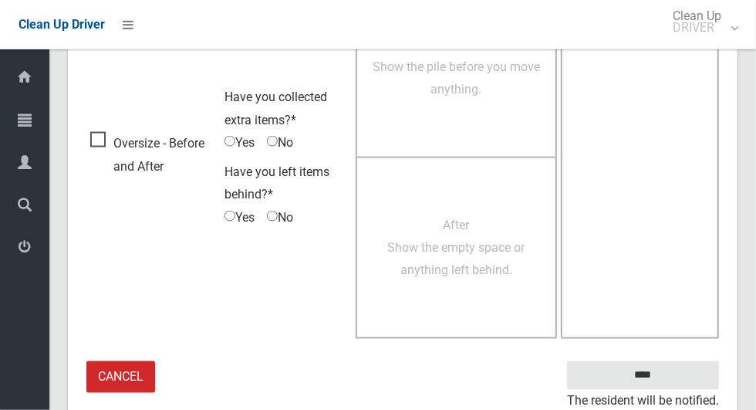
scroll to position [1262, 0]
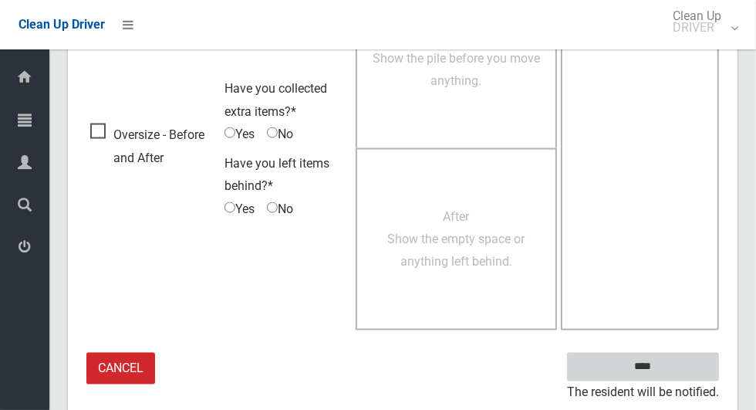
click at [669, 371] on input "****" at bounding box center [643, 366] width 152 height 29
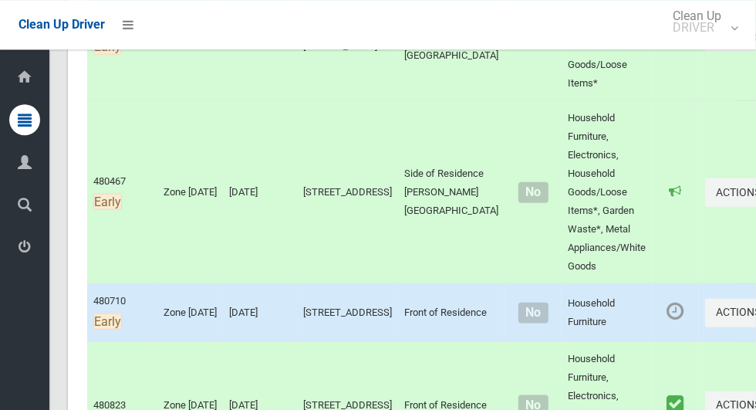
scroll to position [842, 0]
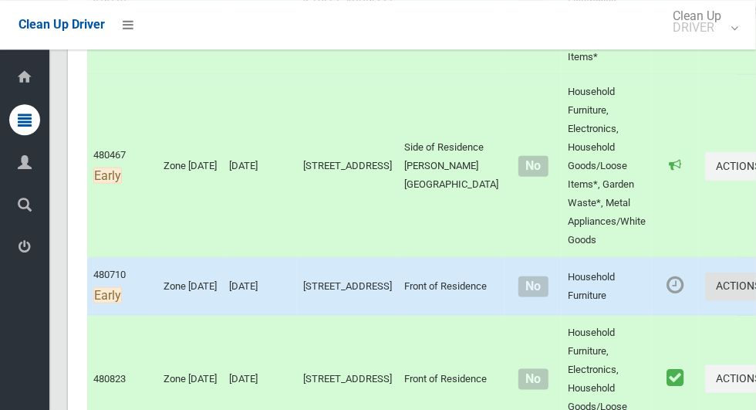
click at [705, 300] on button "Actions" at bounding box center [742, 285] width 74 height 29
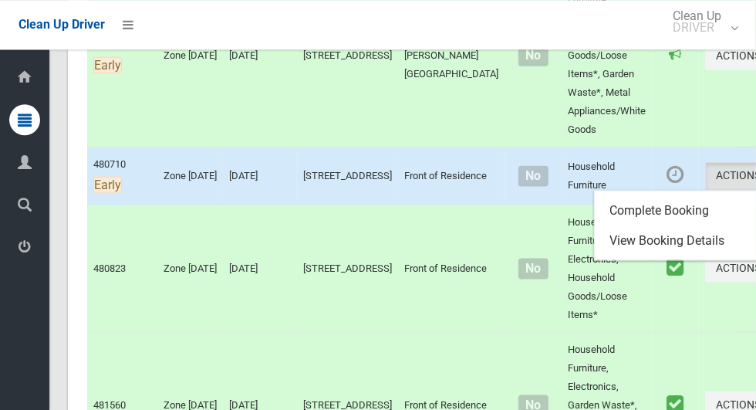
scroll to position [953, 0]
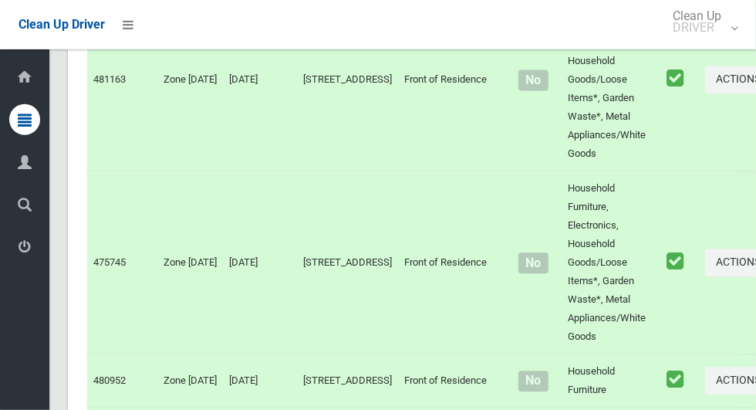
scroll to position [8498, 0]
